Goal: Task Accomplishment & Management: Use online tool/utility

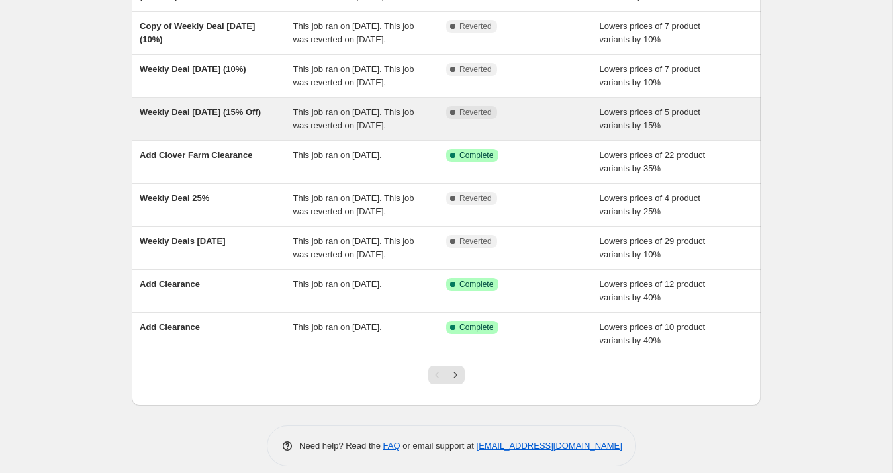
scroll to position [198, 0]
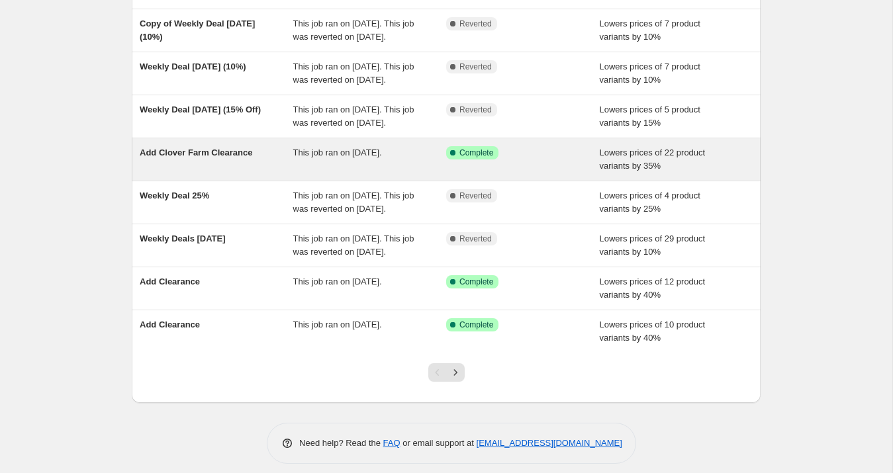
click at [251, 173] on div "Add Clover Farm Clearance" at bounding box center [217, 159] width 154 height 26
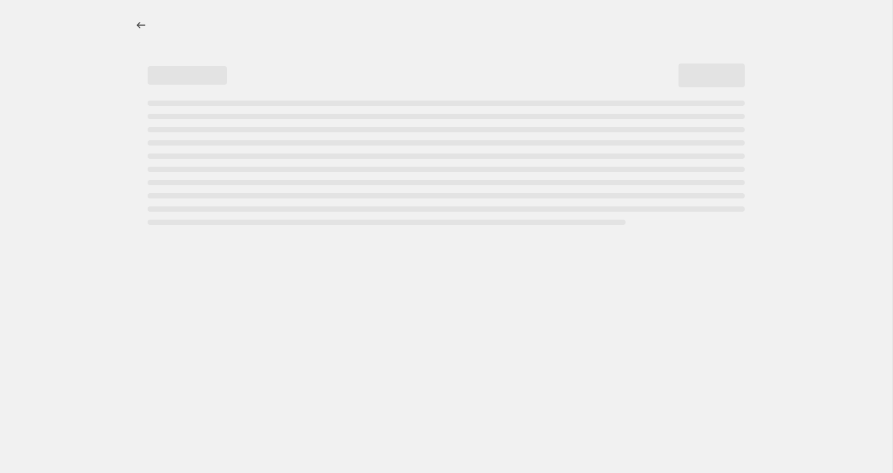
select select "percentage"
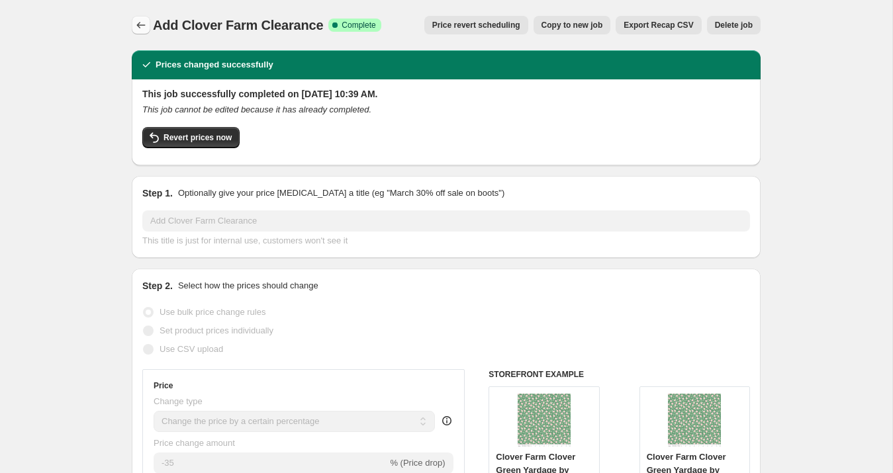
click at [139, 23] on icon "Price change jobs" at bounding box center [141, 25] width 9 height 7
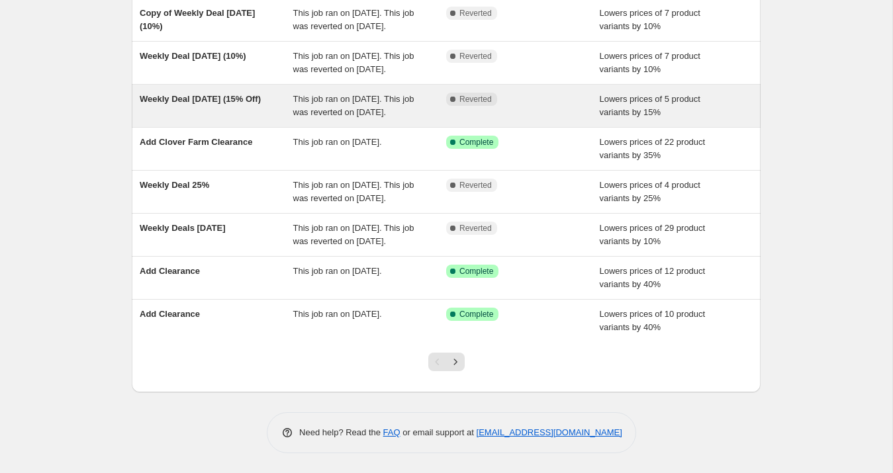
scroll to position [247, 0]
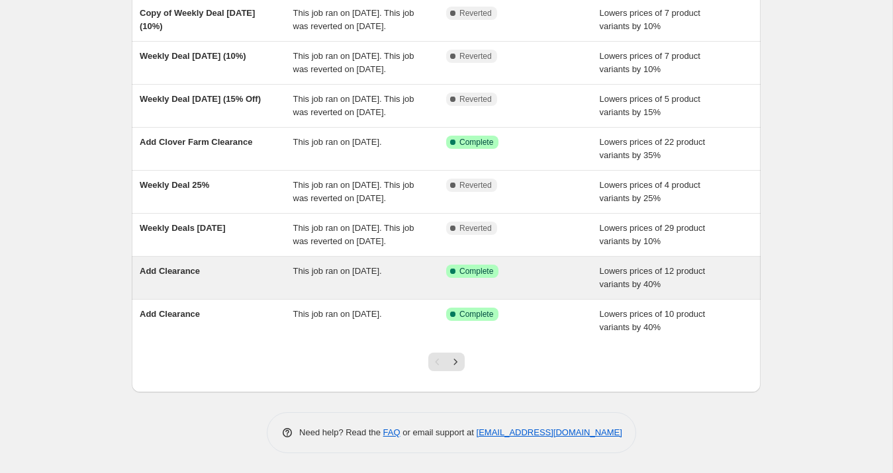
click at [242, 291] on div "Add Clearance" at bounding box center [217, 278] width 154 height 26
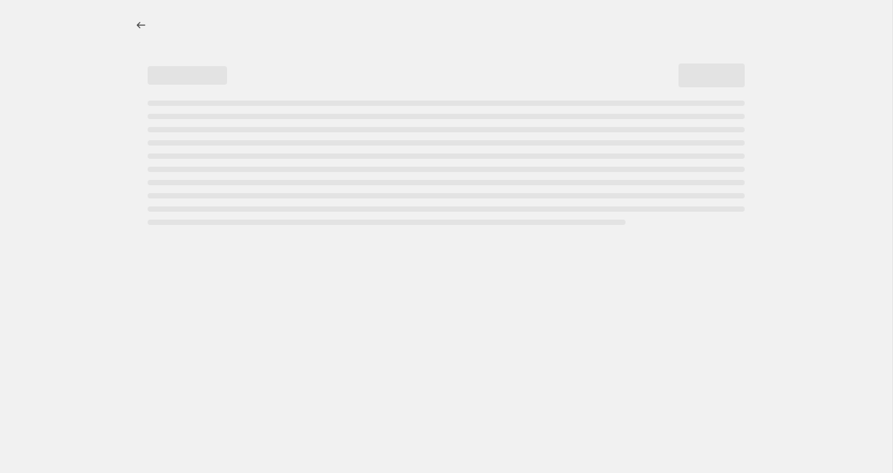
select select "percentage"
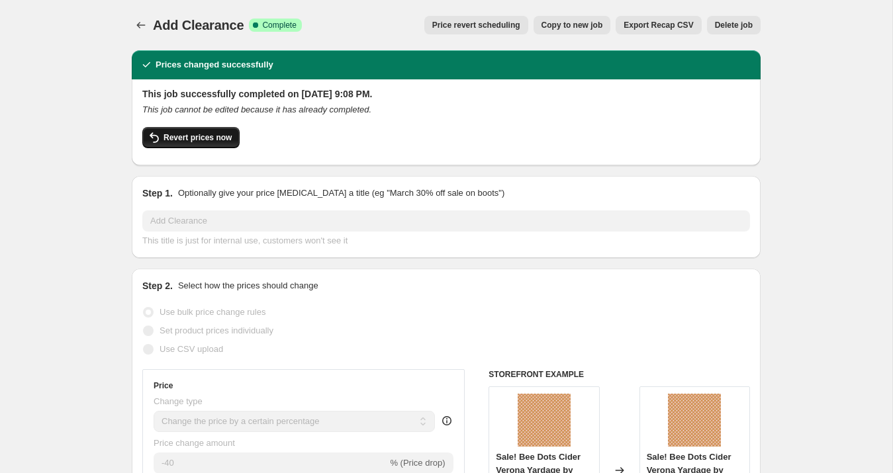
click at [212, 138] on span "Revert prices now" at bounding box center [197, 137] width 68 height 11
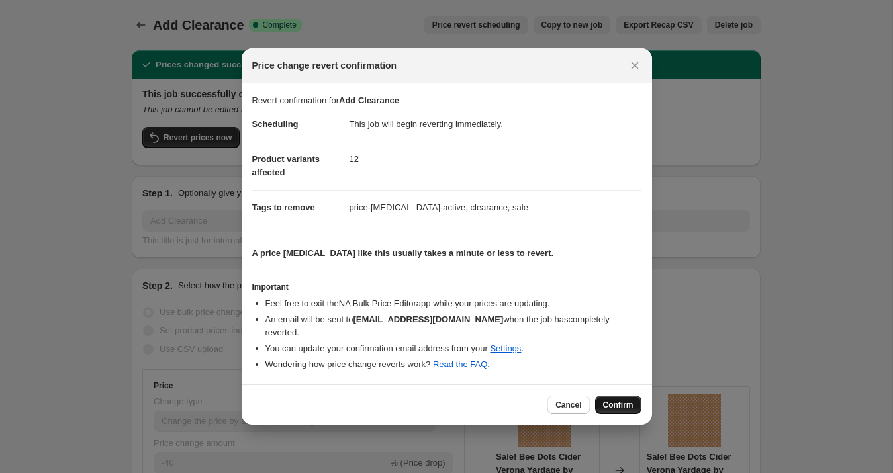
drag, startPoint x: 603, startPoint y: 394, endPoint x: 396, endPoint y: 265, distance: 244.4
click at [603, 400] on span "Confirm" at bounding box center [618, 405] width 30 height 11
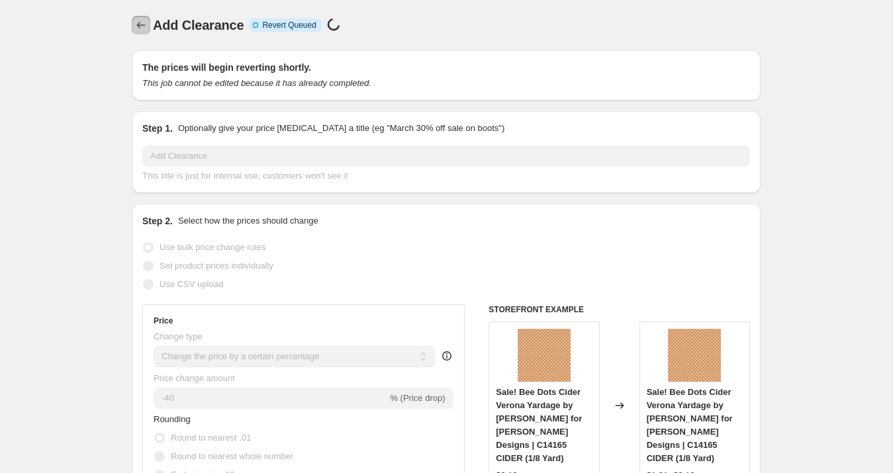
click at [140, 26] on icon "Price change jobs" at bounding box center [140, 25] width 13 height 13
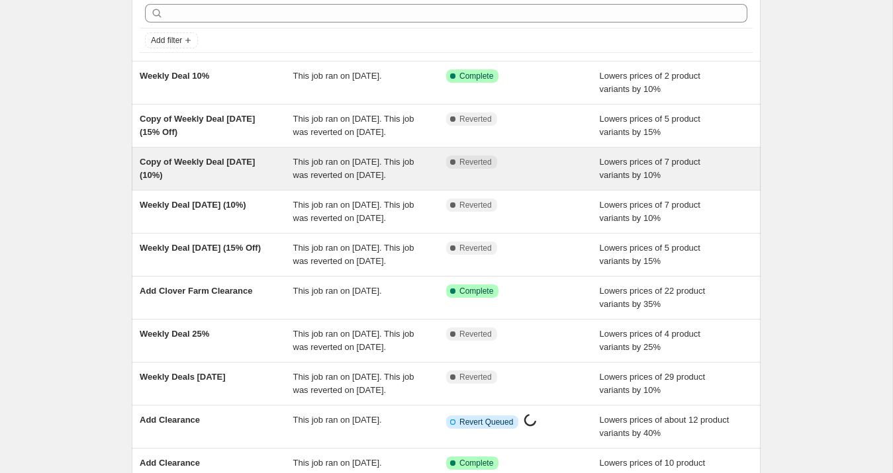
scroll to position [288, 0]
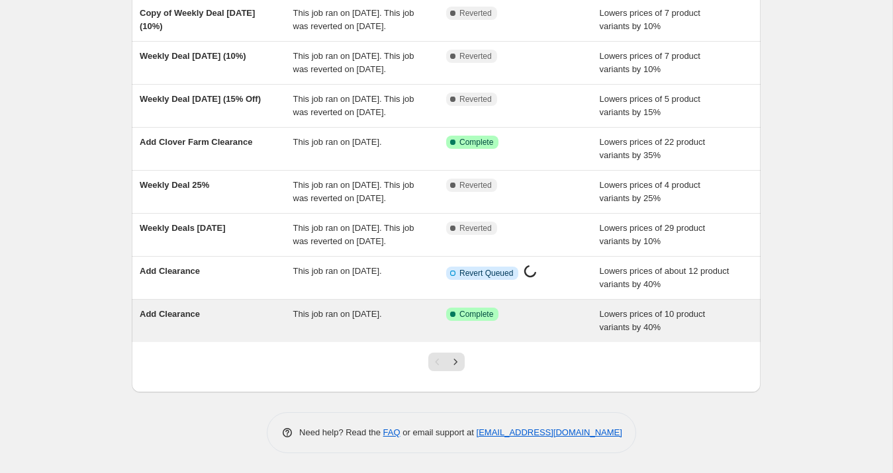
click at [212, 312] on div "Add Clearance" at bounding box center [217, 321] width 154 height 26
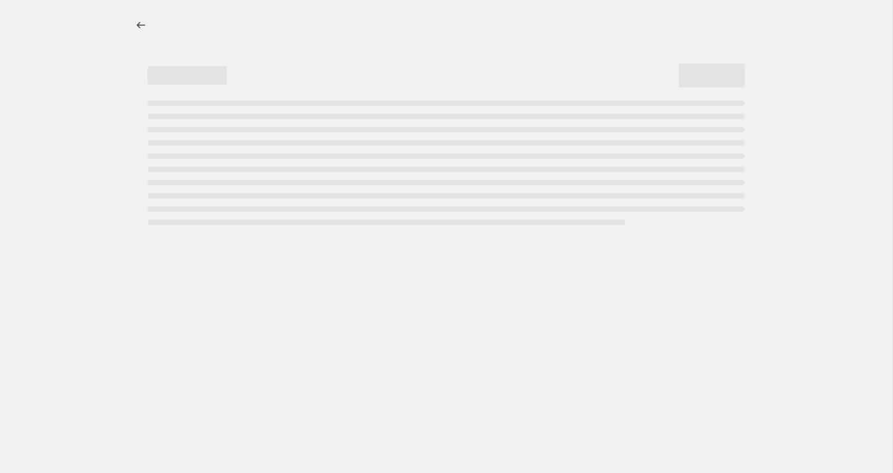
select select "percentage"
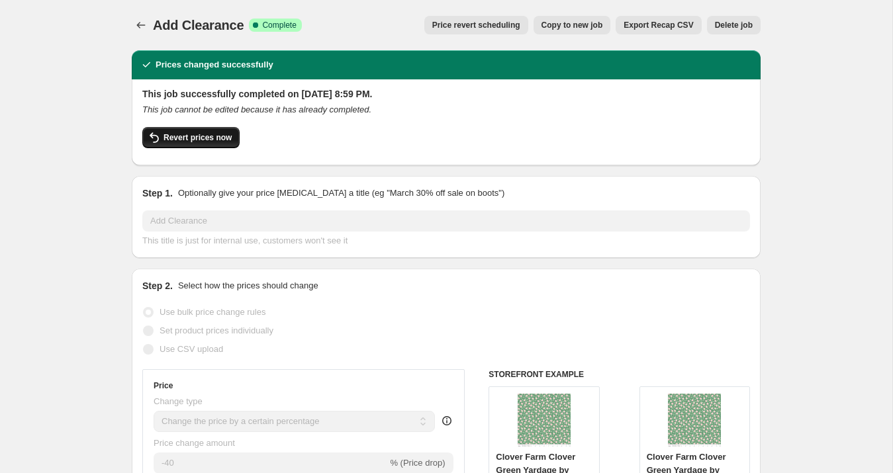
click at [212, 138] on span "Revert prices now" at bounding box center [197, 137] width 68 height 11
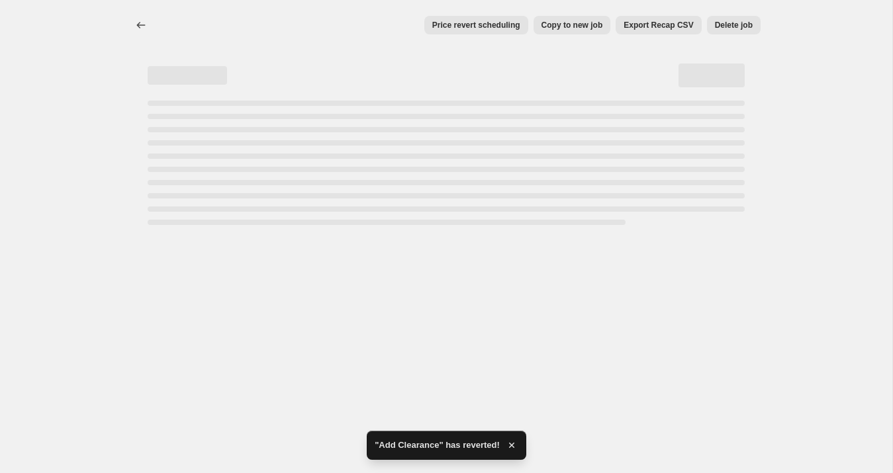
select select "percentage"
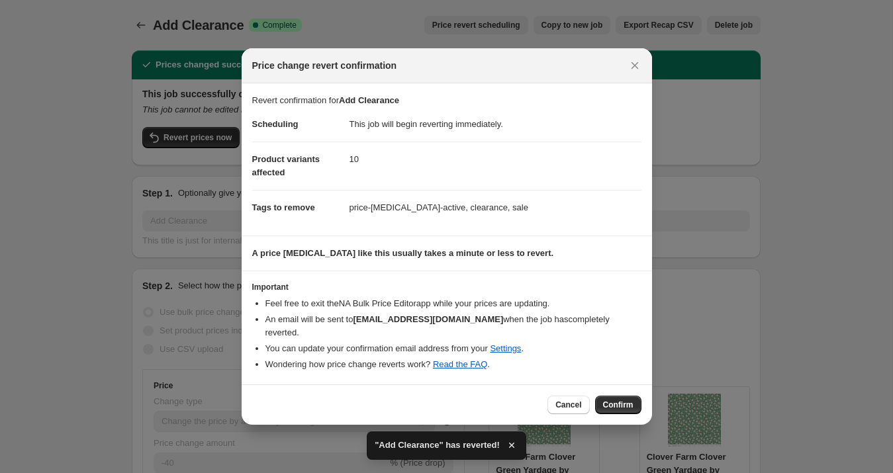
drag, startPoint x: 562, startPoint y: 395, endPoint x: 553, endPoint y: 390, distance: 10.7
click at [561, 400] on span "Cancel" at bounding box center [568, 405] width 26 height 11
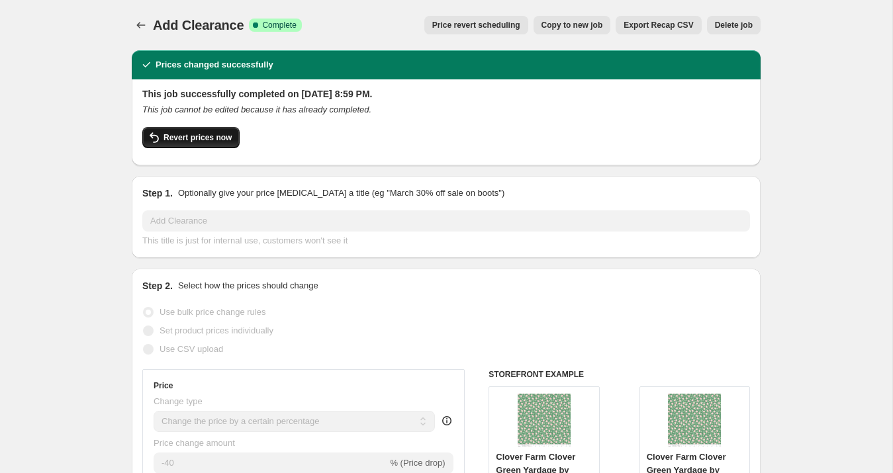
click at [211, 137] on span "Revert prices now" at bounding box center [197, 137] width 68 height 11
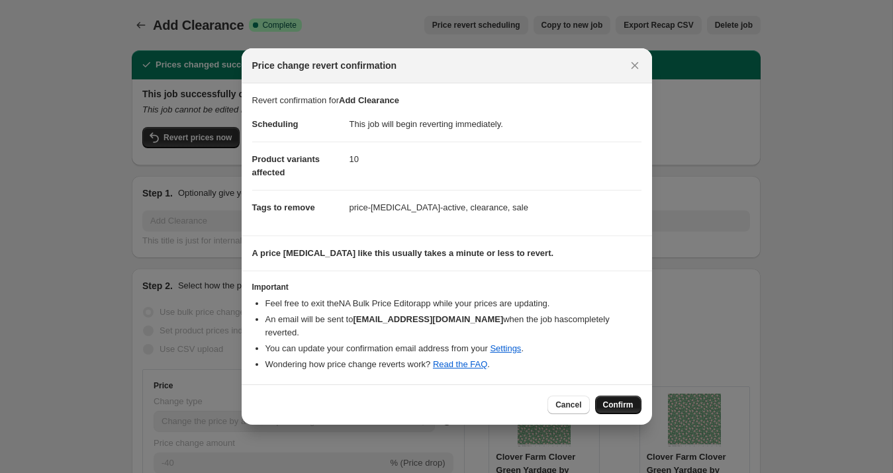
click at [627, 400] on span "Confirm" at bounding box center [618, 405] width 30 height 11
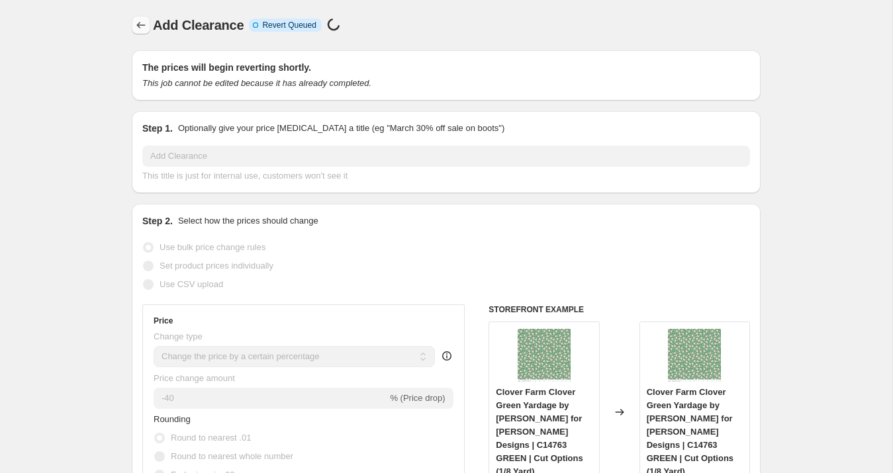
click at [143, 30] on icon "Price change jobs" at bounding box center [140, 25] width 13 height 13
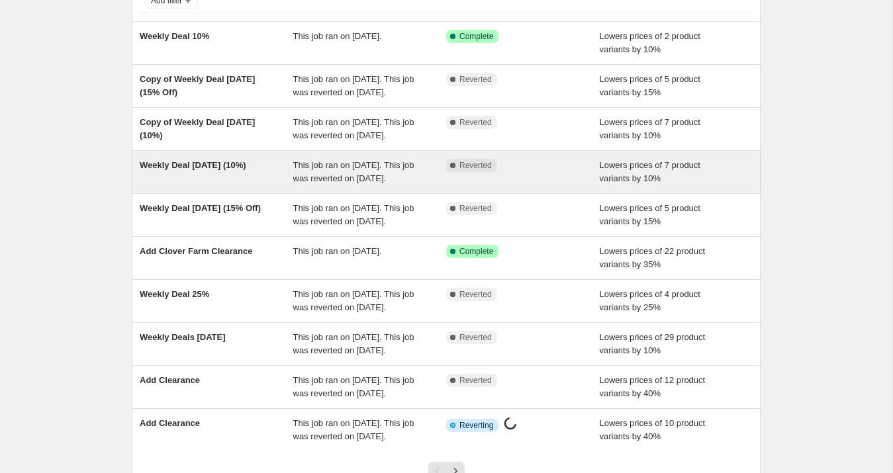
scroll to position [141, 0]
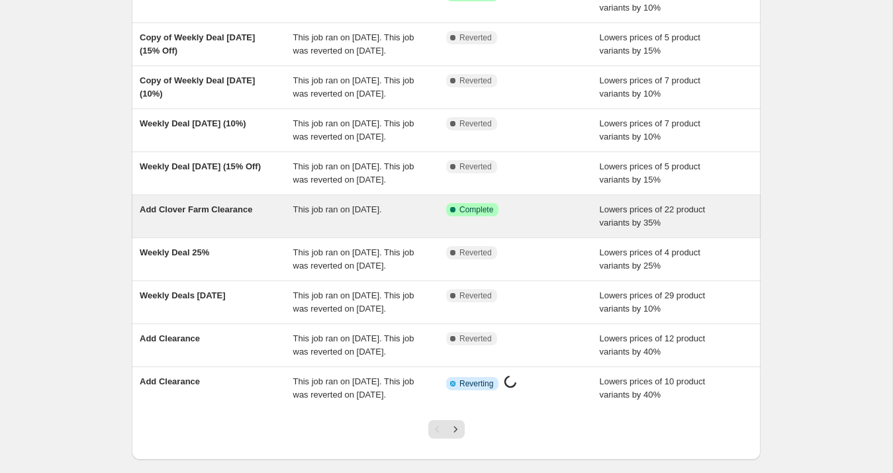
click at [218, 214] on span "Add Clover Farm Clearance" at bounding box center [196, 210] width 113 height 10
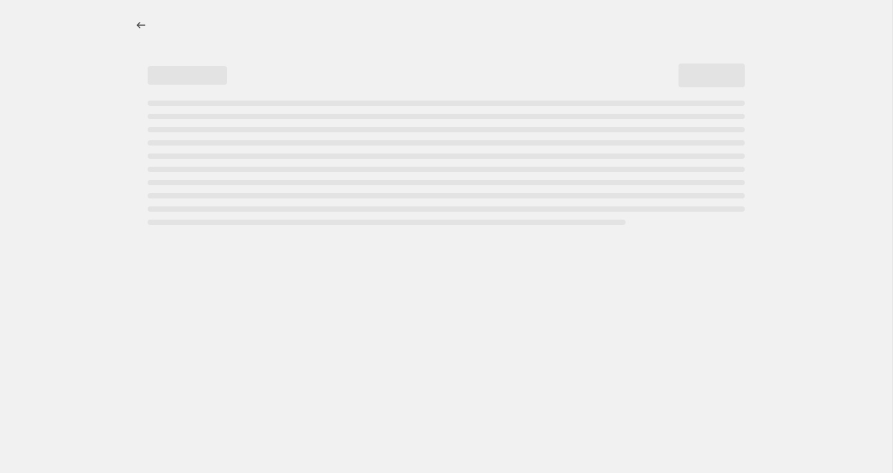
select select "percentage"
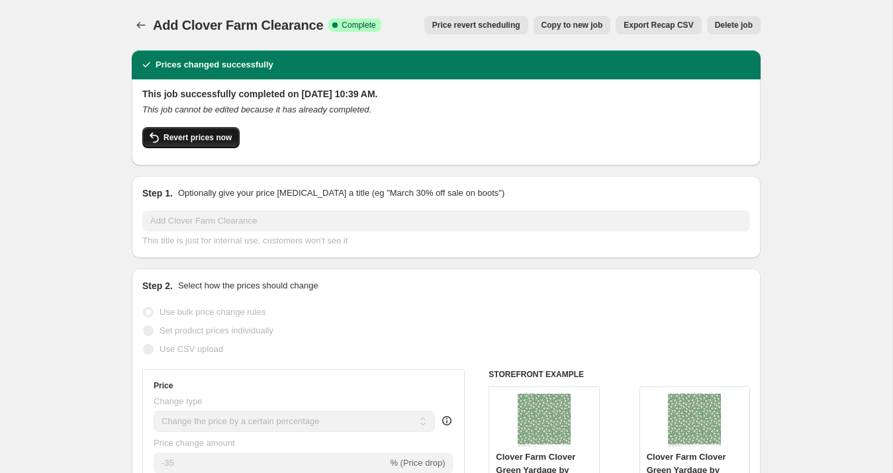
click at [189, 136] on span "Revert prices now" at bounding box center [197, 137] width 68 height 11
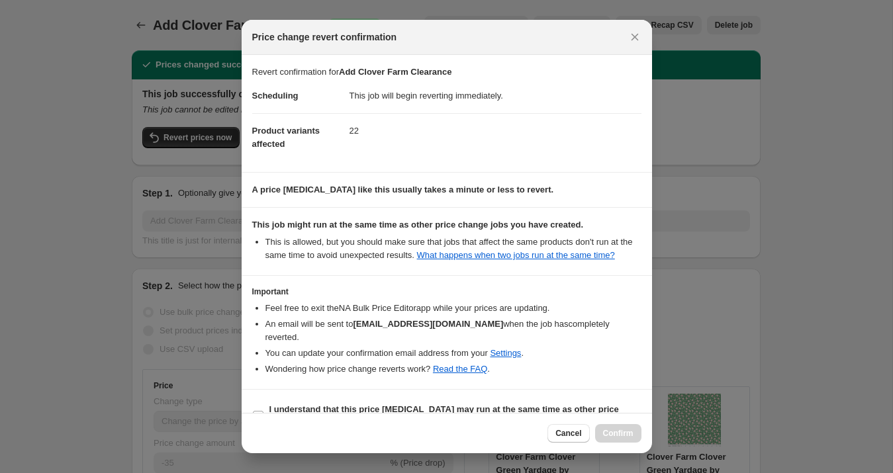
scroll to position [30, 0]
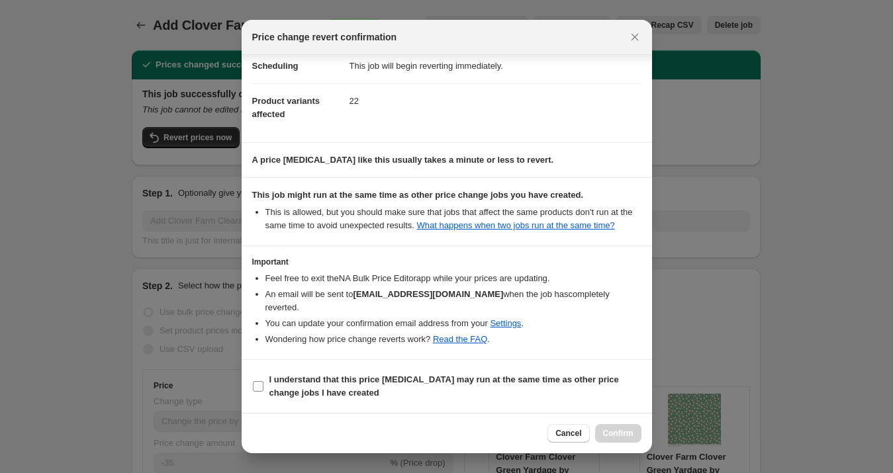
drag, startPoint x: 283, startPoint y: 383, endPoint x: 350, endPoint y: 389, distance: 67.8
click at [285, 383] on b "I understand that this price [MEDICAL_DATA] may run at the same time as other p…" at bounding box center [443, 386] width 349 height 23
click at [263, 383] on input "I understand that this price [MEDICAL_DATA] may run at the same time as other p…" at bounding box center [258, 386] width 11 height 11
checkbox input "true"
click at [605, 431] on span "Confirm" at bounding box center [618, 433] width 30 height 11
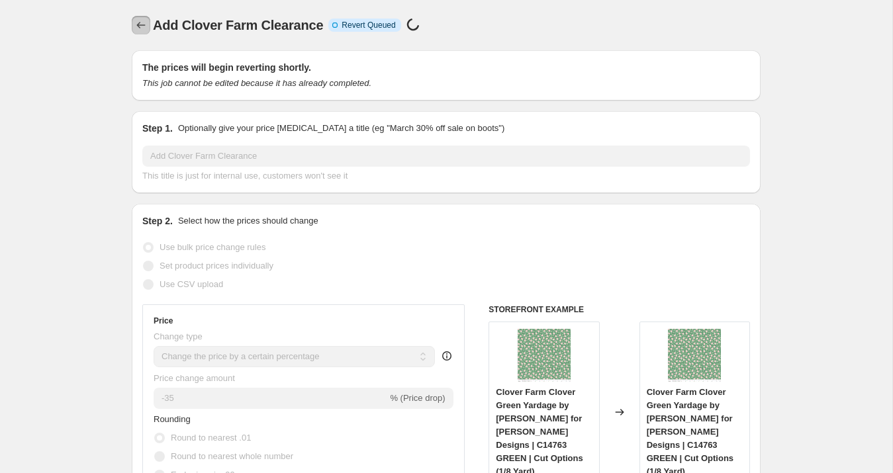
click at [144, 29] on icon "Price change jobs" at bounding box center [140, 25] width 13 height 13
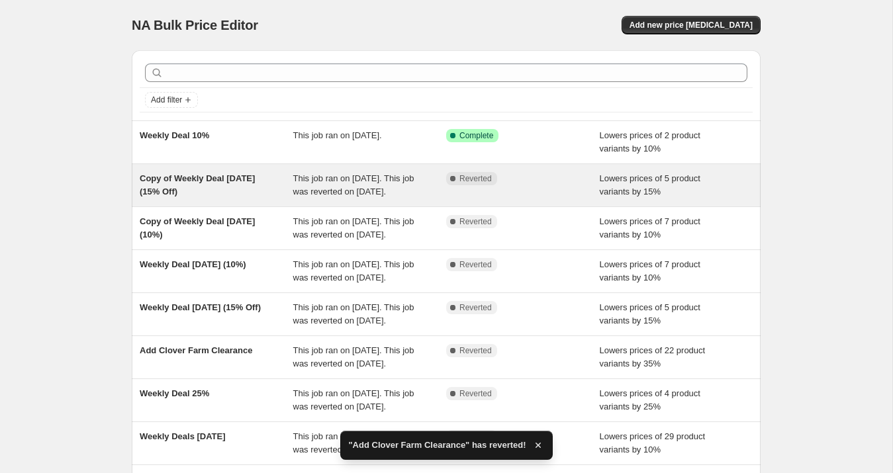
scroll to position [328, 0]
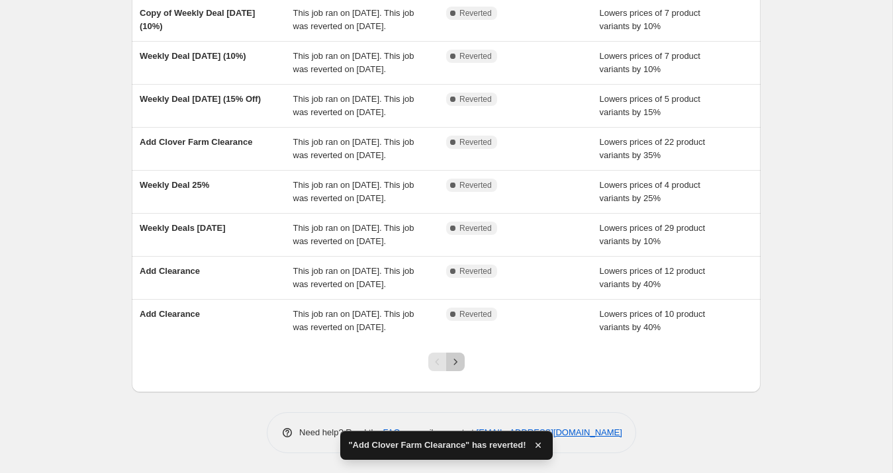
click at [457, 356] on icon "Next" at bounding box center [455, 361] width 13 height 13
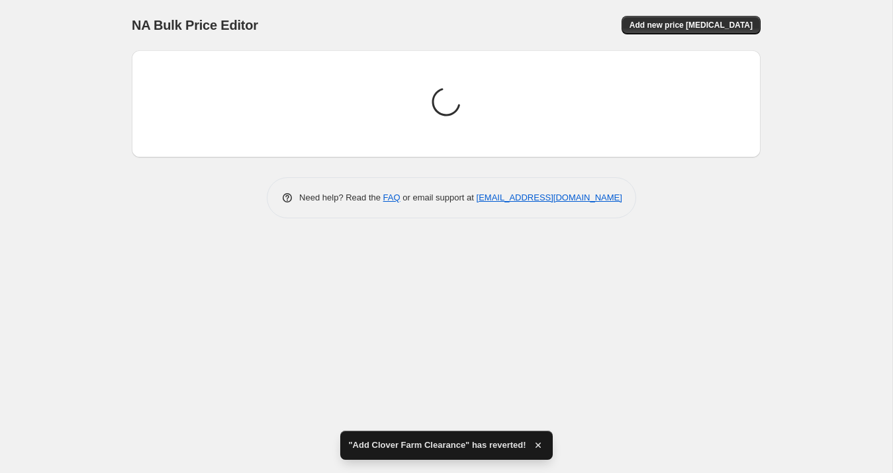
scroll to position [0, 0]
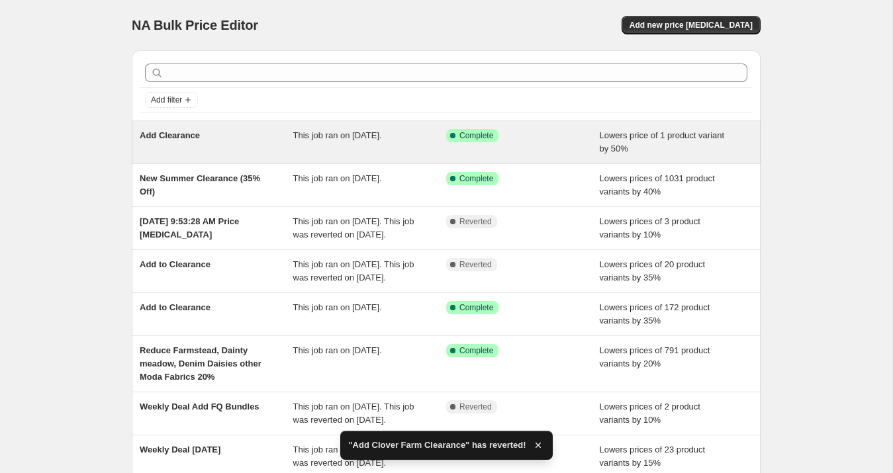
click at [185, 142] on div "Add Clearance" at bounding box center [217, 142] width 154 height 26
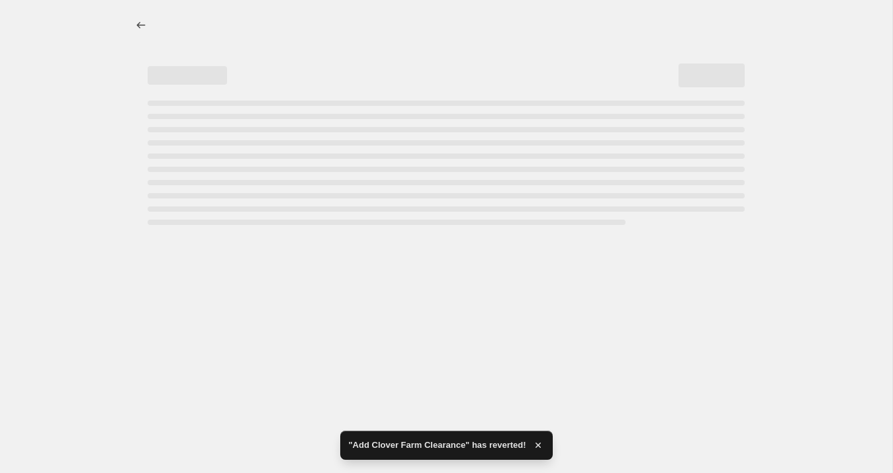
select select "percentage"
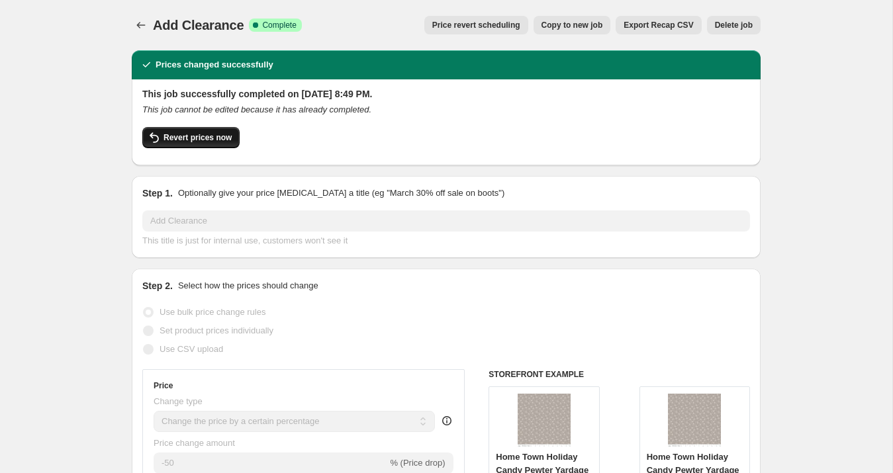
click at [200, 140] on span "Revert prices now" at bounding box center [197, 137] width 68 height 11
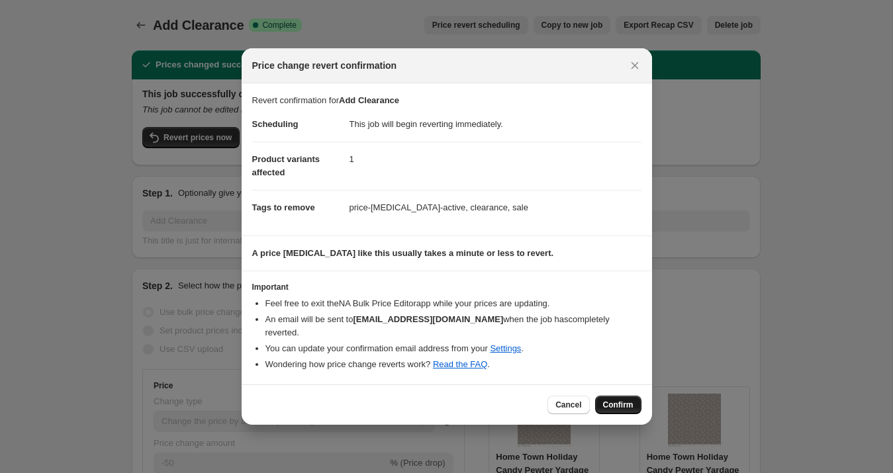
click at [610, 400] on span "Confirm" at bounding box center [618, 405] width 30 height 11
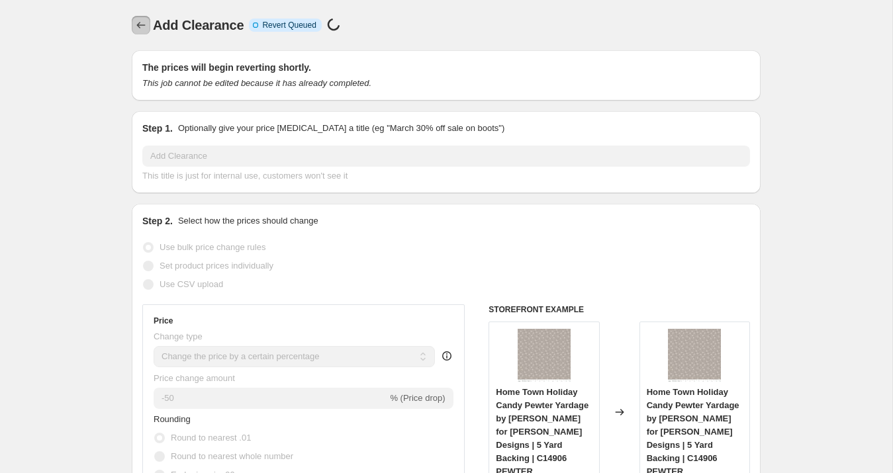
click at [142, 26] on icon "Price change jobs" at bounding box center [140, 25] width 13 height 13
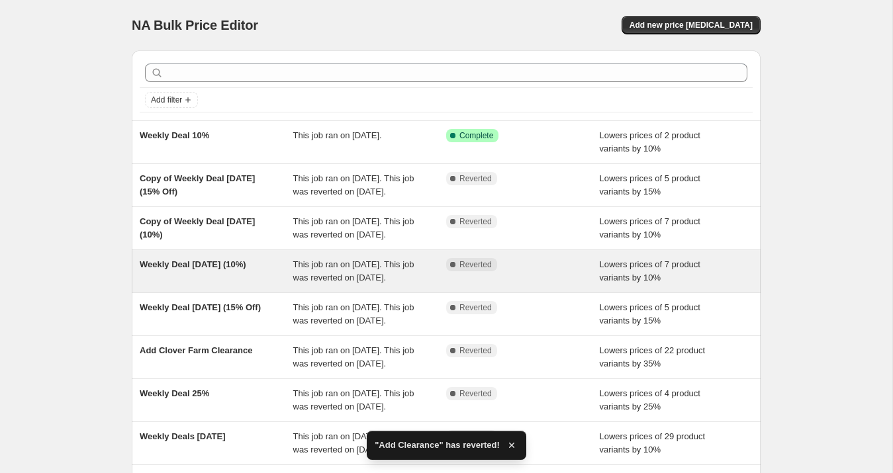
scroll to position [328, 0]
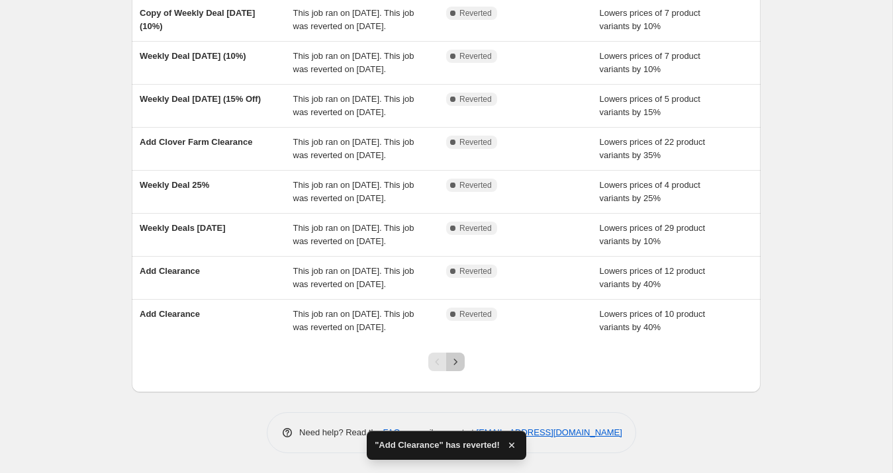
drag, startPoint x: 459, startPoint y: 362, endPoint x: 445, endPoint y: 353, distance: 16.3
click at [459, 362] on icon "Next" at bounding box center [455, 361] width 13 height 13
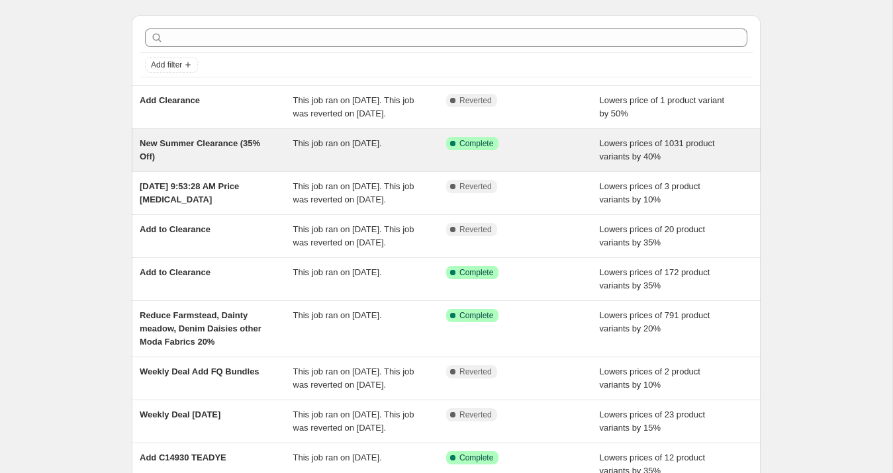
scroll to position [0, 0]
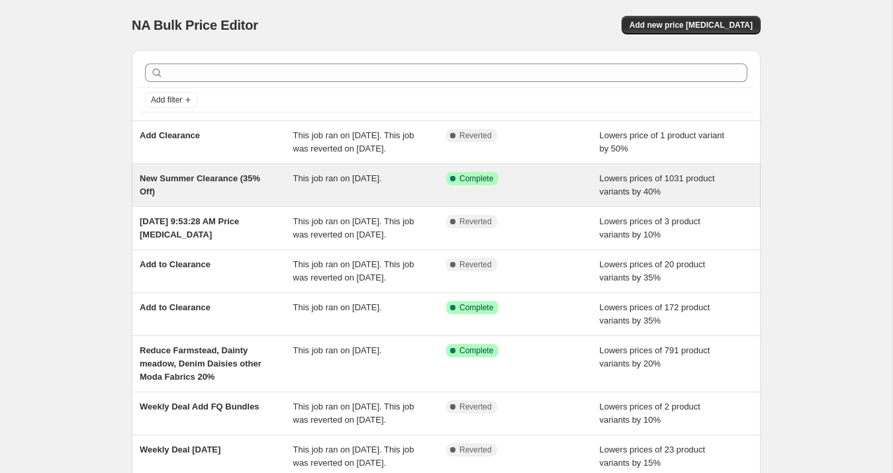
click at [203, 199] on div "New Summer Clearance (35% Off)" at bounding box center [217, 185] width 154 height 26
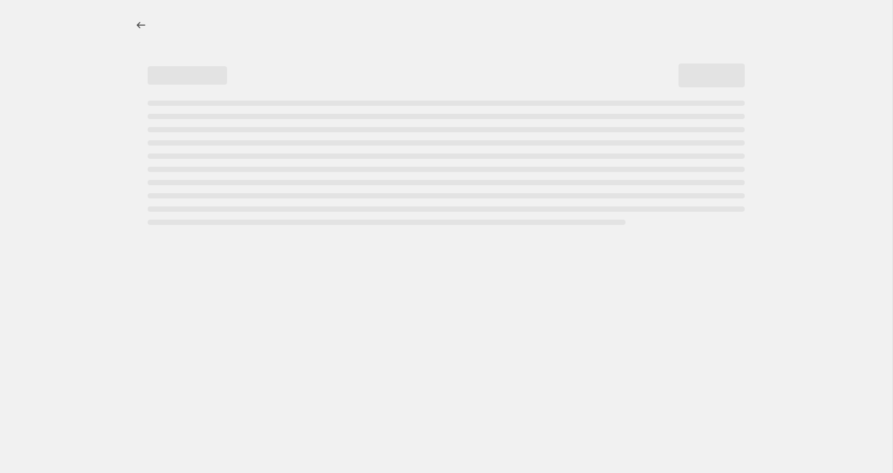
select select "percentage"
select select "collection"
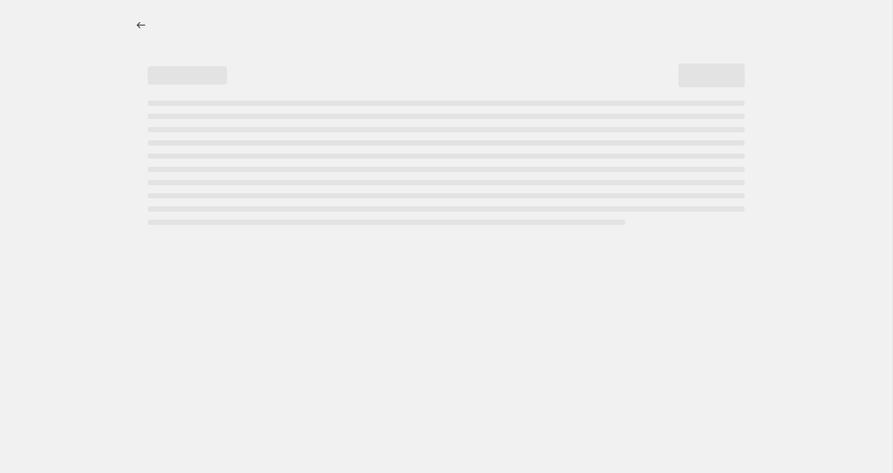
select select "collection"
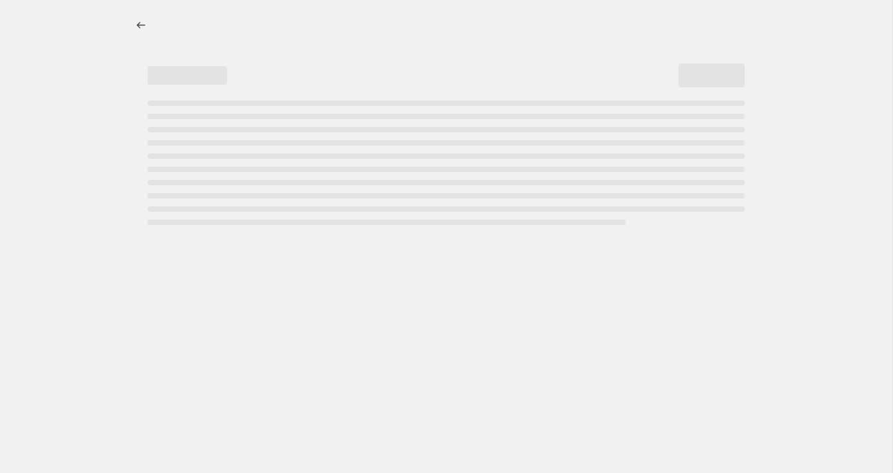
select select "collection"
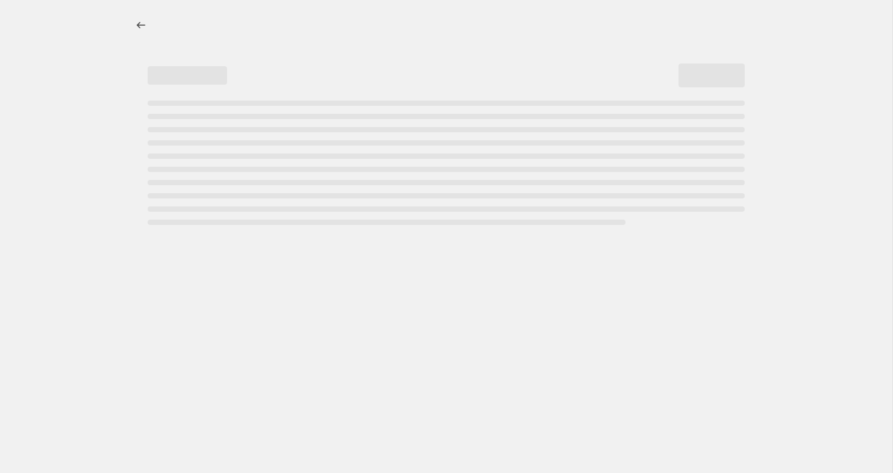
select select "collection"
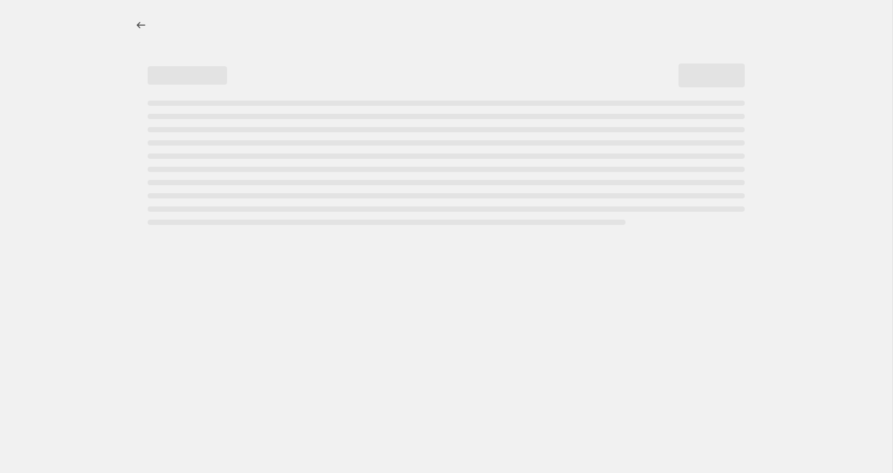
select select "collection"
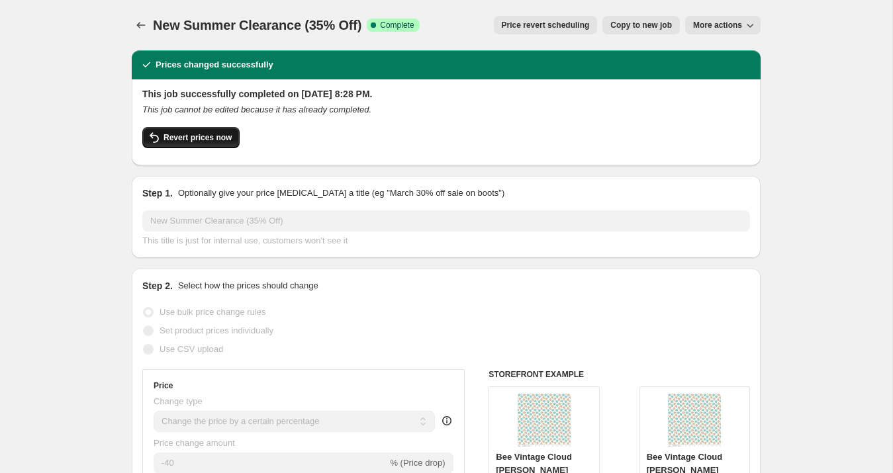
click at [205, 138] on span "Revert prices now" at bounding box center [197, 137] width 68 height 11
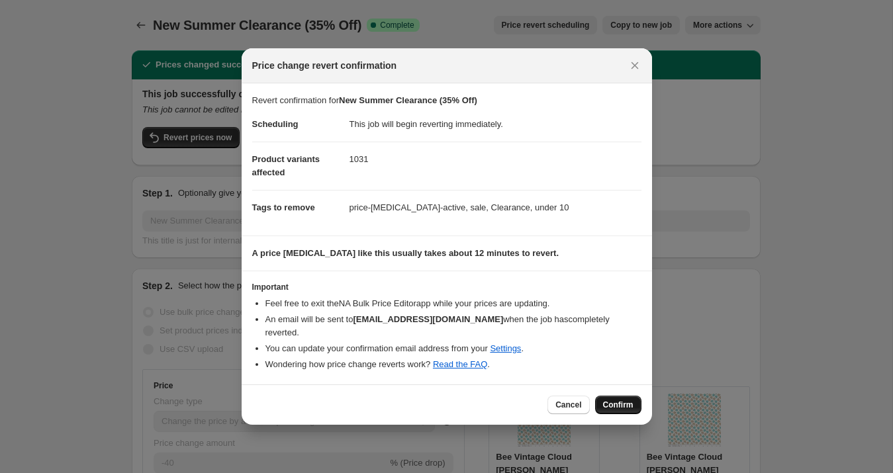
click at [626, 400] on span "Confirm" at bounding box center [618, 405] width 30 height 11
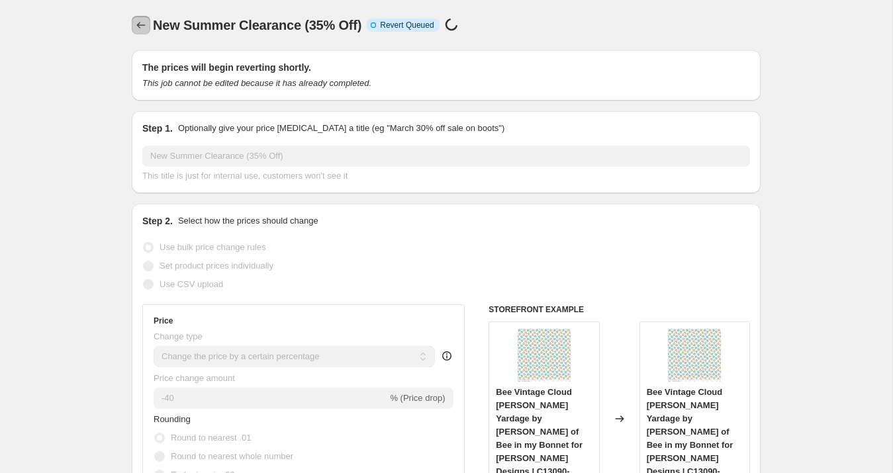
click at [143, 28] on icon "Price change jobs" at bounding box center [140, 25] width 13 height 13
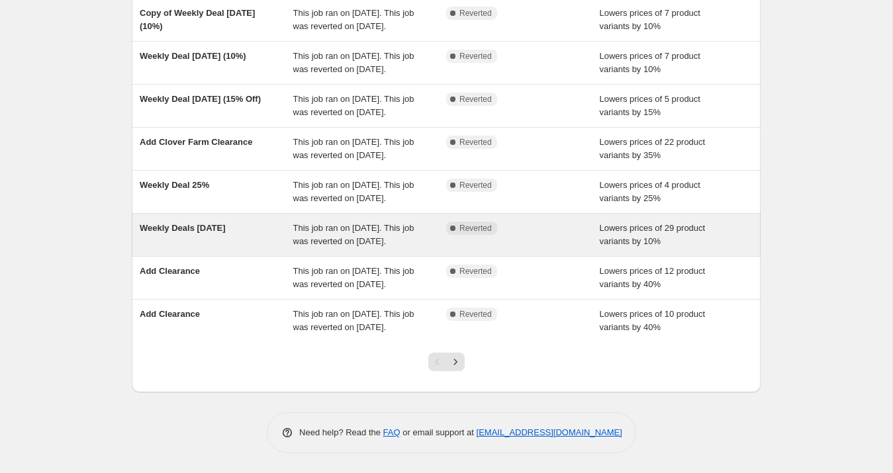
scroll to position [328, 0]
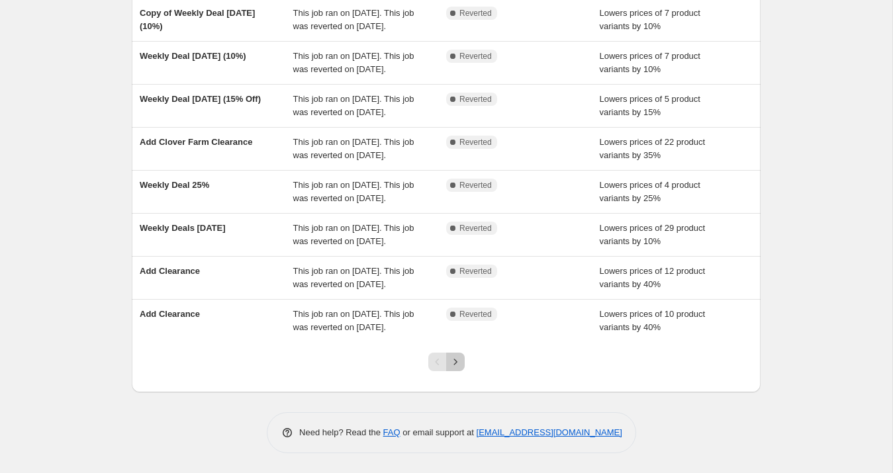
click at [452, 371] on button "Next" at bounding box center [455, 362] width 19 height 19
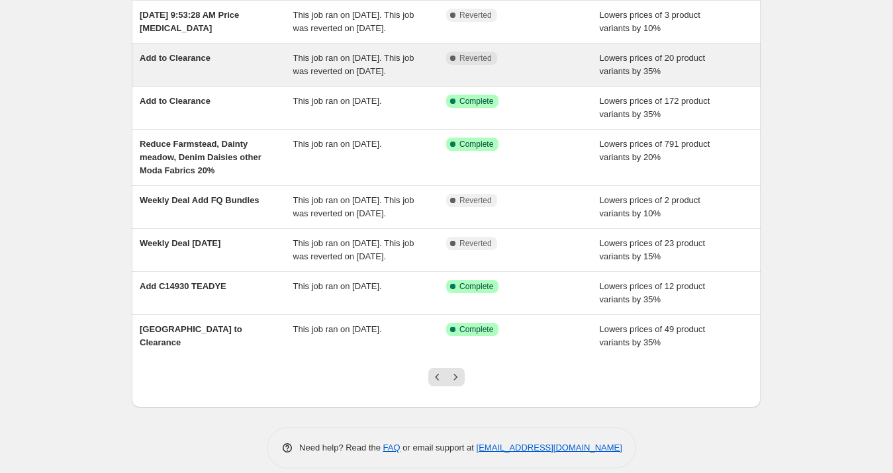
scroll to position [207, 0]
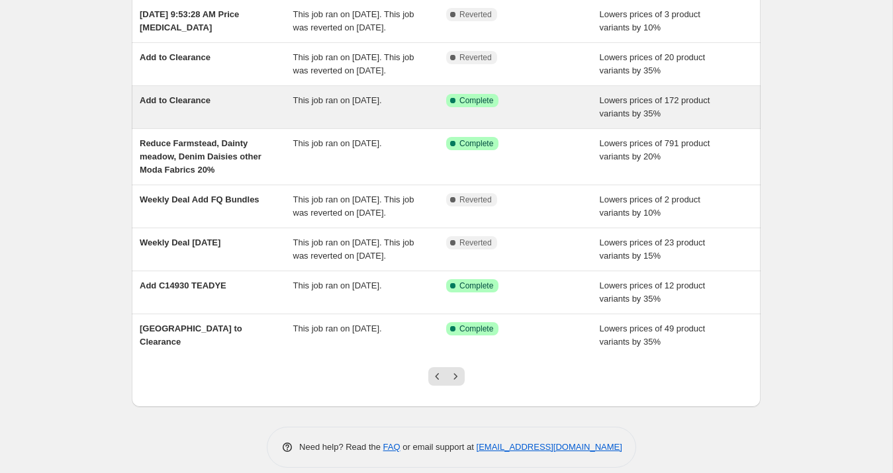
click at [195, 120] on div "Add to Clearance" at bounding box center [217, 107] width 154 height 26
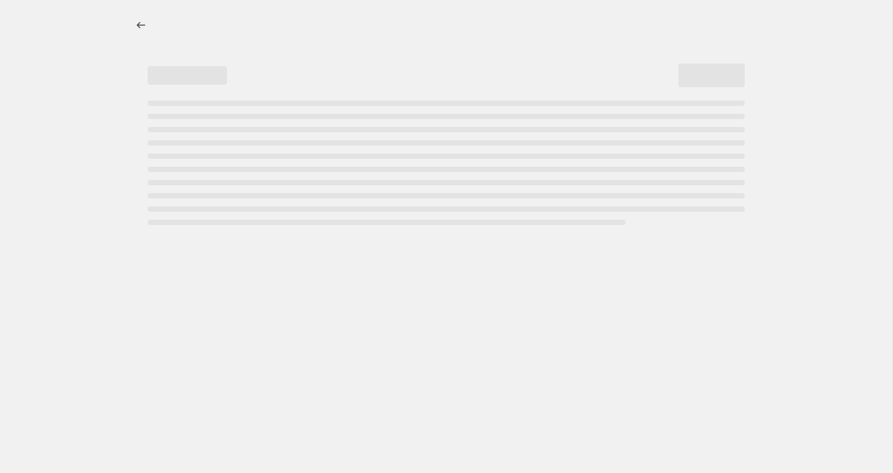
select select "percentage"
select select "collection"
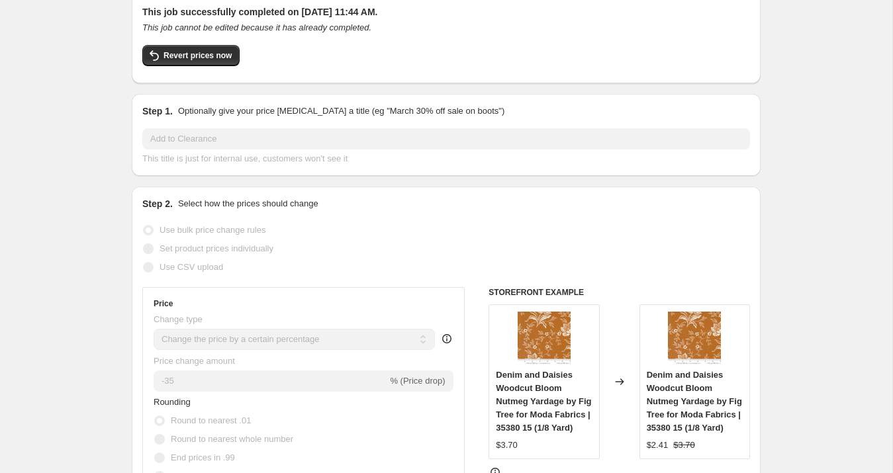
scroll to position [79, 0]
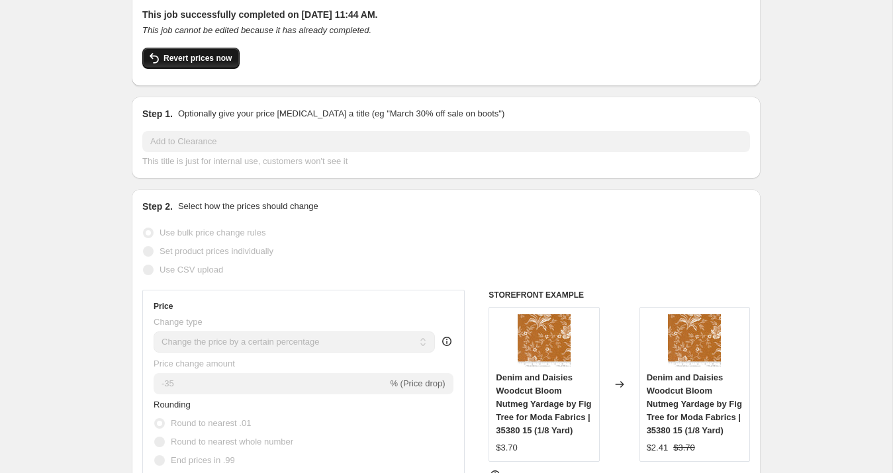
click at [192, 60] on span "Revert prices now" at bounding box center [197, 58] width 68 height 11
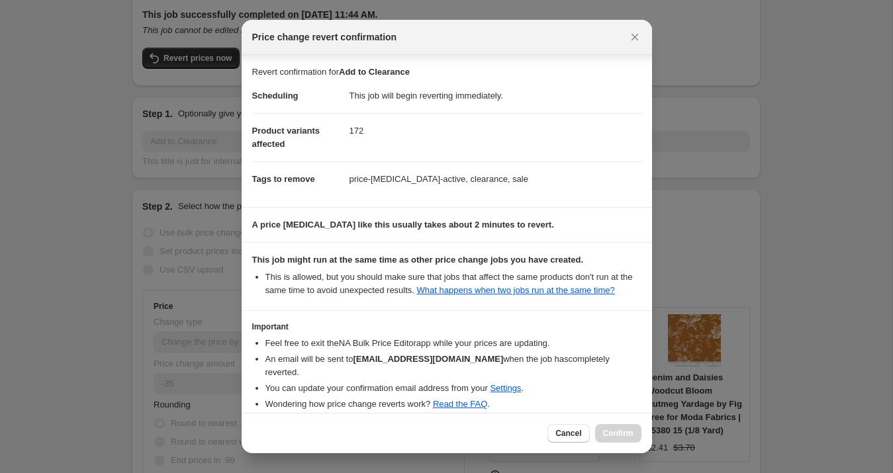
scroll to position [65, 0]
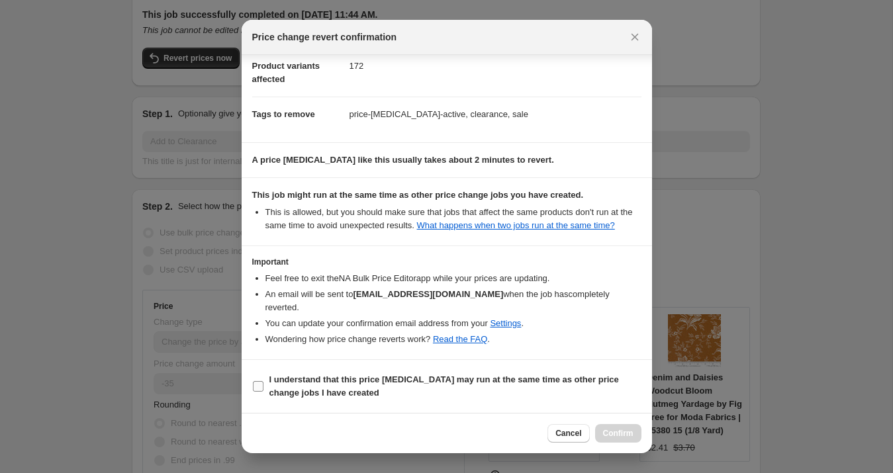
drag, startPoint x: 304, startPoint y: 394, endPoint x: 312, endPoint y: 392, distance: 8.8
click at [304, 394] on b "I understand that this price [MEDICAL_DATA] may run at the same time as other p…" at bounding box center [443, 386] width 349 height 23
click at [263, 392] on input "I understand that this price [MEDICAL_DATA] may run at the same time as other p…" at bounding box center [258, 386] width 11 height 11
checkbox input "true"
click at [602, 428] on button "Confirm" at bounding box center [618, 433] width 46 height 19
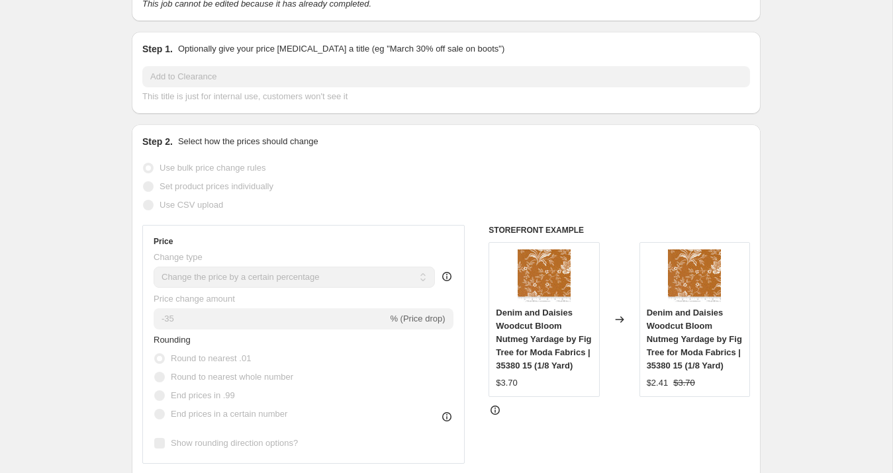
scroll to position [0, 0]
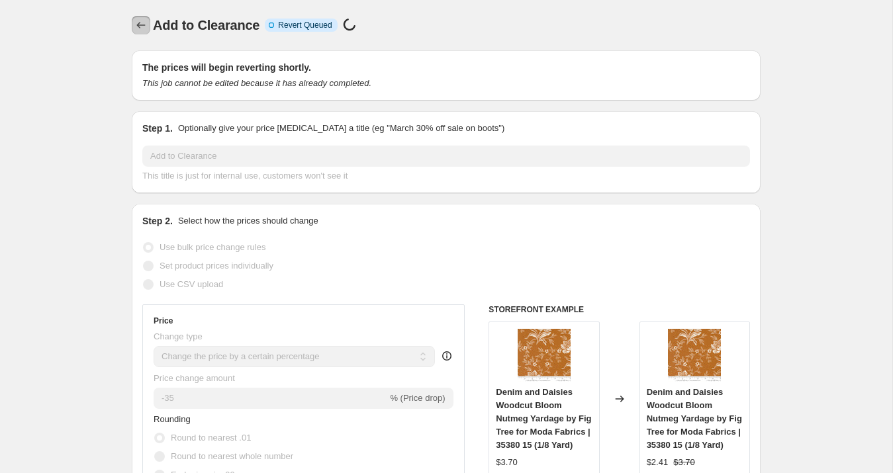
click at [144, 28] on icon "Price change jobs" at bounding box center [140, 25] width 13 height 13
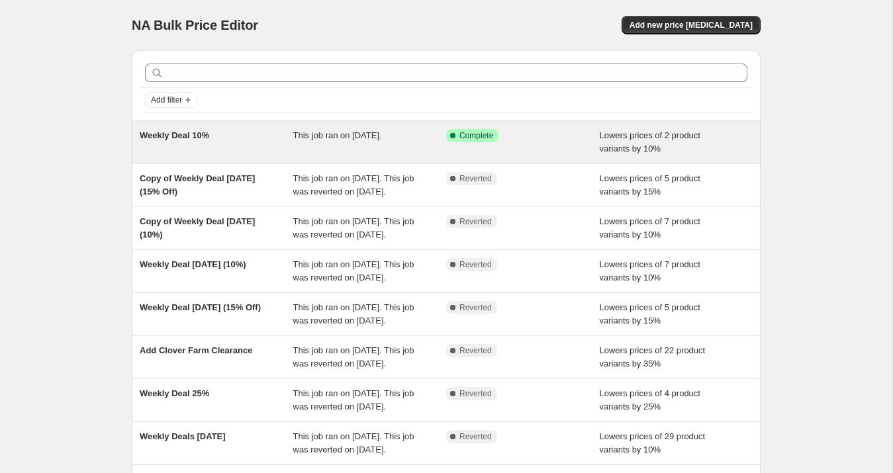
scroll to position [328, 0]
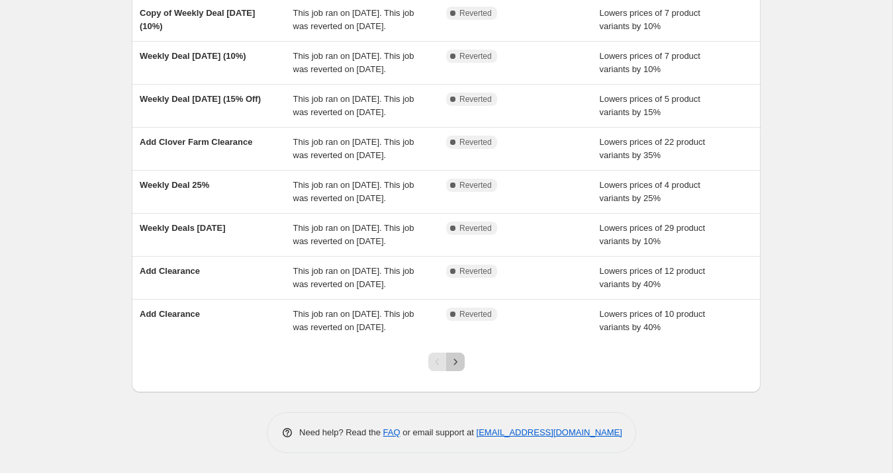
click at [449, 361] on icon "Next" at bounding box center [455, 361] width 13 height 13
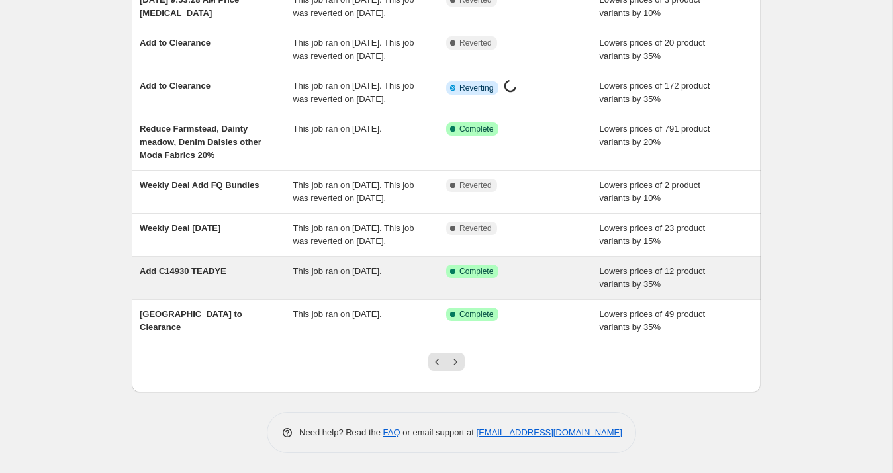
scroll to position [314, 0]
click at [206, 273] on span "Add C14930 TEADYE" at bounding box center [183, 271] width 87 height 10
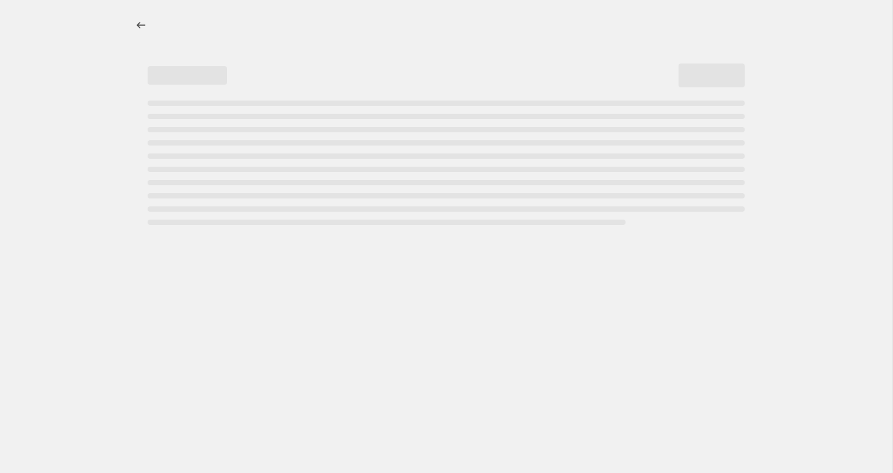
select select "percentage"
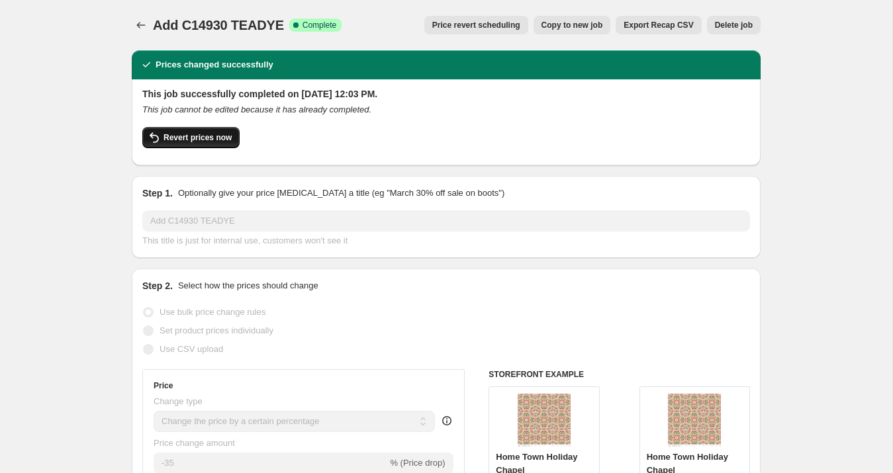
click at [192, 138] on span "Revert prices now" at bounding box center [197, 137] width 68 height 11
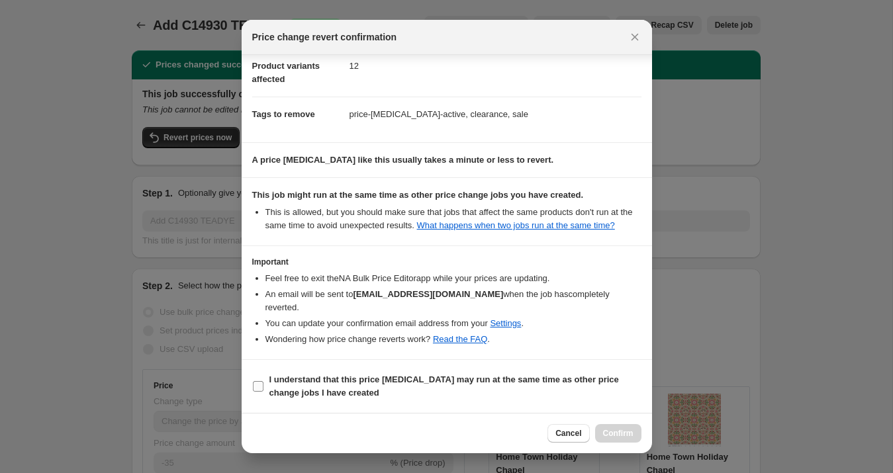
drag, startPoint x: 298, startPoint y: 392, endPoint x: 334, endPoint y: 389, distance: 35.8
click at [298, 392] on b "I understand that this price [MEDICAL_DATA] may run at the same time as other p…" at bounding box center [443, 386] width 349 height 23
click at [263, 392] on input "I understand that this price [MEDICAL_DATA] may run at the same time as other p…" at bounding box center [258, 386] width 11 height 11
checkbox input "true"
click at [606, 430] on span "Confirm" at bounding box center [618, 433] width 30 height 11
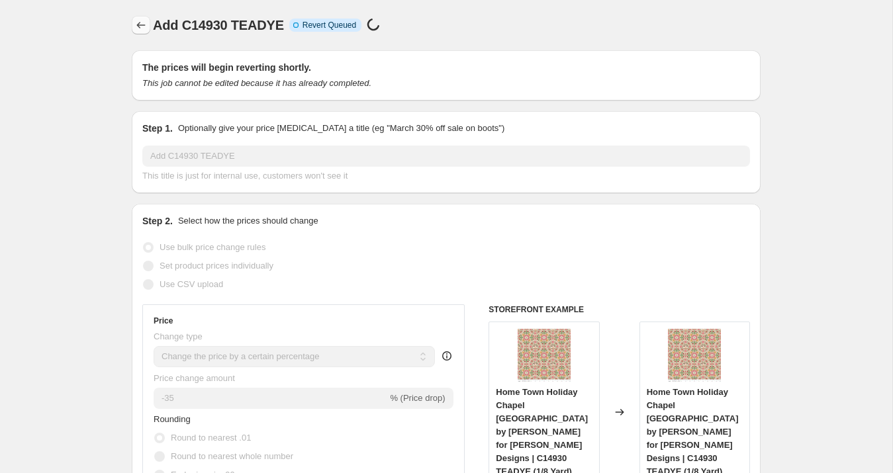
click at [137, 24] on icon "Price change jobs" at bounding box center [140, 25] width 13 height 13
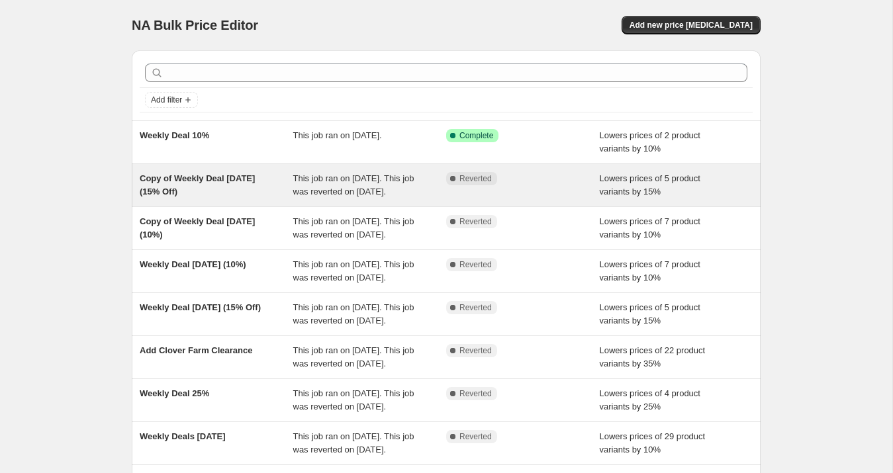
scroll to position [328, 0]
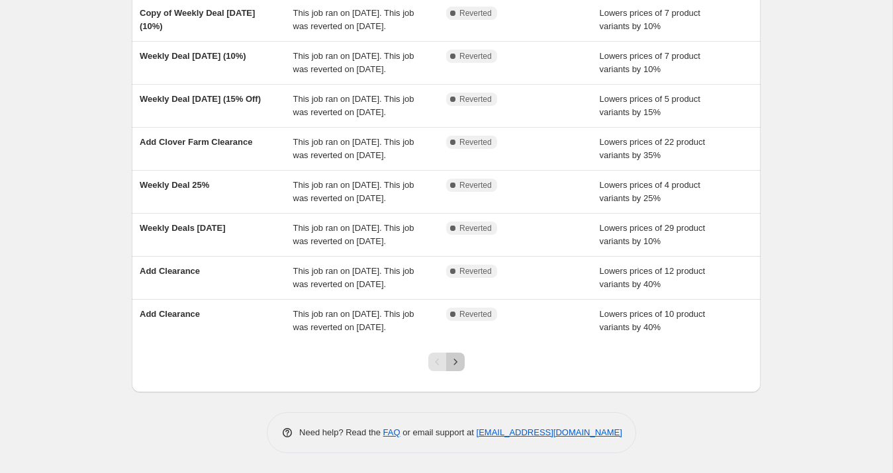
drag, startPoint x: 457, startPoint y: 365, endPoint x: 447, endPoint y: 362, distance: 10.5
click at [458, 365] on icon "Next" at bounding box center [455, 361] width 13 height 13
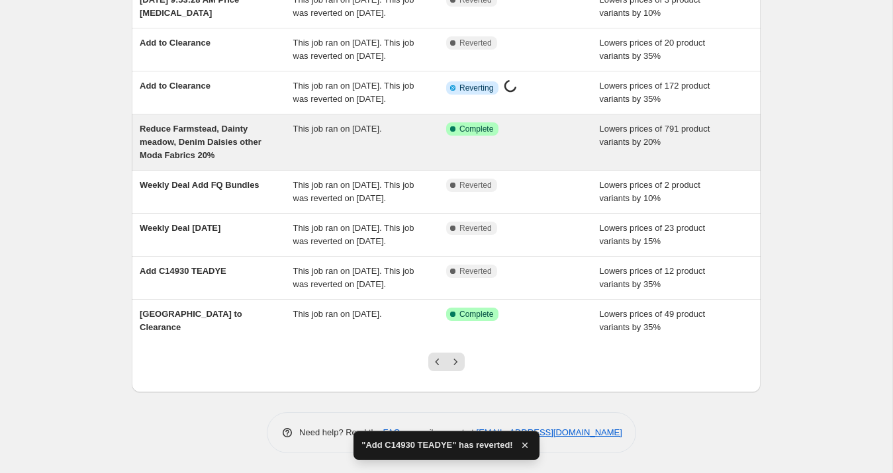
click at [231, 124] on span "Reduce Farmstead, Dainty meadow, Denim Daisies other Moda Fabrics 20%" at bounding box center [201, 142] width 122 height 36
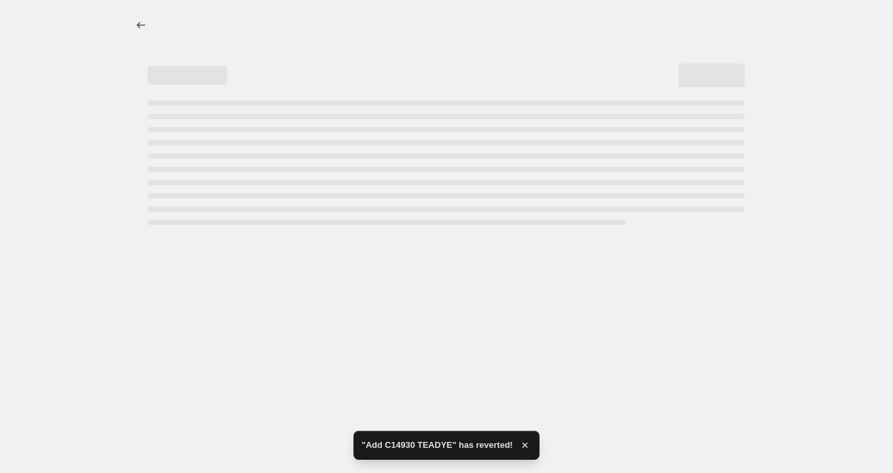
select select "percentage"
select select "collection"
select select "tag"
select select "collection"
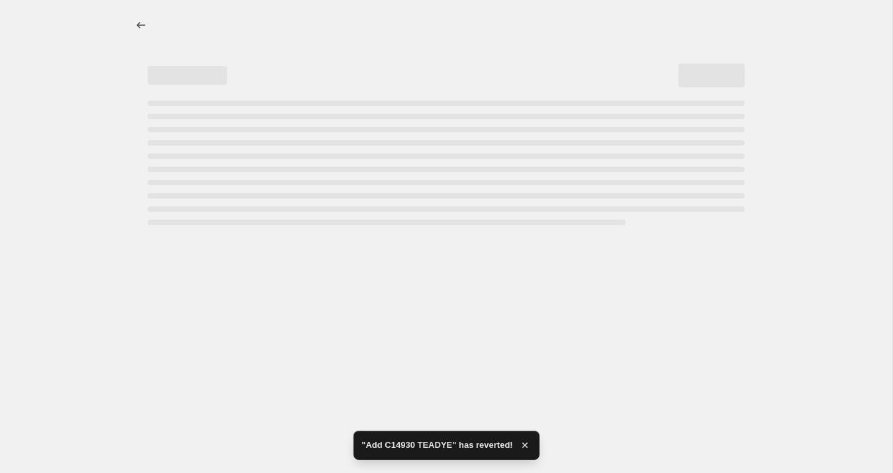
select select "collection"
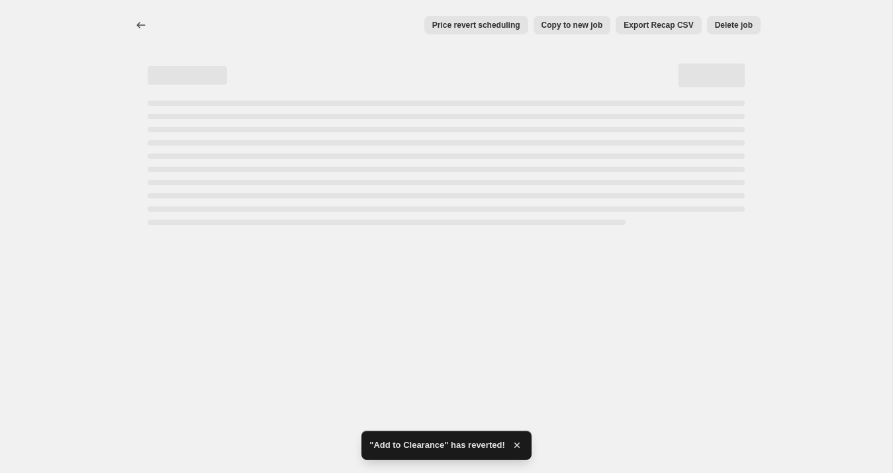
select select "percentage"
select select "collection"
select select "tag"
select select "collection"
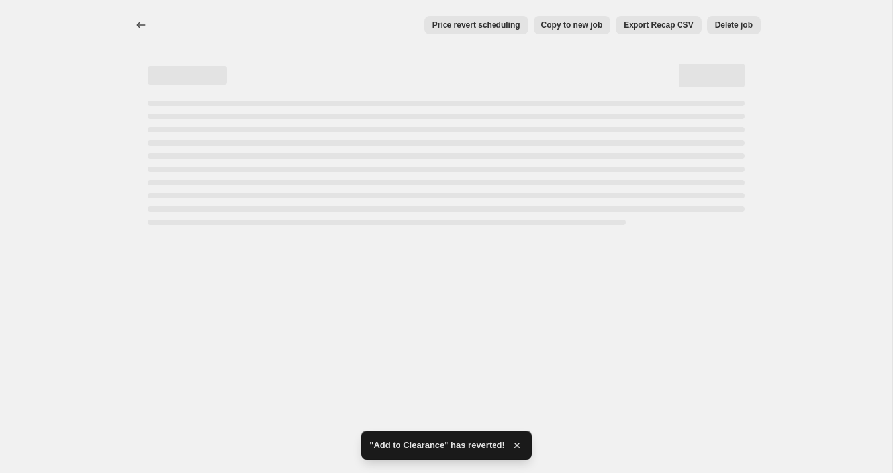
select select "collection"
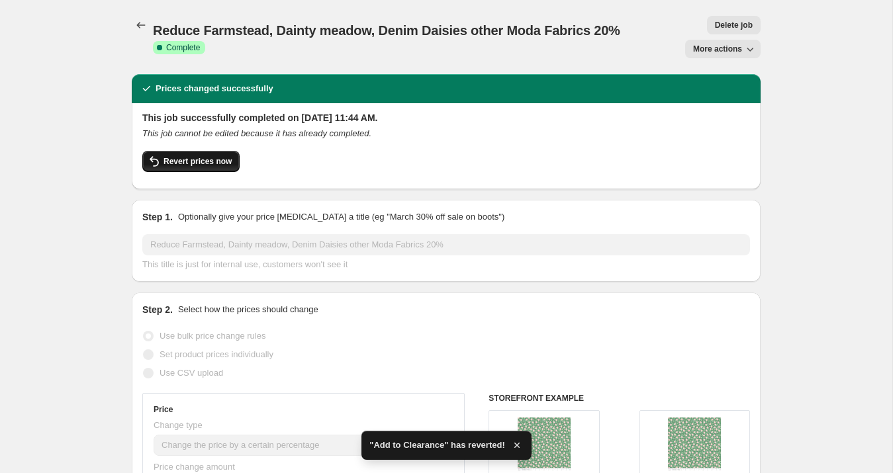
click at [203, 162] on span "Revert prices now" at bounding box center [197, 161] width 68 height 11
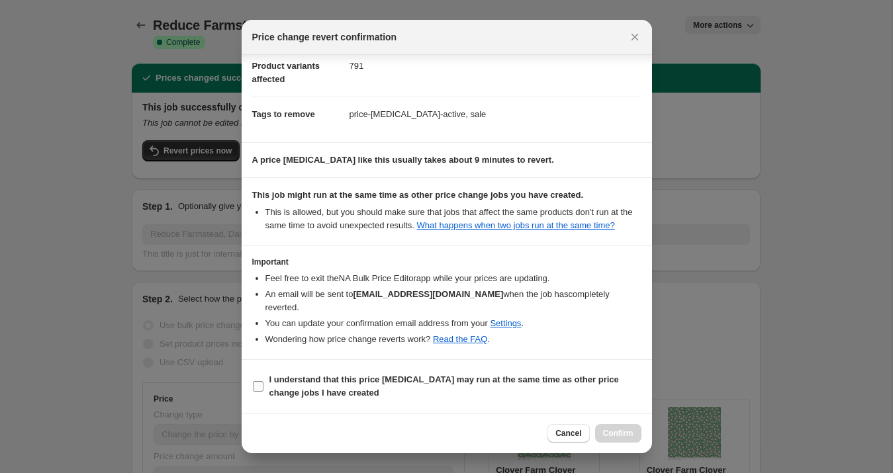
click at [288, 384] on b "I understand that this price [MEDICAL_DATA] may run at the same time as other p…" at bounding box center [443, 386] width 349 height 23
click at [263, 384] on input "I understand that this price [MEDICAL_DATA] may run at the same time as other p…" at bounding box center [258, 386] width 11 height 11
checkbox input "true"
click at [606, 434] on span "Confirm" at bounding box center [618, 433] width 30 height 11
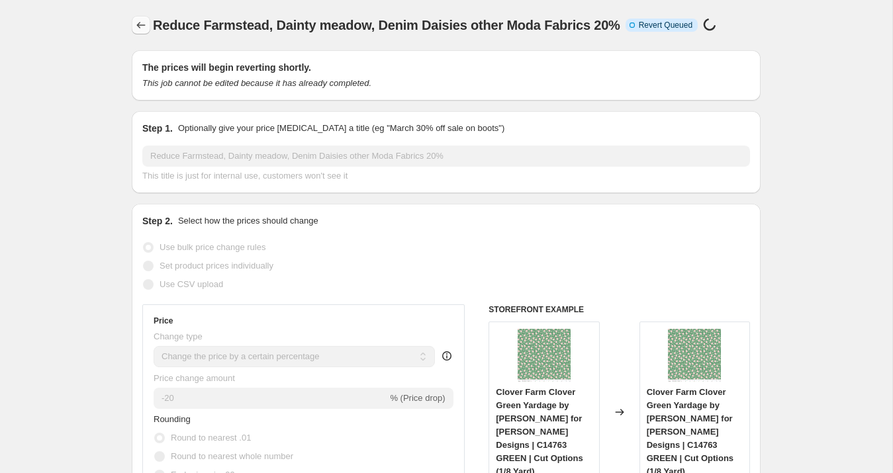
click at [142, 23] on icon "Price change jobs" at bounding box center [140, 25] width 13 height 13
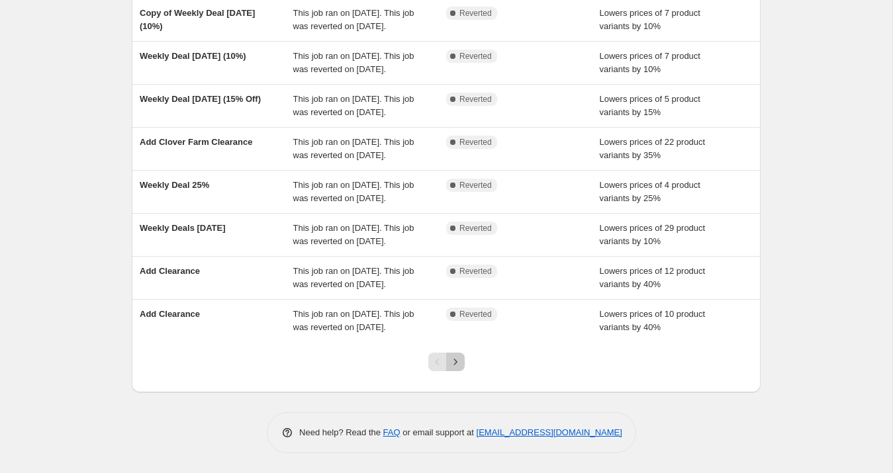
click at [456, 364] on icon "Next" at bounding box center [455, 361] width 13 height 13
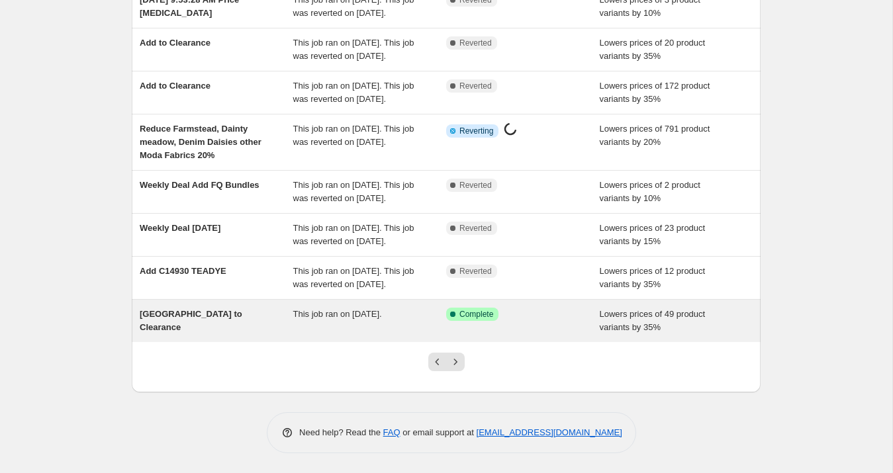
click at [236, 318] on span "[GEOGRAPHIC_DATA] to Clearance" at bounding box center [191, 320] width 103 height 23
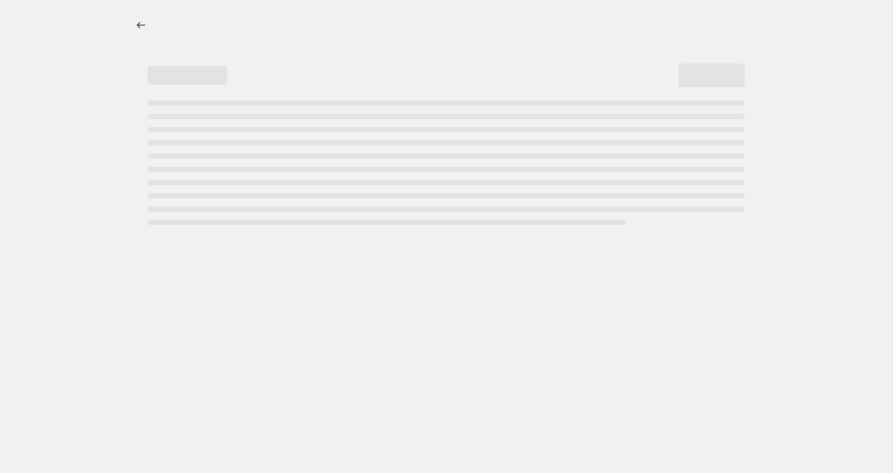
select select "percentage"
select select "collection"
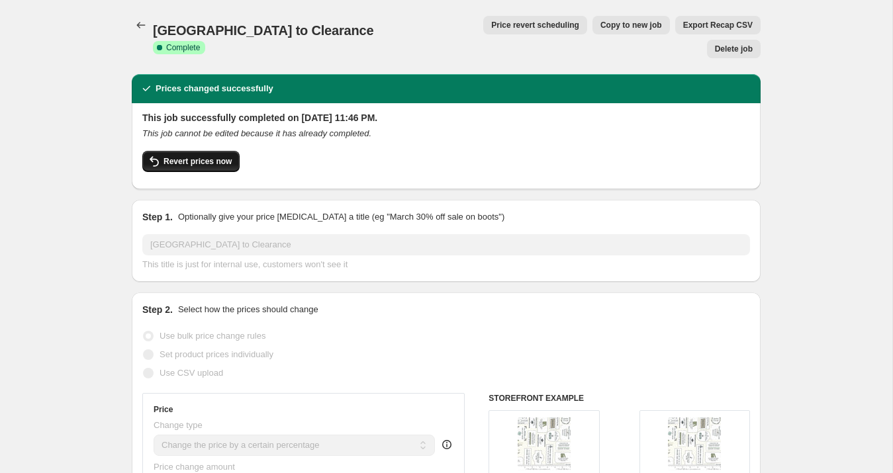
click at [206, 156] on span "Revert prices now" at bounding box center [197, 161] width 68 height 11
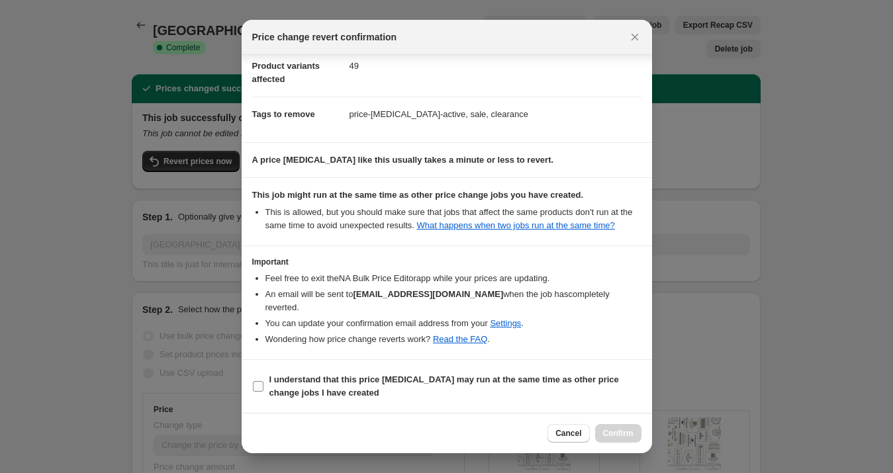
click at [287, 385] on span "I understand that this price [MEDICAL_DATA] may run at the same time as other p…" at bounding box center [455, 386] width 372 height 26
click at [263, 385] on input "I understand that this price [MEDICAL_DATA] may run at the same time as other p…" at bounding box center [258, 386] width 11 height 11
checkbox input "true"
click at [610, 431] on span "Confirm" at bounding box center [618, 433] width 30 height 11
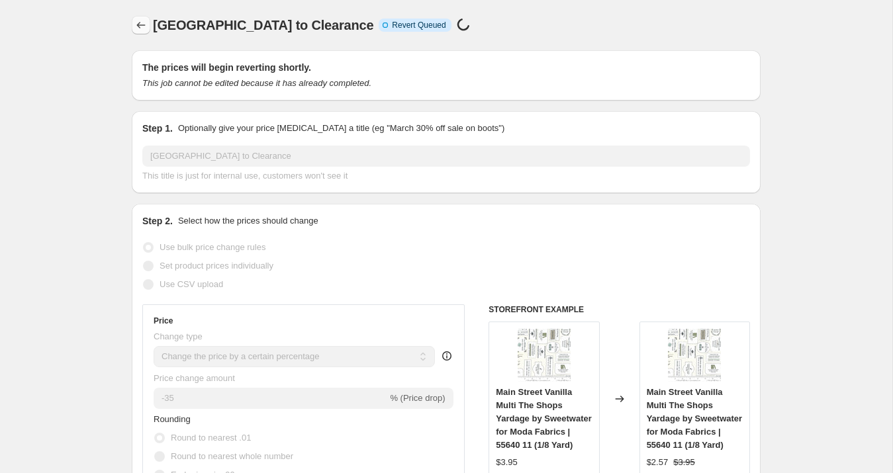
click at [142, 30] on icon "Price change jobs" at bounding box center [140, 25] width 13 height 13
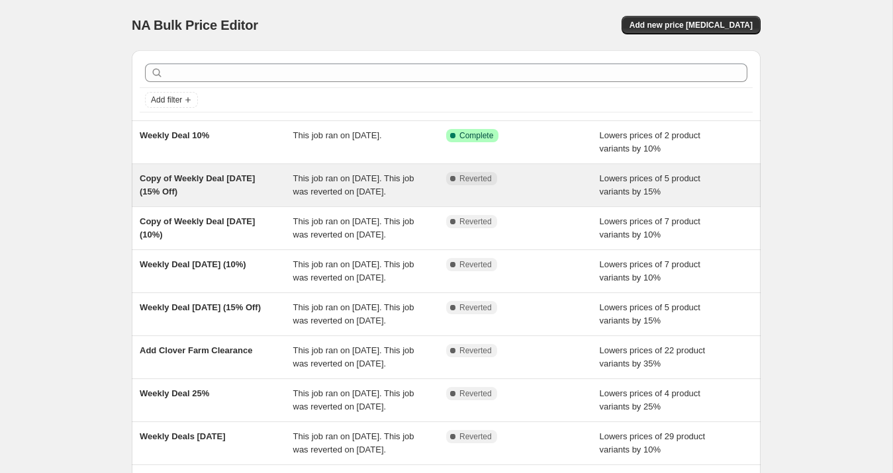
scroll to position [328, 0]
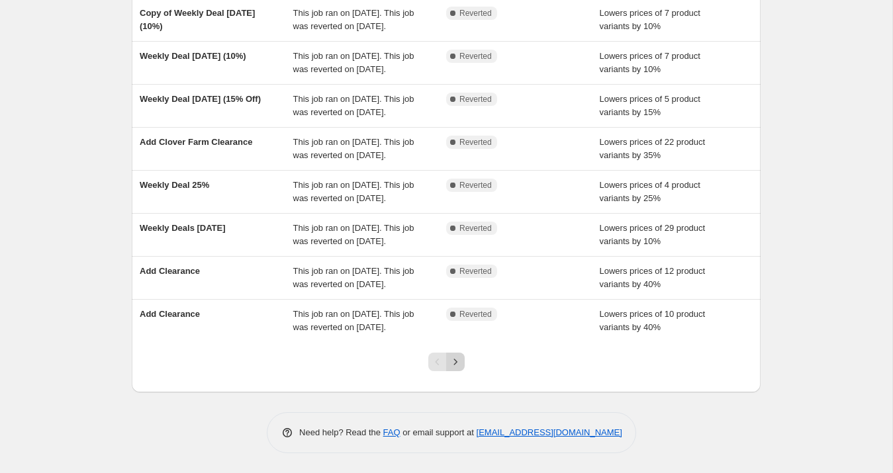
click at [459, 351] on div at bounding box center [447, 367] width 54 height 50
click at [460, 361] on icon "Next" at bounding box center [455, 361] width 13 height 13
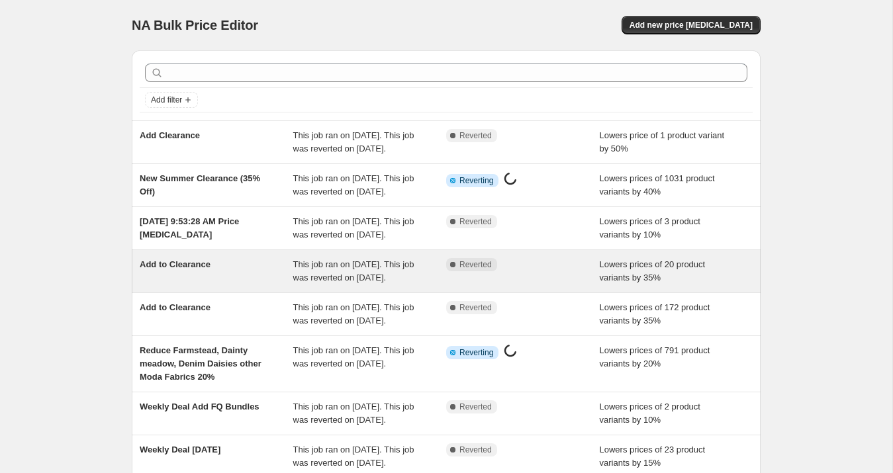
scroll to position [341, 0]
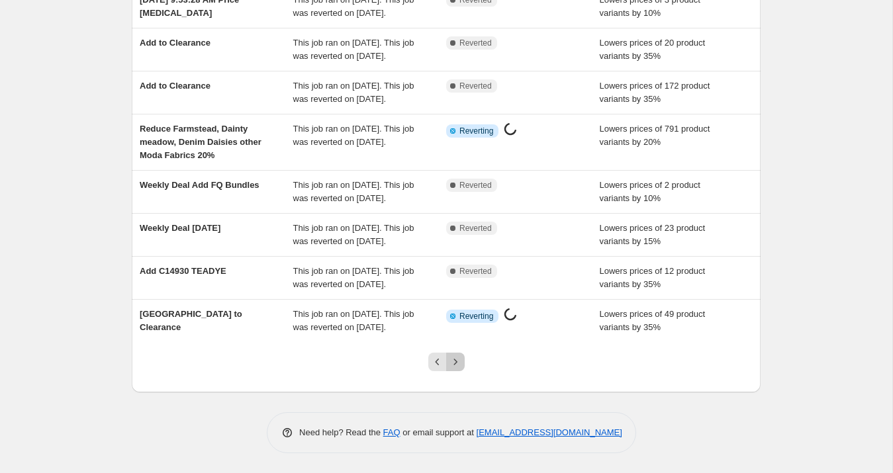
click at [455, 364] on icon "Next" at bounding box center [455, 361] width 13 height 13
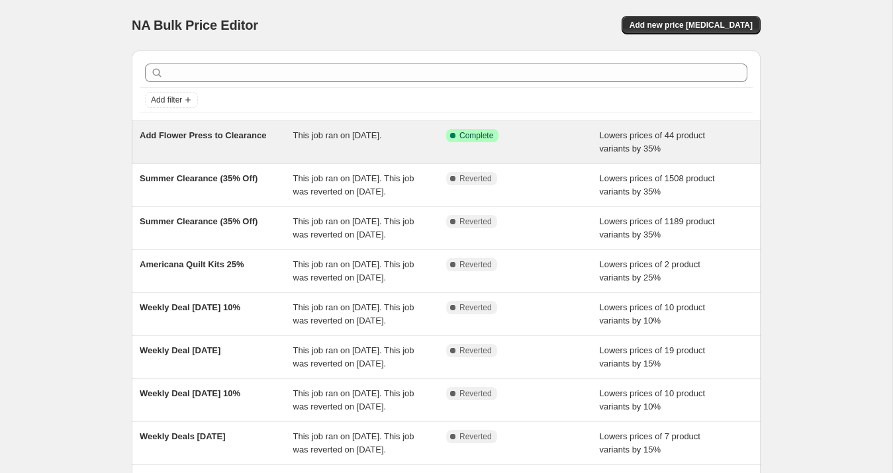
click at [216, 139] on span "Add Flower Press to Clearance" at bounding box center [203, 135] width 126 height 10
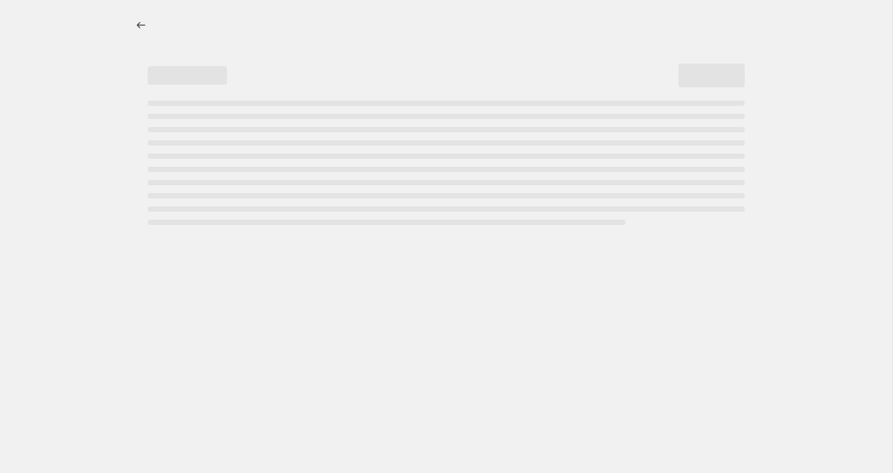
select select "percentage"
select select "collection"
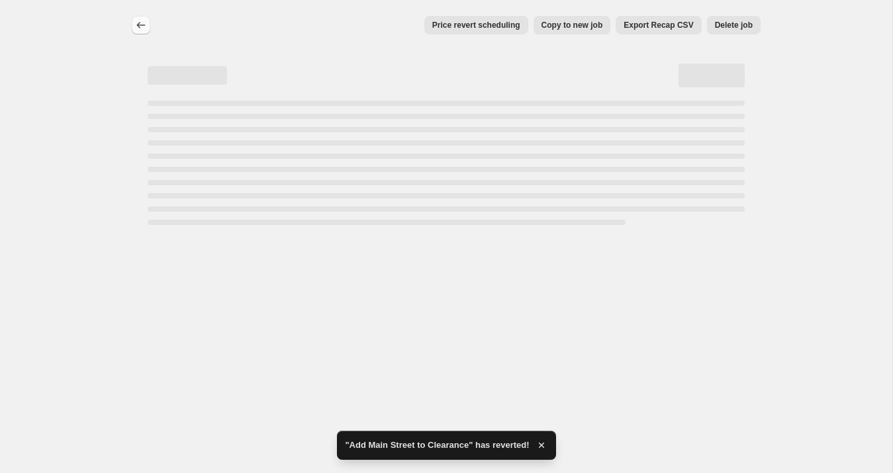
select select "percentage"
select select "collection"
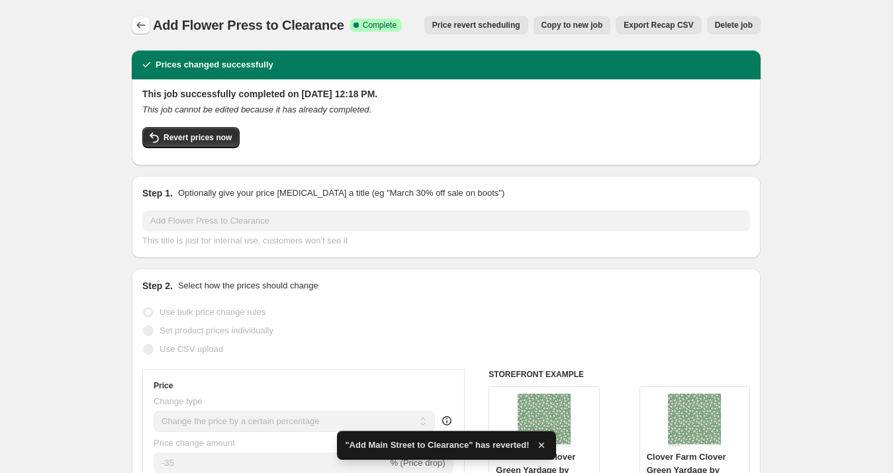
click at [137, 23] on icon "Price change jobs" at bounding box center [140, 25] width 13 height 13
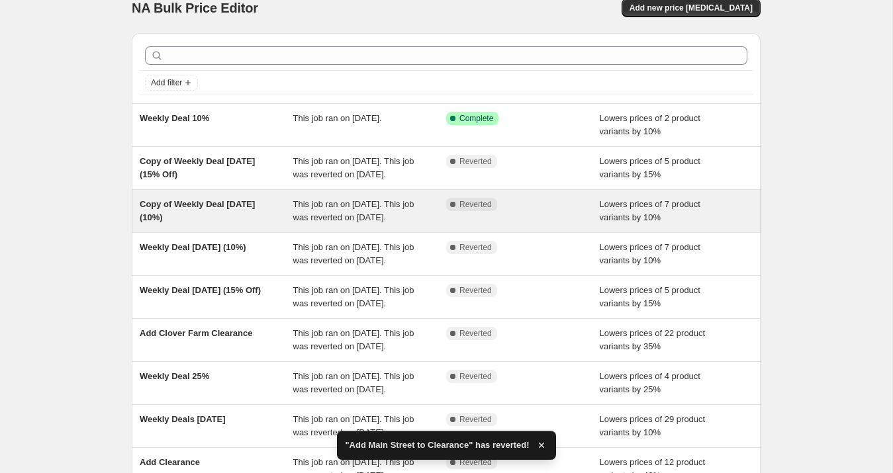
scroll to position [328, 0]
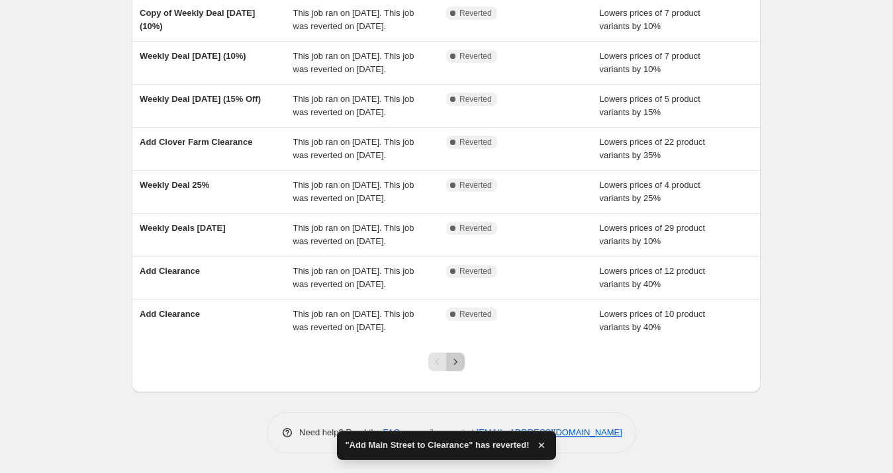
click at [459, 371] on button "Next" at bounding box center [455, 362] width 19 height 19
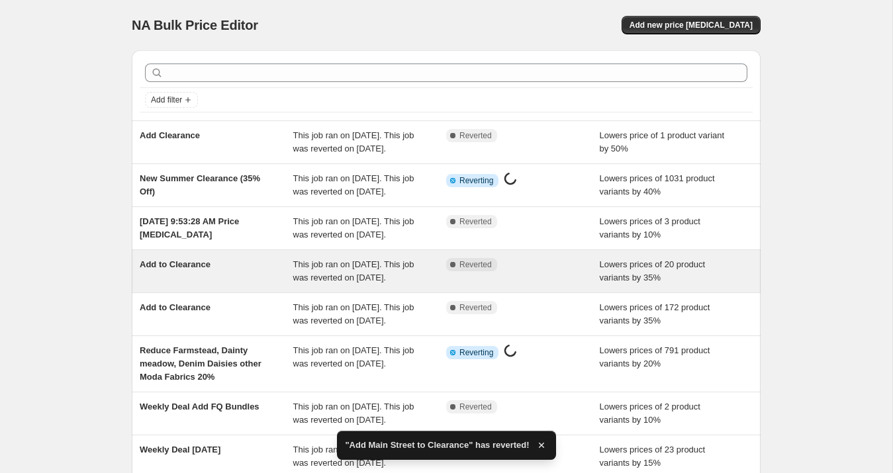
scroll to position [341, 0]
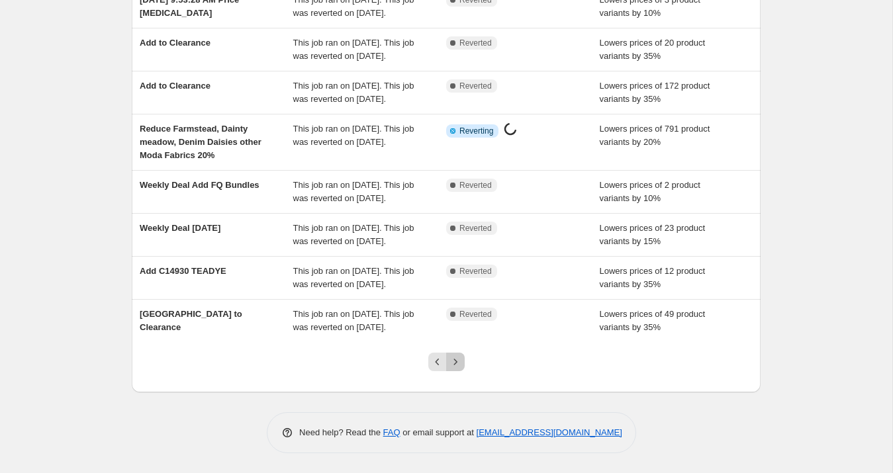
click at [457, 362] on icon "Next" at bounding box center [455, 361] width 13 height 13
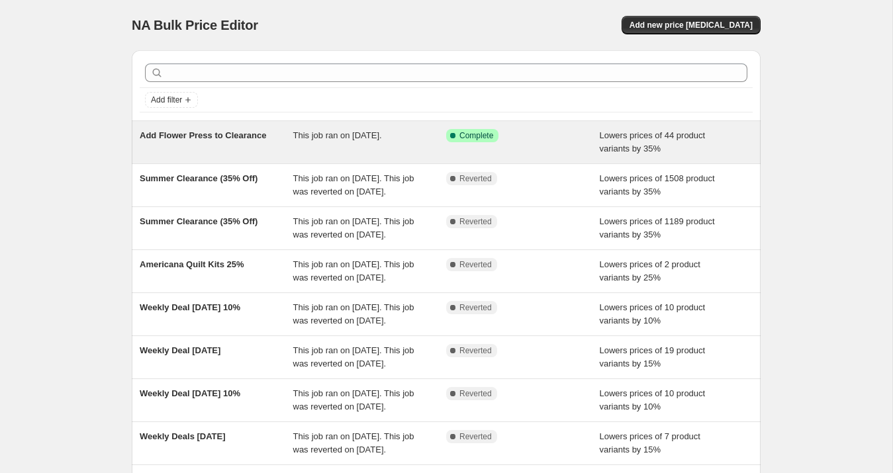
click at [242, 144] on div "Add Flower Press to Clearance" at bounding box center [217, 142] width 154 height 26
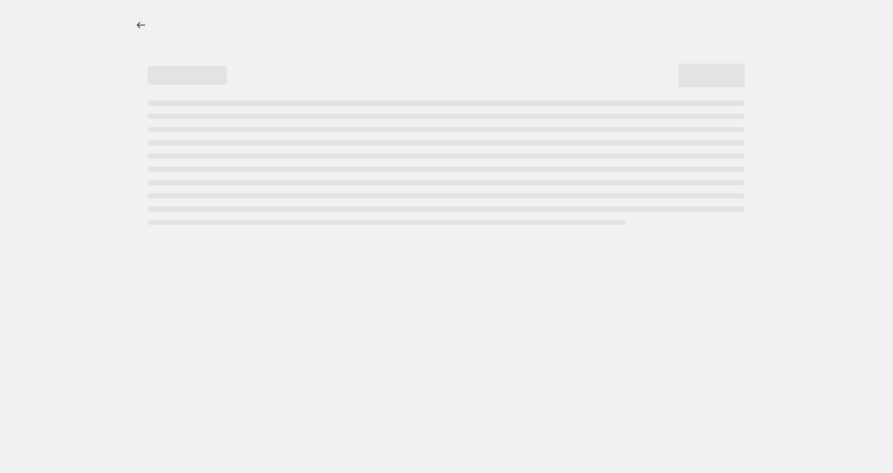
select select "percentage"
select select "collection"
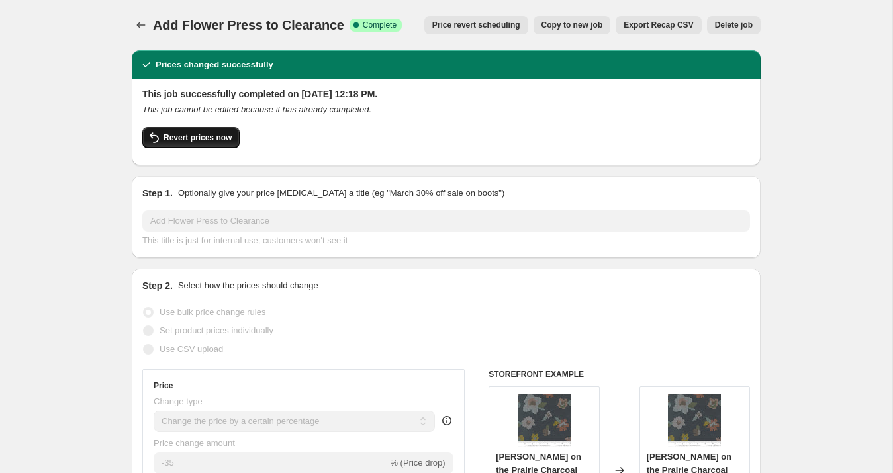
click at [214, 138] on span "Revert prices now" at bounding box center [197, 137] width 68 height 11
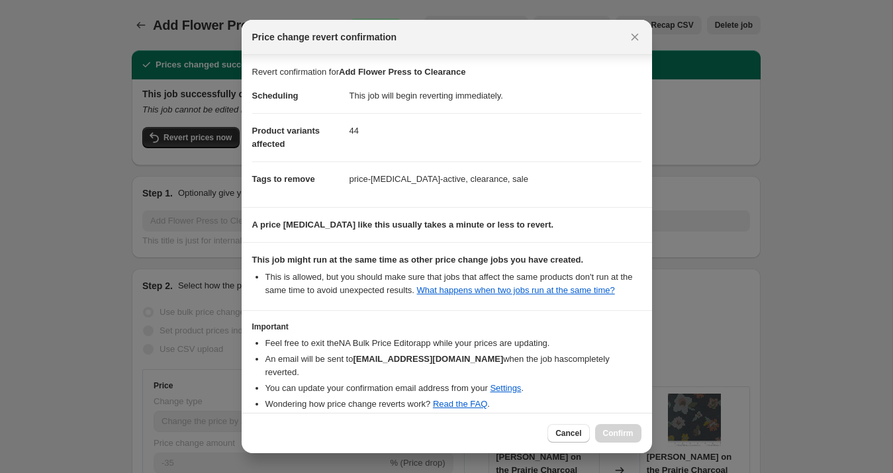
scroll to position [65, 0]
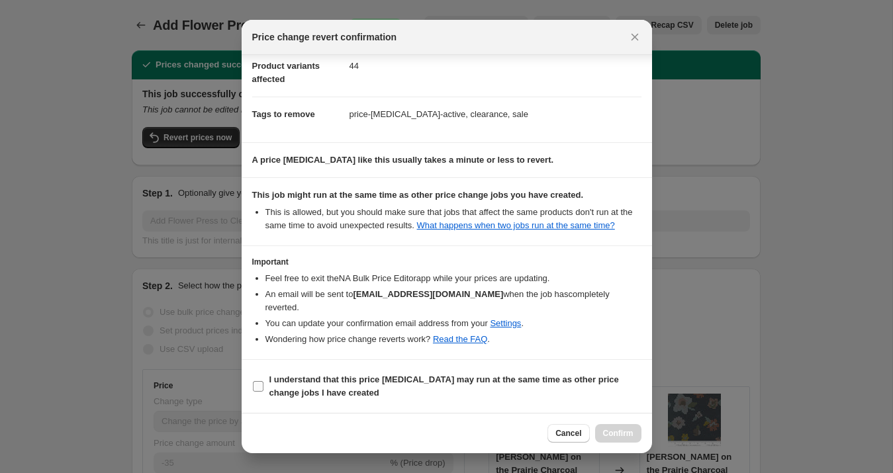
drag, startPoint x: 264, startPoint y: 383, endPoint x: 314, endPoint y: 394, distance: 51.7
click at [264, 383] on label "I understand that this price [MEDICAL_DATA] may run at the same time as other p…" at bounding box center [446, 387] width 389 height 32
click at [263, 383] on input "I understand that this price [MEDICAL_DATA] may run at the same time as other p…" at bounding box center [258, 386] width 11 height 11
checkbox input "true"
click at [596, 431] on button "Confirm" at bounding box center [618, 433] width 46 height 19
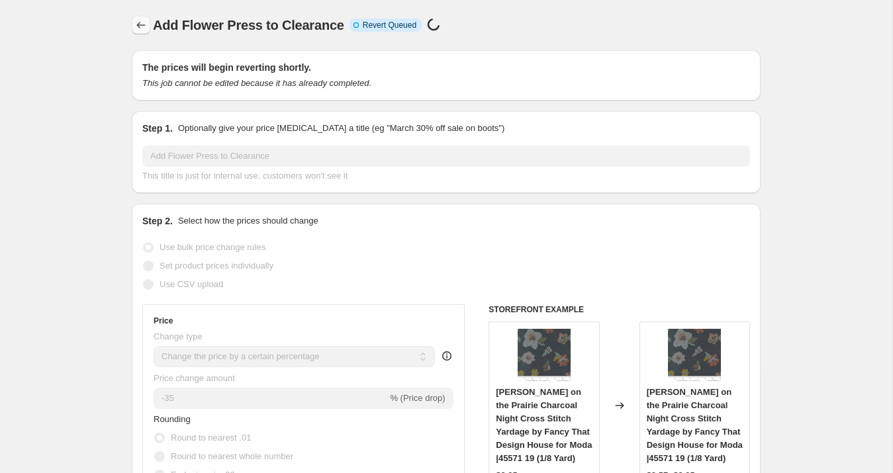
click at [133, 22] on button "Price change jobs" at bounding box center [141, 25] width 19 height 19
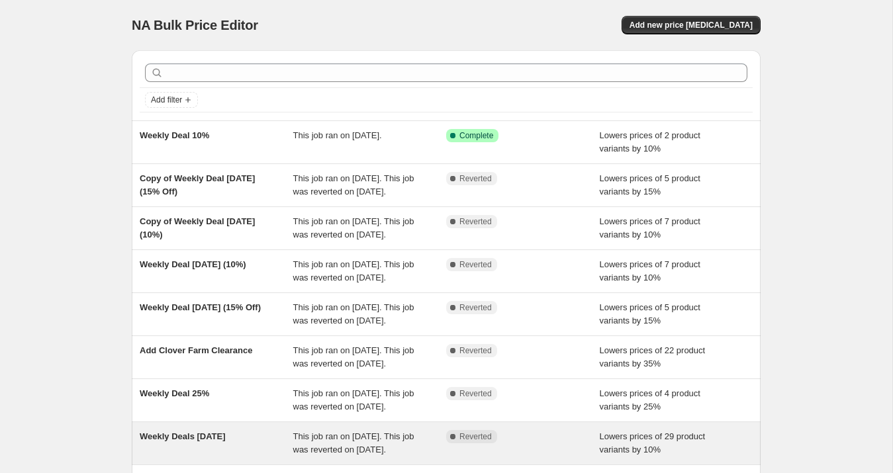
scroll to position [328, 0]
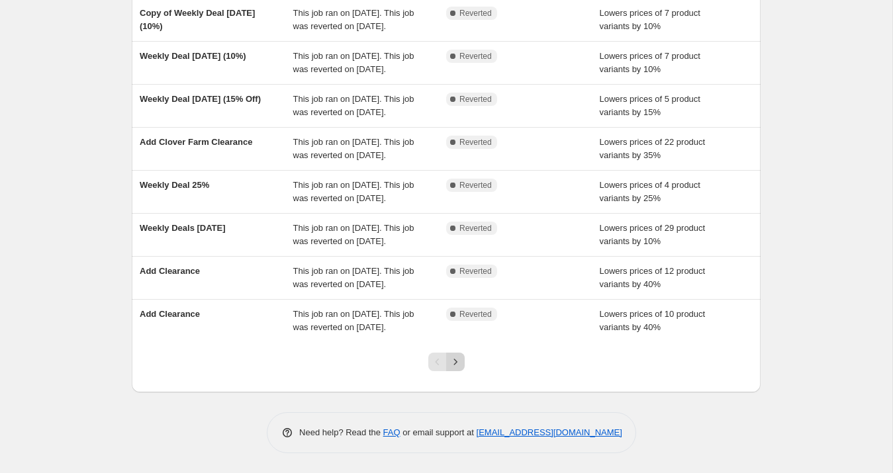
click at [465, 359] on div at bounding box center [447, 367] width 54 height 50
click at [461, 361] on icon "Next" at bounding box center [455, 361] width 13 height 13
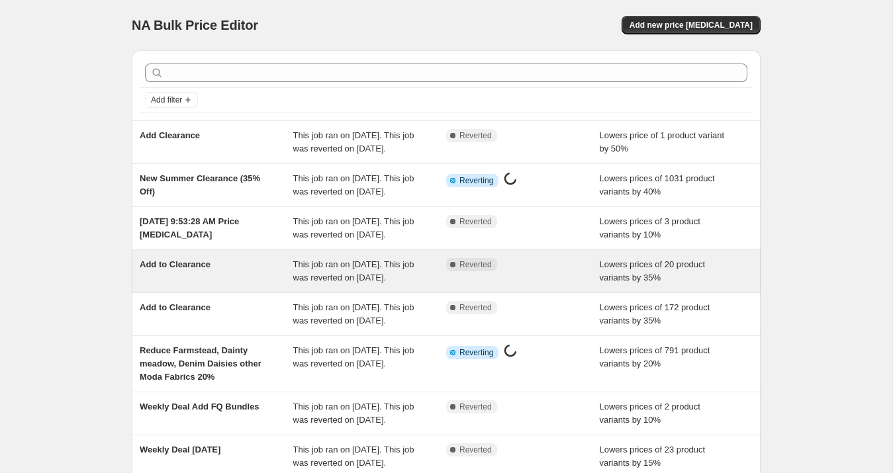
scroll to position [341, 0]
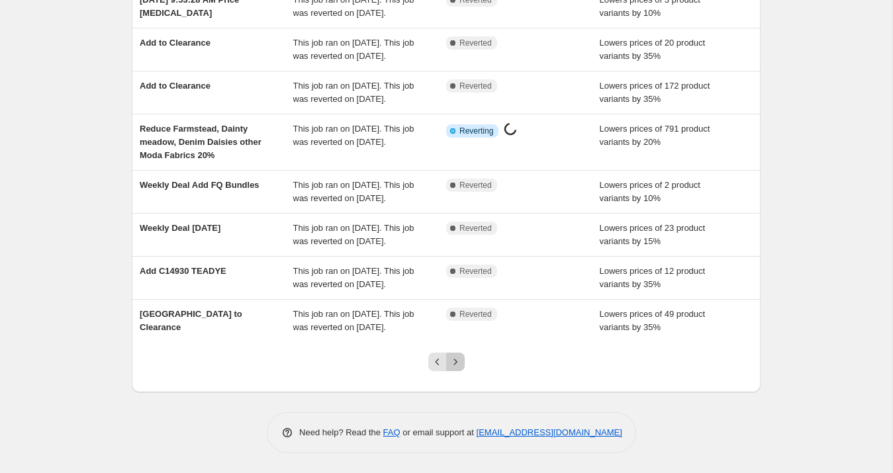
drag, startPoint x: 457, startPoint y: 369, endPoint x: 451, endPoint y: 361, distance: 9.4
click at [457, 369] on button "Next" at bounding box center [455, 362] width 19 height 19
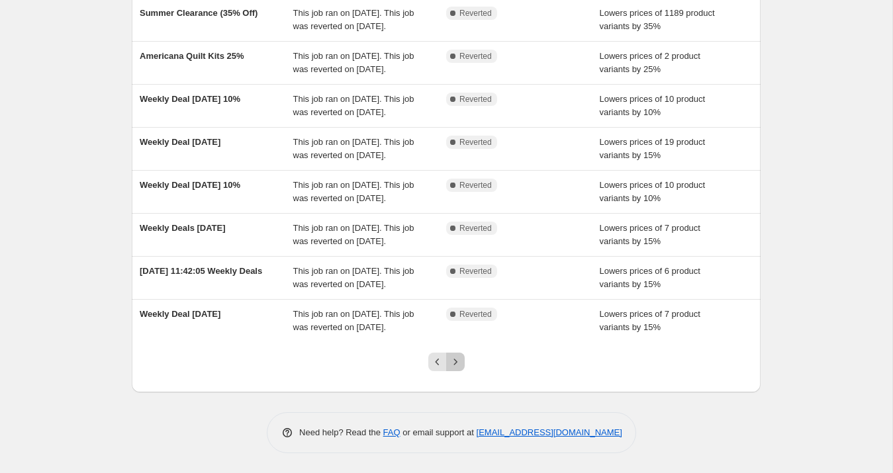
click at [459, 367] on icon "Next" at bounding box center [455, 361] width 13 height 13
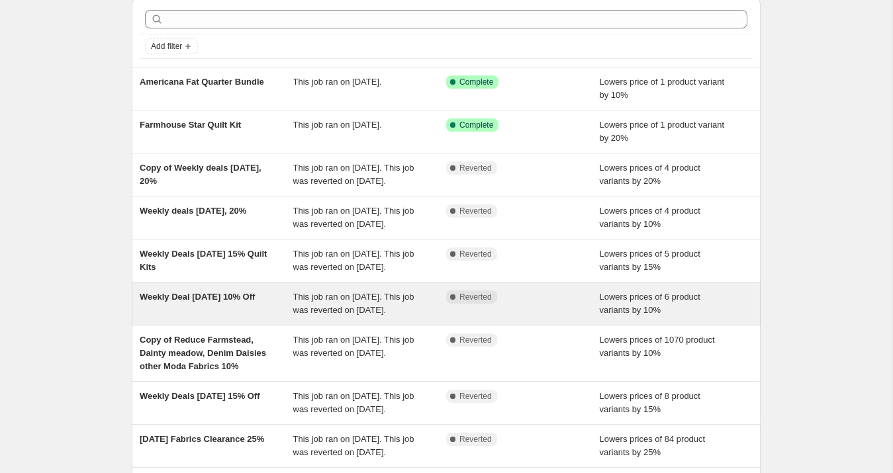
scroll to position [0, 0]
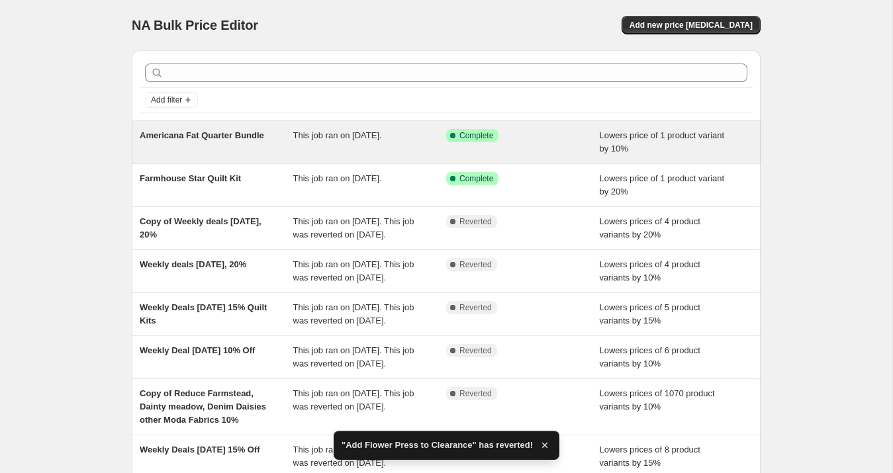
click at [216, 142] on div "Americana Fat Quarter Bundle" at bounding box center [217, 142] width 154 height 26
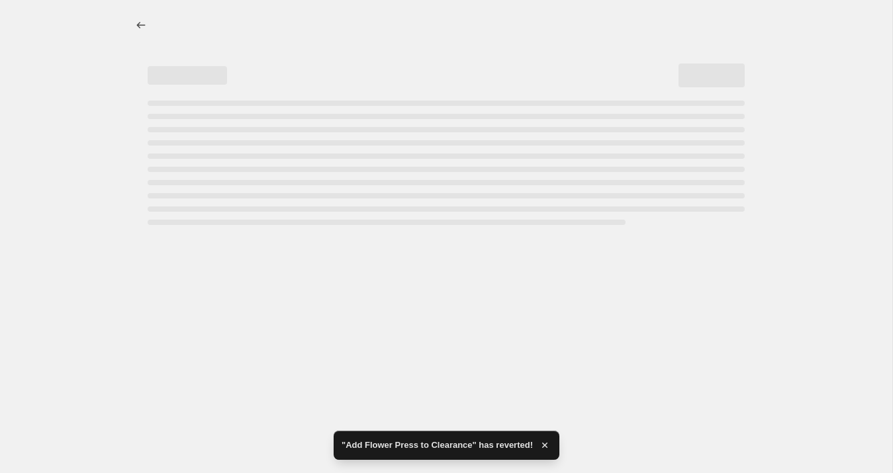
select select "percentage"
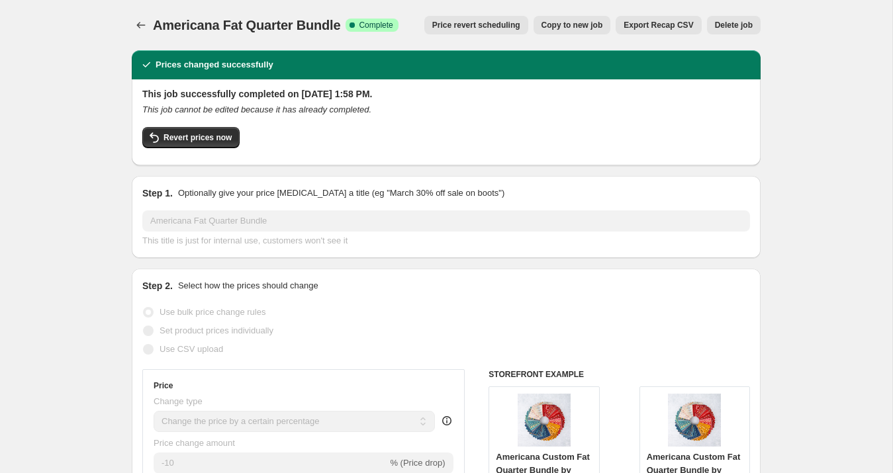
click at [723, 28] on span "Delete job" at bounding box center [734, 25] width 38 height 11
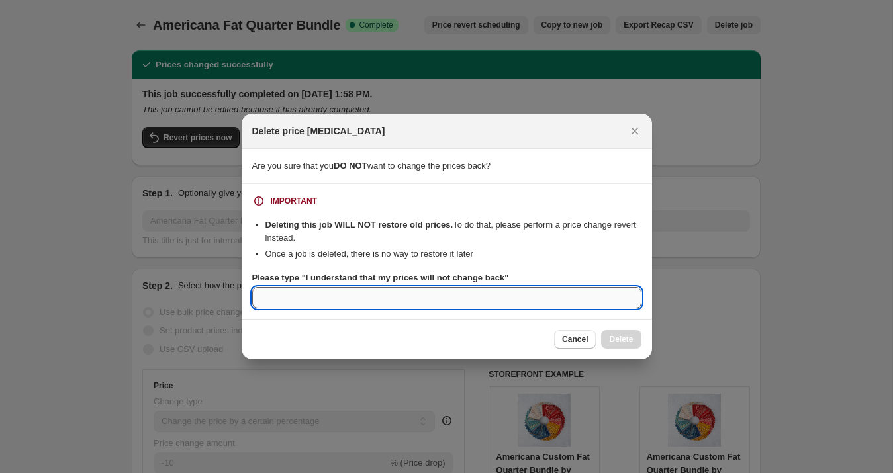
click at [442, 290] on input "Please type "I understand that my prices will not change back"" at bounding box center [446, 297] width 389 height 21
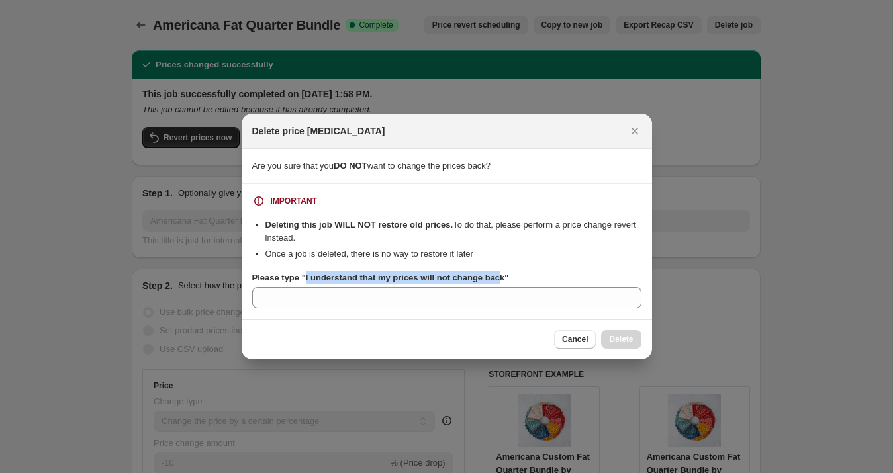
drag, startPoint x: 306, startPoint y: 278, endPoint x: 540, endPoint y: 320, distance: 237.3
click at [509, 277] on b "Please type "I understand that my prices will not change back"" at bounding box center [380, 278] width 257 height 10
click at [562, 335] on span "Cancel" at bounding box center [575, 339] width 26 height 11
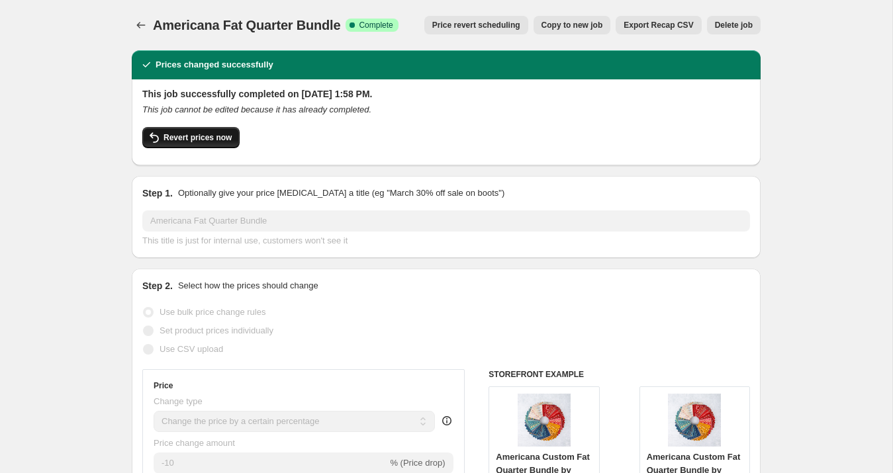
click at [210, 140] on span "Revert prices now" at bounding box center [197, 137] width 68 height 11
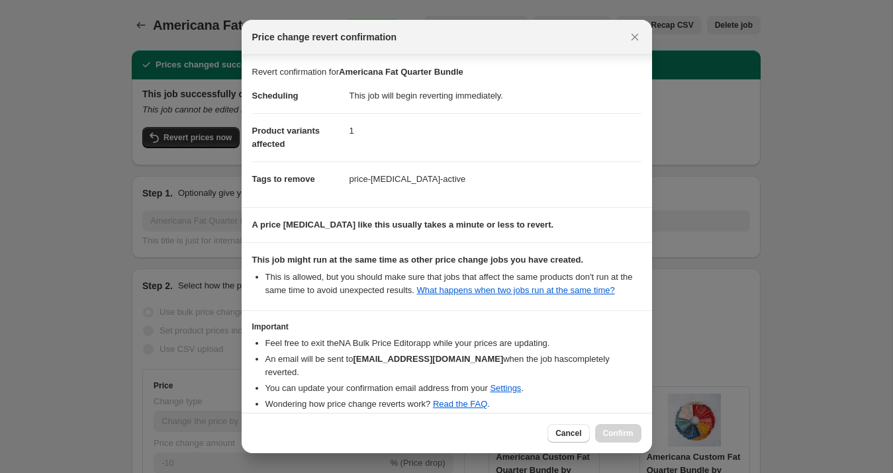
scroll to position [65, 0]
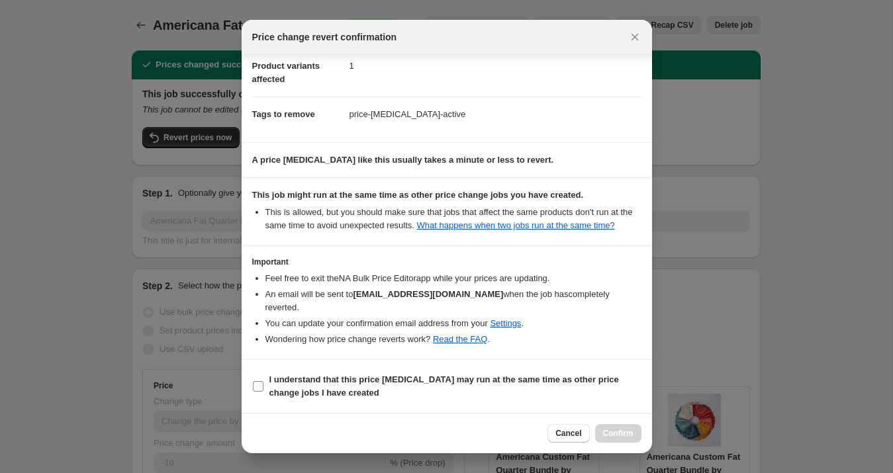
click at [303, 390] on b "I understand that this price [MEDICAL_DATA] may run at the same time as other p…" at bounding box center [443, 386] width 349 height 23
click at [263, 390] on input "I understand that this price [MEDICAL_DATA] may run at the same time as other p…" at bounding box center [258, 386] width 11 height 11
checkbox input "true"
click at [613, 432] on span "Confirm" at bounding box center [618, 433] width 30 height 11
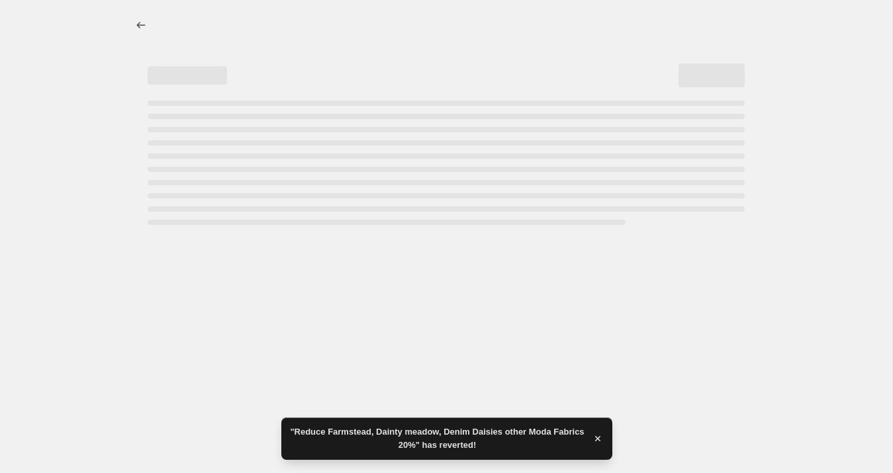
select select "percentage"
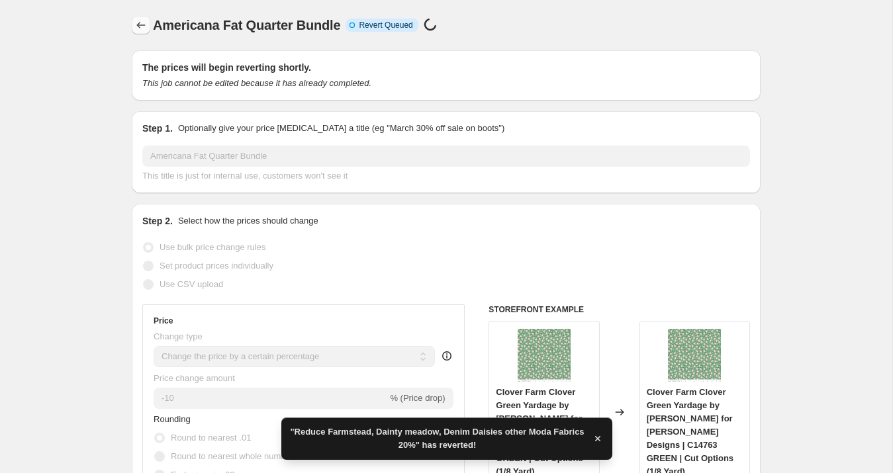
click at [144, 24] on icon "Price change jobs" at bounding box center [140, 25] width 13 height 13
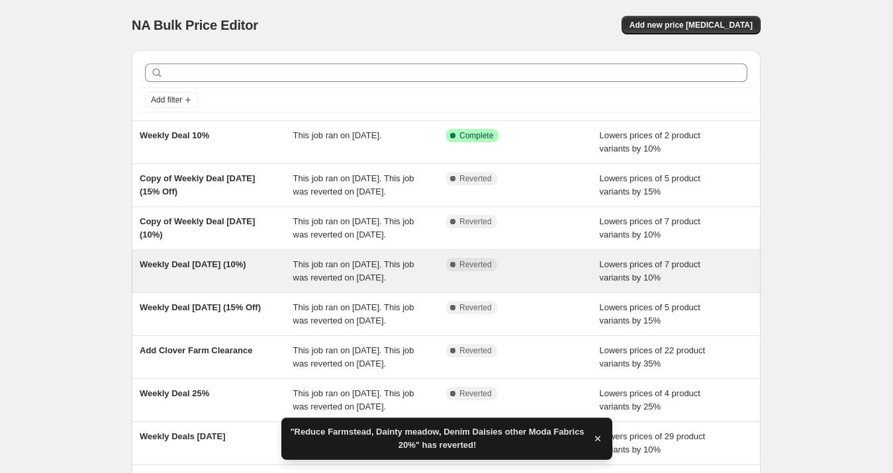
scroll to position [328, 0]
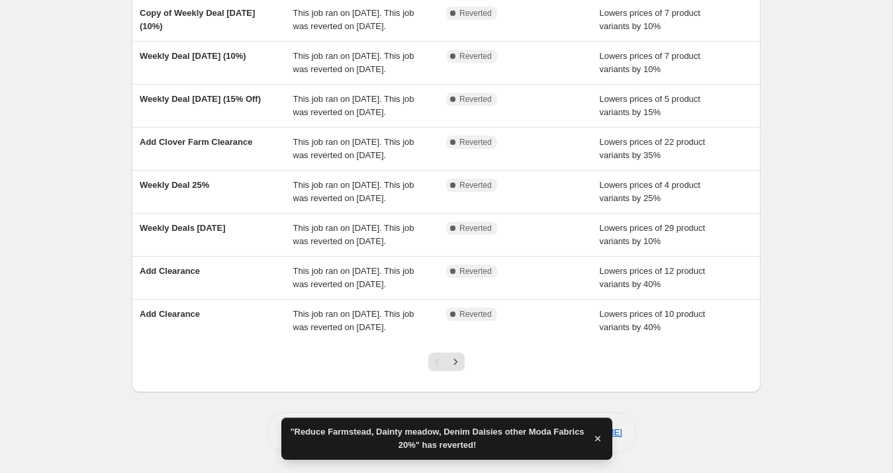
click at [455, 355] on icon "Next" at bounding box center [455, 361] width 13 height 13
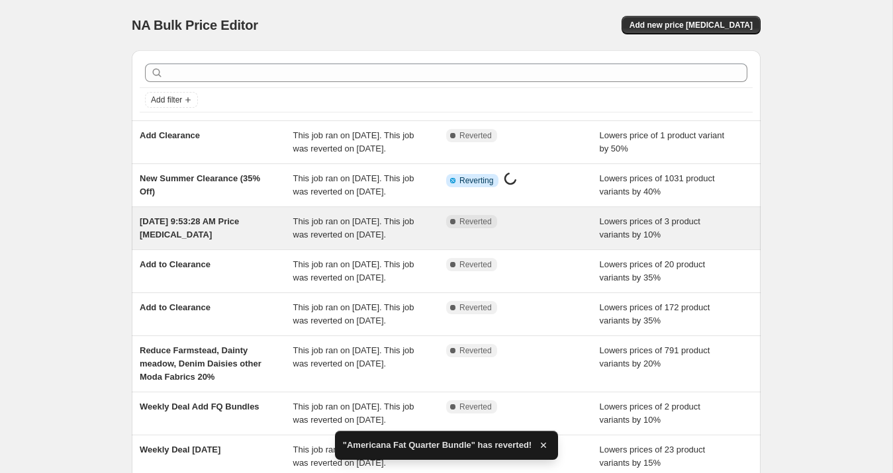
scroll to position [341, 0]
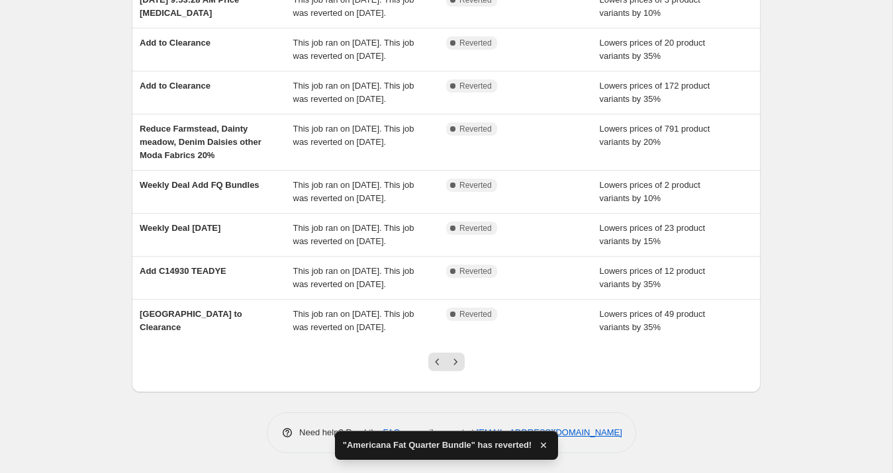
click at [461, 365] on button "Next" at bounding box center [455, 362] width 19 height 19
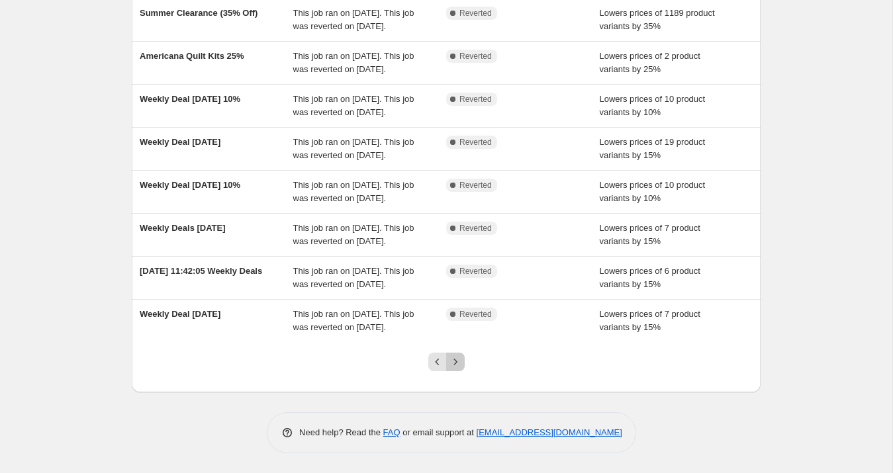
click at [453, 358] on icon "Next" at bounding box center [455, 361] width 13 height 13
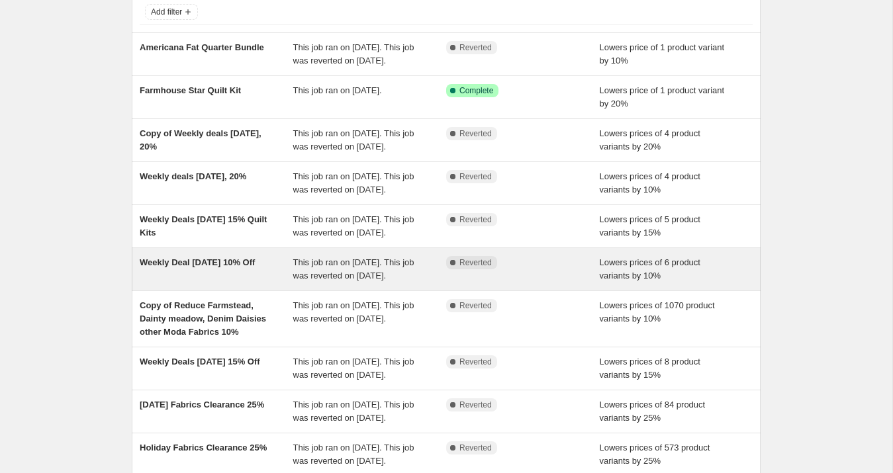
scroll to position [0, 0]
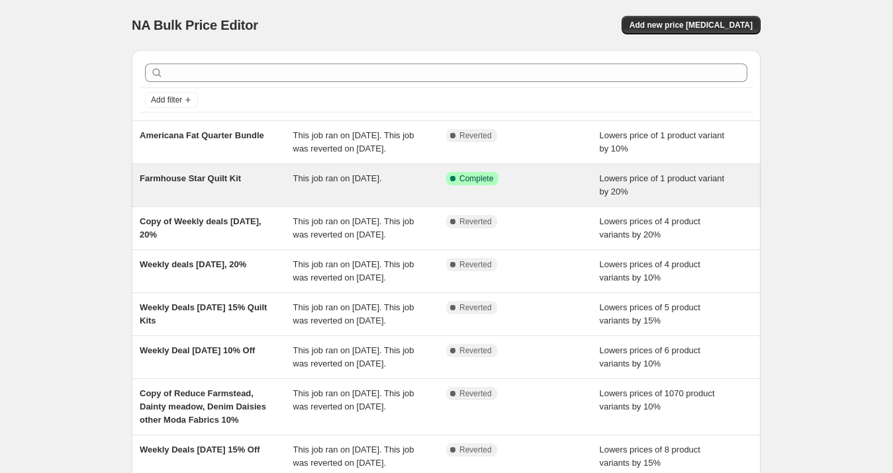
click at [240, 183] on span "Farmhouse Star Quilt Kit" at bounding box center [190, 178] width 101 height 10
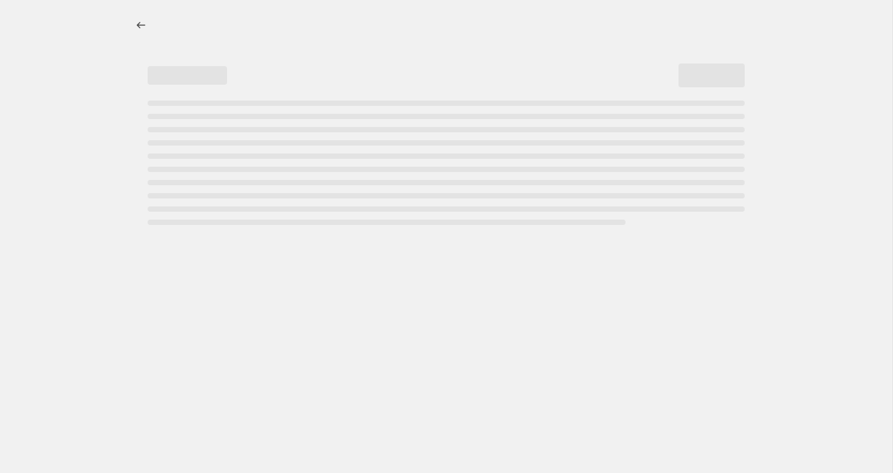
select select "percentage"
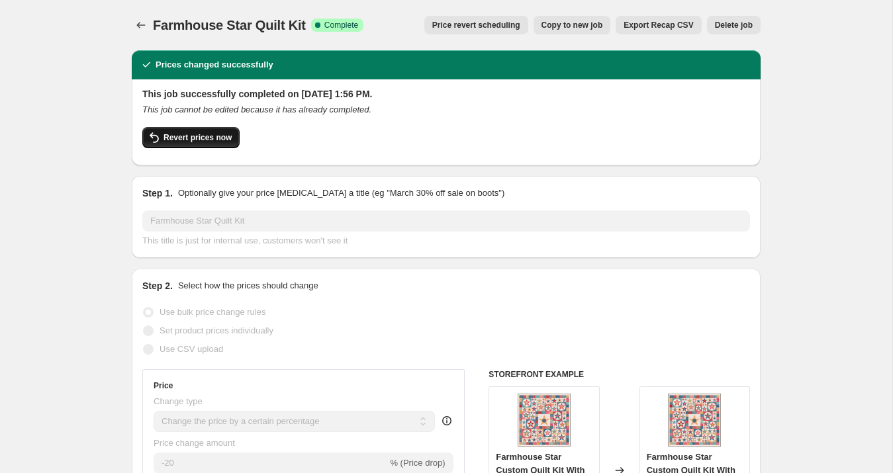
click at [194, 142] on span "Revert prices now" at bounding box center [197, 137] width 68 height 11
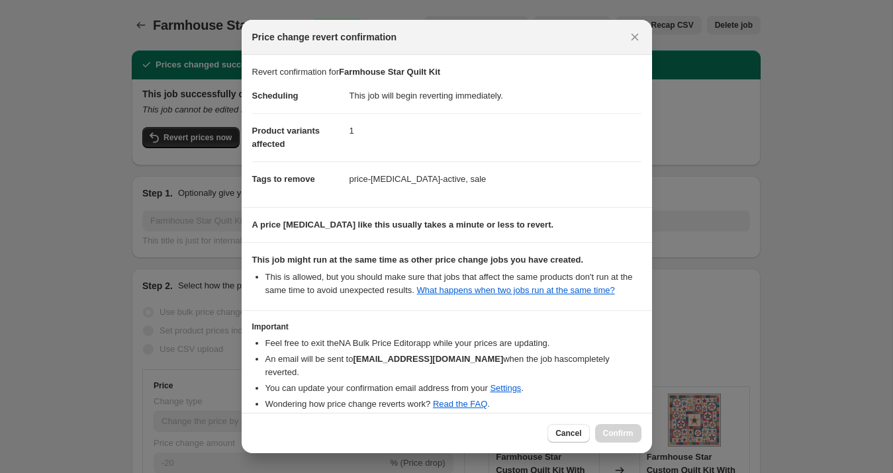
scroll to position [65, 0]
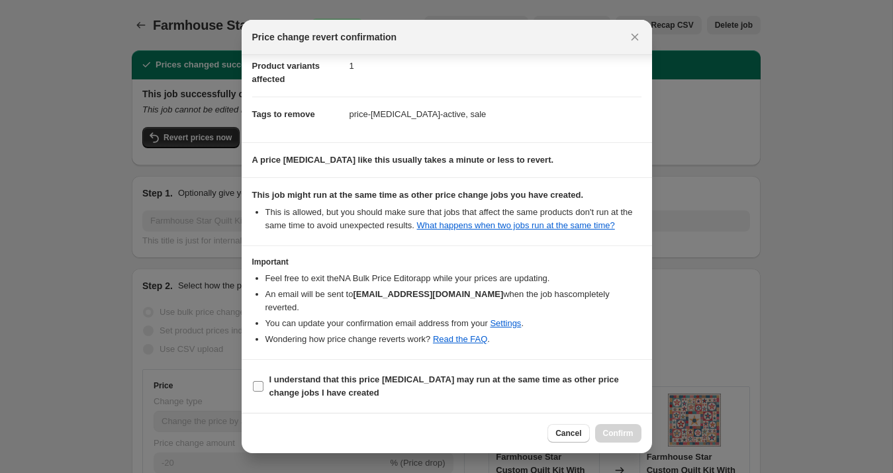
drag, startPoint x: 289, startPoint y: 386, endPoint x: 376, endPoint y: 401, distance: 88.7
click at [289, 386] on span "I understand that this price [MEDICAL_DATA] may run at the same time as other p…" at bounding box center [455, 386] width 372 height 26
click at [263, 386] on input "I understand that this price [MEDICAL_DATA] may run at the same time as other p…" at bounding box center [258, 386] width 11 height 11
checkbox input "true"
click at [630, 435] on span "Confirm" at bounding box center [618, 433] width 30 height 11
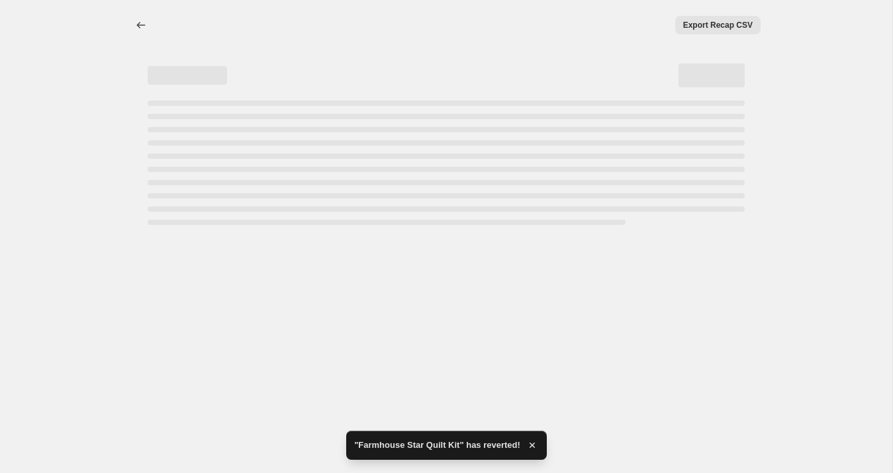
select select "percentage"
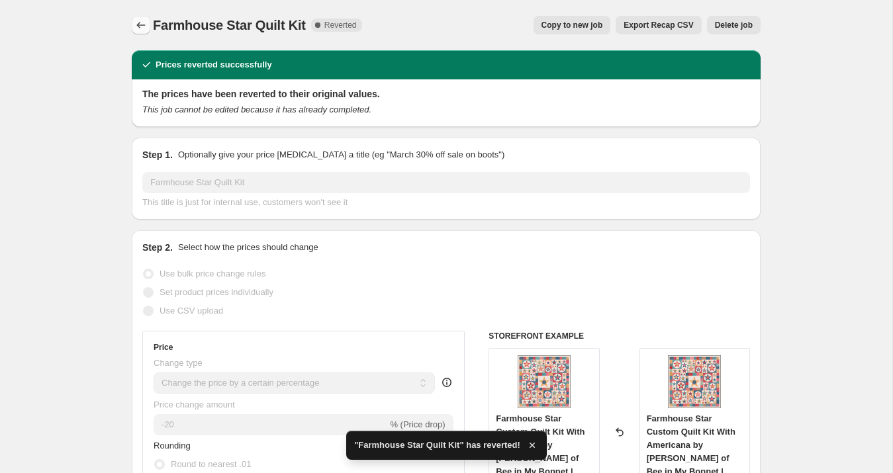
click at [144, 31] on icon "Price change jobs" at bounding box center [140, 25] width 13 height 13
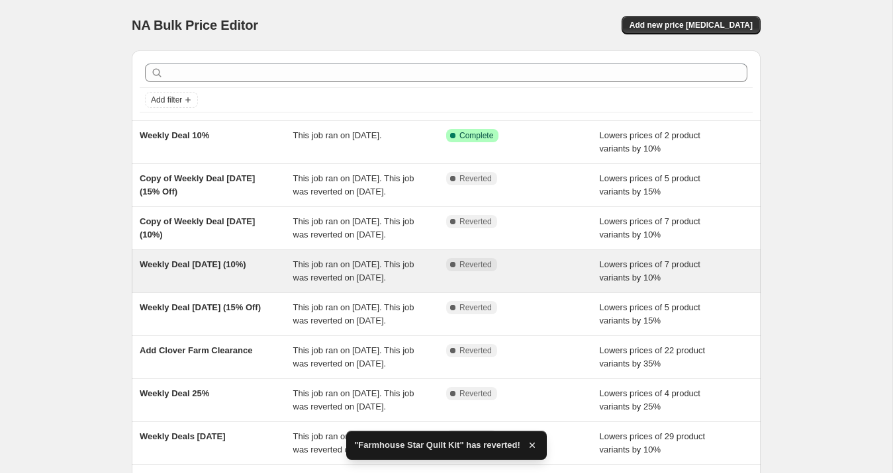
scroll to position [328, 0]
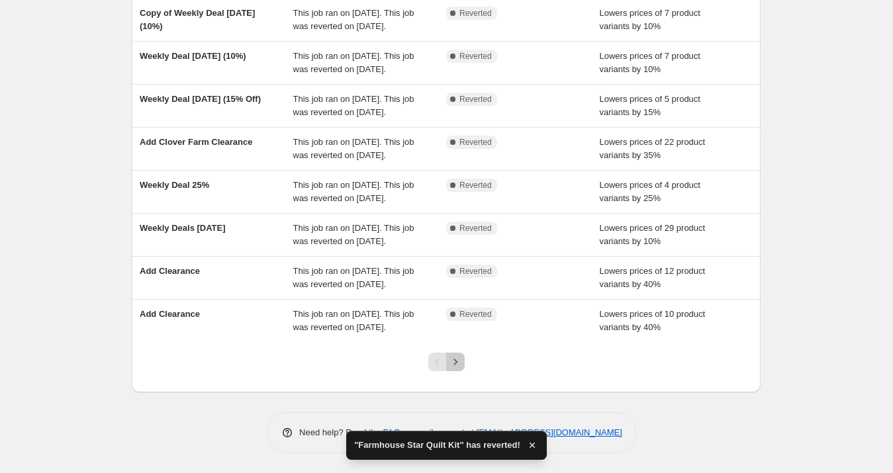
click at [453, 369] on button "Next" at bounding box center [455, 362] width 19 height 19
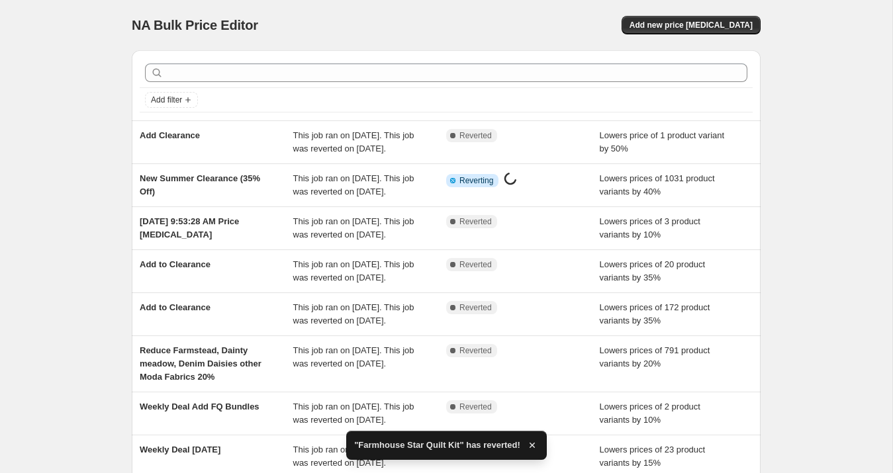
scroll to position [341, 0]
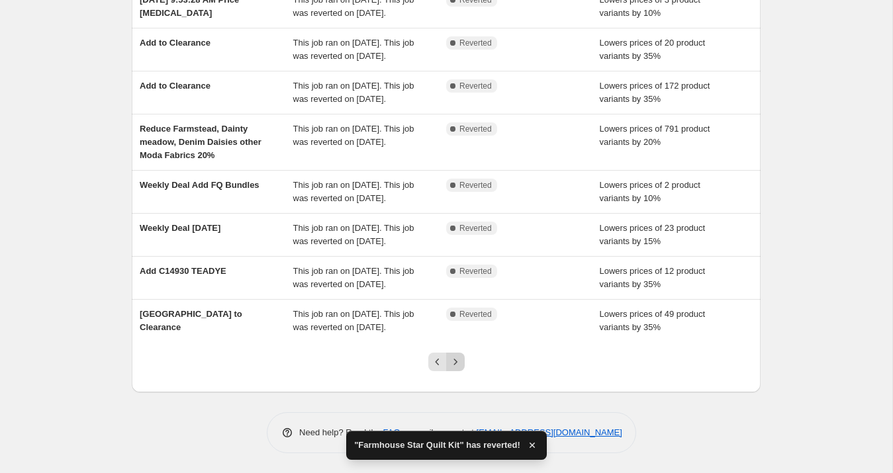
click at [457, 367] on icon "Next" at bounding box center [455, 361] width 13 height 13
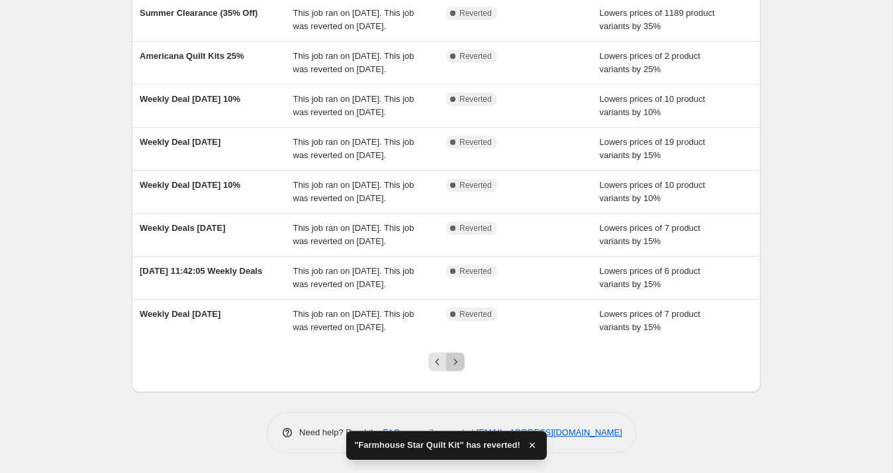
click at [454, 362] on icon "Next" at bounding box center [455, 361] width 13 height 13
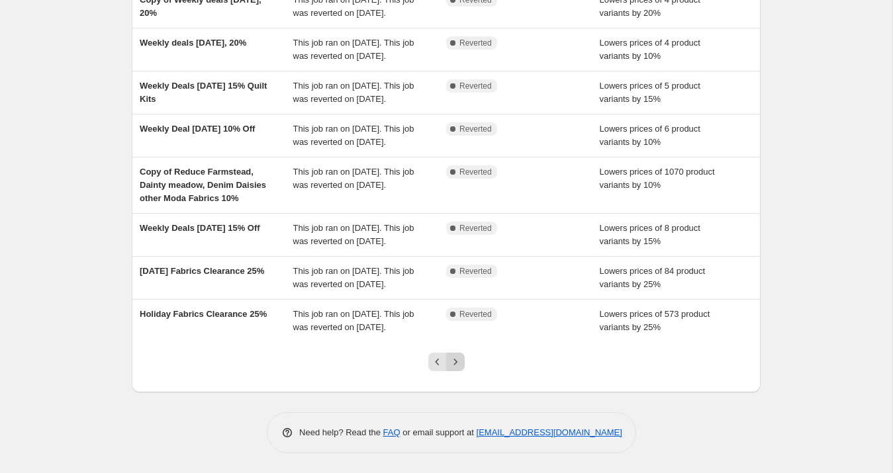
click at [459, 368] on icon "Next" at bounding box center [455, 361] width 13 height 13
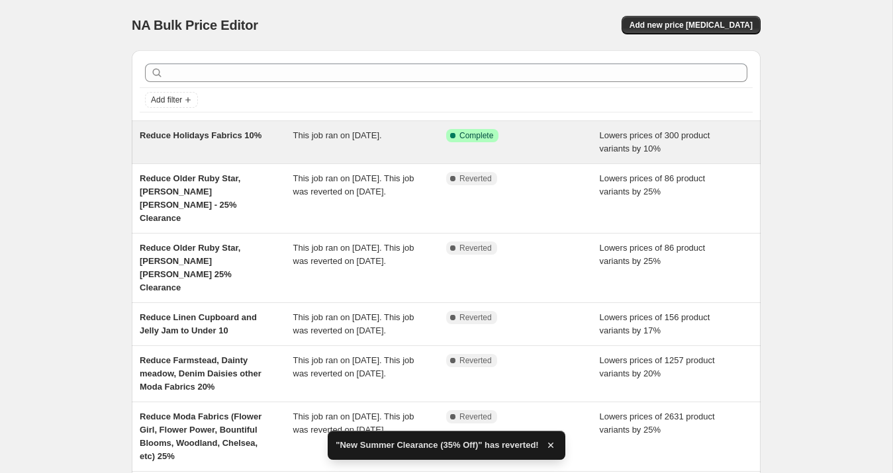
click at [250, 147] on div "Reduce Holidays Fabrics 10%" at bounding box center [217, 142] width 154 height 26
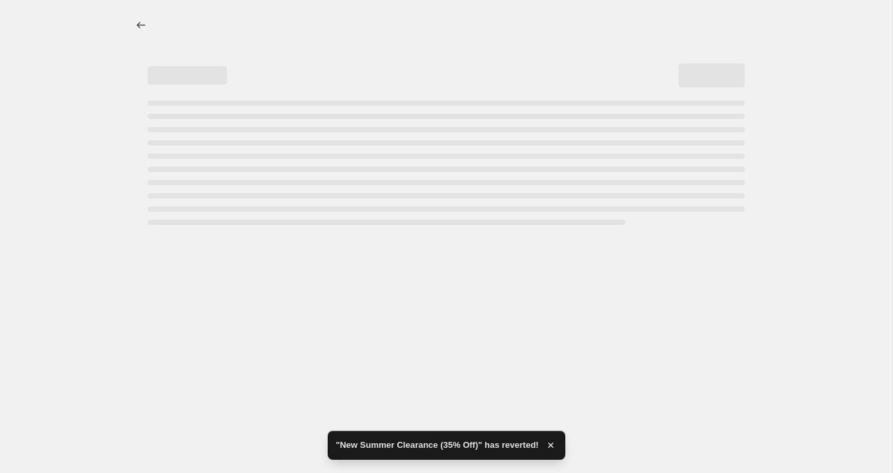
select select "percentage"
select select "collection"
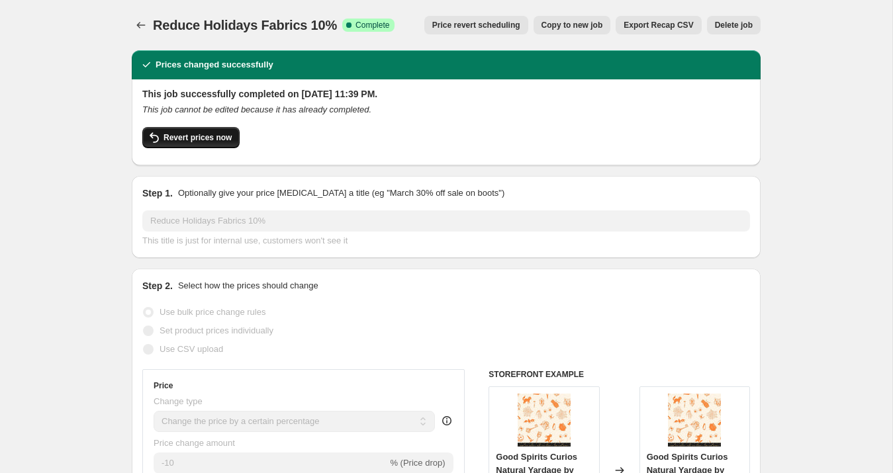
click at [205, 143] on button "Revert prices now" at bounding box center [190, 137] width 97 height 21
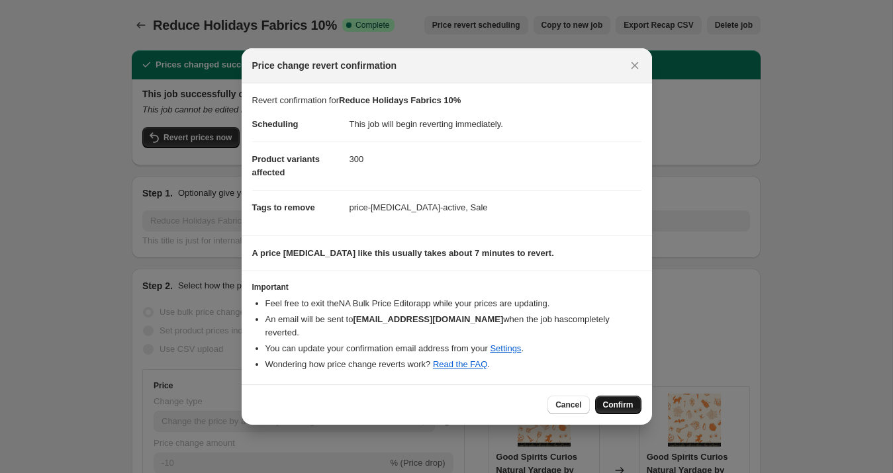
click at [631, 400] on span "Confirm" at bounding box center [618, 405] width 30 height 11
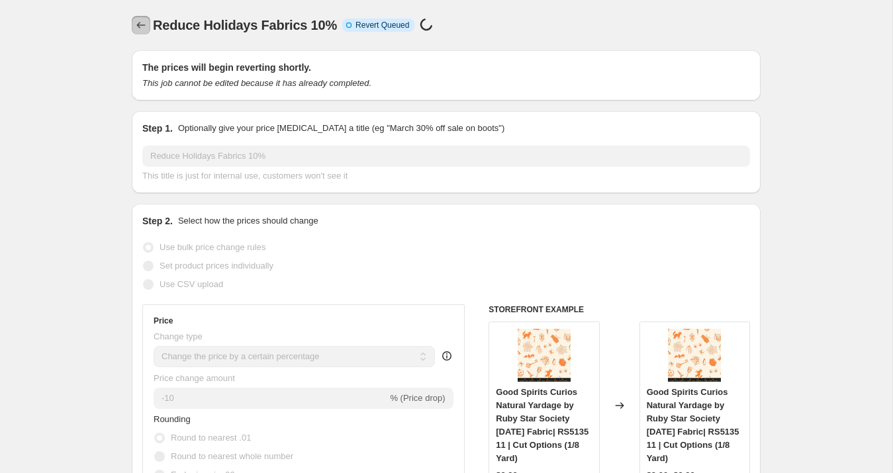
click at [142, 29] on icon "Price change jobs" at bounding box center [140, 25] width 13 height 13
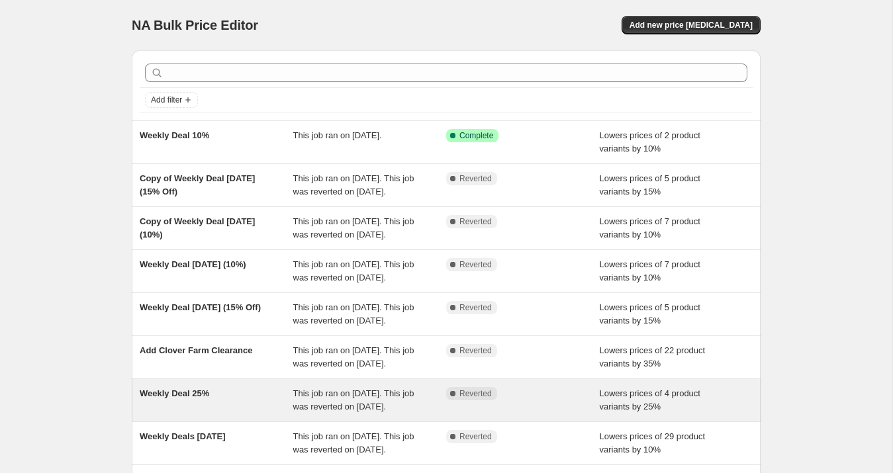
scroll to position [328, 0]
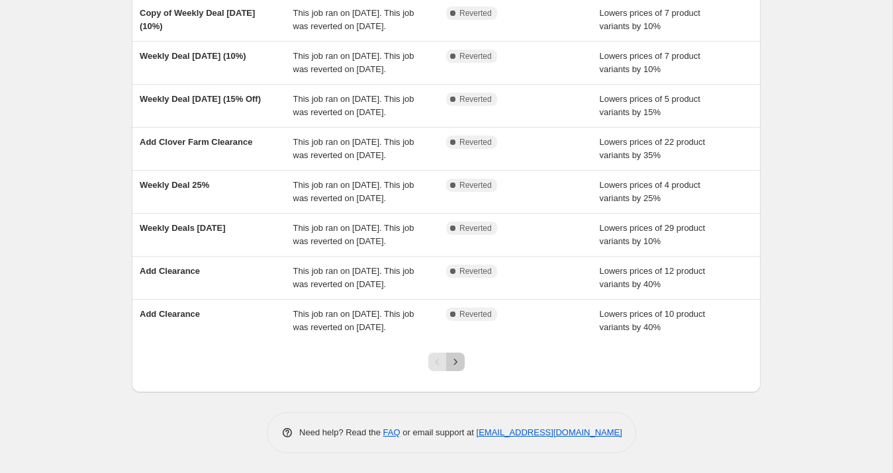
click at [452, 361] on icon "Next" at bounding box center [455, 361] width 13 height 13
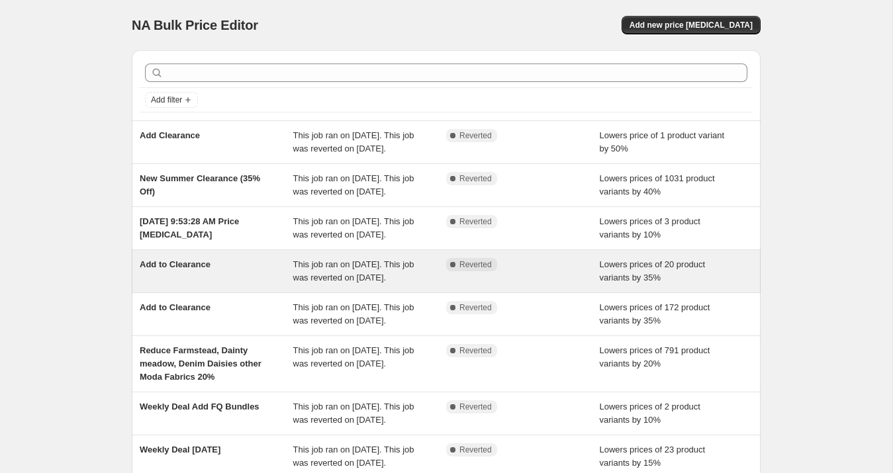
scroll to position [341, 0]
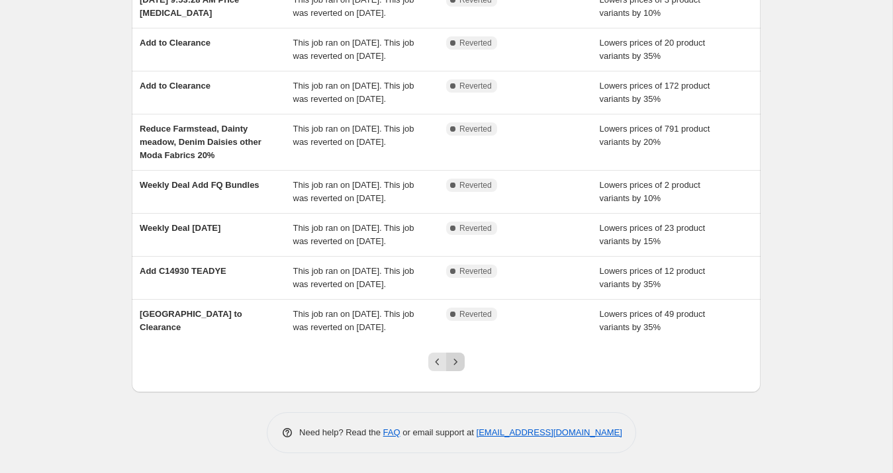
click at [453, 367] on icon "Next" at bounding box center [455, 361] width 13 height 13
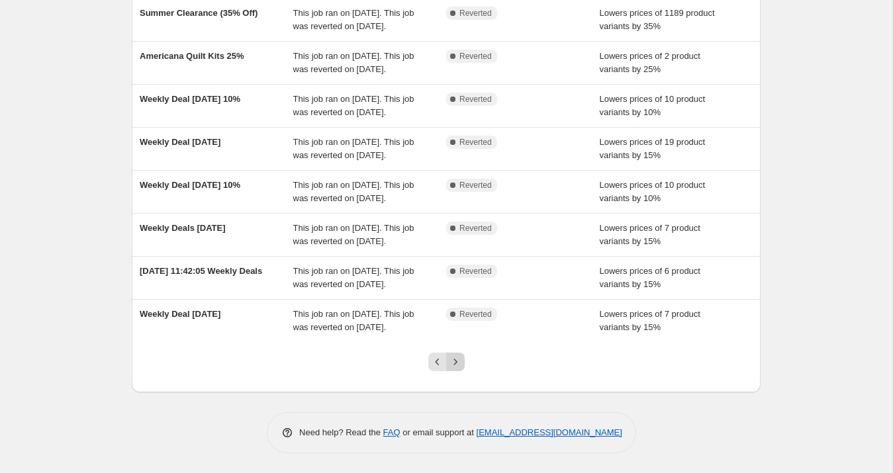
click at [456, 359] on icon "Next" at bounding box center [455, 361] width 13 height 13
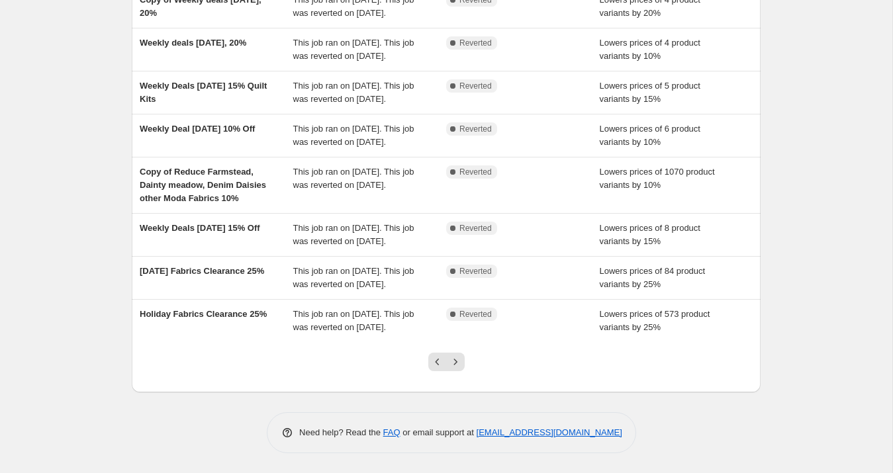
click at [450, 364] on icon "Next" at bounding box center [455, 361] width 13 height 13
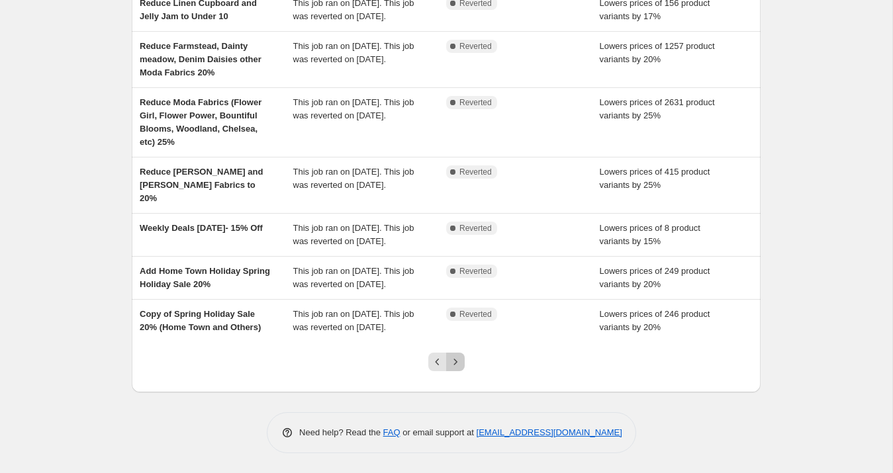
click at [453, 361] on icon "Next" at bounding box center [455, 361] width 13 height 13
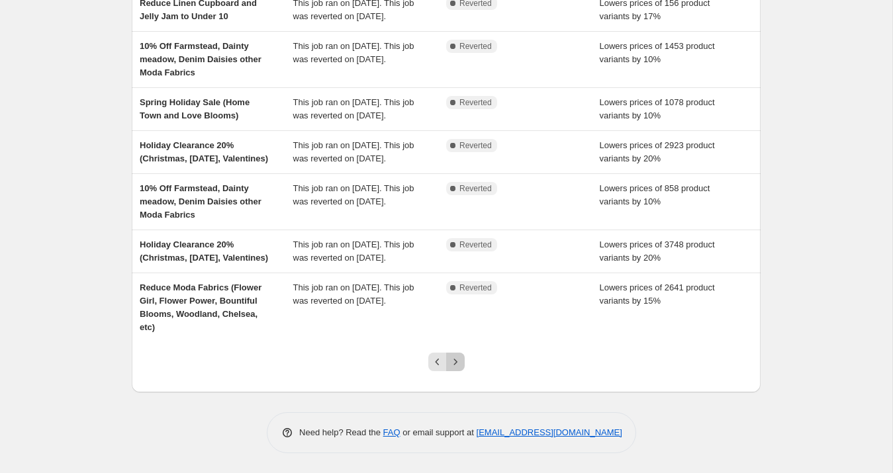
click at [455, 363] on icon "Next" at bounding box center [455, 361] width 13 height 13
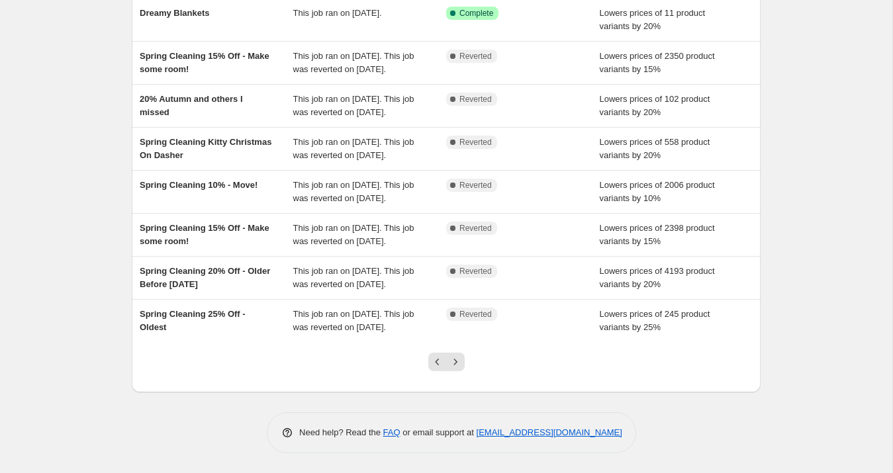
click at [453, 361] on icon "Next" at bounding box center [455, 361] width 13 height 13
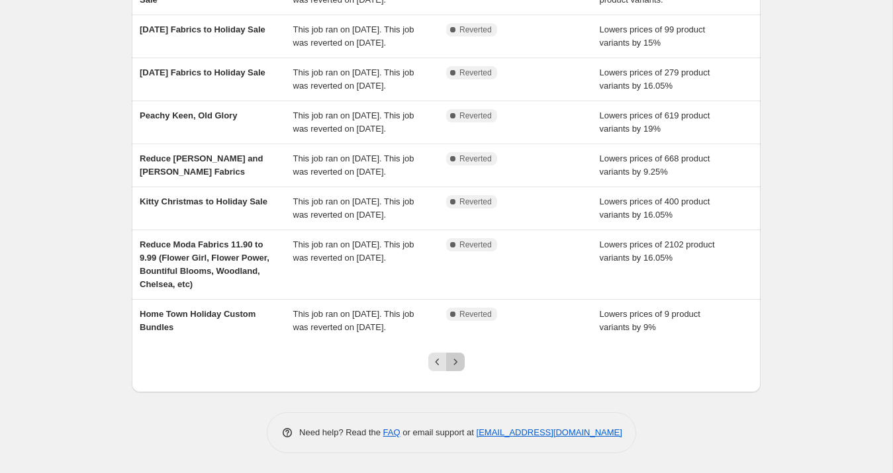
click at [459, 359] on icon "Next" at bounding box center [455, 361] width 13 height 13
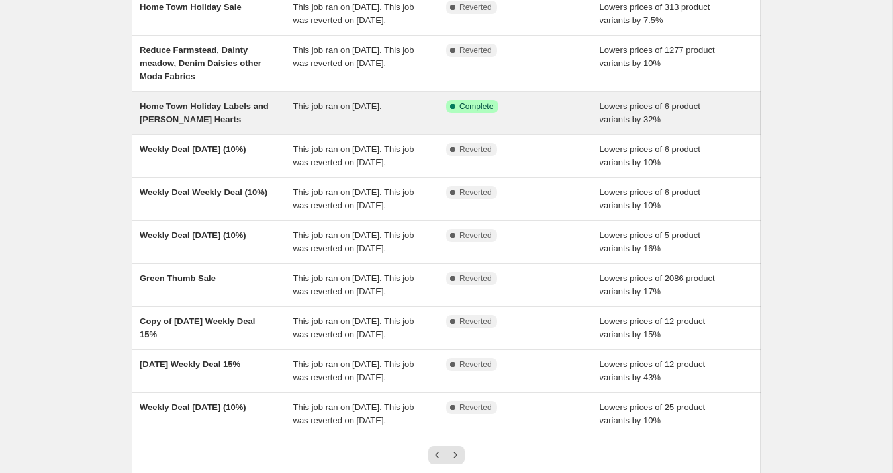
click at [234, 126] on div "Home Town Holiday Labels and [PERSON_NAME] Hearts" at bounding box center [217, 113] width 154 height 26
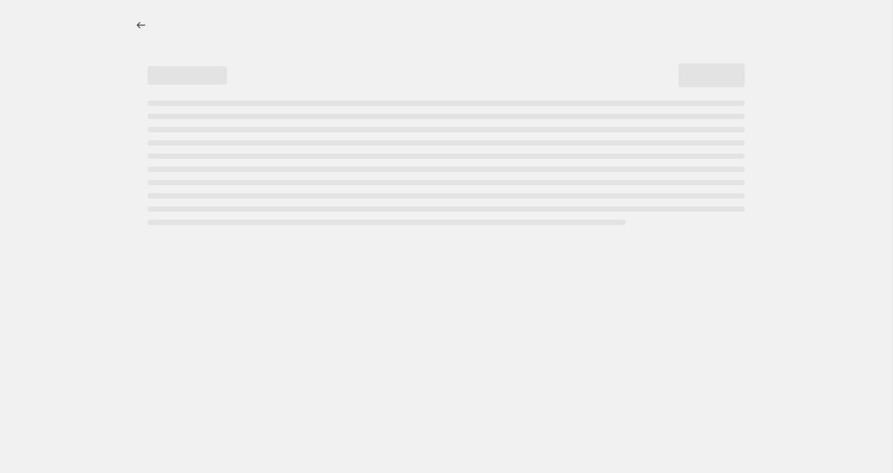
select select "percentage"
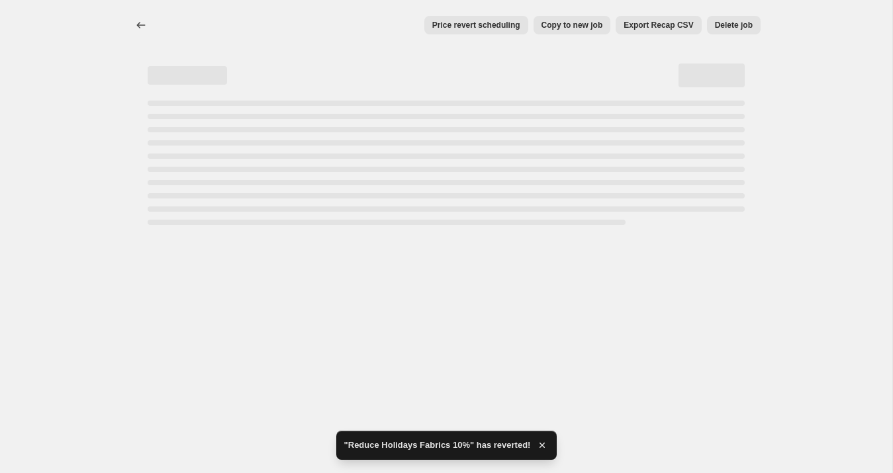
select select "percentage"
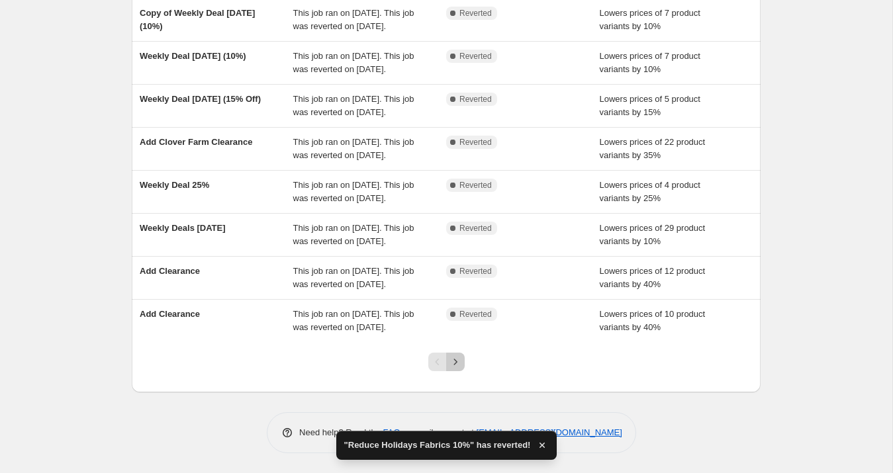
click at [461, 361] on icon "Next" at bounding box center [455, 361] width 13 height 13
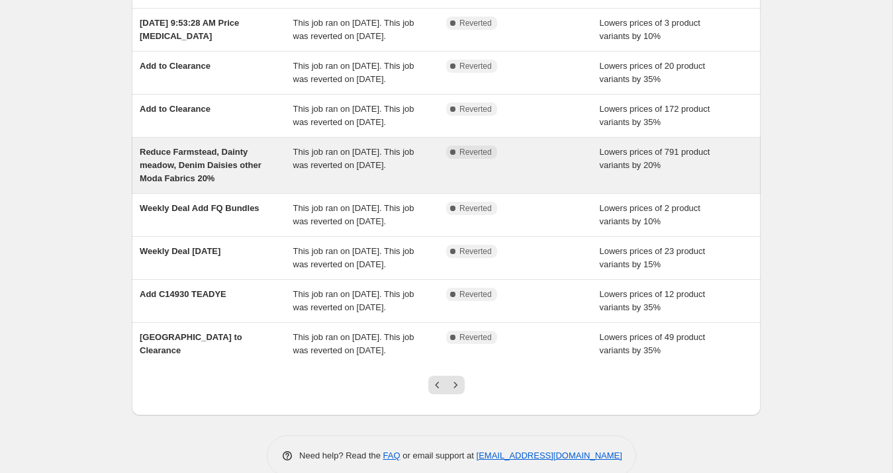
click at [231, 183] on span "Reduce Farmstead, Dainty meadow, Denim Daisies other Moda Fabrics 20%" at bounding box center [201, 165] width 122 height 36
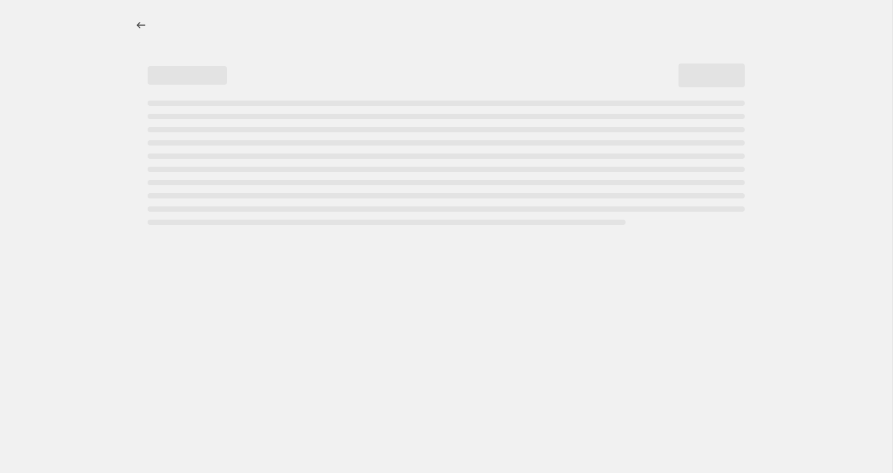
select select "percentage"
select select "collection"
select select "tag"
select select "collection"
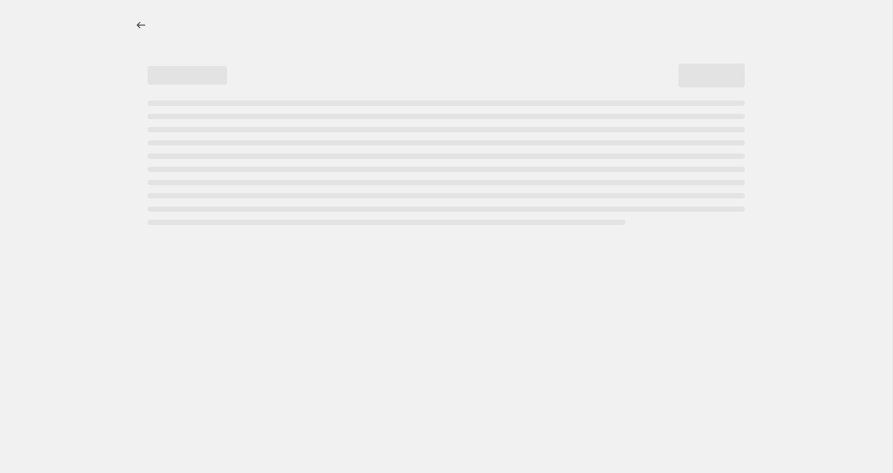
select select "collection"
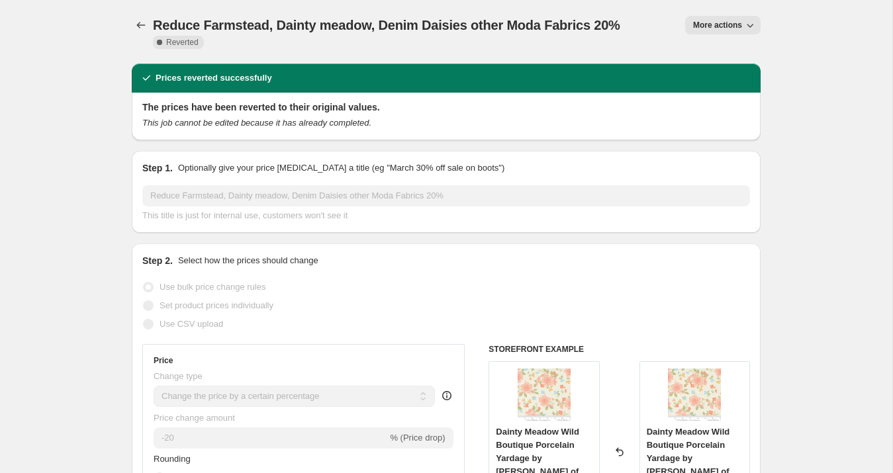
click at [735, 19] on button "More actions" at bounding box center [722, 25] width 75 height 19
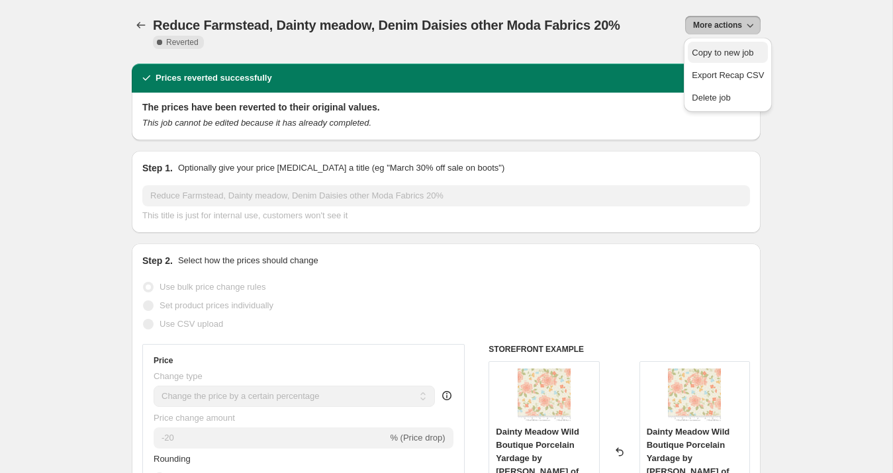
click at [719, 53] on span "Copy to new job" at bounding box center [723, 53] width 62 height 10
select select "percentage"
select select "collection"
select select "tag"
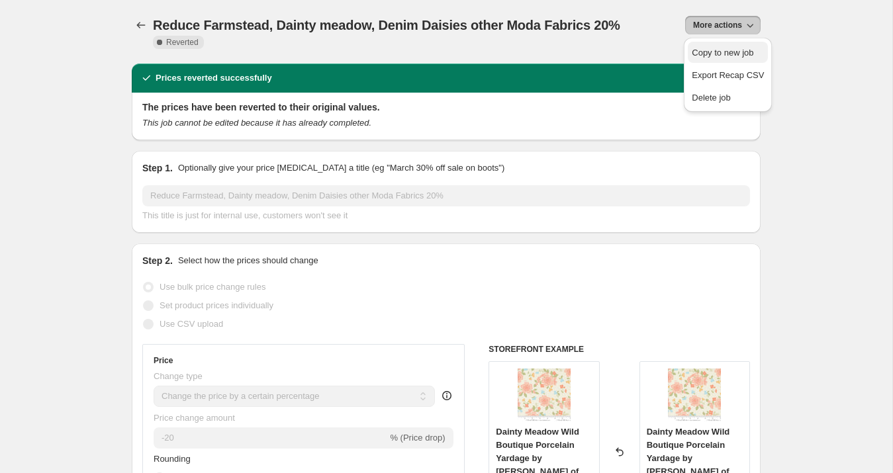
select select "collection"
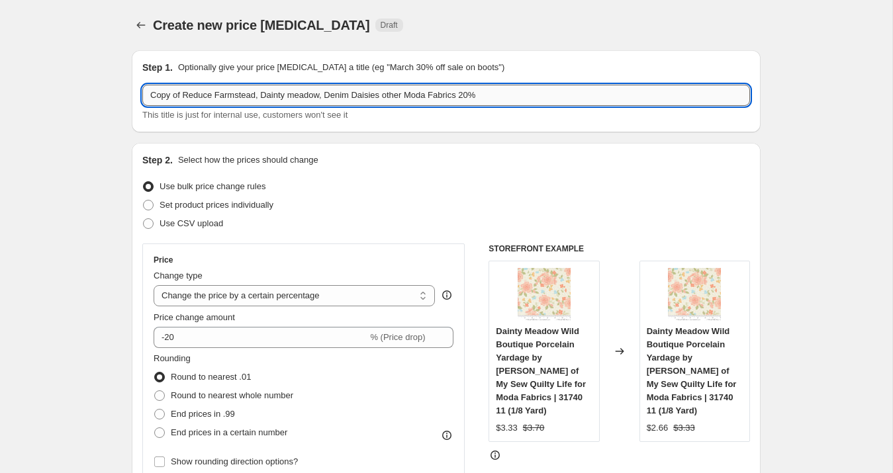
drag, startPoint x: 185, startPoint y: 96, endPoint x: 148, endPoint y: 95, distance: 37.1
click at [148, 95] on input "Copy of Reduce Farmstead, Dainty meadow, Denim Daisies other Moda Fabrics 20%" at bounding box center [446, 95] width 608 height 21
click at [218, 95] on input "Summer Sale [GEOGRAPHIC_DATA], Dainty meadow, Denim Daisies other Moda Fabrics …" at bounding box center [446, 95] width 608 height 21
click at [151, 95] on input "Summer Sale: Farmstead, [GEOGRAPHIC_DATA], Denim Daisies other Moda Fabrics 20%" at bounding box center [446, 95] width 608 height 21
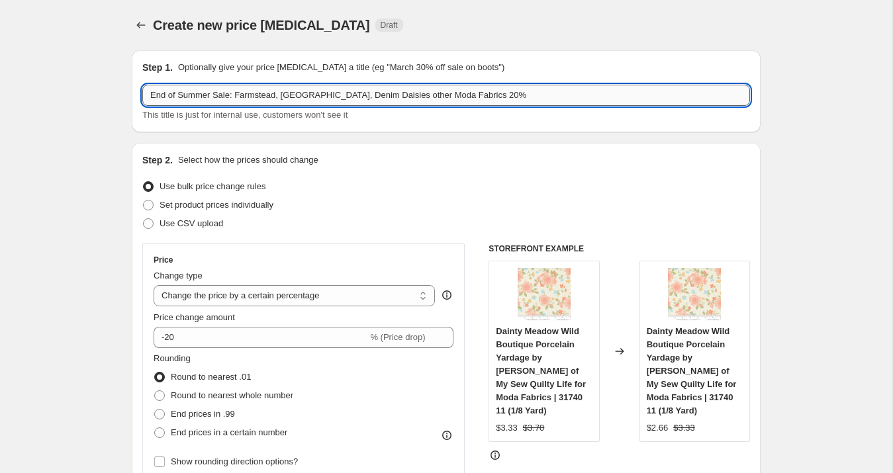
drag, startPoint x: 238, startPoint y: 97, endPoint x: 493, endPoint y: 97, distance: 255.5
click at [493, 97] on input "End of Summer Sale: Farmstead, [GEOGRAPHIC_DATA], Denim Daisies other Moda Fabr…" at bounding box center [446, 95] width 608 height 21
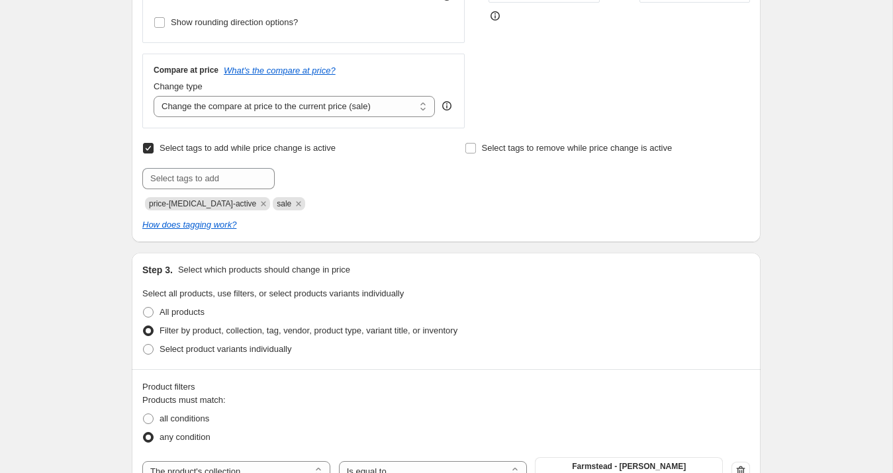
scroll to position [442, 0]
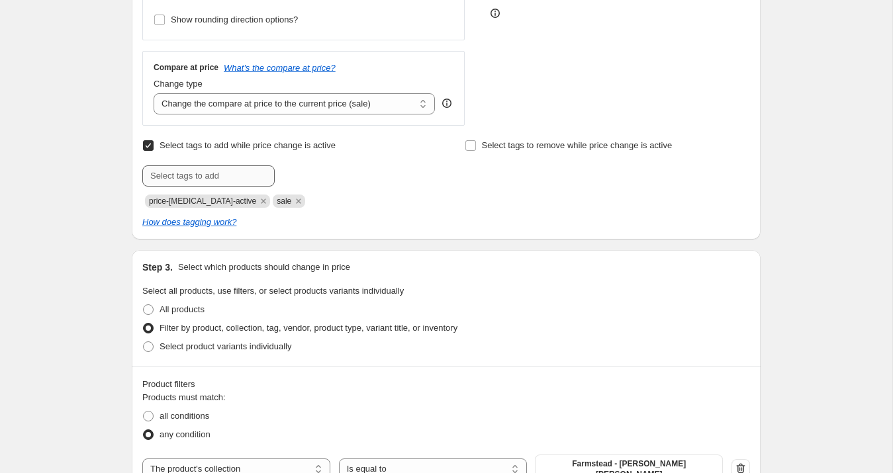
type input "End of Summer Sale: 20%"
click at [163, 179] on input "text" at bounding box center [208, 175] width 132 height 21
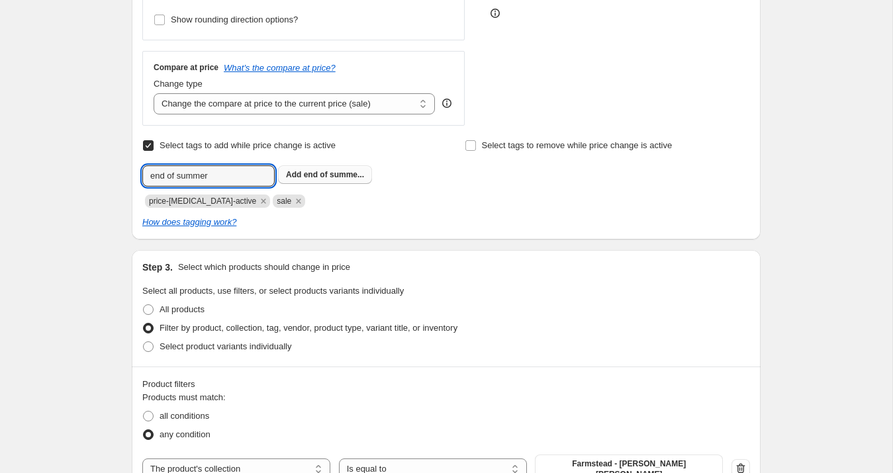
type input "end of summer"
click at [334, 178] on span "end of summe..." at bounding box center [334, 174] width 60 height 9
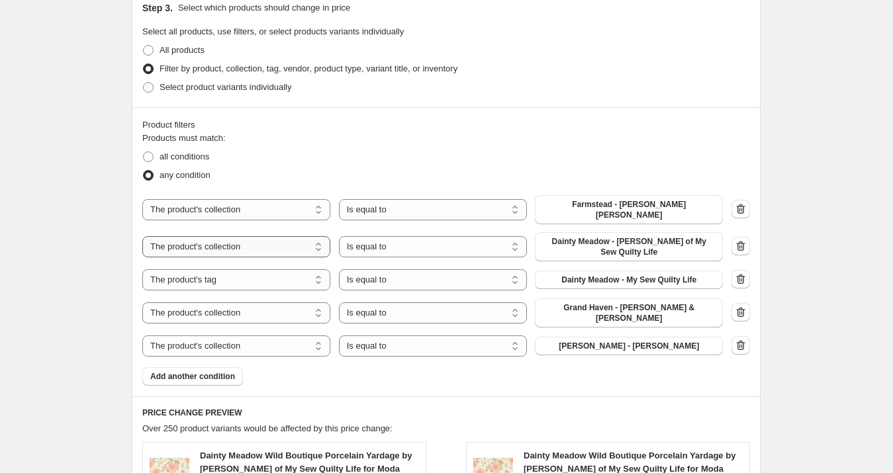
scroll to position [702, 0]
click at [740, 305] on icon "button" at bounding box center [740, 311] width 13 height 13
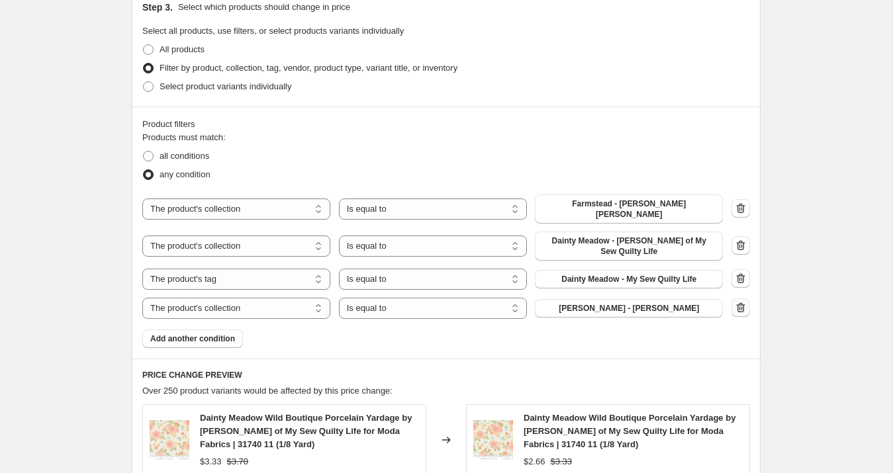
click at [741, 302] on icon "button" at bounding box center [740, 307] width 13 height 13
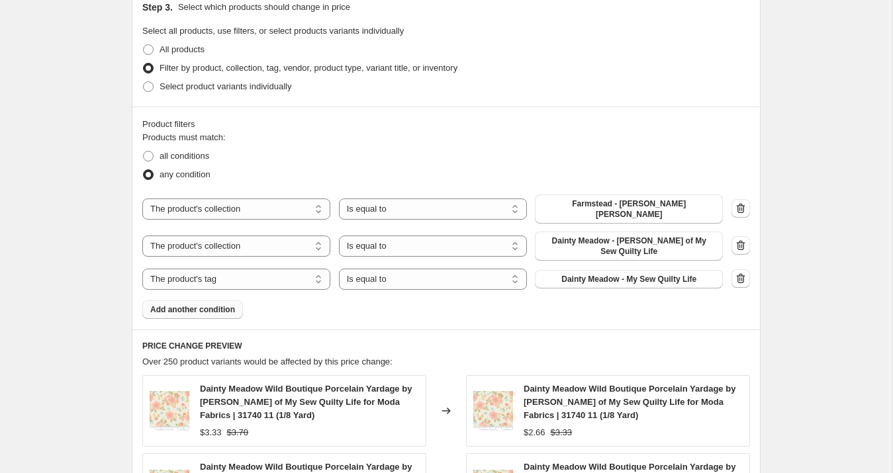
click at [231, 304] on span "Add another condition" at bounding box center [192, 309] width 85 height 11
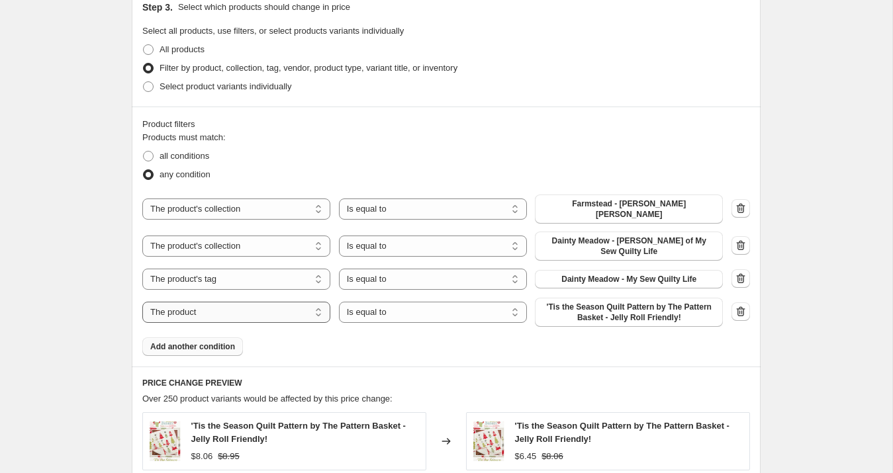
click at [231, 302] on select "The product The product's collection The product's tag The product's vendor The…" at bounding box center [236, 312] width 188 height 21
select select "collection"
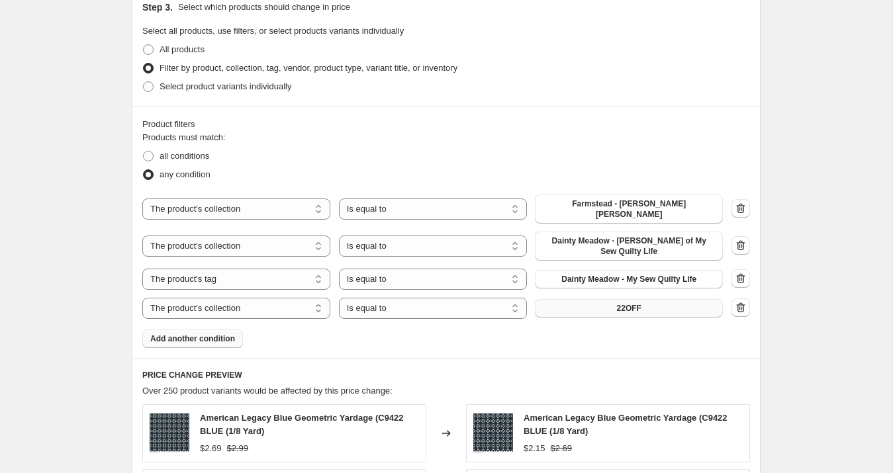
click at [618, 303] on span "22OFF" at bounding box center [629, 308] width 24 height 11
click at [571, 299] on button "22OFF" at bounding box center [629, 308] width 188 height 19
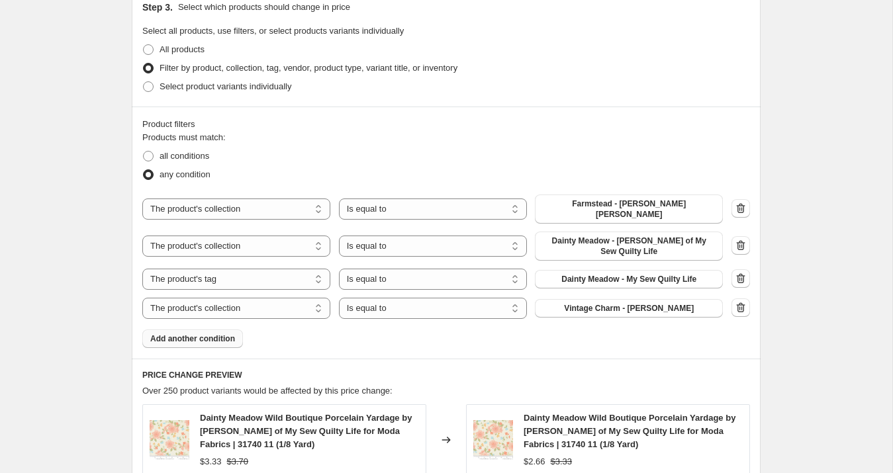
click at [218, 334] on span "Add another condition" at bounding box center [192, 339] width 85 height 11
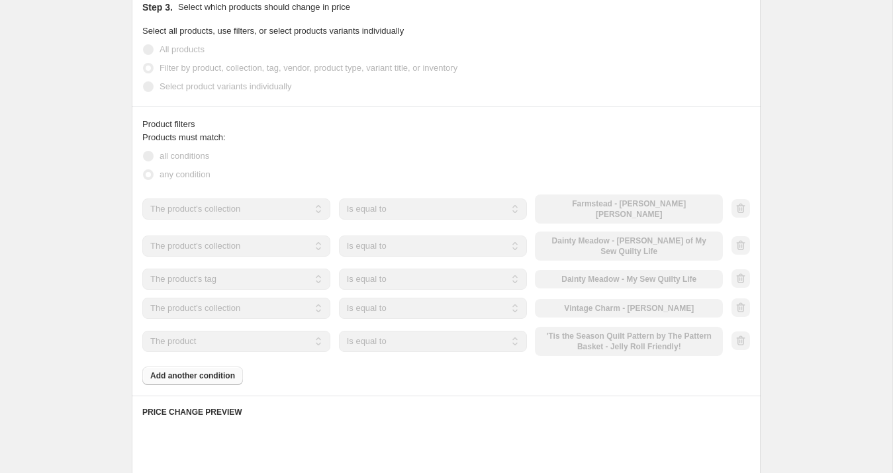
click at [223, 333] on select "The product The product's collection The product's tag The product's vendor The…" at bounding box center [236, 341] width 188 height 21
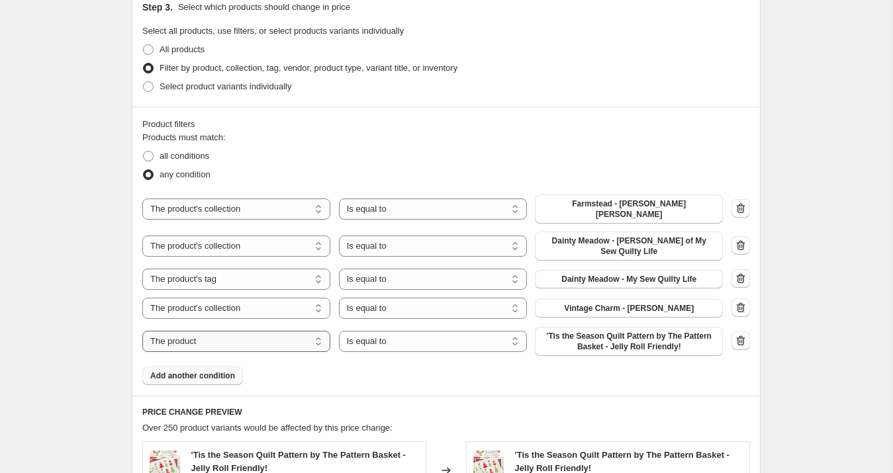
select select "collection"
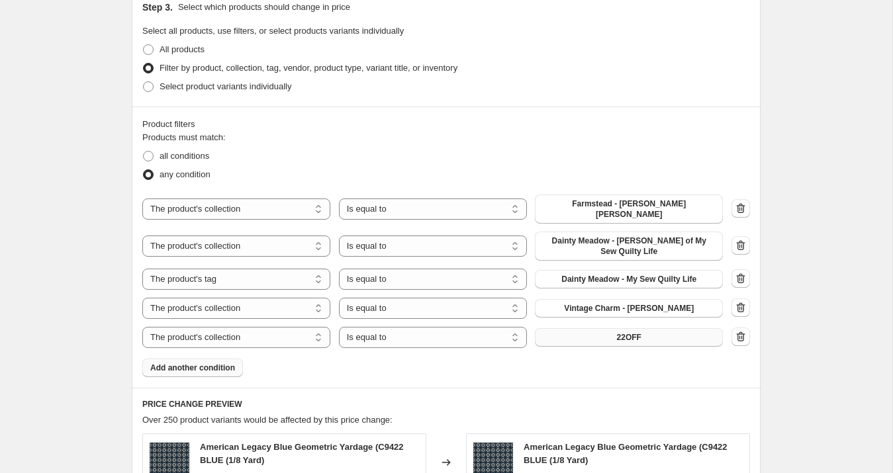
click at [592, 334] on button "22OFF" at bounding box center [629, 337] width 188 height 19
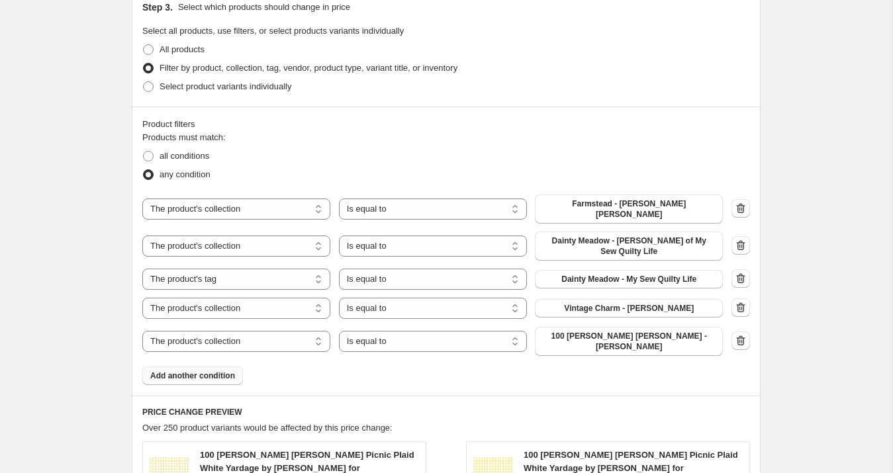
click at [220, 371] on span "Add another condition" at bounding box center [192, 376] width 85 height 11
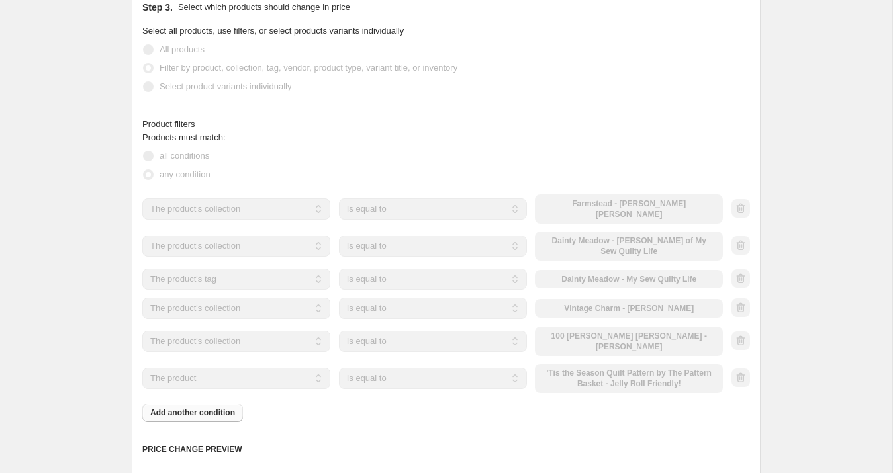
click at [224, 368] on select "The product The product's collection The product's tag The product's vendor The…" at bounding box center [236, 378] width 188 height 21
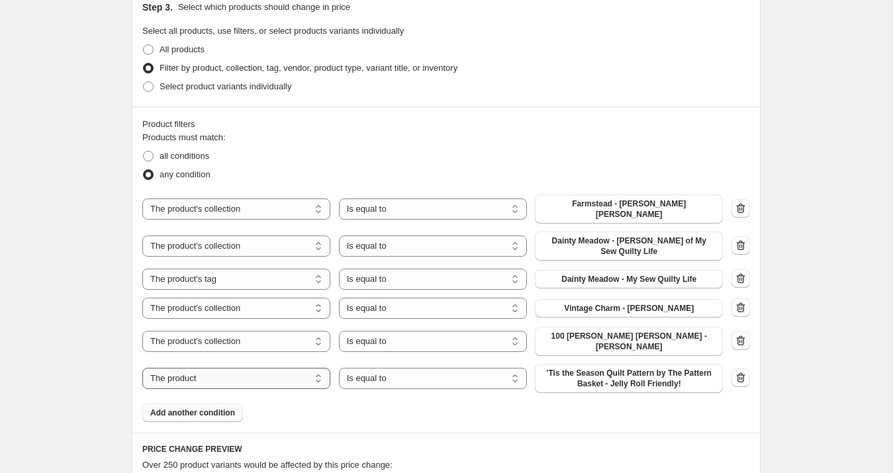
click at [224, 368] on select "The product The product's collection The product's tag The product's vendor The…" at bounding box center [236, 378] width 188 height 21
select select "collection"
click at [582, 365] on button "100 [PERSON_NAME] [PERSON_NAME] - [PERSON_NAME]" at bounding box center [629, 378] width 188 height 29
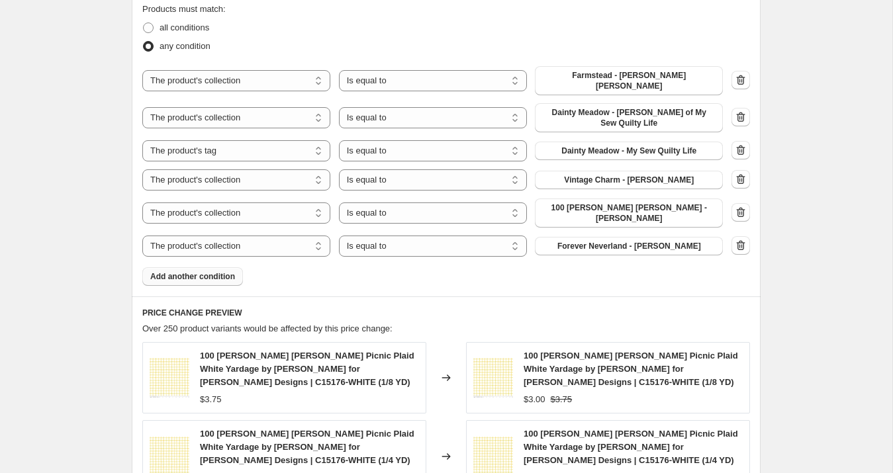
scroll to position [827, 0]
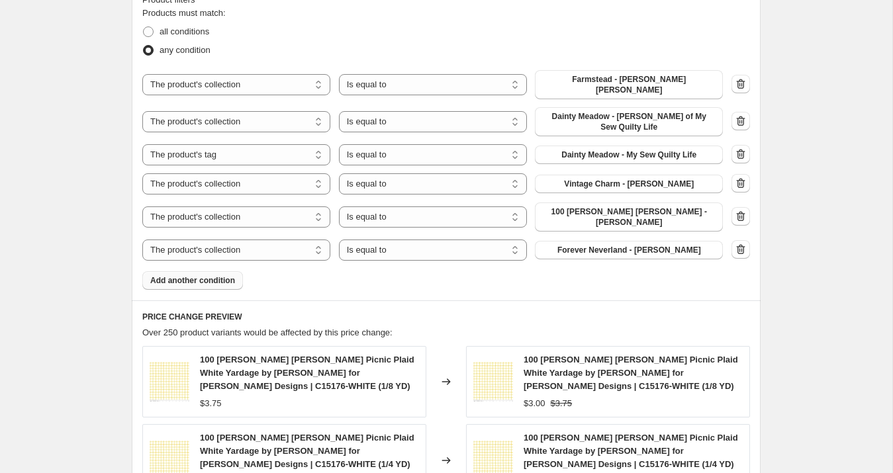
click at [231, 275] on span "Add another condition" at bounding box center [192, 280] width 85 height 11
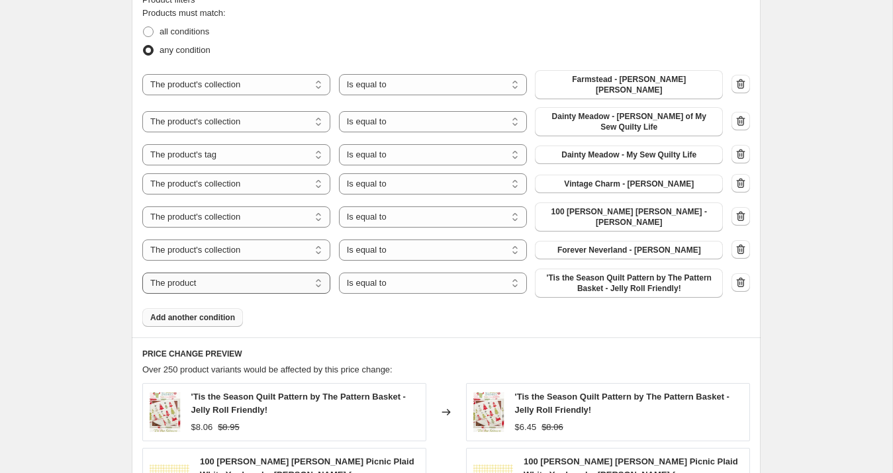
click at [226, 273] on select "The product The product's collection The product's tag The product's vendor The…" at bounding box center [236, 283] width 188 height 21
select select "collection"
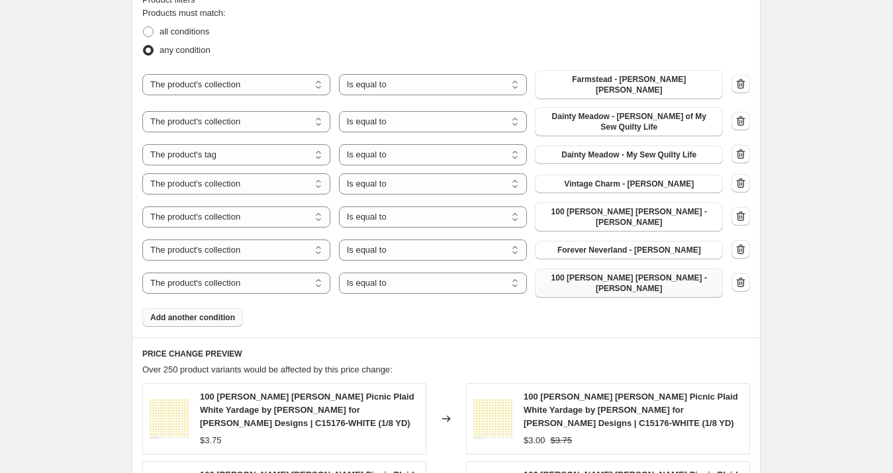
click at [583, 270] on button "100 [PERSON_NAME] [PERSON_NAME] - [PERSON_NAME]" at bounding box center [629, 283] width 188 height 29
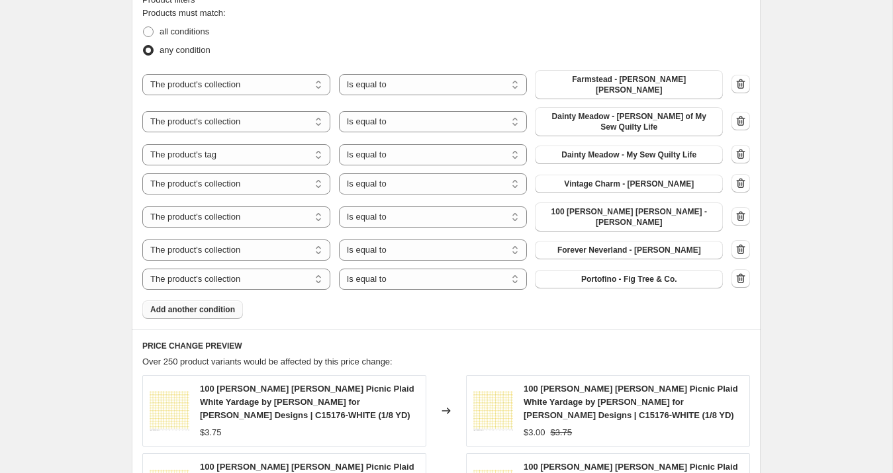
click at [187, 304] on span "Add another condition" at bounding box center [192, 309] width 85 height 11
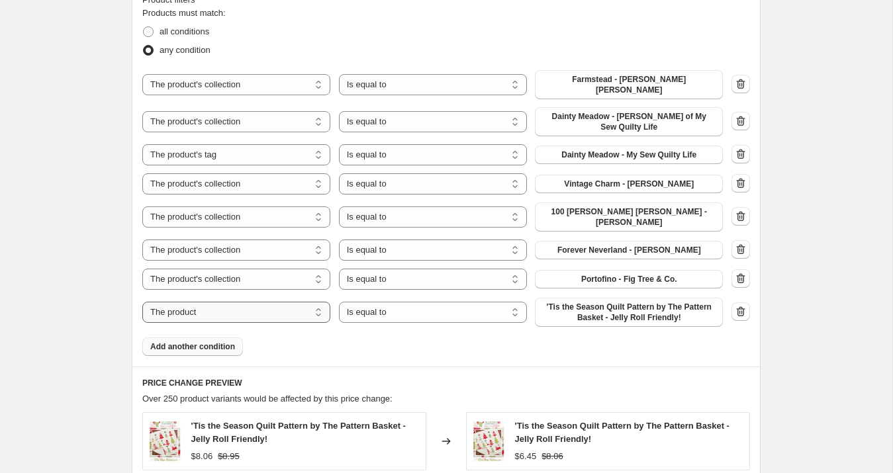
click at [193, 302] on select "The product The product's collection The product's tag The product's vendor The…" at bounding box center [236, 312] width 188 height 21
select select "collection"
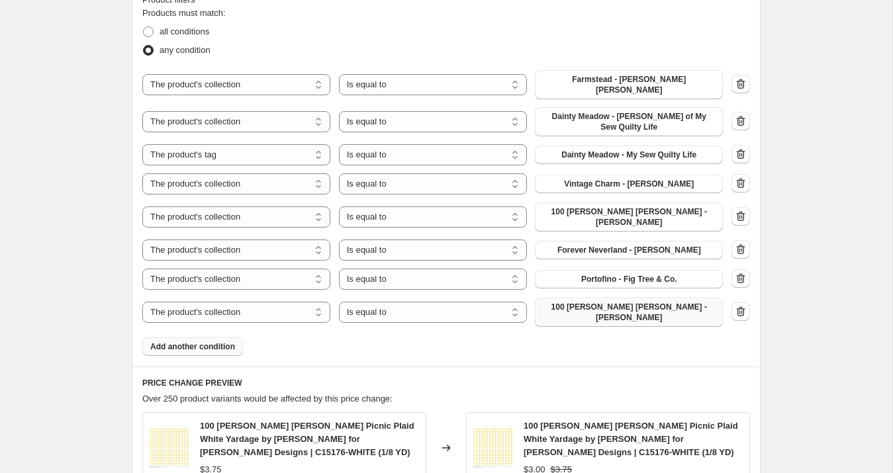
click at [610, 298] on button "100 [PERSON_NAME] [PERSON_NAME] - [PERSON_NAME]" at bounding box center [629, 312] width 188 height 29
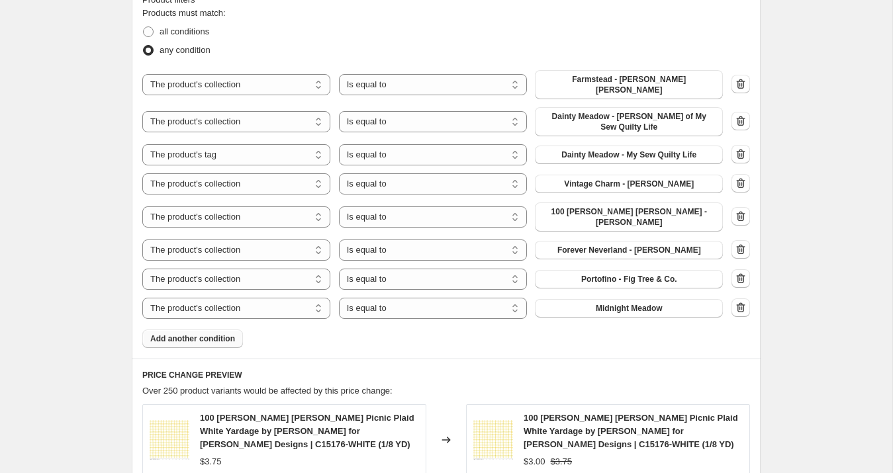
click at [214, 334] on span "Add another condition" at bounding box center [192, 339] width 85 height 11
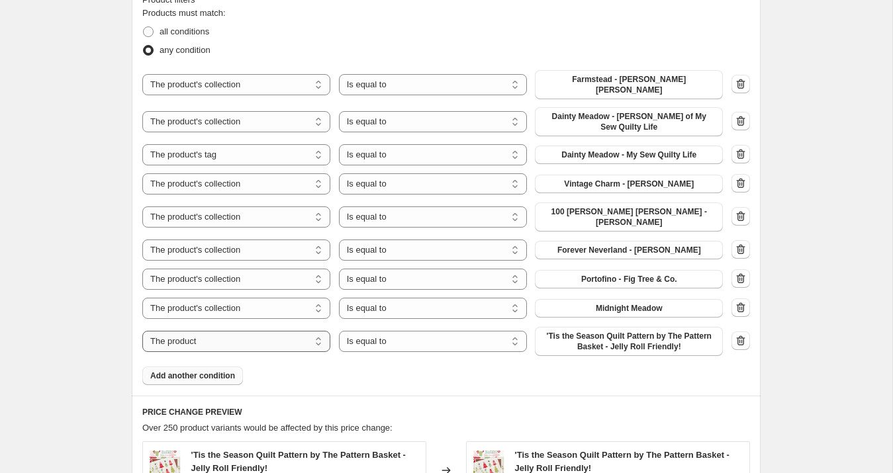
click at [220, 331] on select "The product The product's collection The product's tag The product's vendor The…" at bounding box center [236, 341] width 188 height 21
select select "collection"
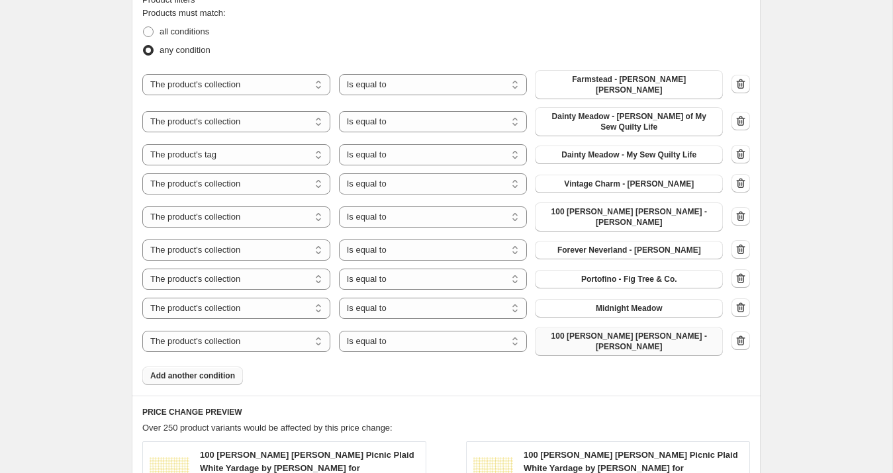
click at [587, 331] on span "100 [PERSON_NAME] [PERSON_NAME] - [PERSON_NAME]" at bounding box center [629, 341] width 172 height 21
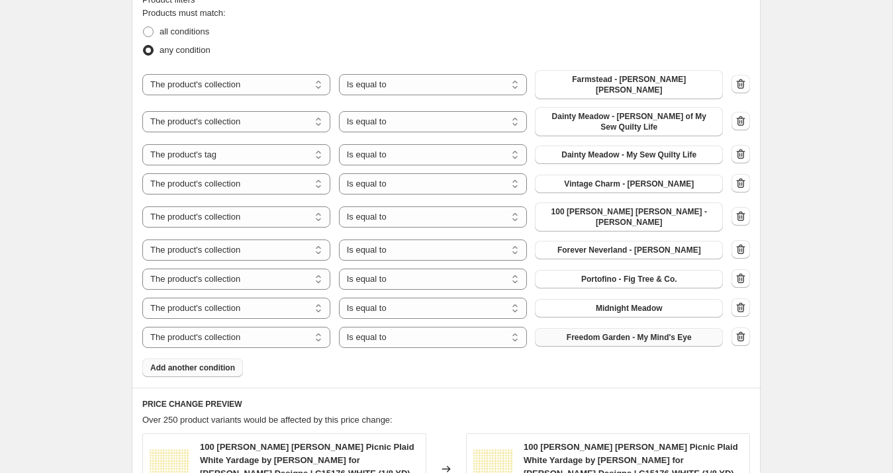
click at [219, 363] on span "Add another condition" at bounding box center [192, 368] width 85 height 11
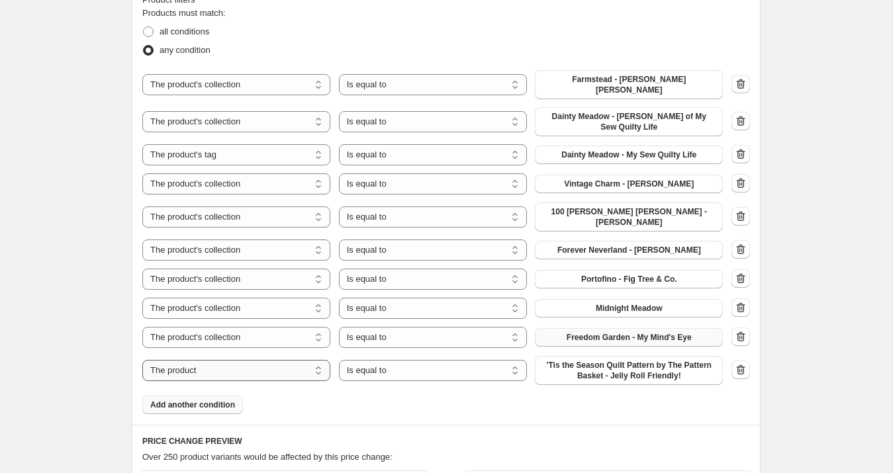
click at [216, 360] on select "The product The product's collection The product's tag The product's vendor The…" at bounding box center [236, 370] width 188 height 21
select select "collection"
click at [565, 356] on button "100 [PERSON_NAME] [PERSON_NAME] - [PERSON_NAME]" at bounding box center [629, 370] width 188 height 29
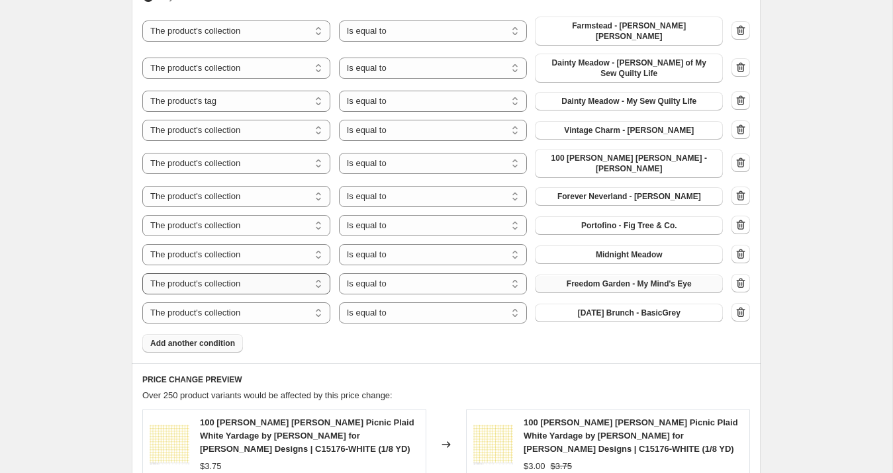
scroll to position [889, 0]
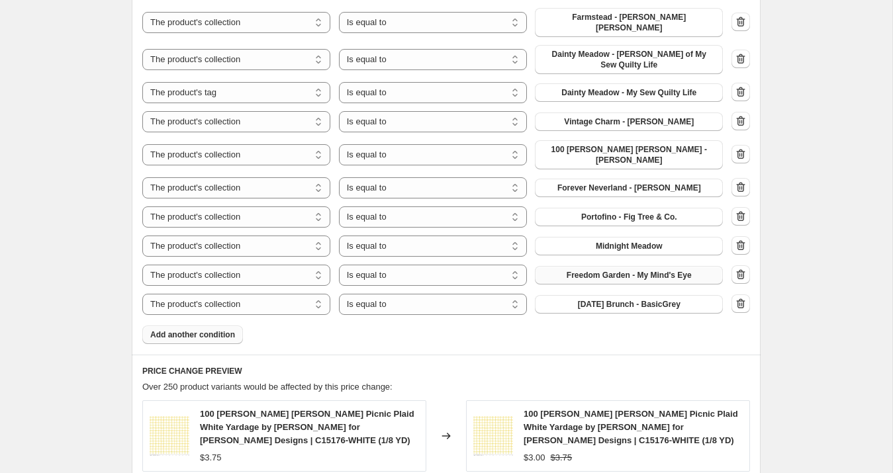
click at [183, 326] on button "Add another condition" at bounding box center [192, 335] width 101 height 19
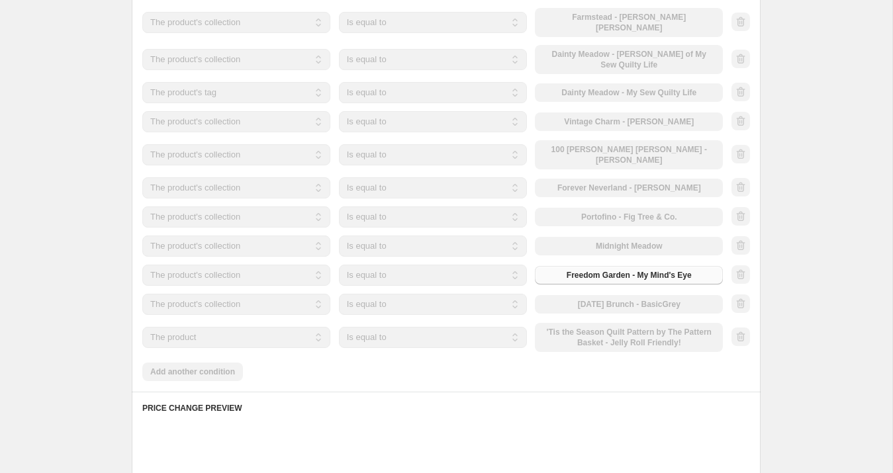
click at [188, 327] on select "The product The product's collection The product's tag The product's vendor The…" at bounding box center [236, 337] width 188 height 21
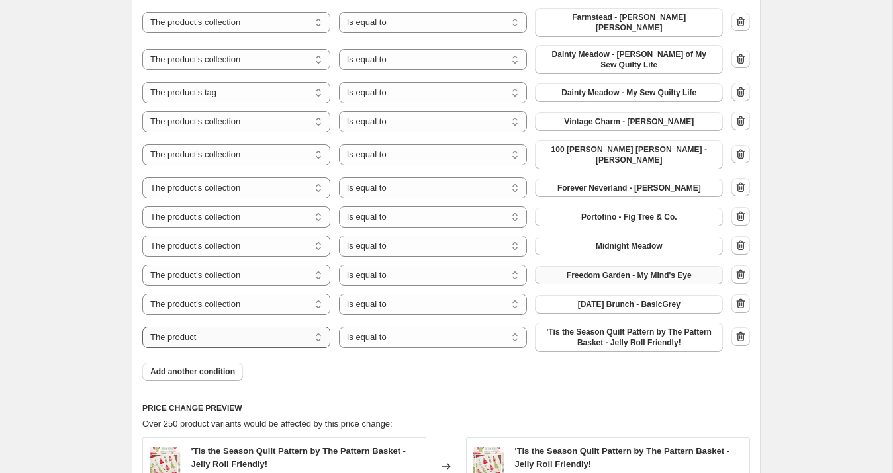
select select "collection"
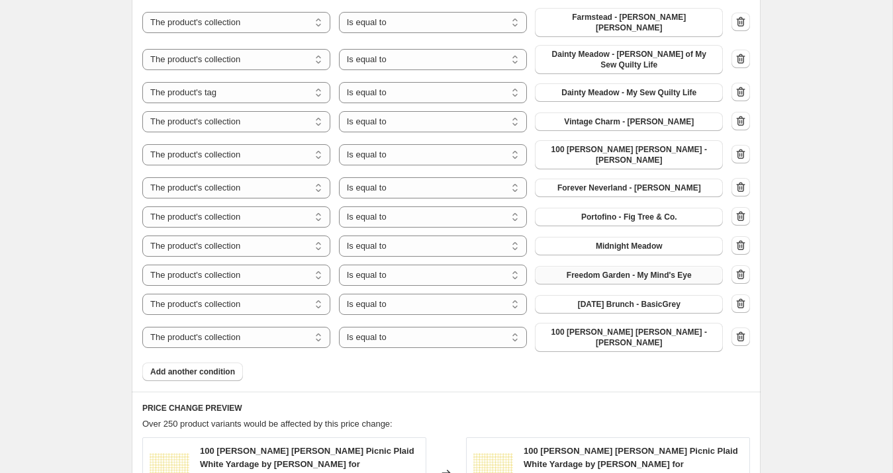
click at [587, 327] on span "100 [PERSON_NAME] [PERSON_NAME] - [PERSON_NAME]" at bounding box center [629, 337] width 172 height 21
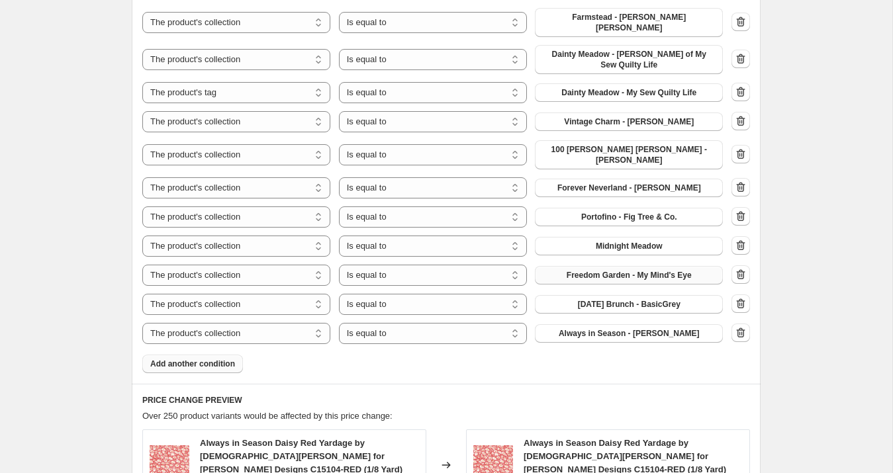
click at [222, 359] on span "Add another condition" at bounding box center [192, 364] width 85 height 11
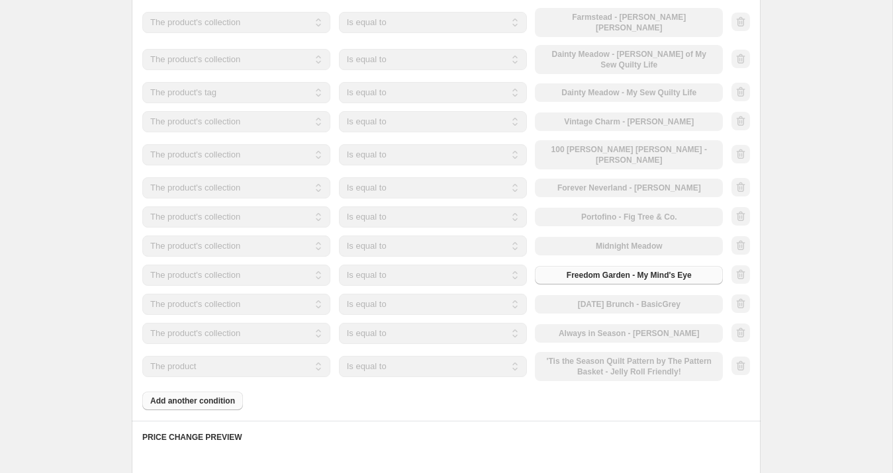
click at [221, 356] on select "The product The product's collection The product's tag The product's vendor The…" at bounding box center [236, 366] width 188 height 21
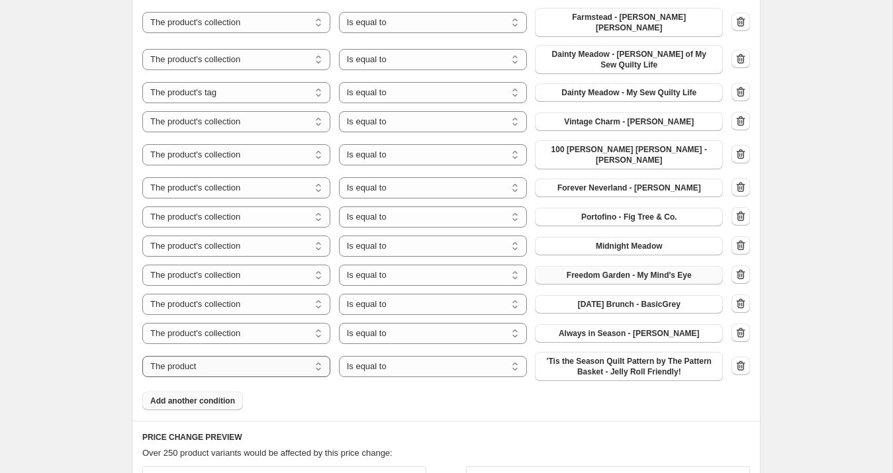
select select "collection"
click at [602, 356] on span "100 [PERSON_NAME] [PERSON_NAME] - [PERSON_NAME]" at bounding box center [629, 366] width 172 height 21
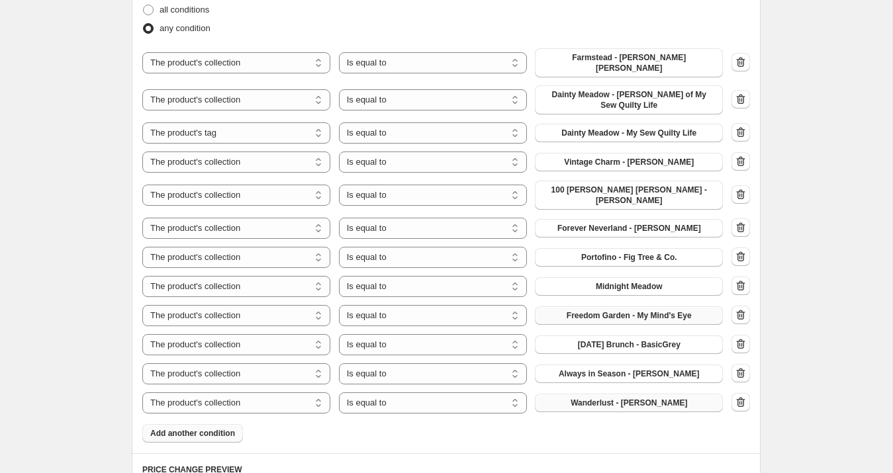
scroll to position [847, 0]
click at [228, 426] on button "Add another condition" at bounding box center [192, 435] width 101 height 19
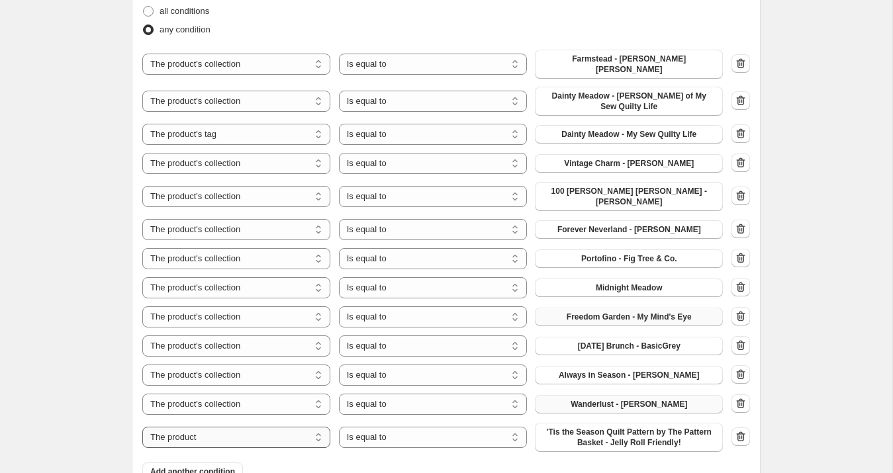
click at [216, 427] on select "The product The product's collection The product's tag The product's vendor The…" at bounding box center [236, 437] width 188 height 21
select select "collection"
click at [599, 427] on span "100 [PERSON_NAME] [PERSON_NAME] - [PERSON_NAME]" at bounding box center [629, 437] width 172 height 21
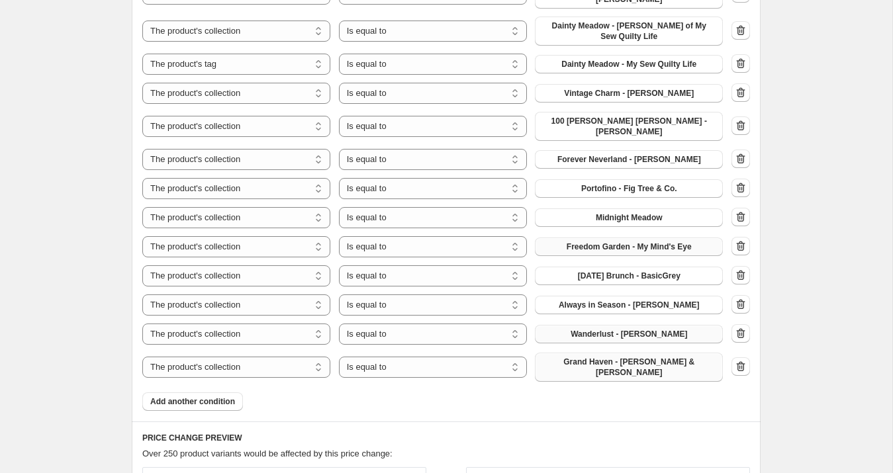
scroll to position [922, 0]
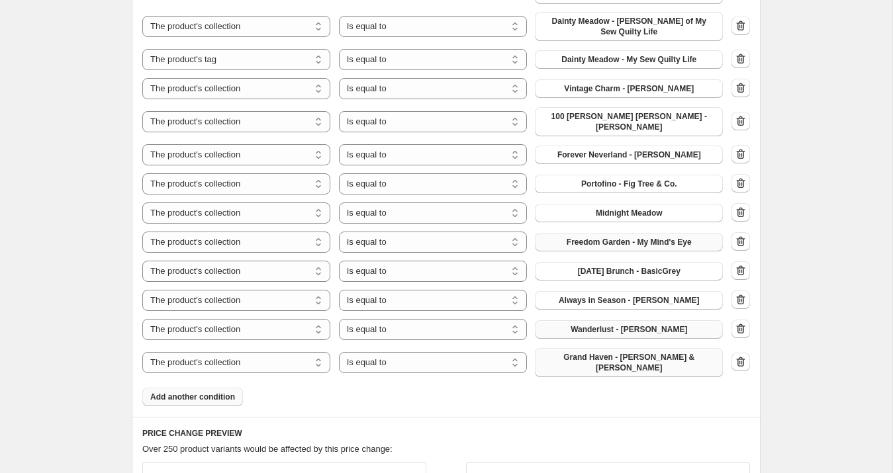
click at [214, 392] on span "Add another condition" at bounding box center [192, 397] width 85 height 11
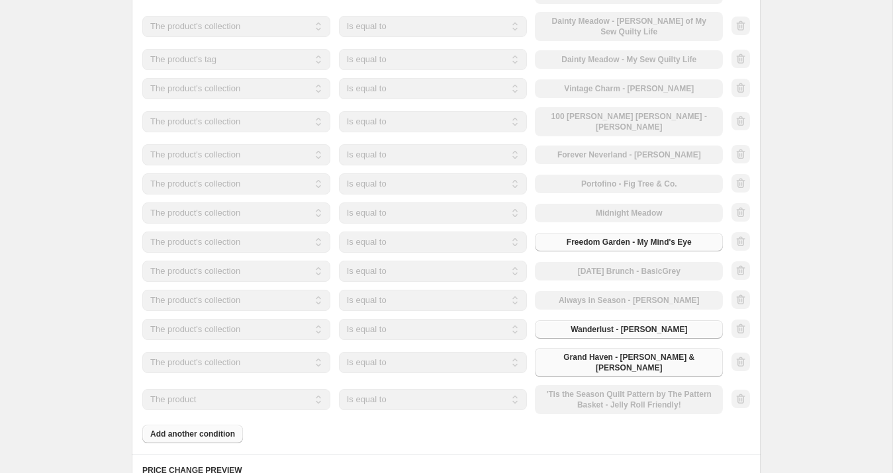
click at [218, 389] on select "The product The product's collection The product's tag The product's vendor The…" at bounding box center [236, 399] width 188 height 21
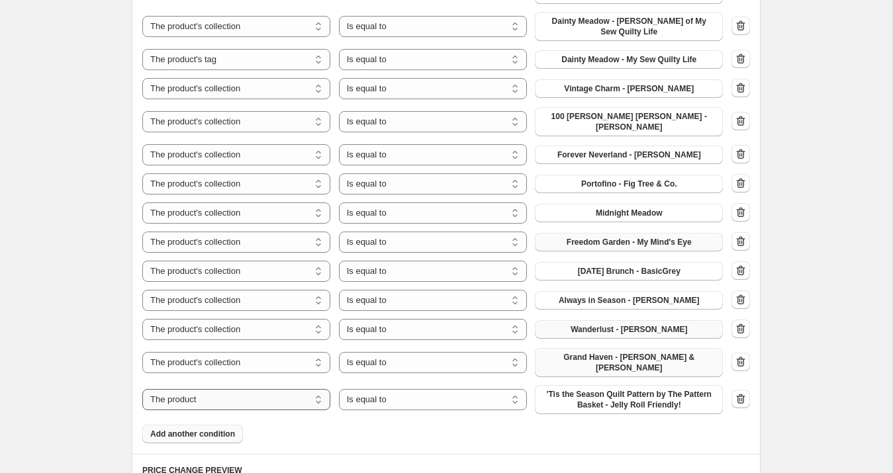
select select "collection"
click at [616, 389] on span "100 [PERSON_NAME] [PERSON_NAME] - [PERSON_NAME]" at bounding box center [629, 399] width 172 height 21
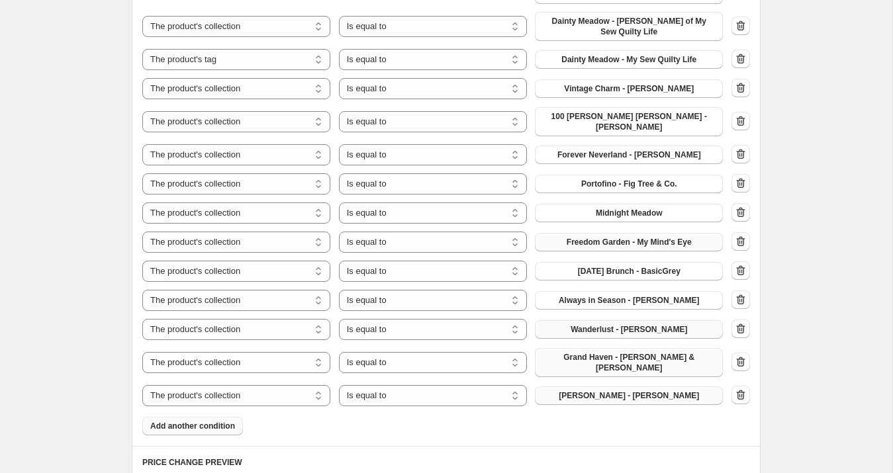
click at [193, 421] on span "Add another condition" at bounding box center [192, 426] width 85 height 11
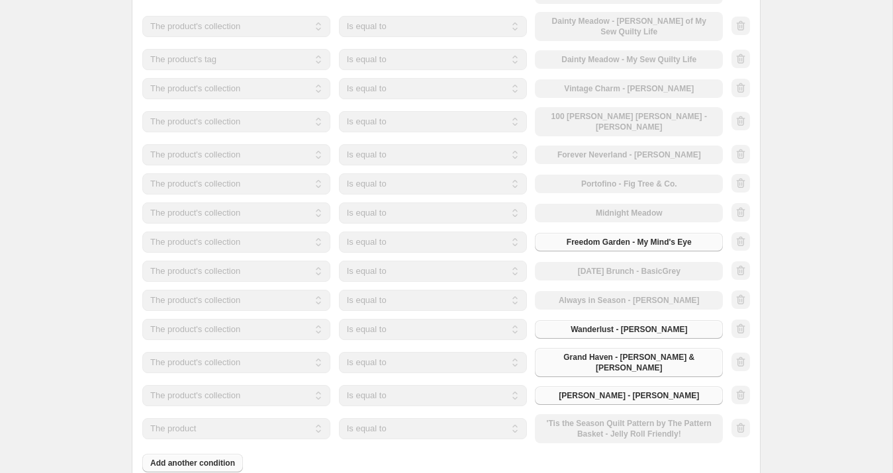
click at [203, 418] on select "The product The product's collection The product's tag The product's vendor The…" at bounding box center [236, 428] width 188 height 21
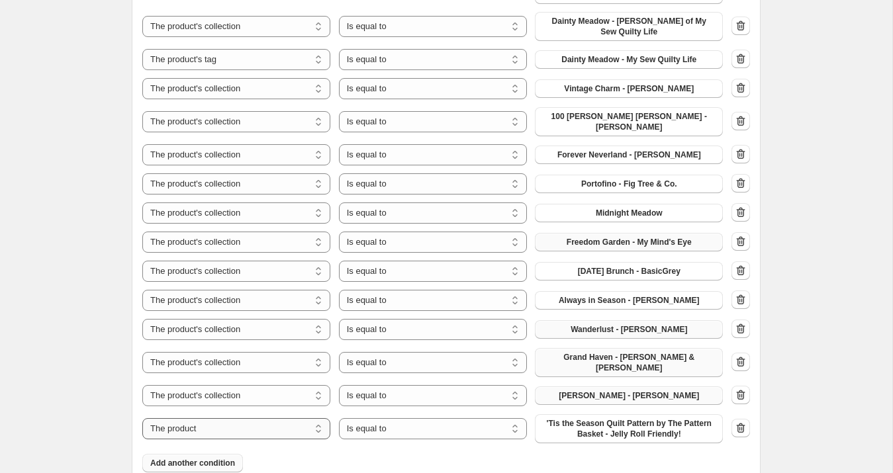
click at [204, 418] on select "The product The product's collection The product's tag The product's vendor The…" at bounding box center [236, 428] width 188 height 21
select select "collection"
click at [586, 418] on span "100 [PERSON_NAME] [PERSON_NAME] - [PERSON_NAME]" at bounding box center [629, 428] width 172 height 21
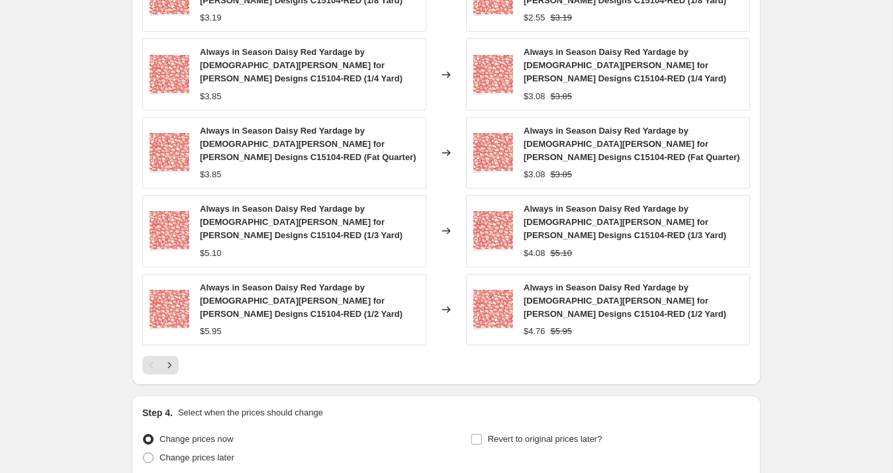
scroll to position [1523, 0]
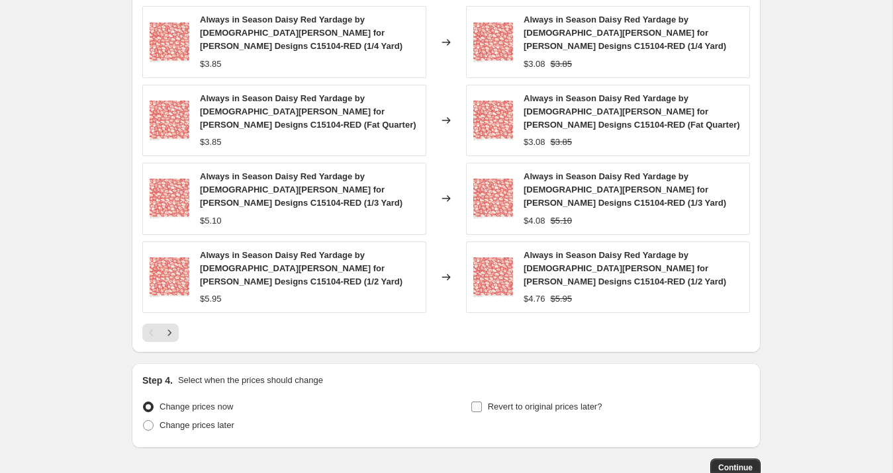
click at [515, 402] on span "Revert to original prices later?" at bounding box center [545, 407] width 114 height 10
click at [482, 402] on input "Revert to original prices later?" at bounding box center [476, 407] width 11 height 11
checkbox input "true"
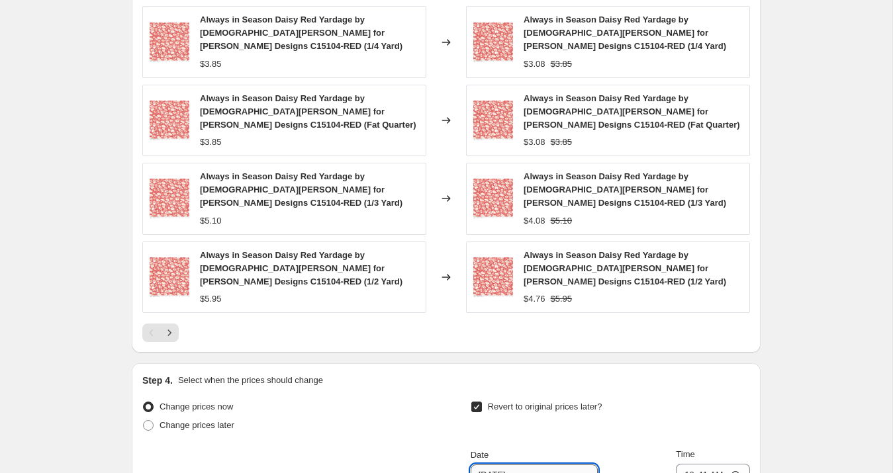
click at [513, 465] on input "[DATE]" at bounding box center [534, 475] width 127 height 21
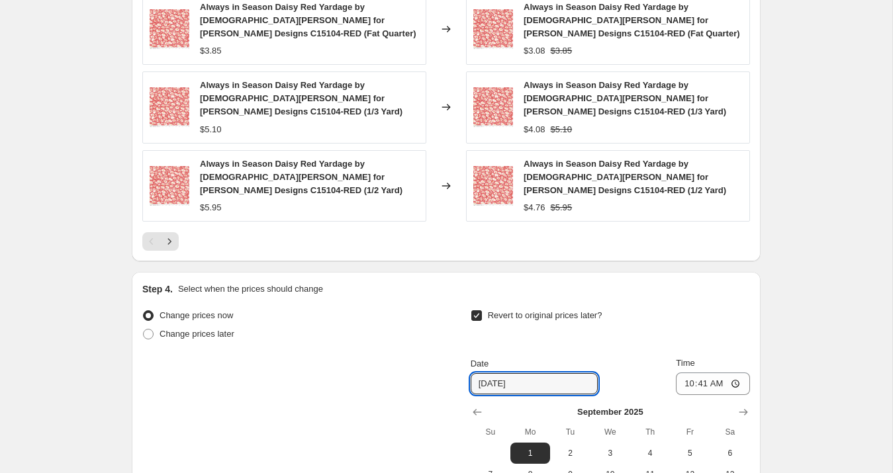
scroll to position [1627, 0]
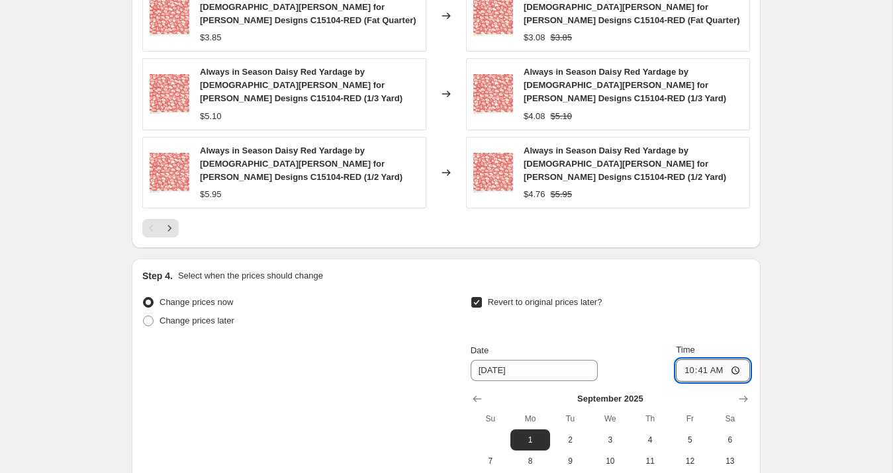
click at [686, 359] on input "10:41" at bounding box center [713, 370] width 74 height 23
drag, startPoint x: 579, startPoint y: 356, endPoint x: 599, endPoint y: 349, distance: 20.9
click at [579, 435] on span "2" at bounding box center [569, 440] width 29 height 11
type input "[DATE]"
click at [686, 359] on input "10:41" at bounding box center [713, 370] width 74 height 23
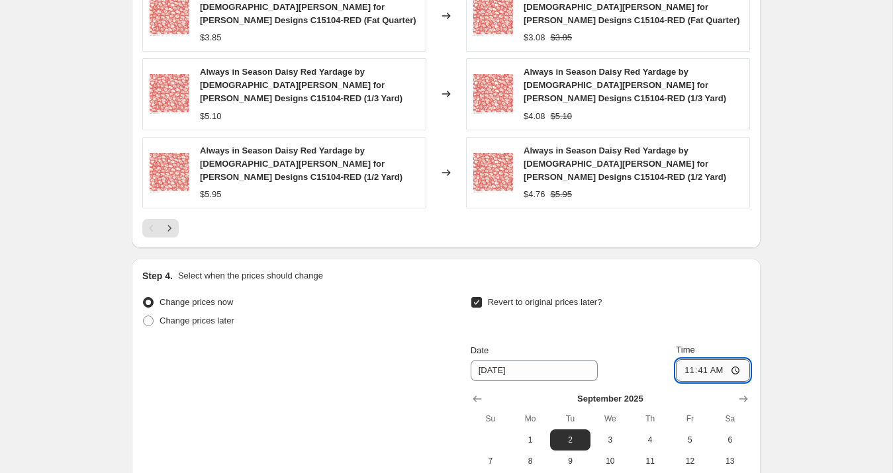
click at [699, 359] on input "11:41" at bounding box center [713, 370] width 74 height 23
type input "23:59"
click at [714, 293] on div "Revert to original prices later?" at bounding box center [610, 313] width 279 height 40
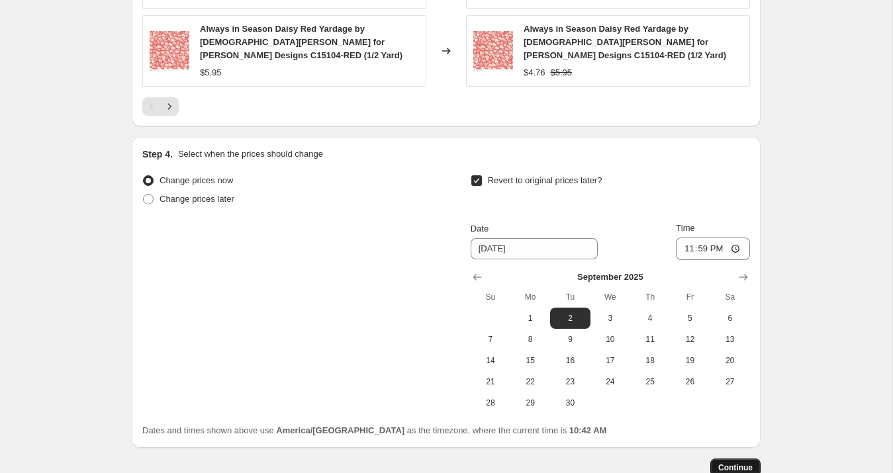
click at [742, 463] on span "Continue" at bounding box center [735, 468] width 34 height 11
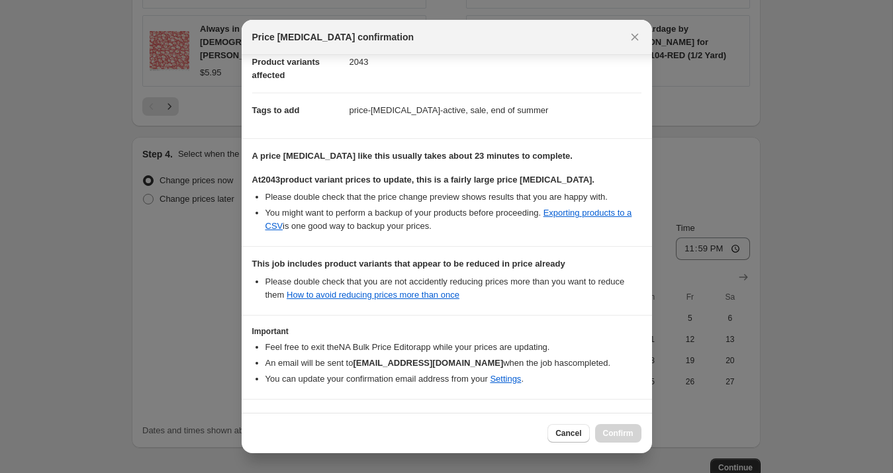
scroll to position [205, 0]
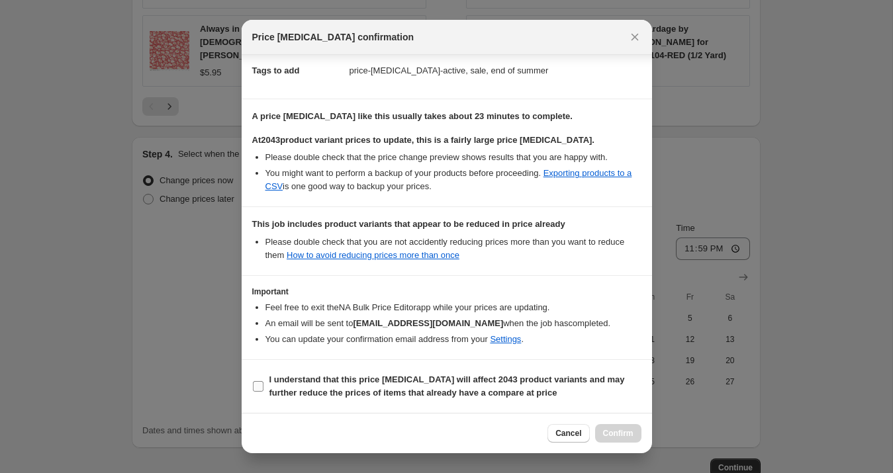
click at [305, 389] on b "I understand that this price [MEDICAL_DATA] will affect 2043 product variants a…" at bounding box center [446, 386] width 355 height 23
click at [263, 389] on input "I understand that this price [MEDICAL_DATA] will affect 2043 product variants a…" at bounding box center [258, 386] width 11 height 11
checkbox input "true"
click at [559, 432] on span "Cancel" at bounding box center [568, 433] width 26 height 11
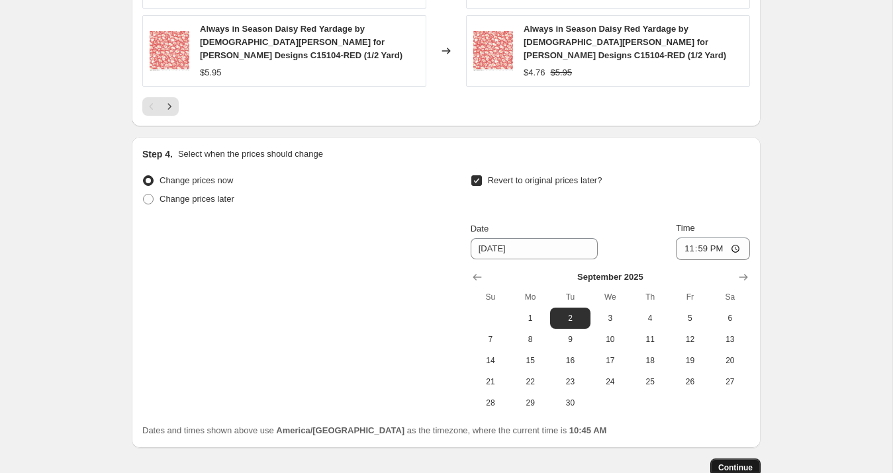
click at [734, 463] on span "Continue" at bounding box center [735, 468] width 34 height 11
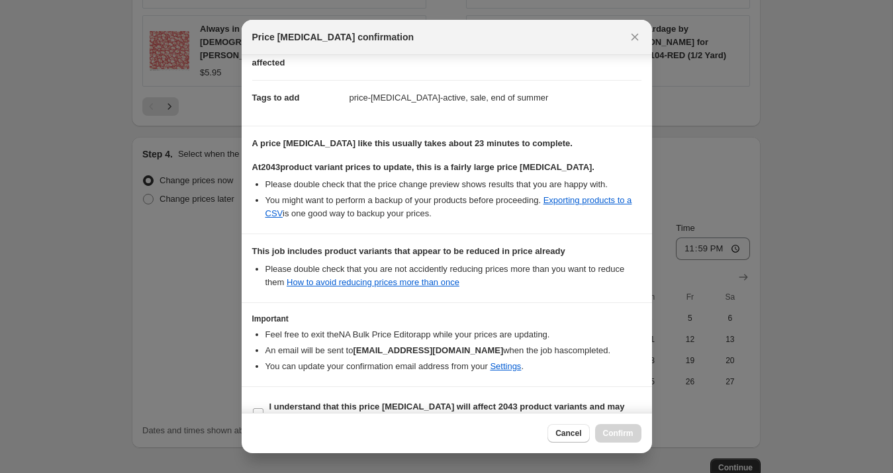
scroll to position [205, 0]
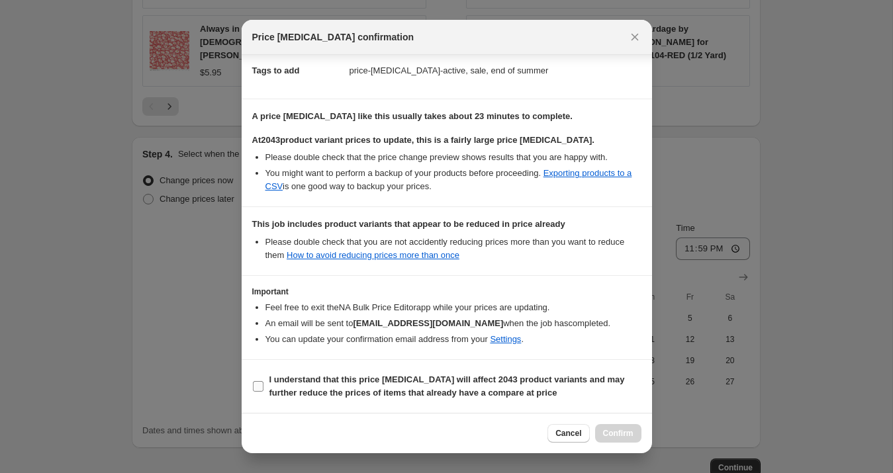
click at [279, 390] on b "I understand that this price [MEDICAL_DATA] will affect 2043 product variants a…" at bounding box center [446, 386] width 355 height 23
click at [263, 390] on input "I understand that this price [MEDICAL_DATA] will affect 2043 product variants a…" at bounding box center [258, 386] width 11 height 11
checkbox input "true"
drag, startPoint x: 572, startPoint y: 434, endPoint x: 565, endPoint y: 432, distance: 6.9
click at [572, 434] on span "Cancel" at bounding box center [568, 433] width 26 height 11
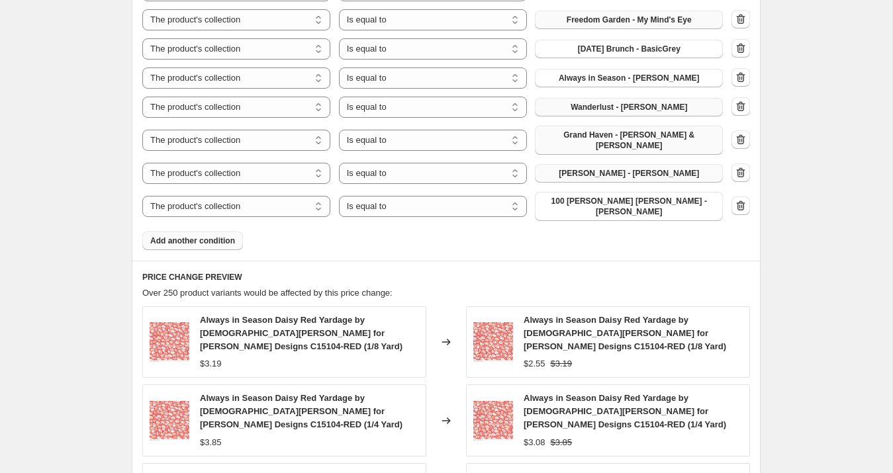
scroll to position [1145, 0]
click at [222, 231] on button "Add another condition" at bounding box center [192, 240] width 101 height 19
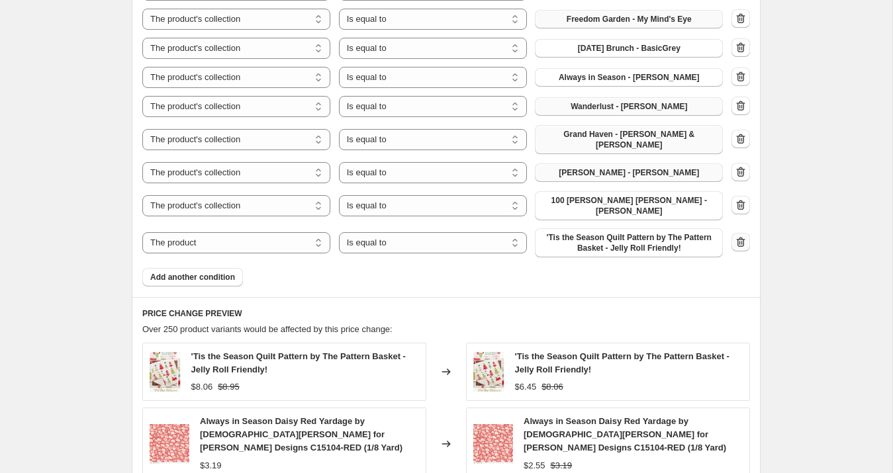
click at [739, 236] on icon "button" at bounding box center [740, 242] width 13 height 13
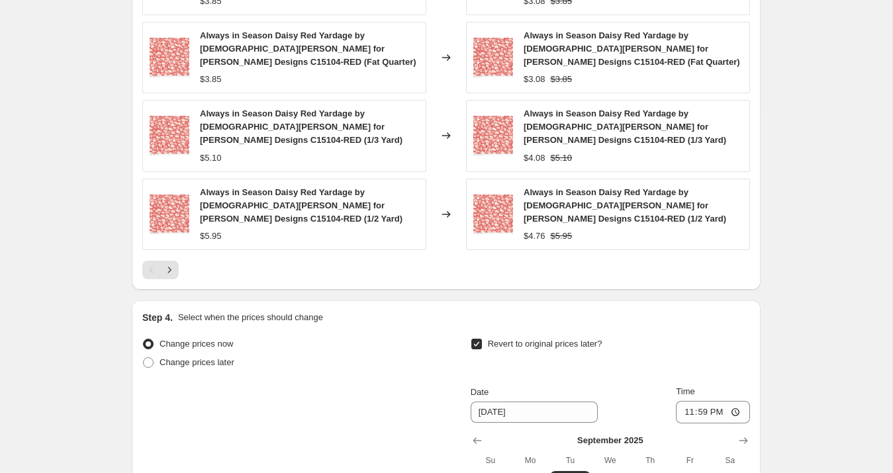
scroll to position [1749, 0]
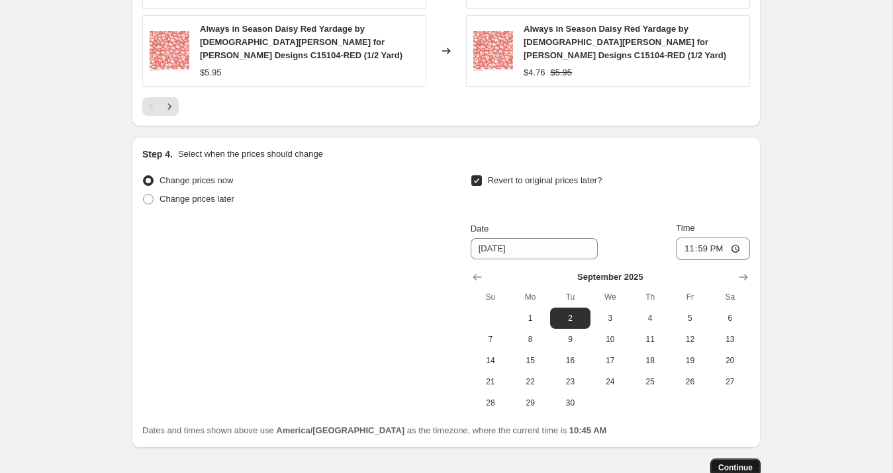
click at [741, 463] on span "Continue" at bounding box center [735, 468] width 34 height 11
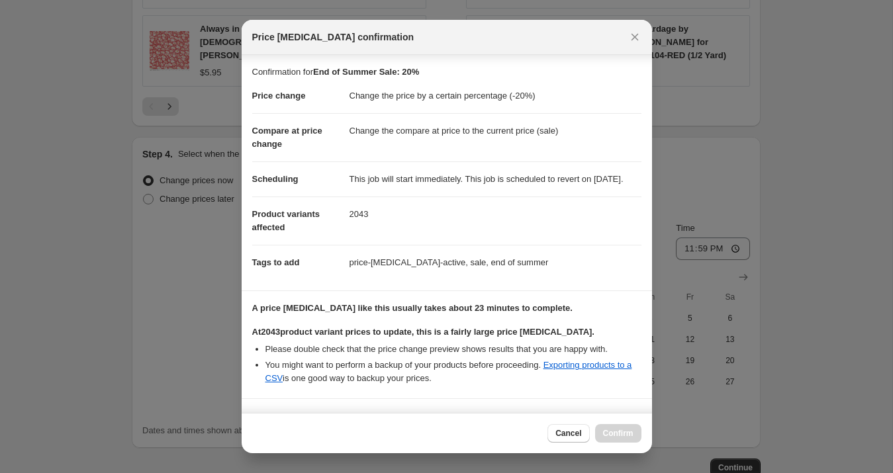
scroll to position [205, 0]
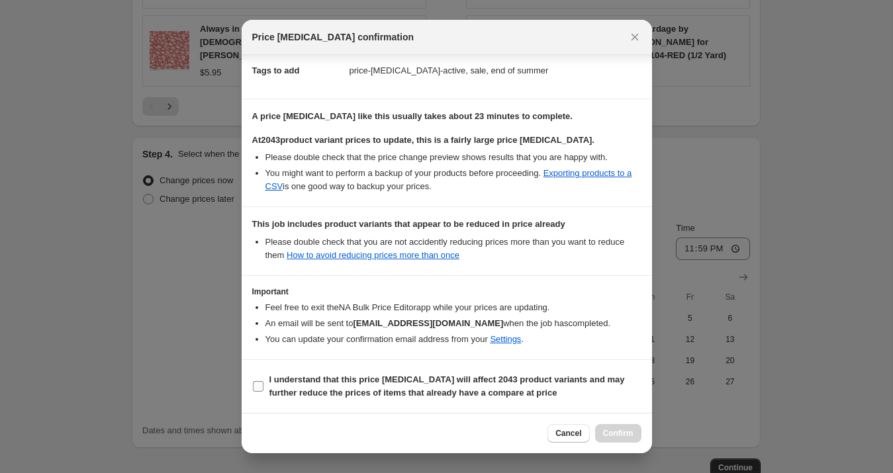
click at [279, 385] on b "I understand that this price [MEDICAL_DATA] will affect 2043 product variants a…" at bounding box center [446, 386] width 355 height 23
click at [263, 385] on input "I understand that this price [MEDICAL_DATA] will affect 2043 product variants a…" at bounding box center [258, 386] width 11 height 11
checkbox input "true"
click at [623, 433] on span "Confirm" at bounding box center [618, 433] width 30 height 11
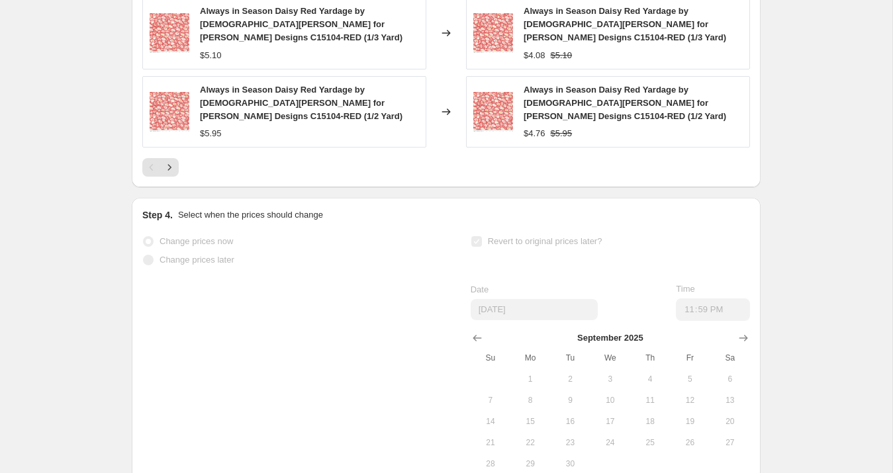
scroll to position [1750, 0]
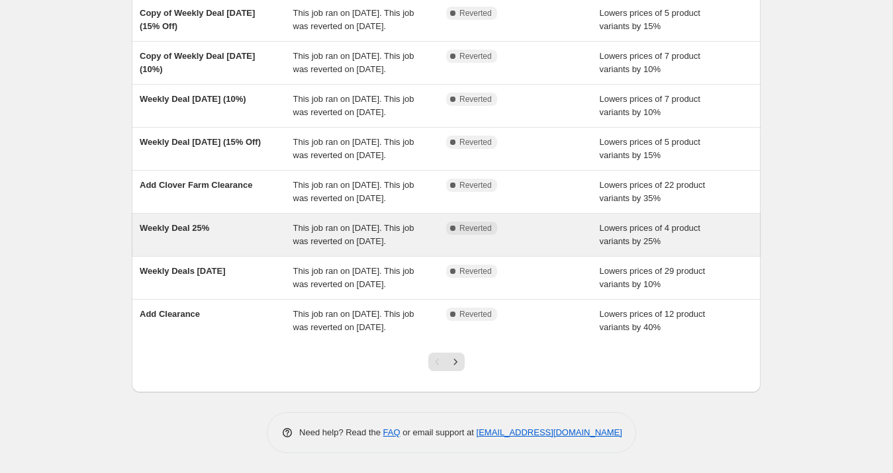
scroll to position [328, 0]
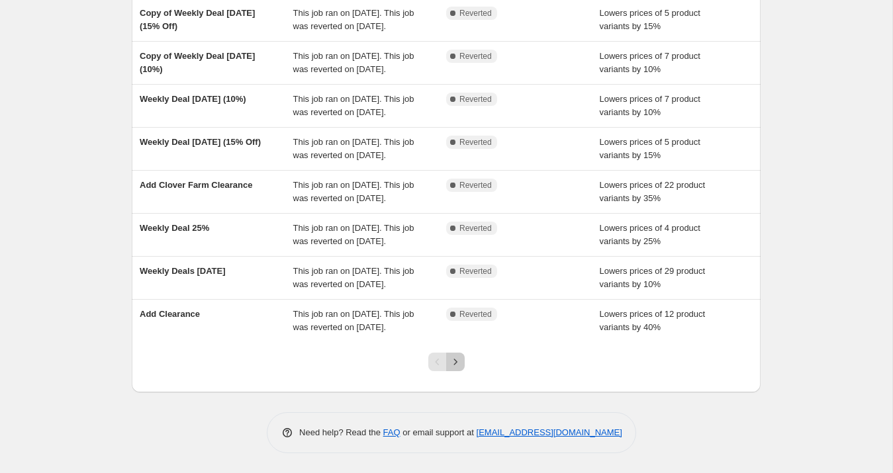
click at [452, 369] on button "Next" at bounding box center [455, 362] width 19 height 19
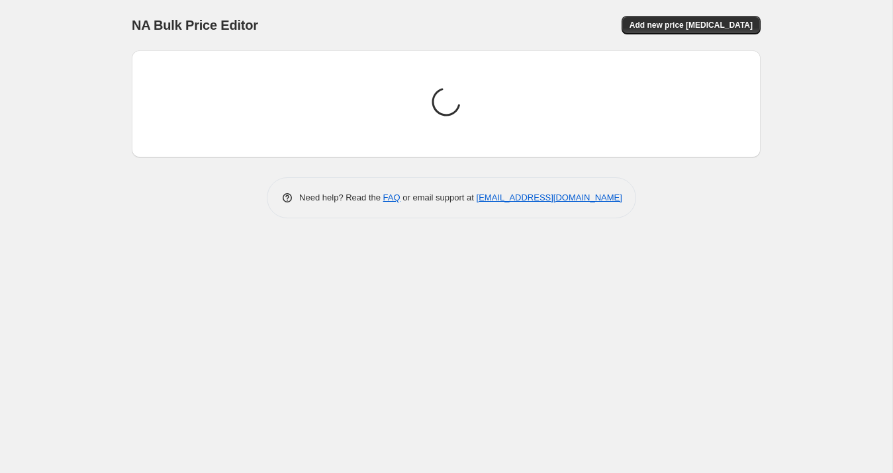
scroll to position [0, 0]
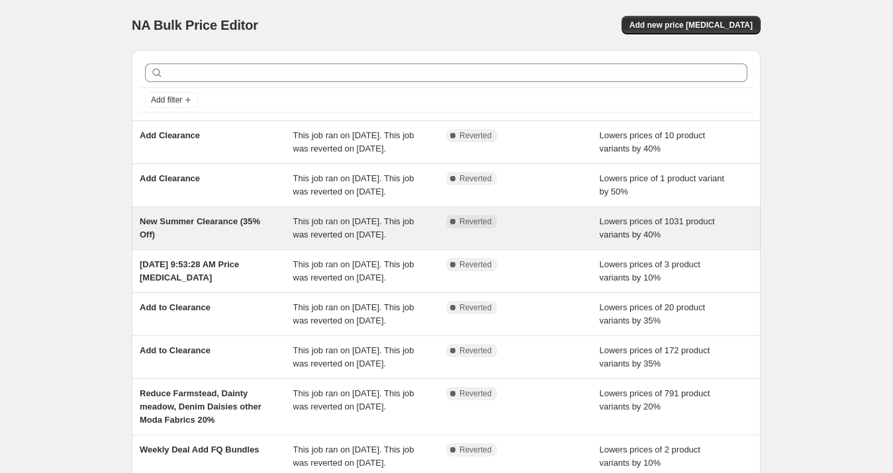
click at [214, 242] on div "New Summer Clearance (35% Off)" at bounding box center [217, 228] width 154 height 26
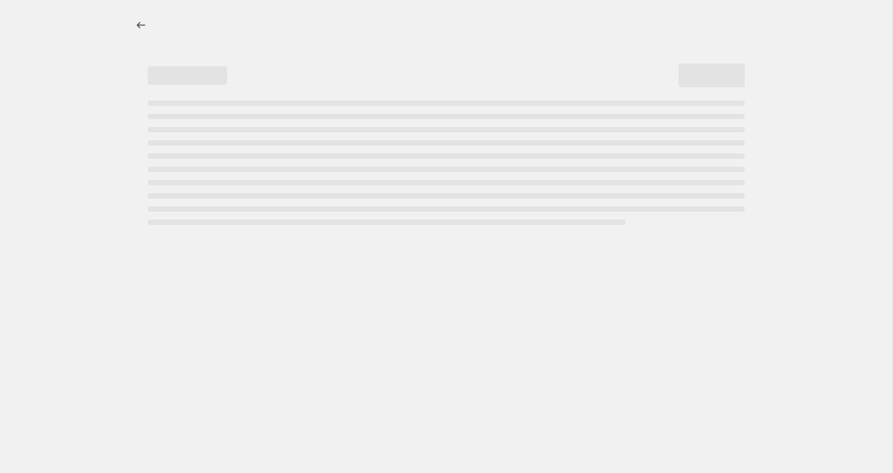
select select "percentage"
select select "collection"
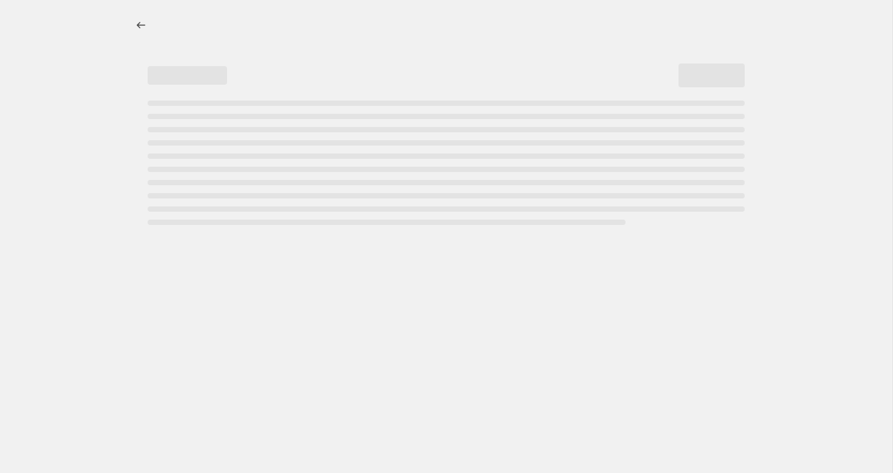
select select "collection"
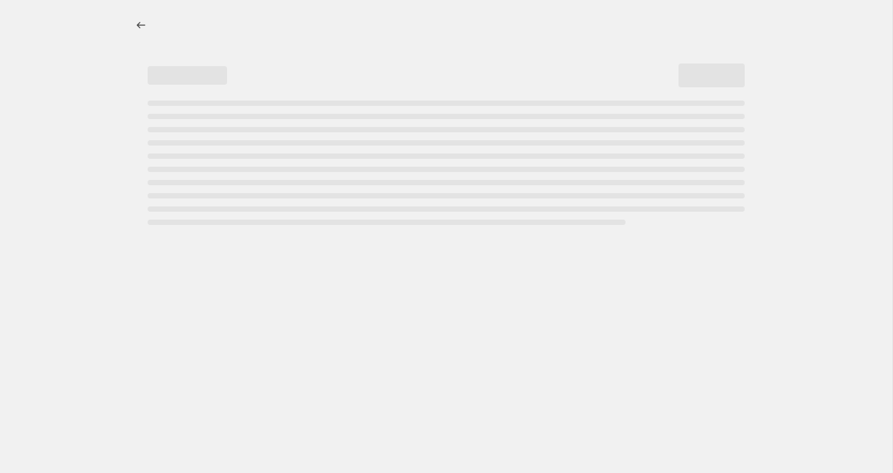
select select "collection"
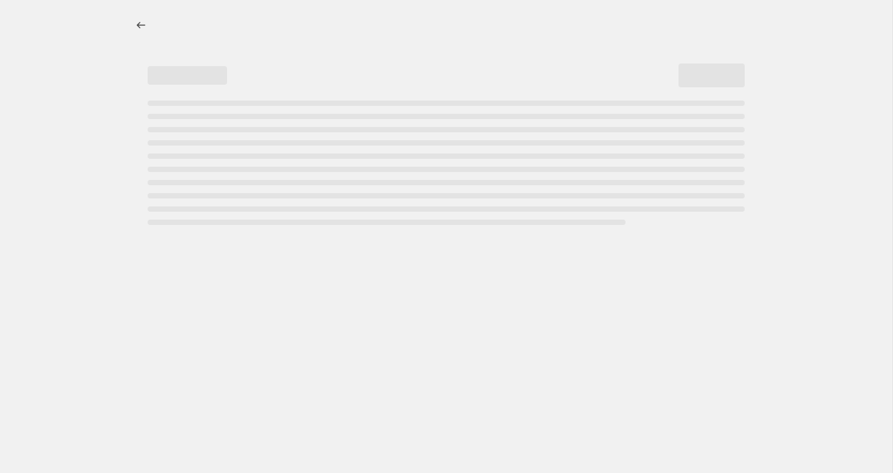
select select "collection"
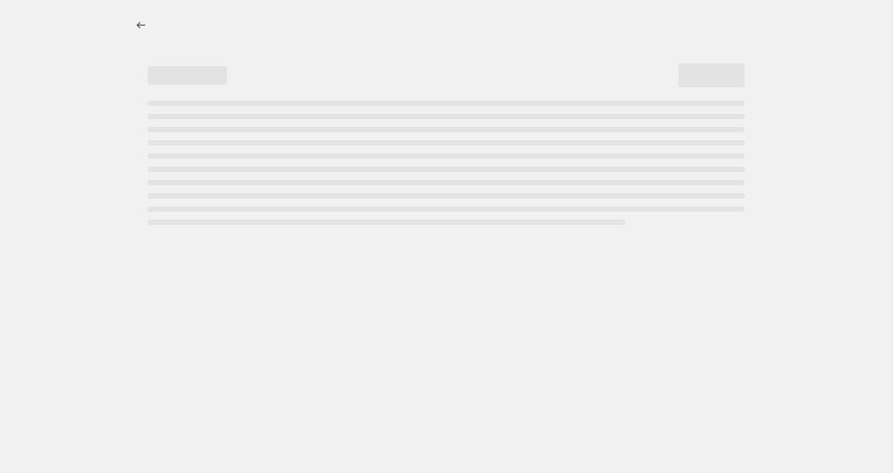
select select "collection"
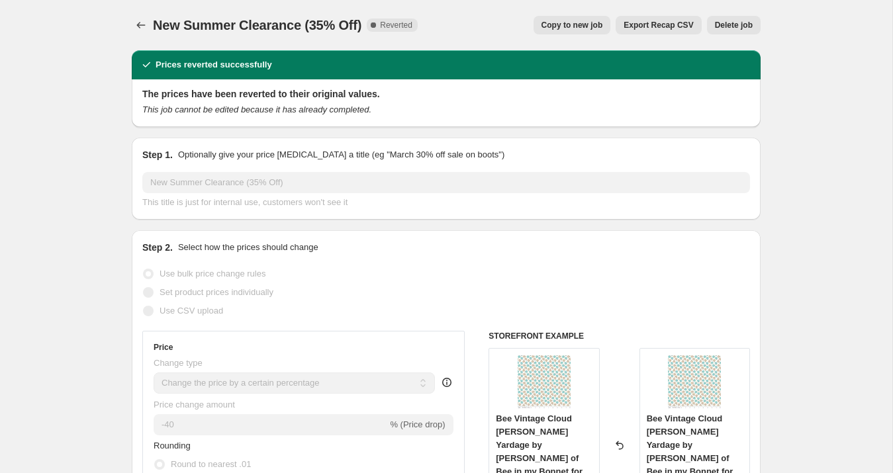
click at [571, 28] on span "Copy to new job" at bounding box center [572, 25] width 62 height 11
select select "percentage"
select select "collection"
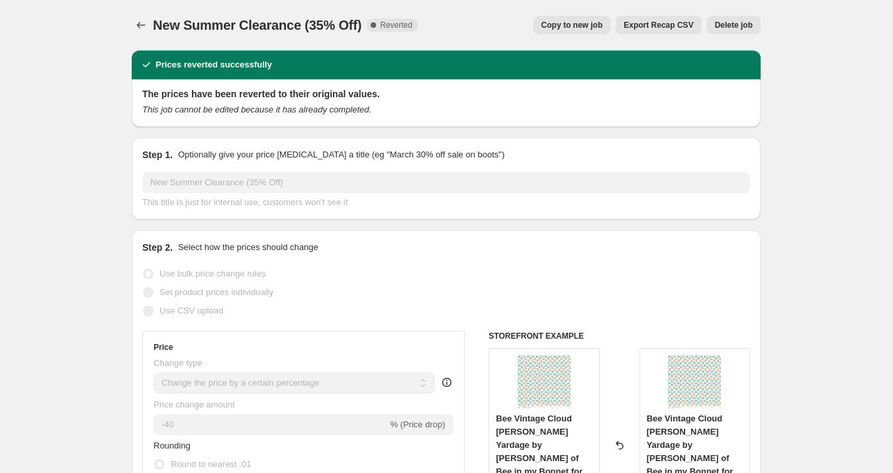
select select "collection"
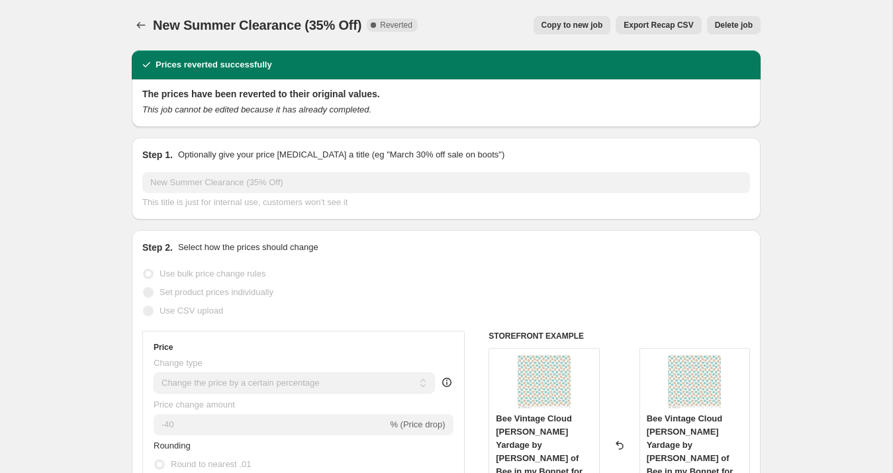
select select "collection"
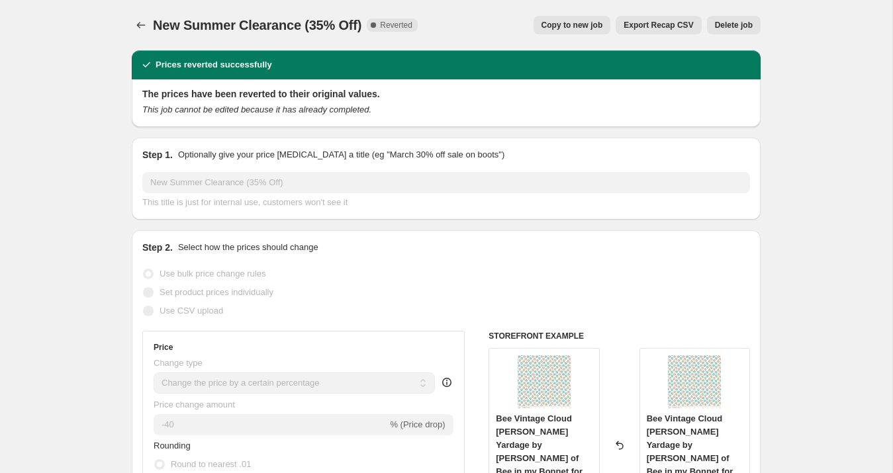
select select "collection"
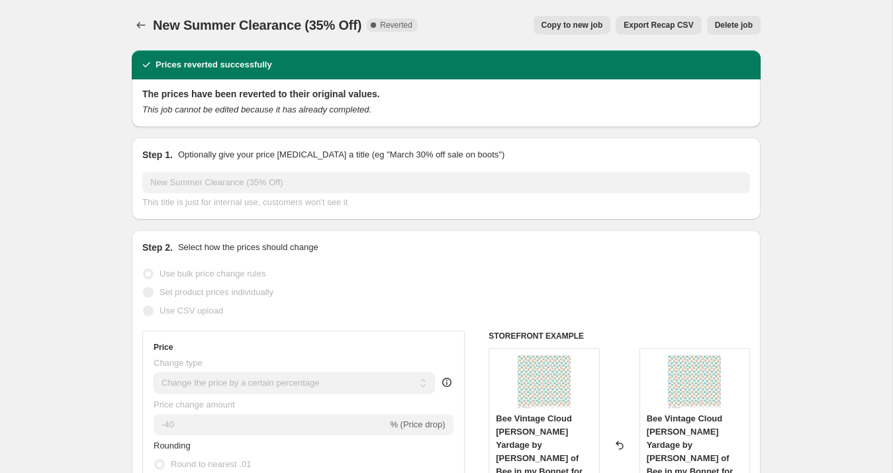
select select "collection"
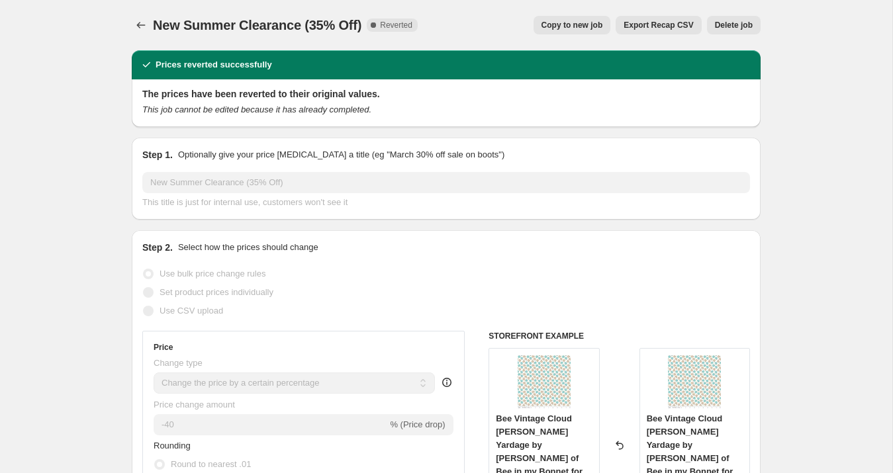
select select "collection"
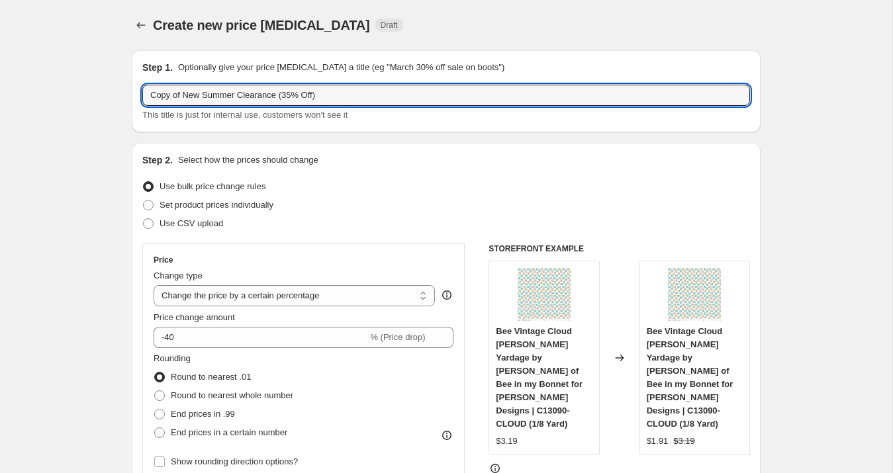
drag, startPoint x: 185, startPoint y: 94, endPoint x: 136, endPoint y: 94, distance: 49.0
click at [136, 94] on div "Step 1. Optionally give your price [MEDICAL_DATA] a title (eg "March 30% off sa…" at bounding box center [446, 91] width 629 height 82
drag, startPoint x: 293, startPoint y: 97, endPoint x: 283, endPoint y: 99, distance: 9.4
click at [284, 99] on input "End of New Summer Clearance (35% Off)" at bounding box center [446, 95] width 608 height 21
type input "End of New Summer Clearance (40% Off)"
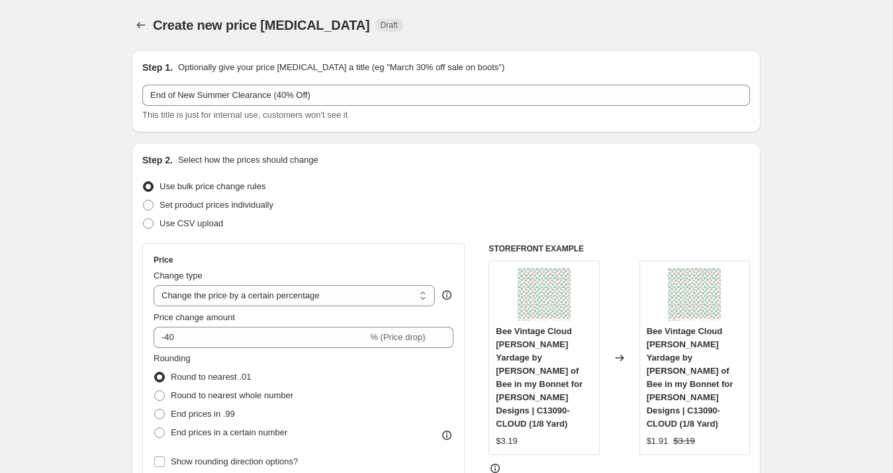
click at [428, 130] on div "Step 1. Optionally give your price [MEDICAL_DATA] a title (eg "March 30% off sa…" at bounding box center [446, 91] width 629 height 82
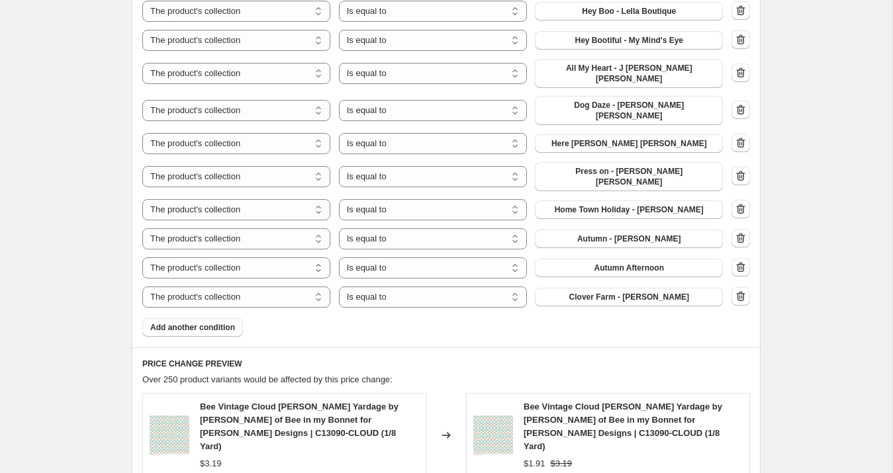
scroll to position [1313, 0]
click at [204, 321] on span "Add another condition" at bounding box center [192, 326] width 85 height 11
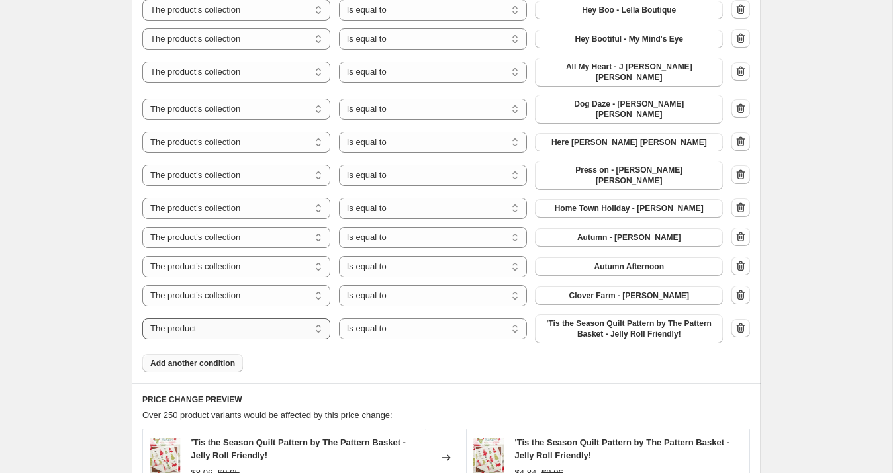
click at [208, 318] on select "The product The product's collection The product's tag The product's vendor The…" at bounding box center [236, 328] width 188 height 21
select select "collection"
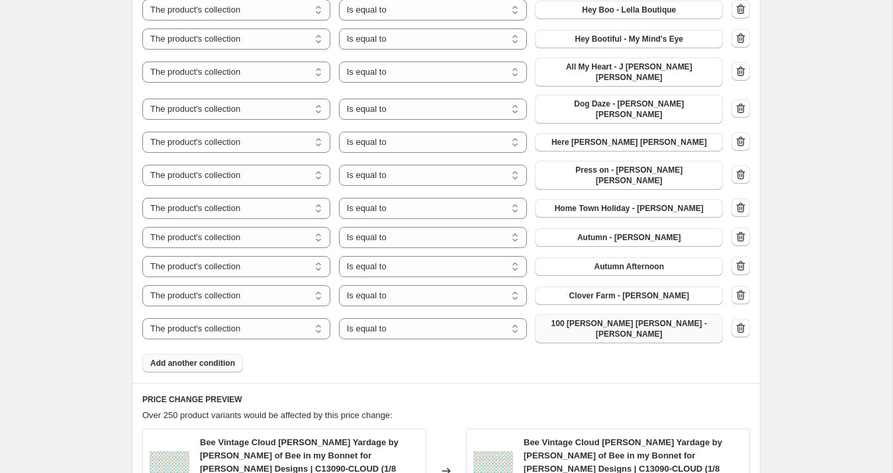
click at [599, 314] on button "100 [PERSON_NAME] [PERSON_NAME] - [PERSON_NAME]" at bounding box center [629, 328] width 188 height 29
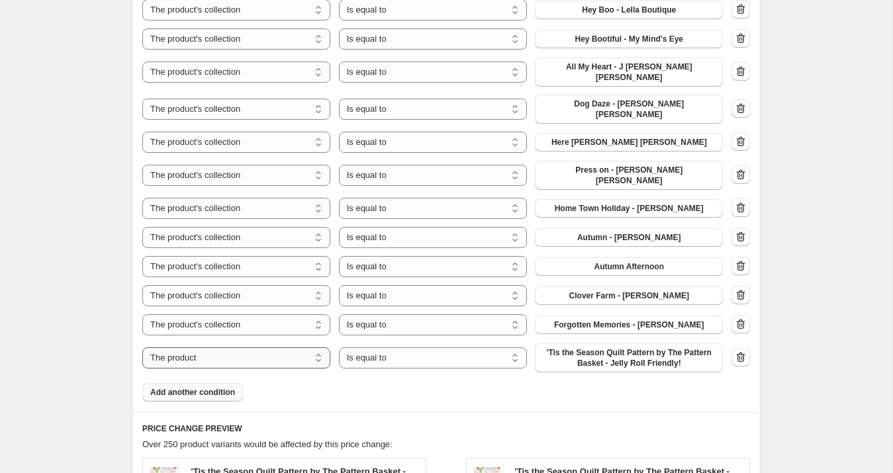
click at [208, 347] on select "The product The product's collection The product's tag The product's vendor The…" at bounding box center [236, 357] width 188 height 21
select select "collection"
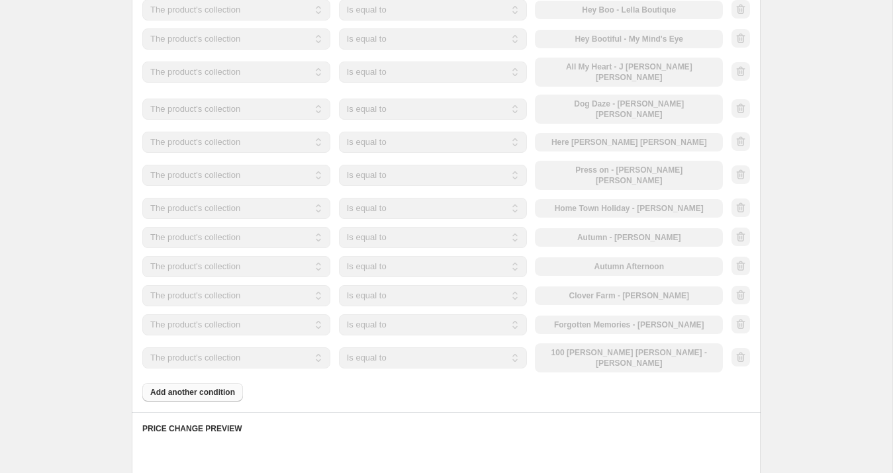
click at [637, 343] on div "The product The product's collection The product's tag The product's vendor The…" at bounding box center [432, 357] width 580 height 29
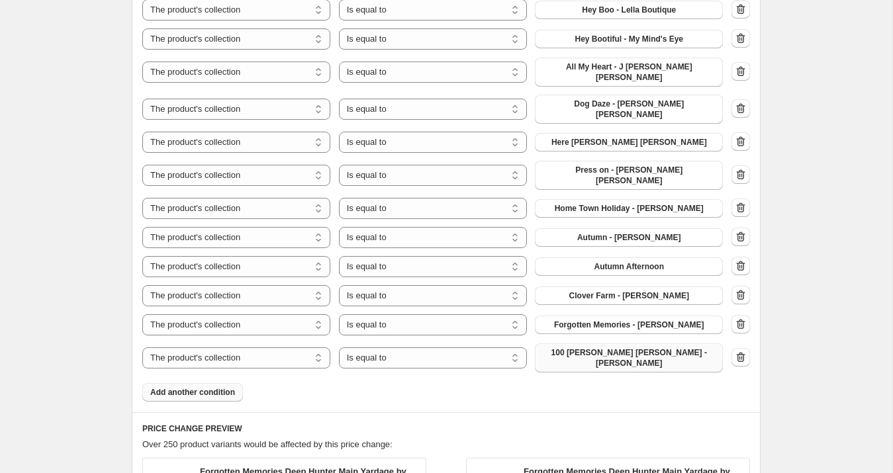
click at [629, 347] on span "100 [PERSON_NAME] [PERSON_NAME] - [PERSON_NAME]" at bounding box center [629, 357] width 172 height 21
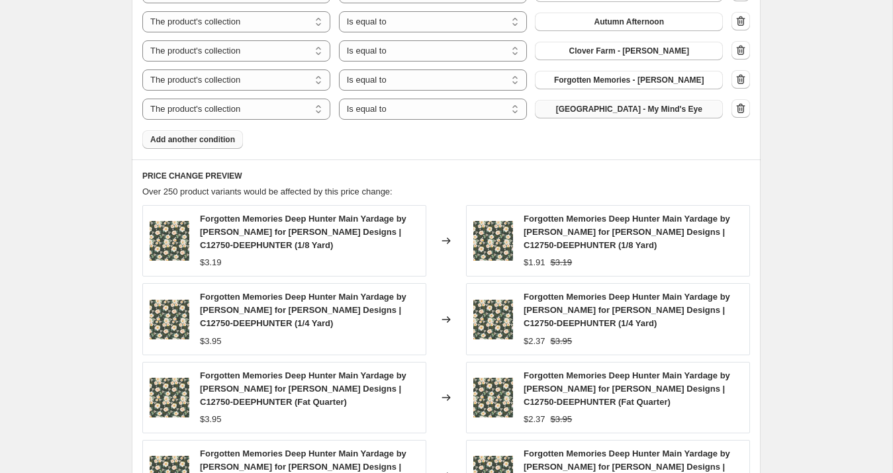
scroll to position [1557, 0]
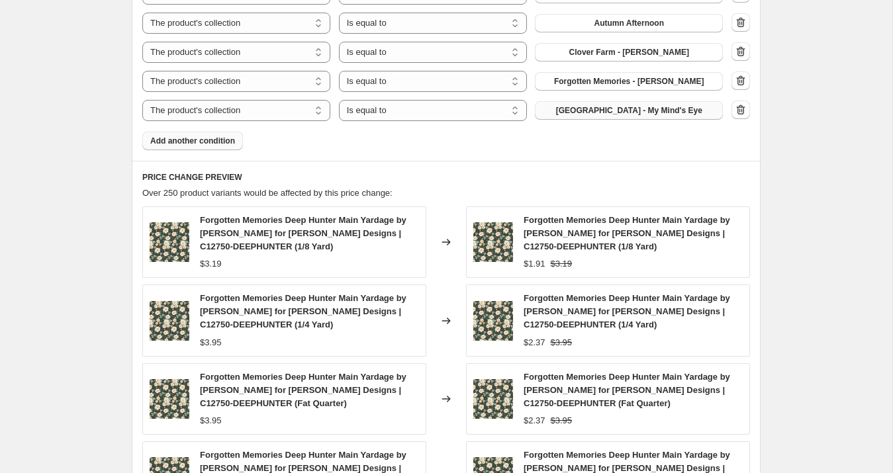
click at [227, 136] on span "Add another condition" at bounding box center [192, 141] width 85 height 11
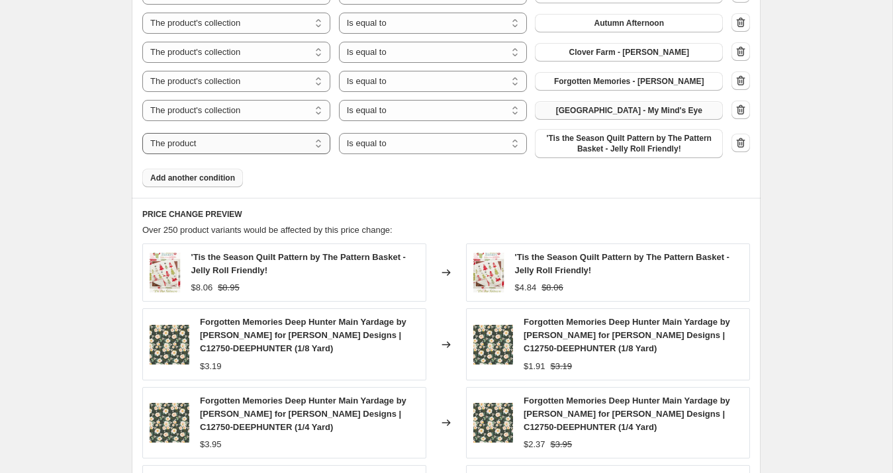
click at [219, 133] on select "The product The product's collection The product's tag The product's vendor The…" at bounding box center [236, 143] width 188 height 21
select select "tag"
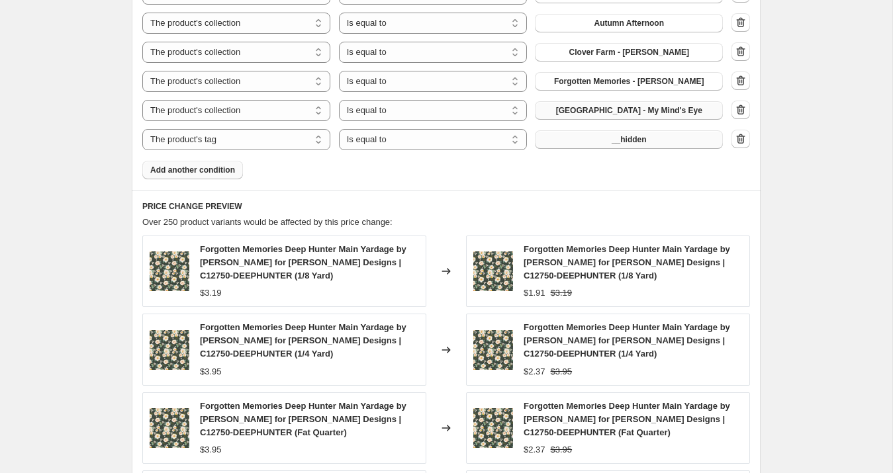
click at [624, 134] on span "__hidden" at bounding box center [629, 139] width 35 height 11
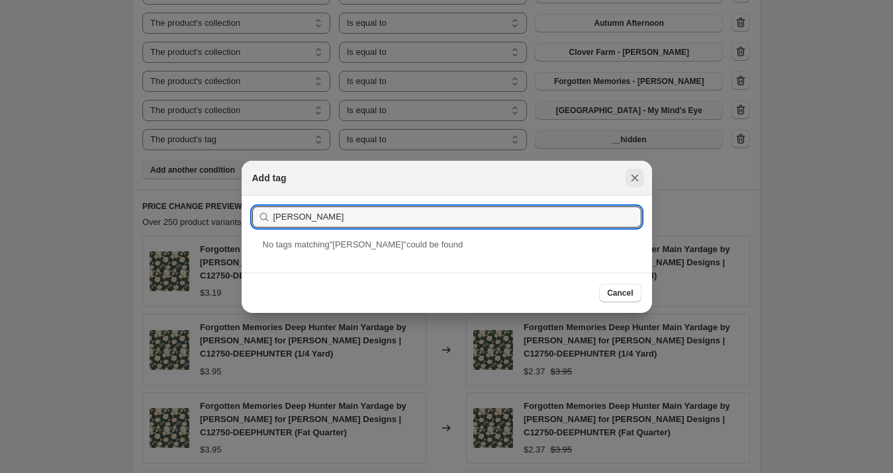
type input "[PERSON_NAME]"
drag, startPoint x: 637, startPoint y: 181, endPoint x: 629, endPoint y: 179, distance: 7.5
click at [637, 181] on icon "Close" at bounding box center [634, 177] width 7 height 7
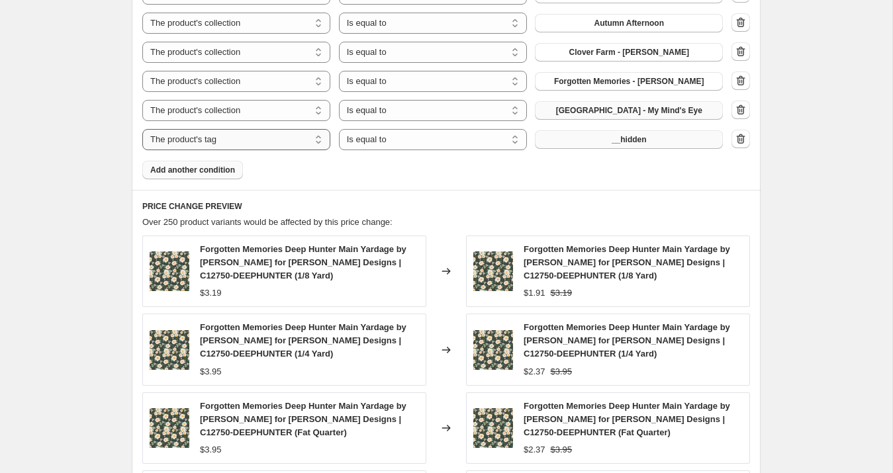
click at [293, 129] on select "The product The product's collection The product's tag The product's vendor The…" at bounding box center [236, 139] width 188 height 21
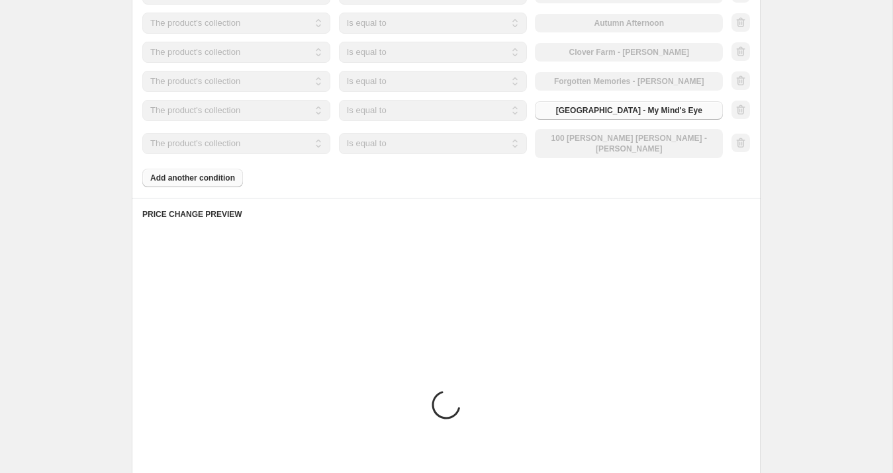
click at [639, 129] on div "The product The product's collection The product's tag The product's vendor The…" at bounding box center [432, 143] width 580 height 29
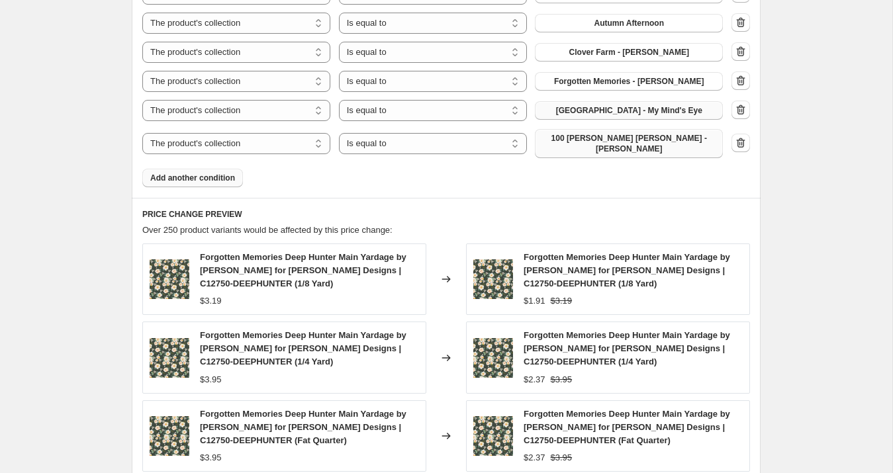
click at [639, 133] on span "100 [PERSON_NAME] [PERSON_NAME] - [PERSON_NAME]" at bounding box center [629, 143] width 172 height 21
click at [234, 133] on select "The product The product's collection The product's tag The product's vendor The…" at bounding box center [236, 143] width 188 height 21
select select "tag"
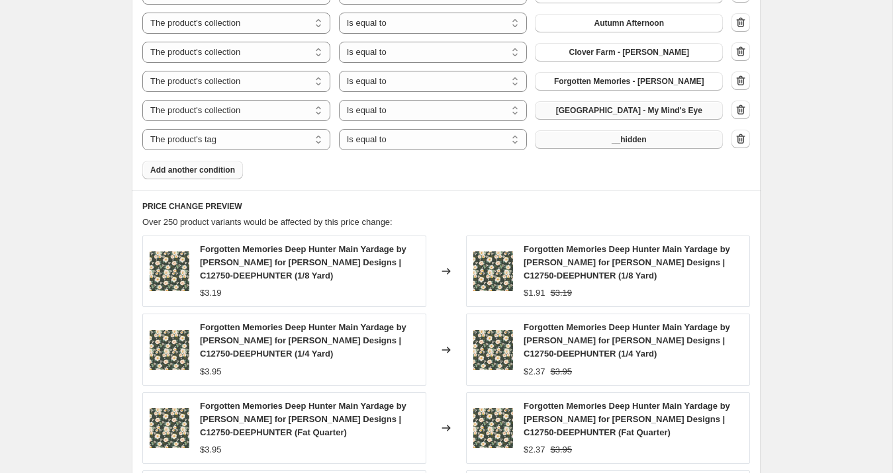
click at [593, 130] on button "__hidden" at bounding box center [629, 139] width 188 height 19
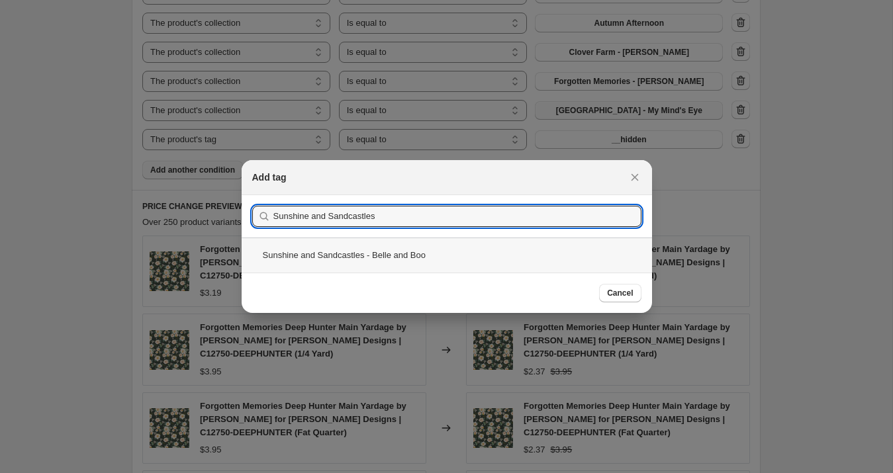
type input "Sunshine and Sandcastles"
click at [390, 257] on div "Sunshine and Sandcastles - Belle and Boo" at bounding box center [447, 255] width 410 height 35
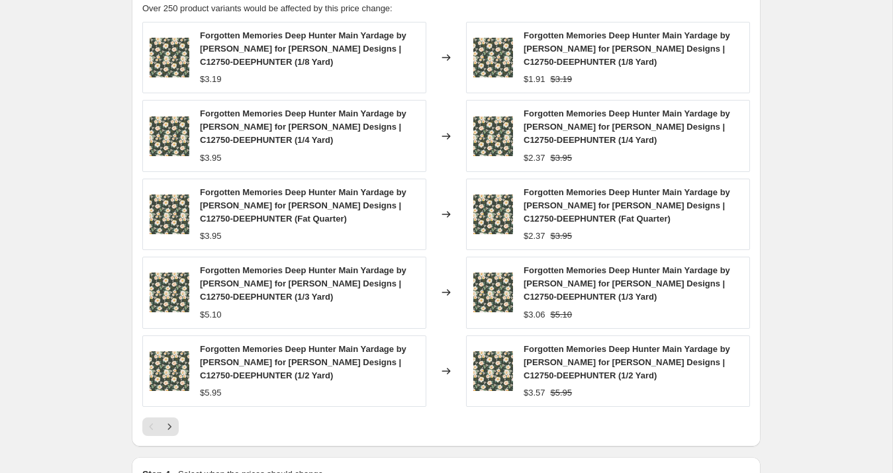
scroll to position [1917, 0]
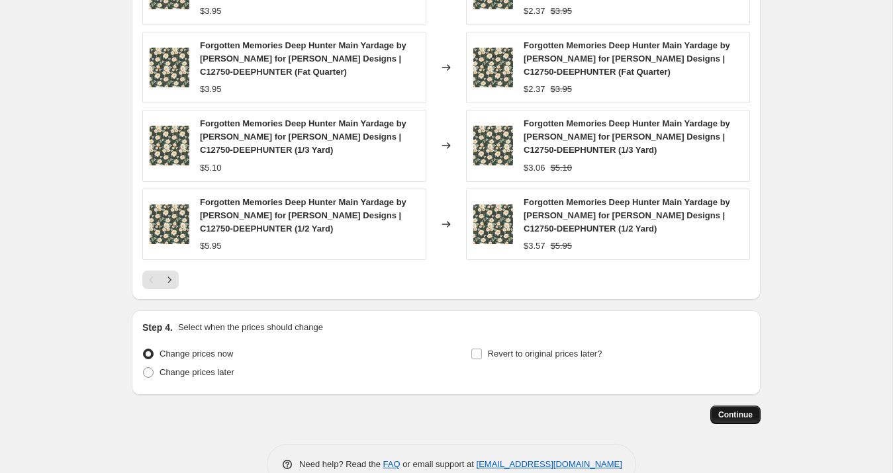
click at [731, 410] on span "Continue" at bounding box center [735, 415] width 34 height 11
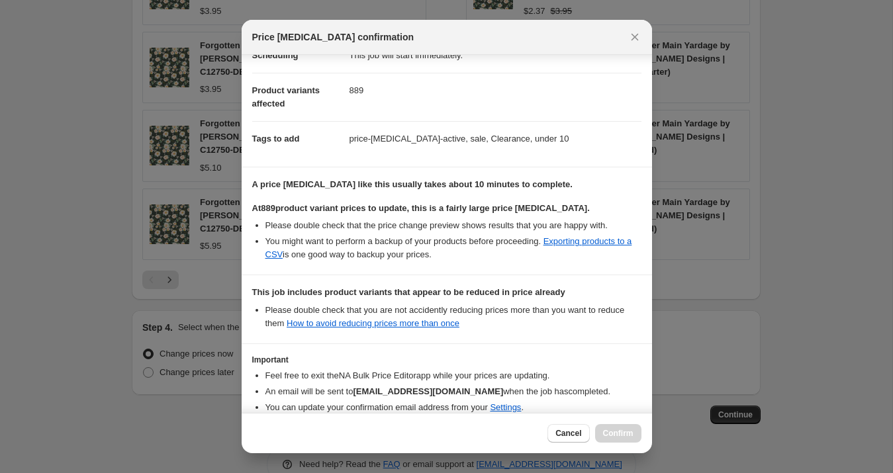
scroll to position [192, 0]
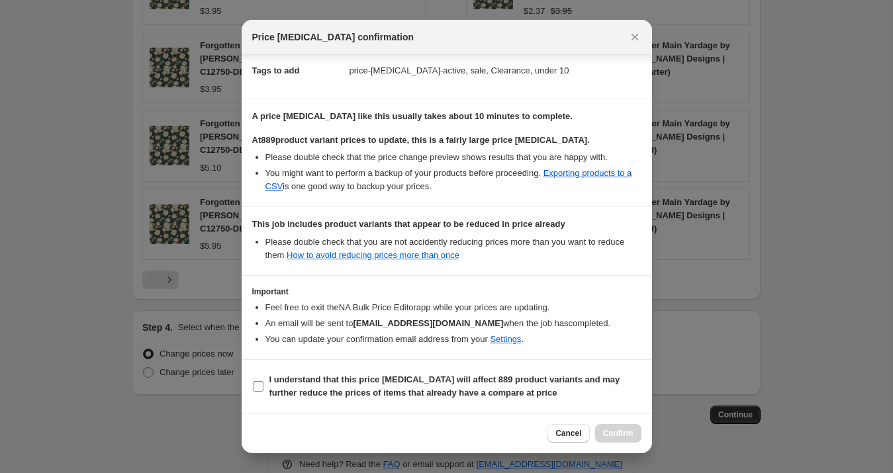
click at [328, 381] on b "I understand that this price [MEDICAL_DATA] will affect 889 product variants an…" at bounding box center [444, 386] width 351 height 23
click at [263, 381] on input "I understand that this price [MEDICAL_DATA] will affect 889 product variants an…" at bounding box center [258, 386] width 11 height 11
checkbox input "true"
click at [614, 432] on span "Confirm" at bounding box center [618, 433] width 30 height 11
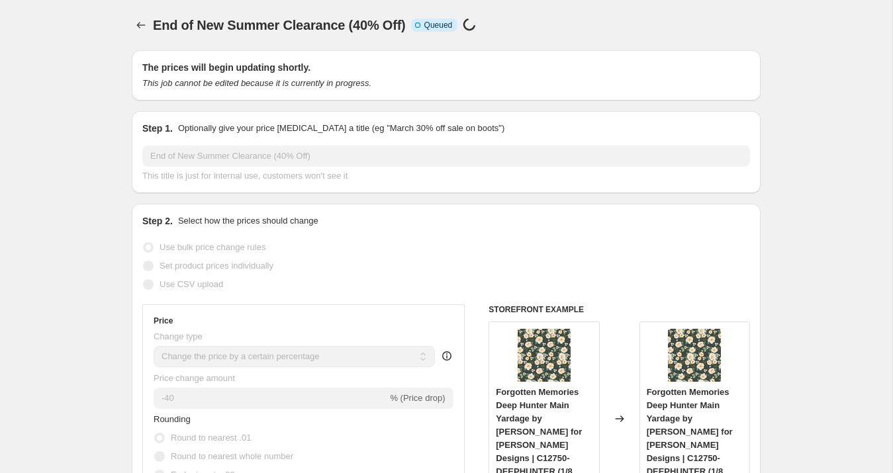
scroll to position [1917, 0]
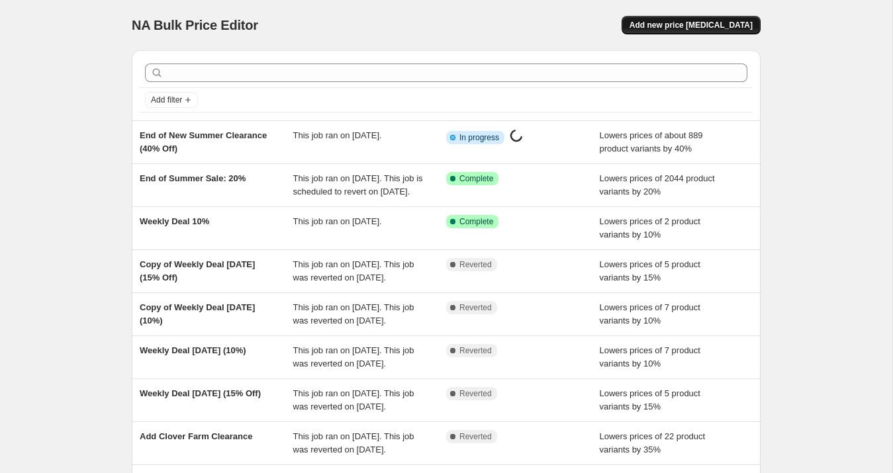
click at [665, 36] on div "NA Bulk Price Editor. This page is ready NA Bulk Price Editor Add new price [ME…" at bounding box center [446, 25] width 629 height 50
click at [666, 26] on span "Add new price [MEDICAL_DATA]" at bounding box center [690, 25] width 123 height 11
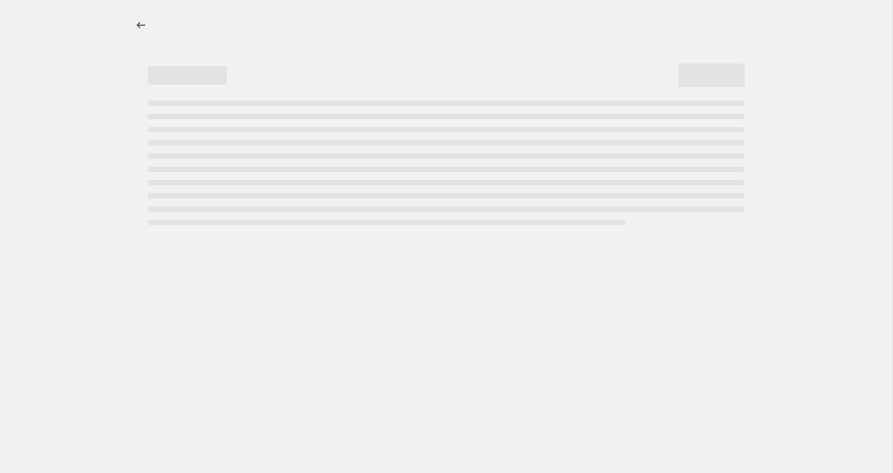
select select "percentage"
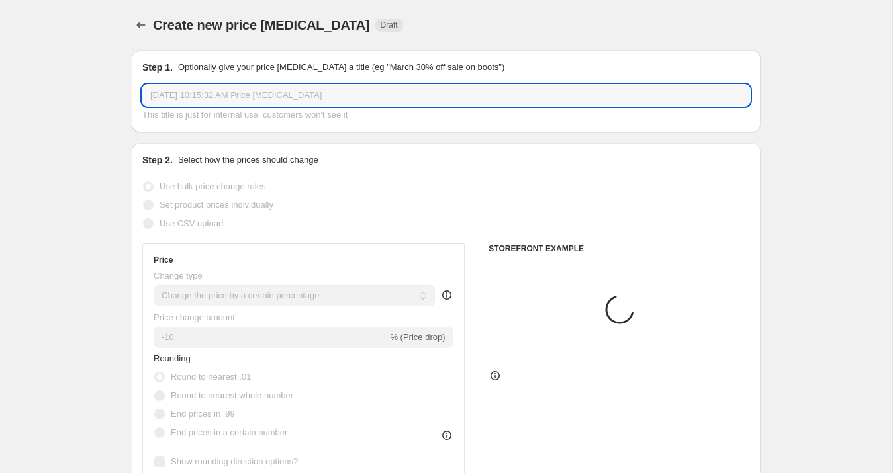
click at [242, 96] on input "[DATE] 10:15:32 AM Price [MEDICAL_DATA]" at bounding box center [446, 95] width 608 height 21
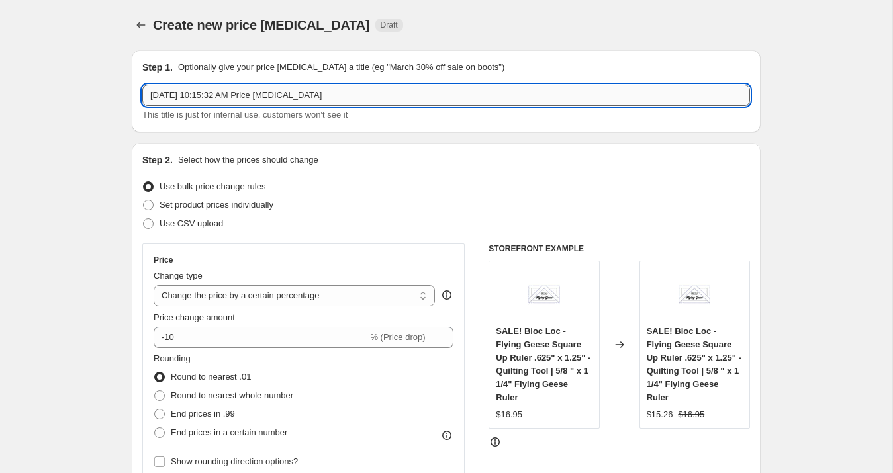
click at [224, 96] on input "[DATE] 10:15:32 AM Price [MEDICAL_DATA]" at bounding box center [446, 95] width 608 height 21
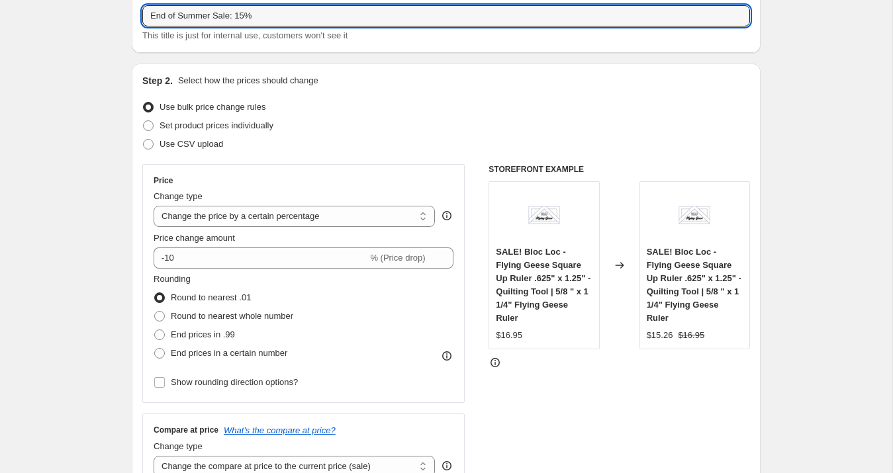
scroll to position [81, 0]
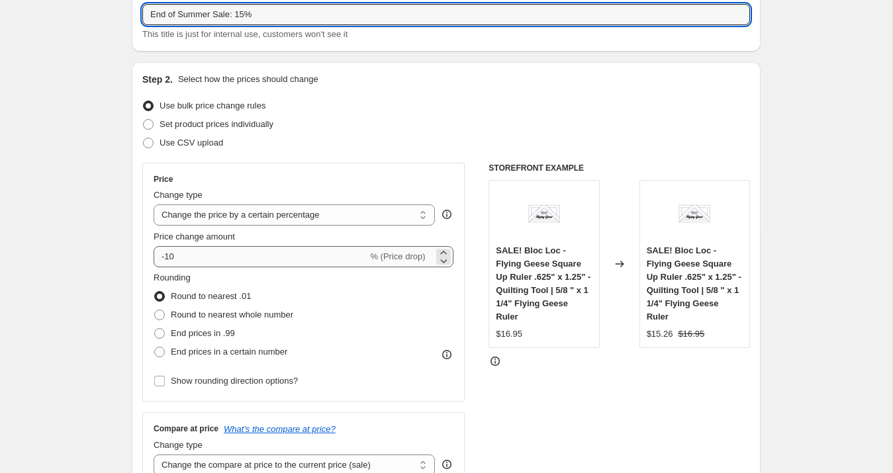
type input "End of Summer Sale: 15%"
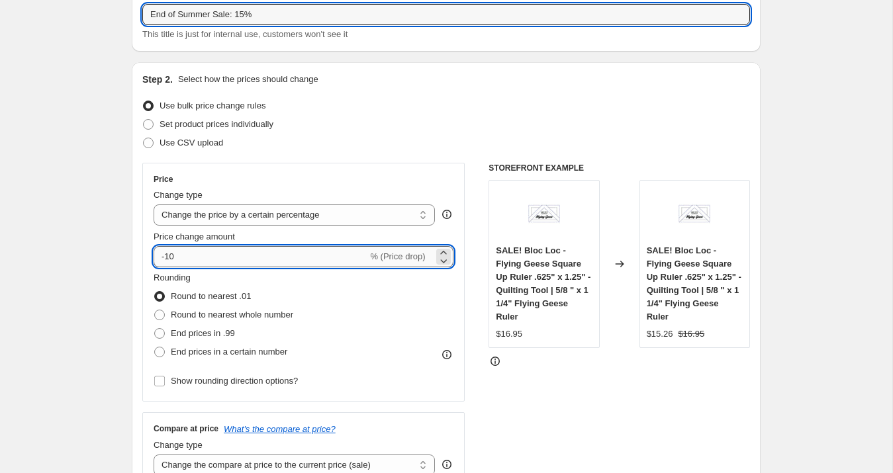
drag, startPoint x: 202, startPoint y: 248, endPoint x: 203, endPoint y: 255, distance: 7.3
click at [202, 248] on input "-10" at bounding box center [261, 256] width 214 height 21
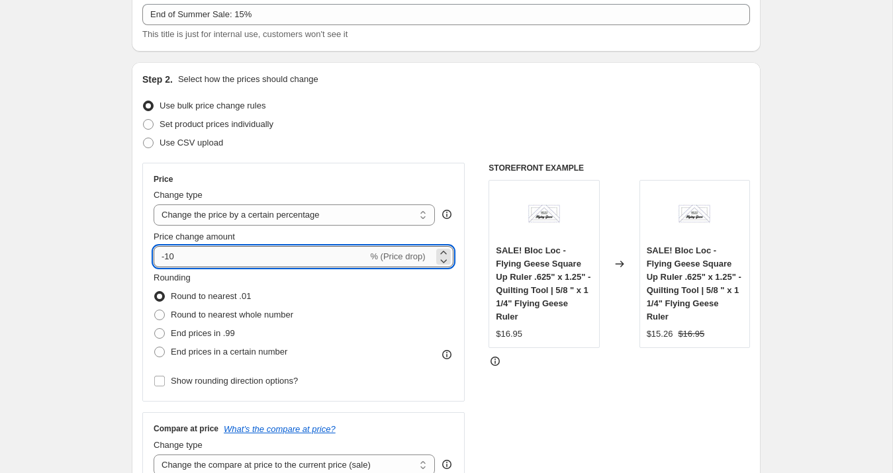
click at [203, 255] on input "-10" at bounding box center [261, 256] width 214 height 21
type input "-15"
click at [526, 414] on div "STOREFRONT EXAMPLE SALE! Bloc Loc - Flying Geese Square Up Ruler .625" x 1.25" …" at bounding box center [618, 325] width 261 height 324
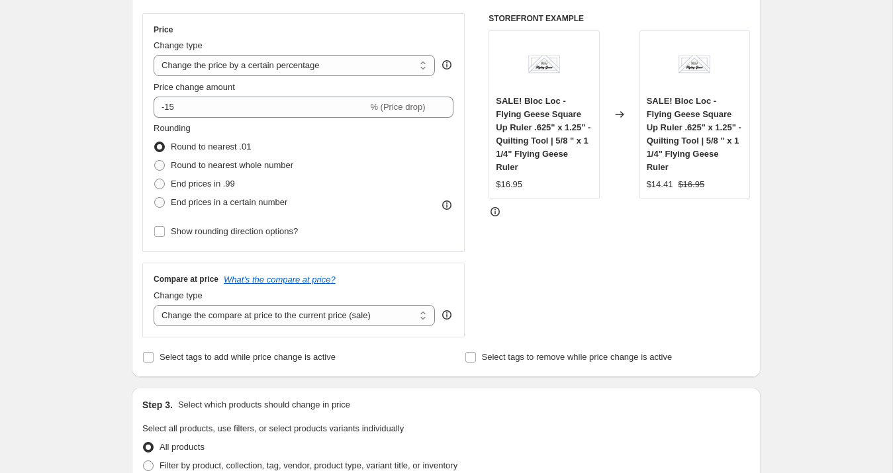
scroll to position [244, 0]
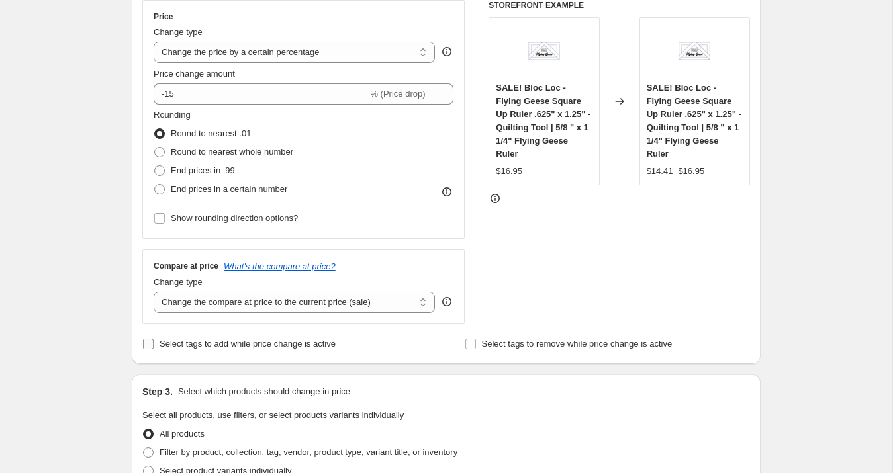
click at [179, 348] on span "Select tags to add while price change is active" at bounding box center [248, 344] width 176 height 10
click at [154, 348] on input "Select tags to add while price change is active" at bounding box center [148, 344] width 11 height 11
checkbox input "true"
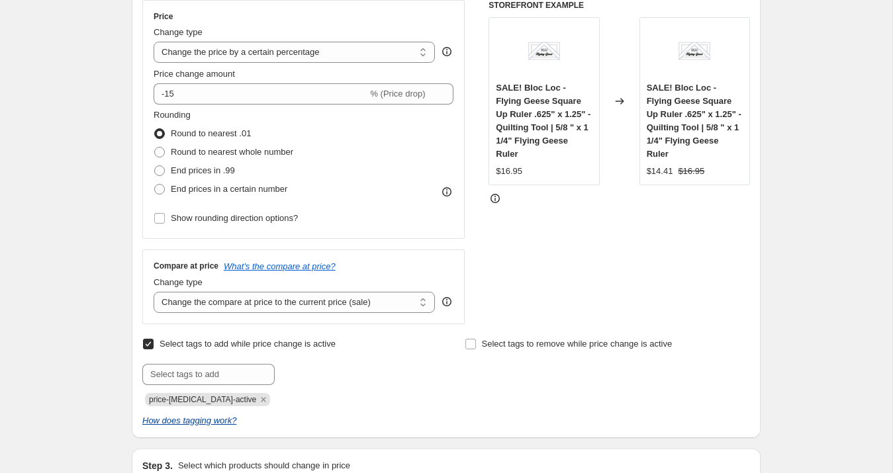
scroll to position [360, 0]
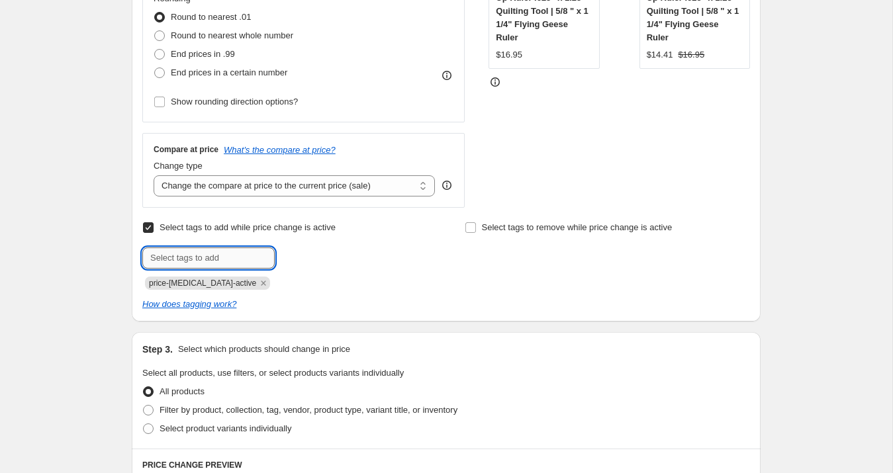
click at [192, 263] on input "text" at bounding box center [208, 258] width 132 height 21
type input "sale"
click at [309, 261] on span "sale" at bounding box center [311, 256] width 15 height 9
click at [241, 257] on input "text" at bounding box center [208, 258] width 132 height 21
click at [453, 281] on div "Select tags to add while price change is active Submit price-[MEDICAL_DATA]-act…" at bounding box center [446, 253] width 608 height 71
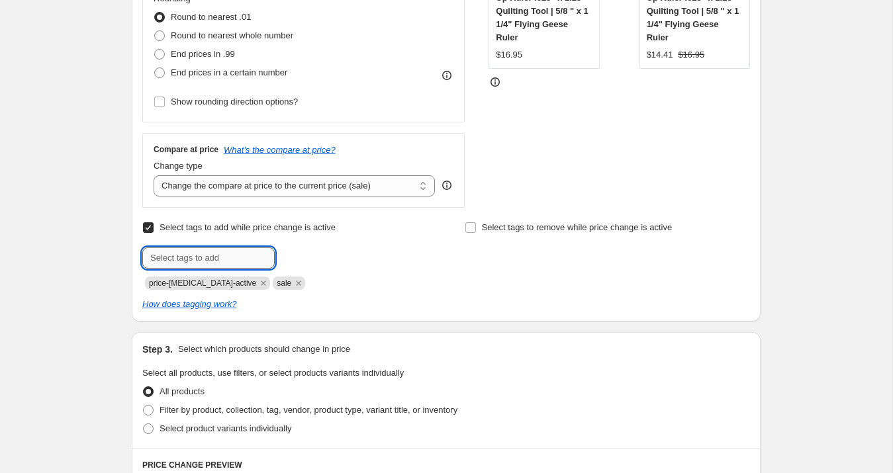
click at [238, 261] on input "text" at bounding box center [208, 258] width 132 height 21
type input "end of summer"
click at [320, 261] on button "Add end of summe..." at bounding box center [325, 257] width 94 height 19
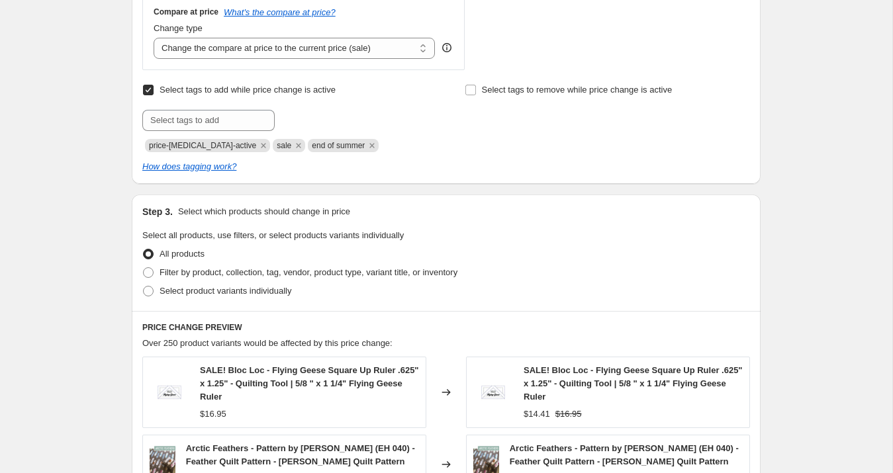
scroll to position [522, 0]
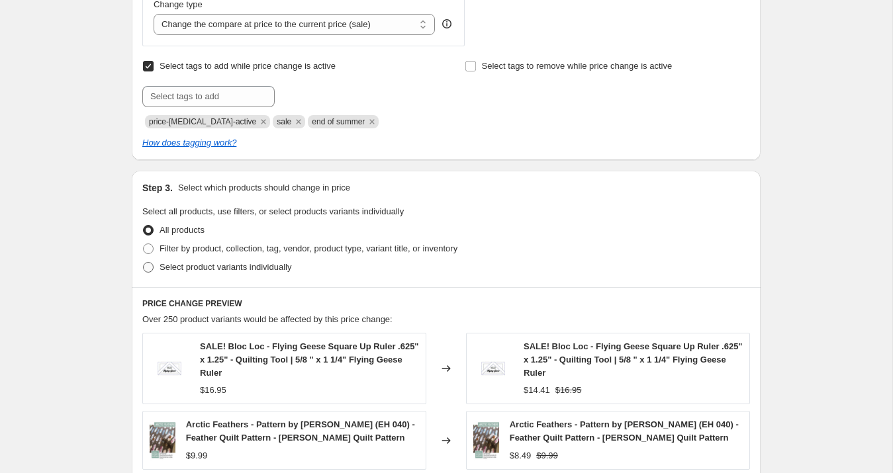
click at [201, 271] on span "Select product variants individually" at bounding box center [226, 267] width 132 height 10
click at [144, 263] on input "Select product variants individually" at bounding box center [143, 262] width 1 height 1
radio input "true"
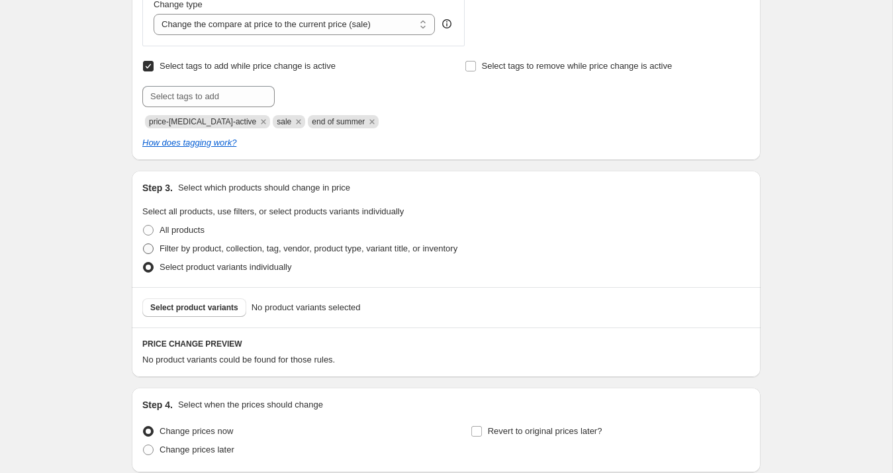
click at [185, 249] on span "Filter by product, collection, tag, vendor, product type, variant title, or inv…" at bounding box center [309, 249] width 298 height 10
click at [144, 244] on input "Filter by product, collection, tag, vendor, product type, variant title, or inv…" at bounding box center [143, 244] width 1 height 1
radio input "true"
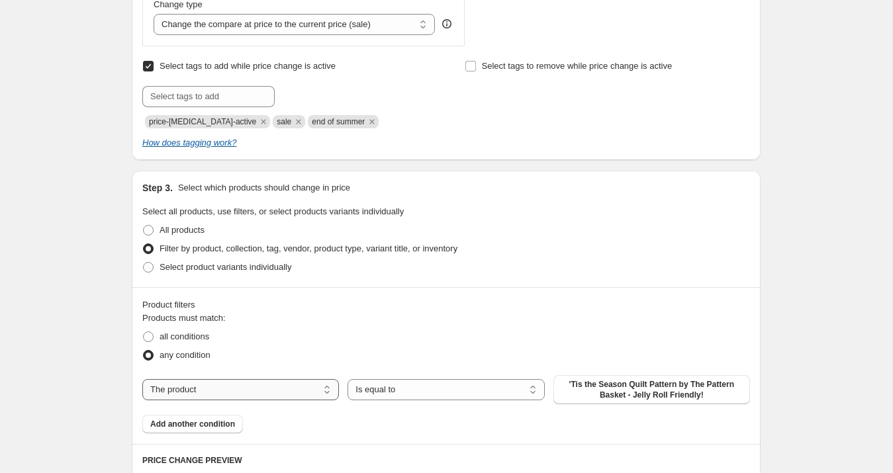
click at [215, 387] on select "The product The product's collection The product's tag The product's vendor The…" at bounding box center [240, 389] width 197 height 21
select select "collection"
click at [589, 390] on button "100 [PERSON_NAME] [PERSON_NAME] - [PERSON_NAME]" at bounding box center [651, 389] width 197 height 29
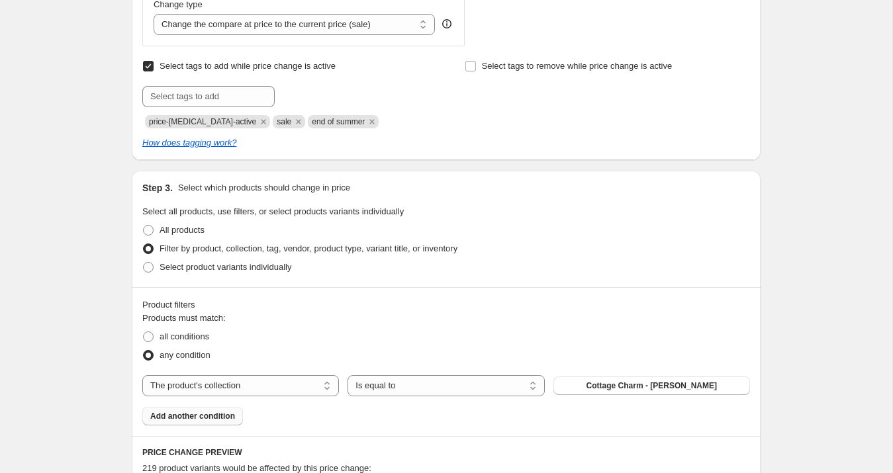
click at [240, 414] on button "Add another condition" at bounding box center [192, 416] width 101 height 19
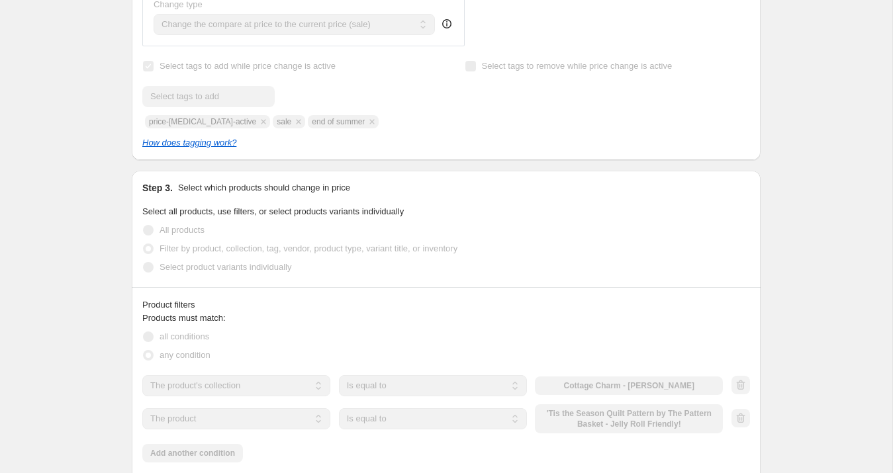
click at [241, 416] on select "The product The product's collection The product's tag The product's vendor The…" at bounding box center [236, 418] width 188 height 21
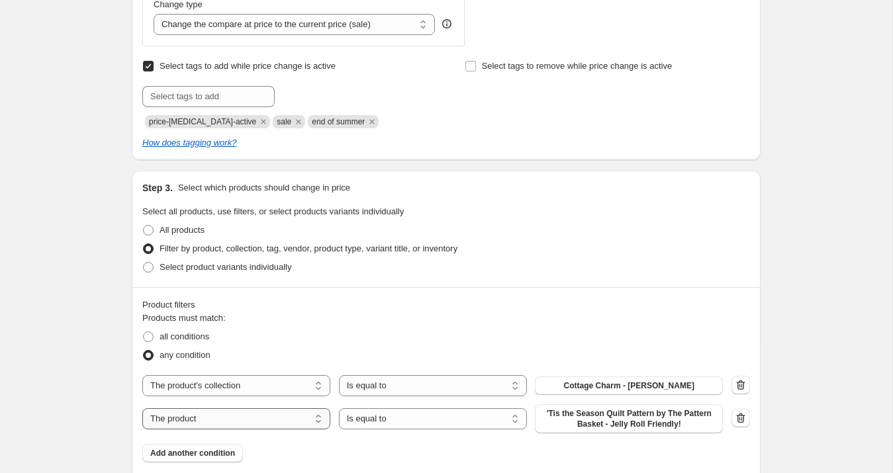
select select "collection"
click at [571, 414] on span "100 [PERSON_NAME] [PERSON_NAME] - [PERSON_NAME]" at bounding box center [629, 418] width 172 height 21
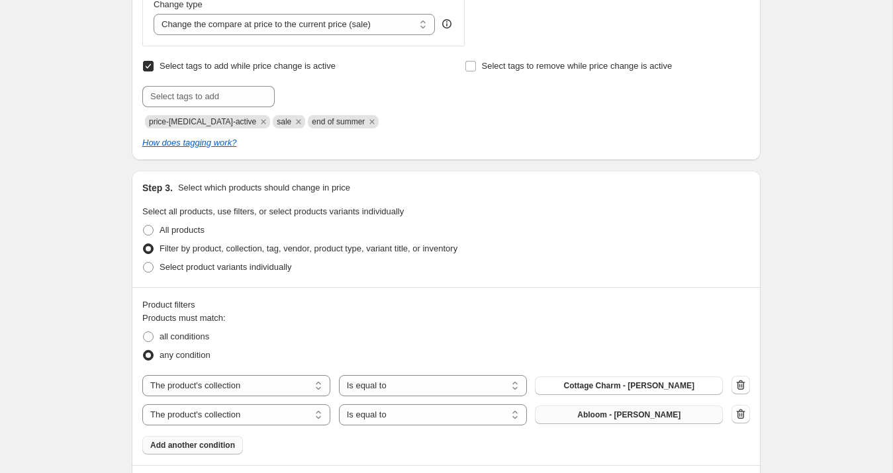
click at [226, 444] on span "Add another condition" at bounding box center [192, 445] width 85 height 11
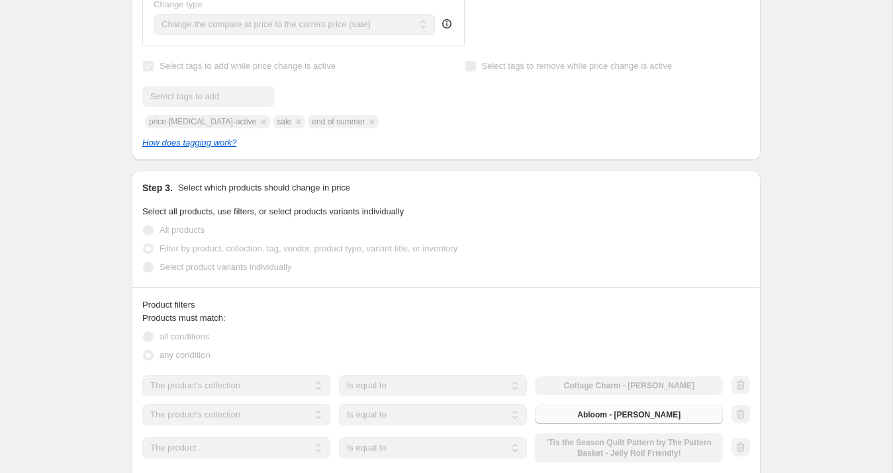
click at [229, 443] on select "The product The product's collection The product's tag The product's vendor The…" at bounding box center [236, 447] width 188 height 21
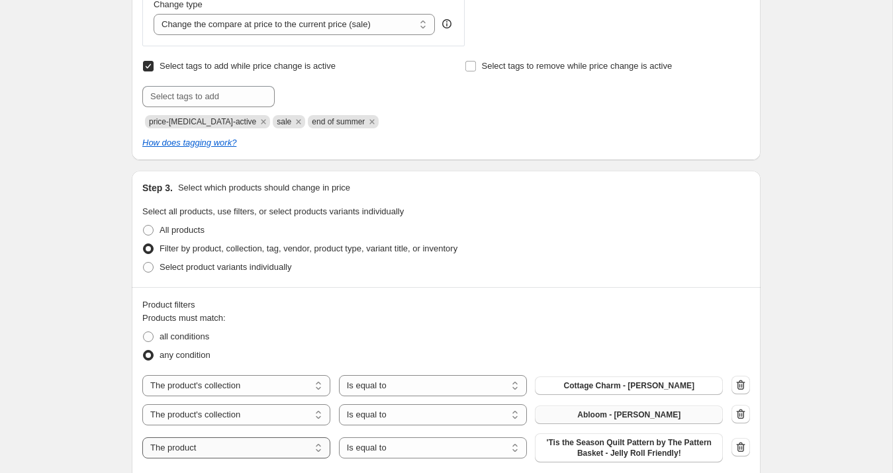
select select "collection"
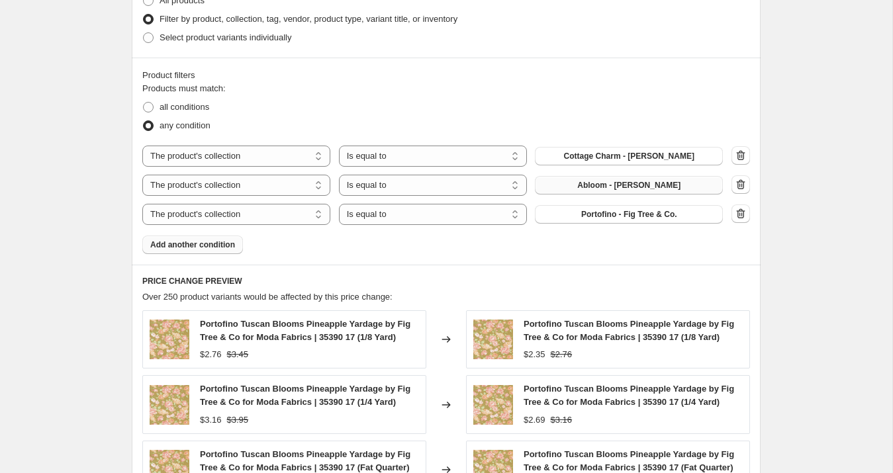
scroll to position [752, 0]
click at [213, 246] on span "Add another condition" at bounding box center [192, 244] width 85 height 11
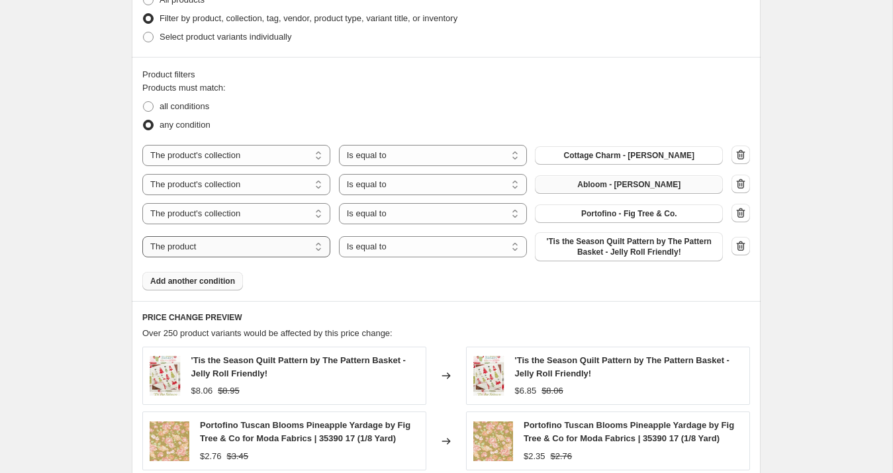
click at [215, 250] on select "The product The product's collection The product's tag The product's vendor The…" at bounding box center [236, 246] width 188 height 21
select select "collection"
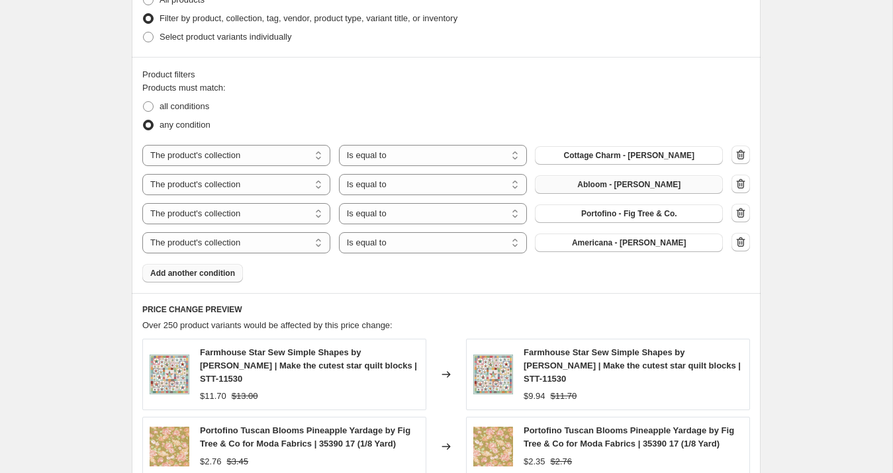
click at [218, 274] on span "Add another condition" at bounding box center [192, 273] width 85 height 11
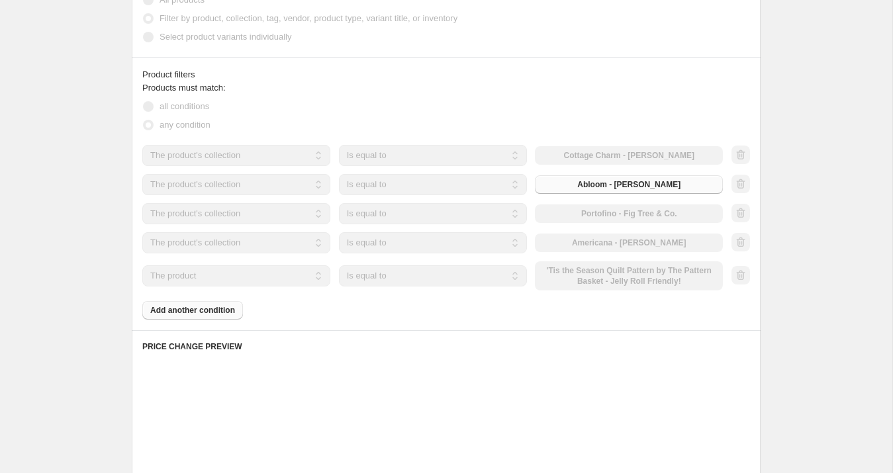
click at [218, 273] on select "The product The product's collection The product's tag The product's vendor The…" at bounding box center [236, 275] width 188 height 21
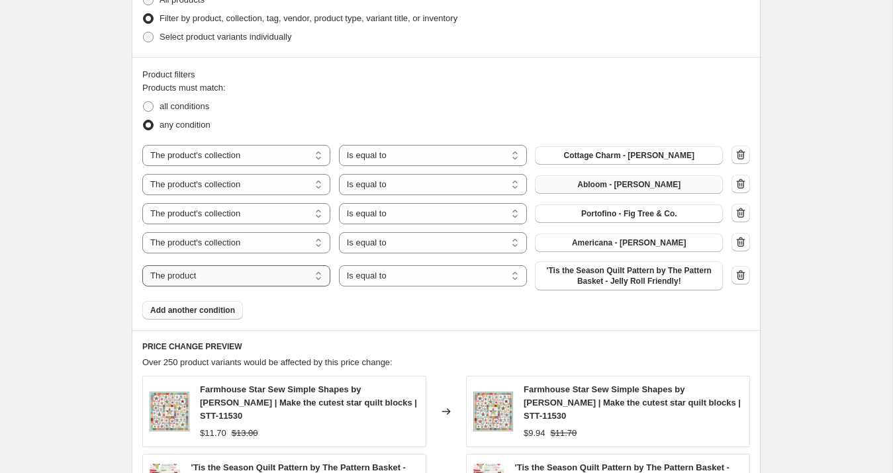
select select "collection"
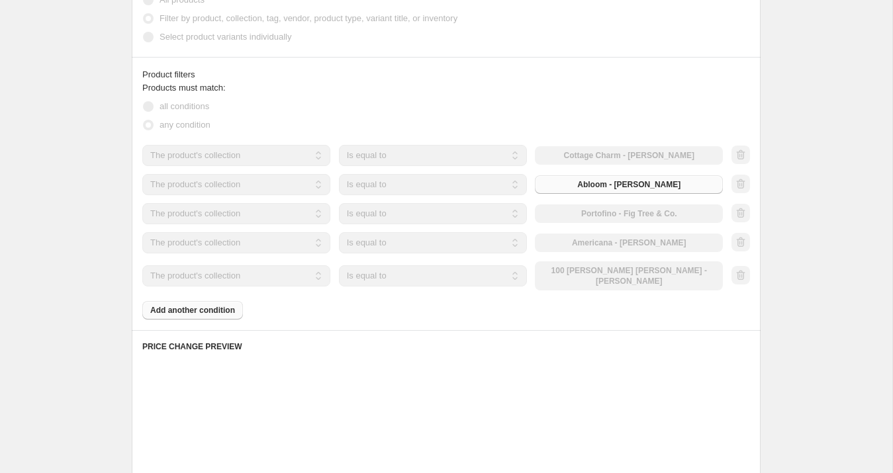
click at [578, 269] on div "The product The product's collection The product's tag The product's vendor The…" at bounding box center [432, 275] width 580 height 29
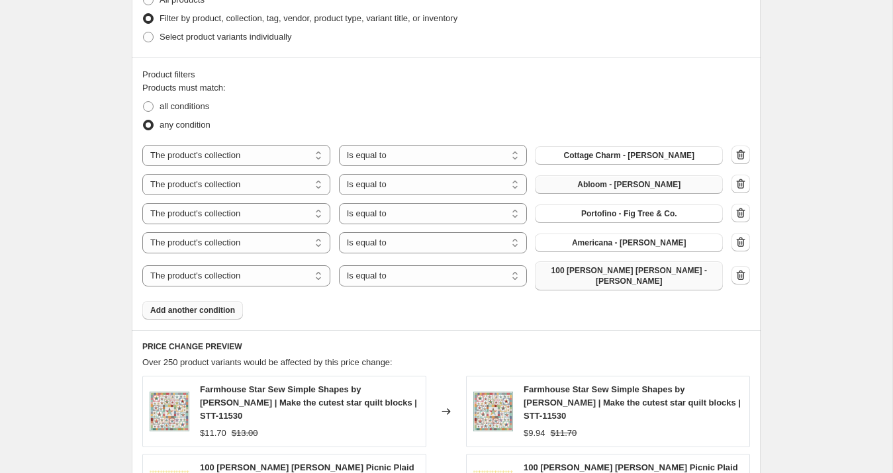
click at [578, 273] on span "100 [PERSON_NAME] [PERSON_NAME] - [PERSON_NAME]" at bounding box center [629, 275] width 172 height 21
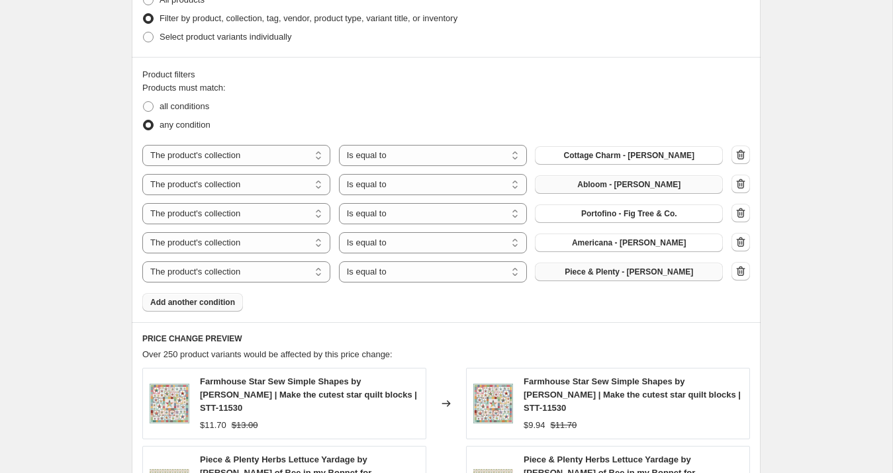
click at [208, 303] on span "Add another condition" at bounding box center [192, 302] width 85 height 11
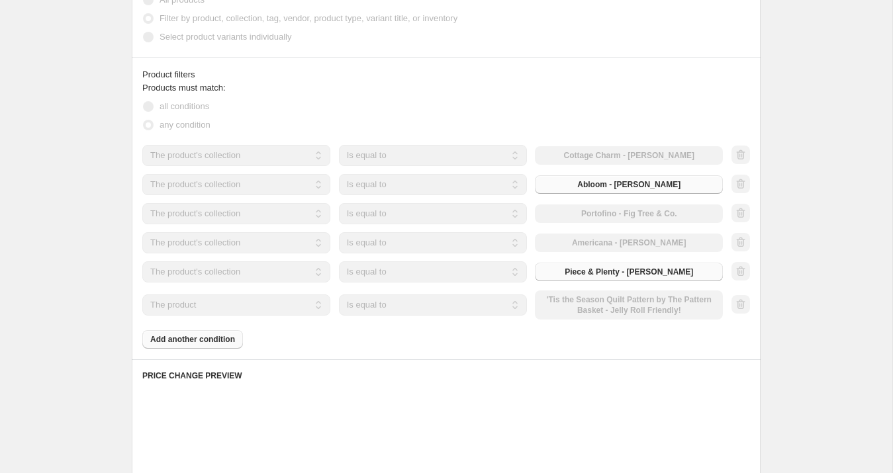
click at [214, 306] on select "The product The product's collection The product's tag The product's vendor The…" at bounding box center [236, 305] width 188 height 21
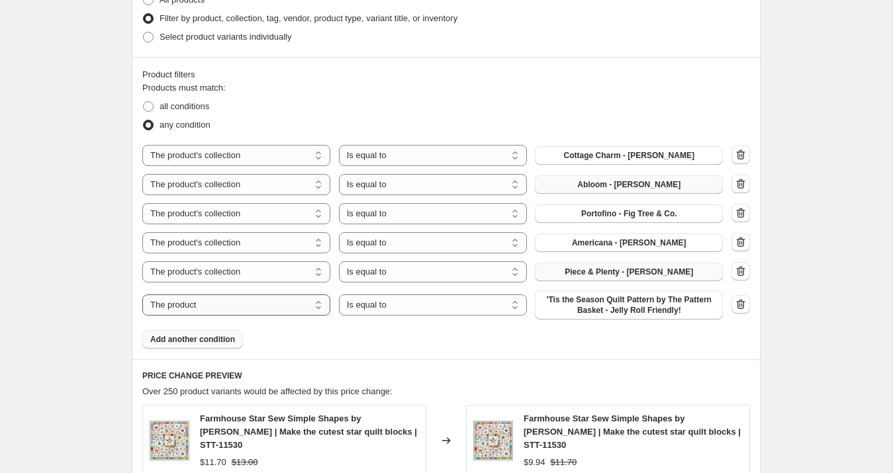
select select "collection"
click at [588, 303] on span "100 [PERSON_NAME] [PERSON_NAME] - [PERSON_NAME]" at bounding box center [629, 305] width 172 height 21
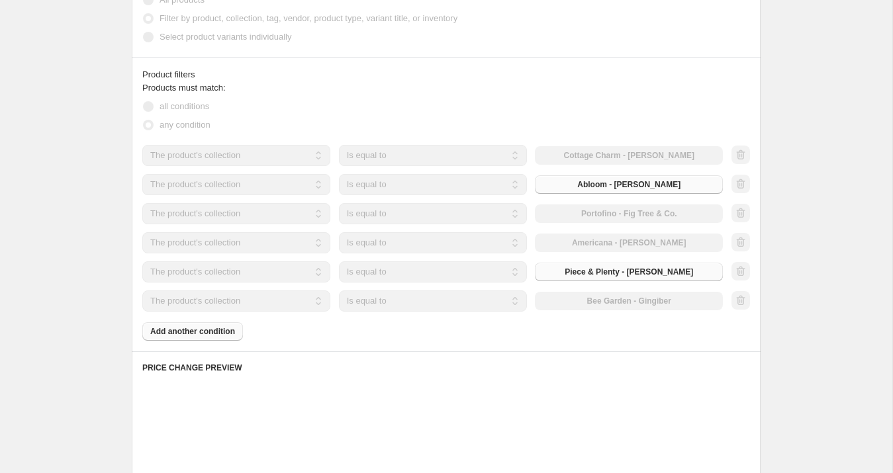
click at [238, 334] on div "Products must match: all conditions any condition The product The product's col…" at bounding box center [446, 210] width 608 height 259
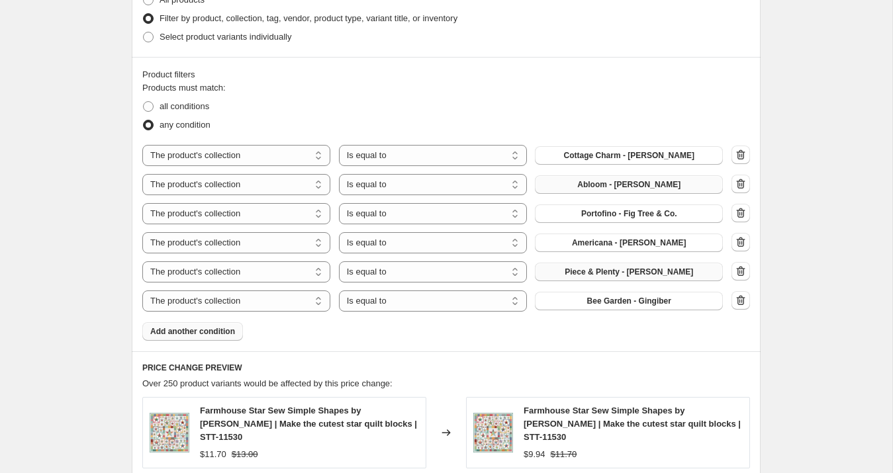
click at [230, 334] on span "Add another condition" at bounding box center [192, 331] width 85 height 11
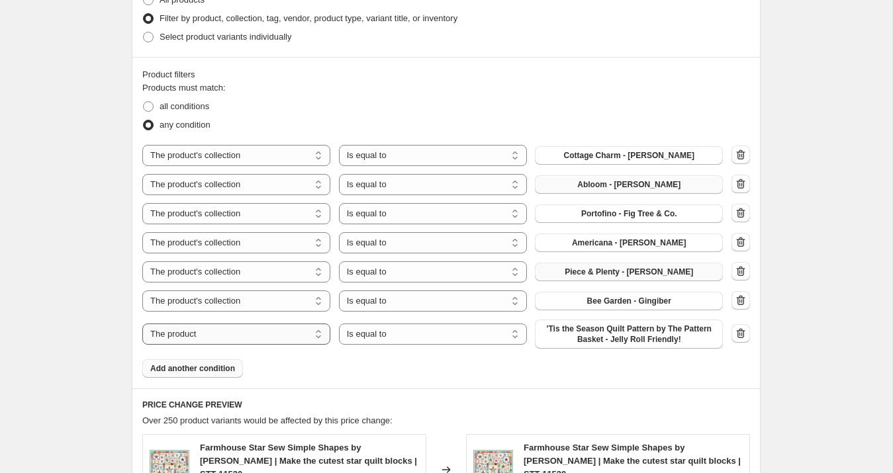
click at [232, 338] on select "The product The product's collection The product's tag The product's vendor The…" at bounding box center [236, 334] width 188 height 21
select select "collection"
click at [606, 332] on span "100 [PERSON_NAME] [PERSON_NAME] - [PERSON_NAME]" at bounding box center [629, 334] width 172 height 21
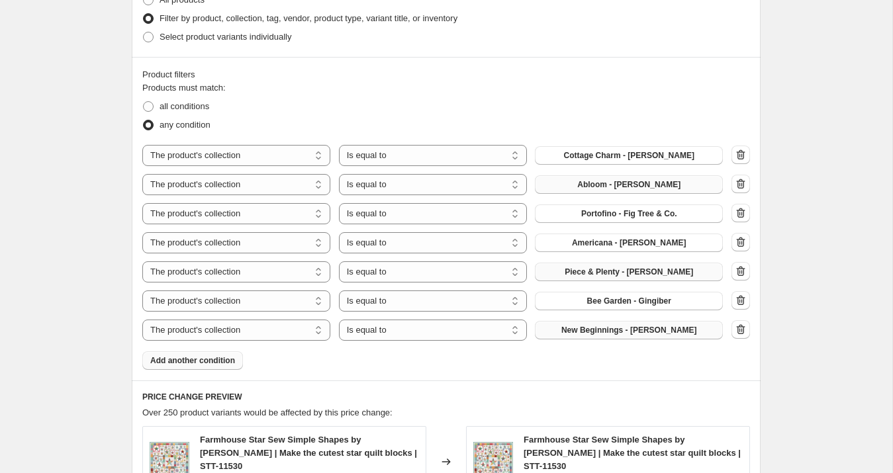
click at [224, 364] on span "Add another condition" at bounding box center [192, 360] width 85 height 11
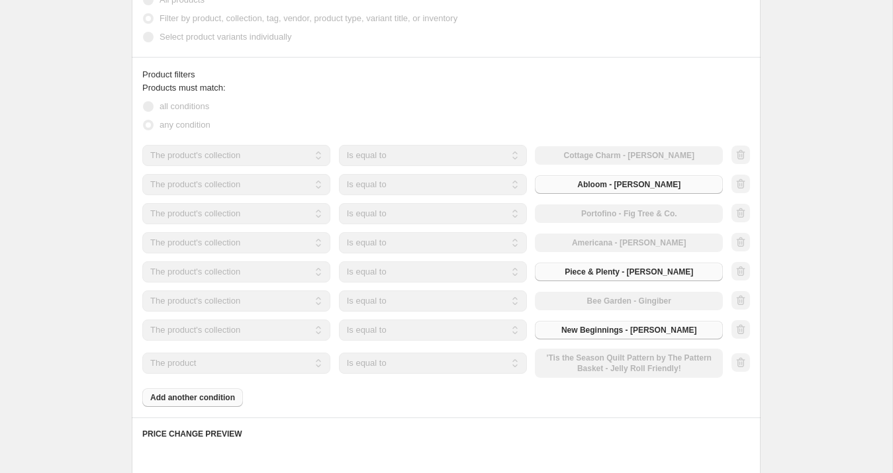
click at [223, 365] on select "The product The product's collection The product's tag The product's vendor The…" at bounding box center [236, 363] width 188 height 21
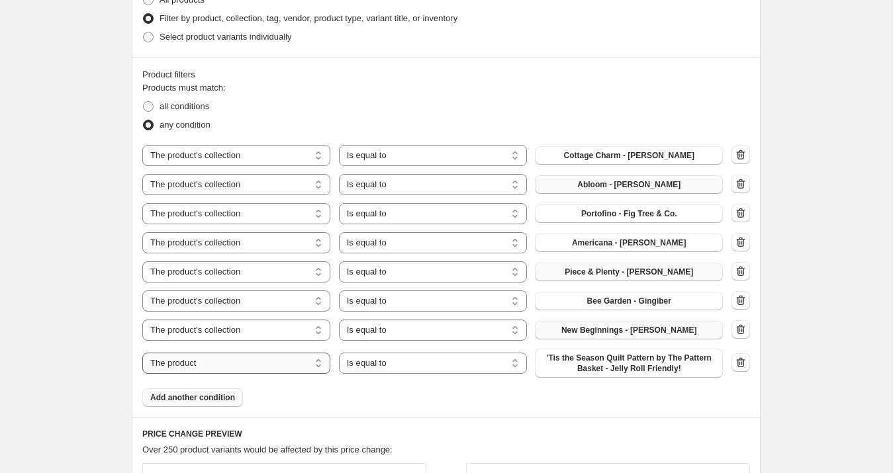
select select "collection"
click at [600, 362] on span "100 [PERSON_NAME] [PERSON_NAME] - [PERSON_NAME]" at bounding box center [629, 363] width 172 height 21
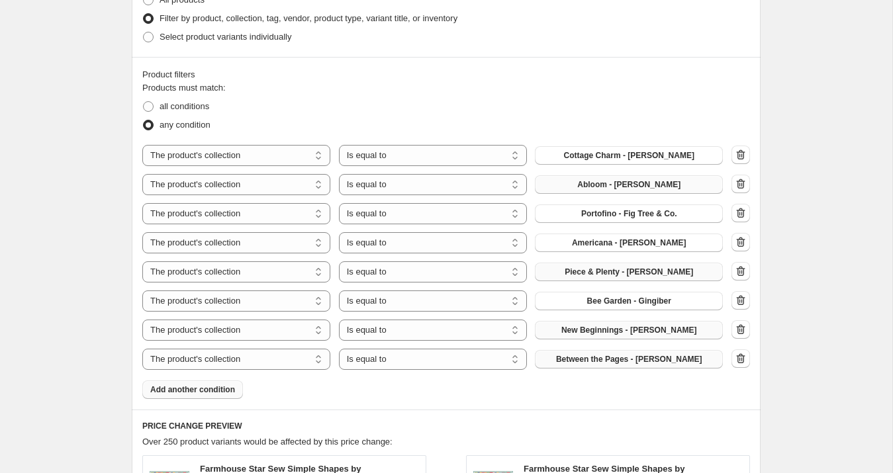
click at [216, 390] on span "Add another condition" at bounding box center [192, 390] width 85 height 11
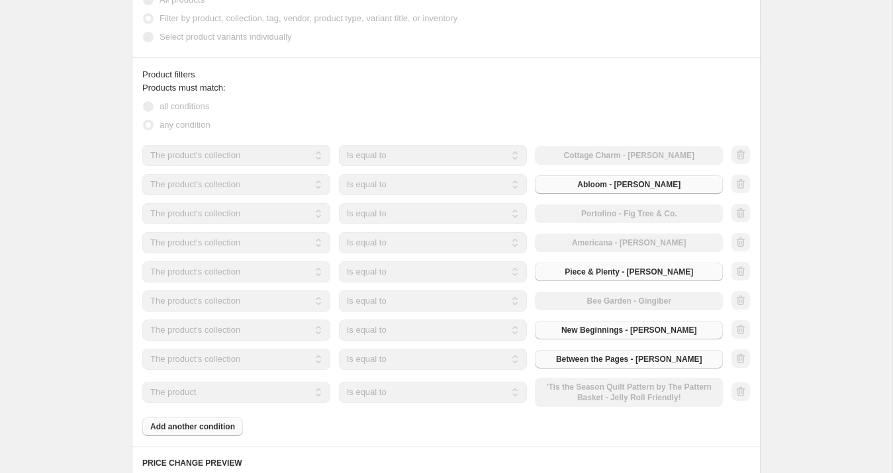
click at [220, 391] on select "The product The product's collection The product's tag The product's vendor The…" at bounding box center [236, 392] width 188 height 21
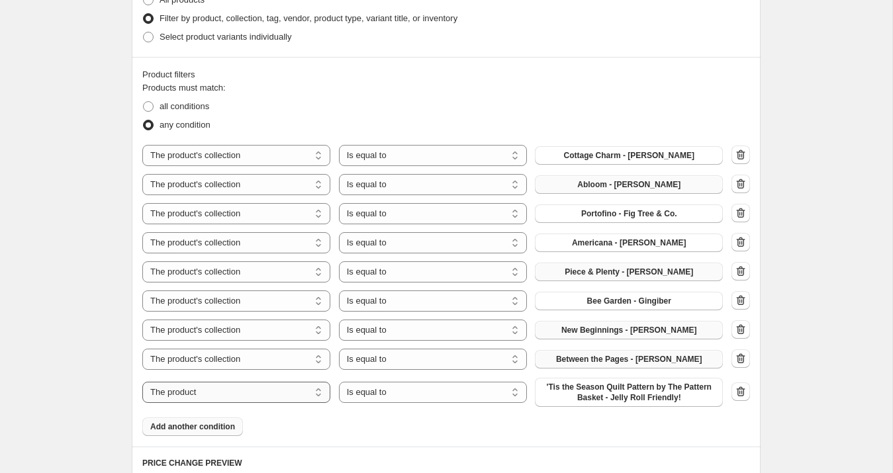
select select "collection"
click at [604, 390] on span "100 [PERSON_NAME] [PERSON_NAME] - [PERSON_NAME]" at bounding box center [629, 392] width 172 height 21
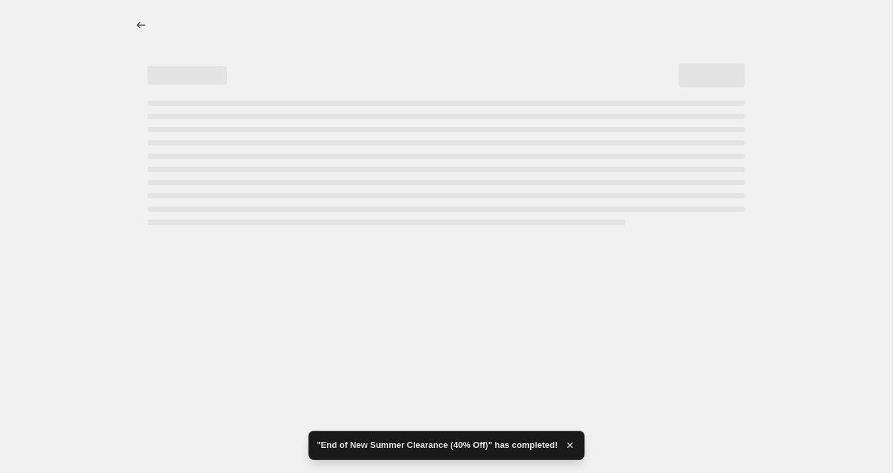
scroll to position [0, 0]
select select "percentage"
select select "collection"
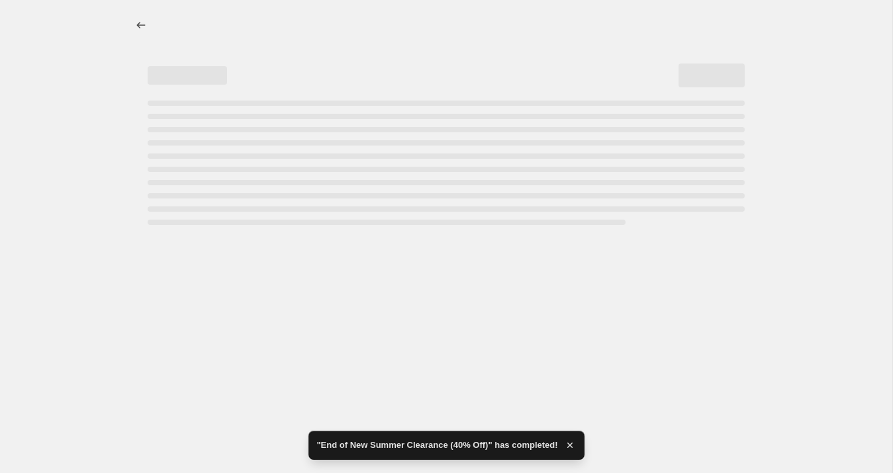
select select "collection"
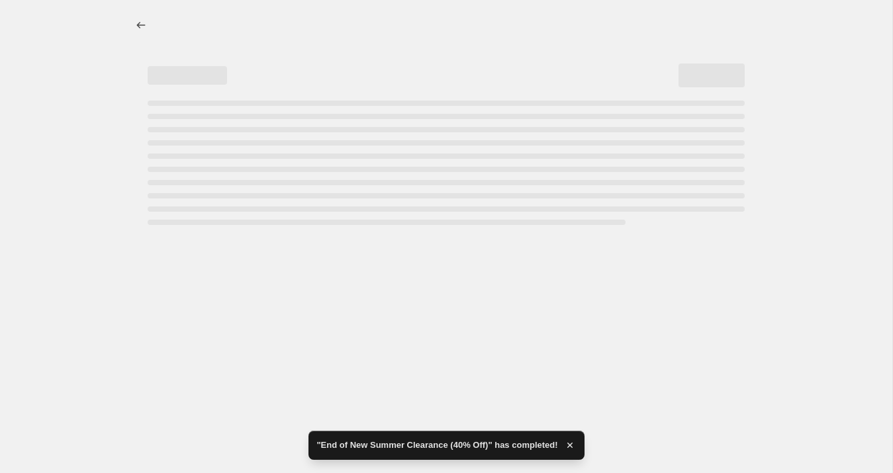
select select "collection"
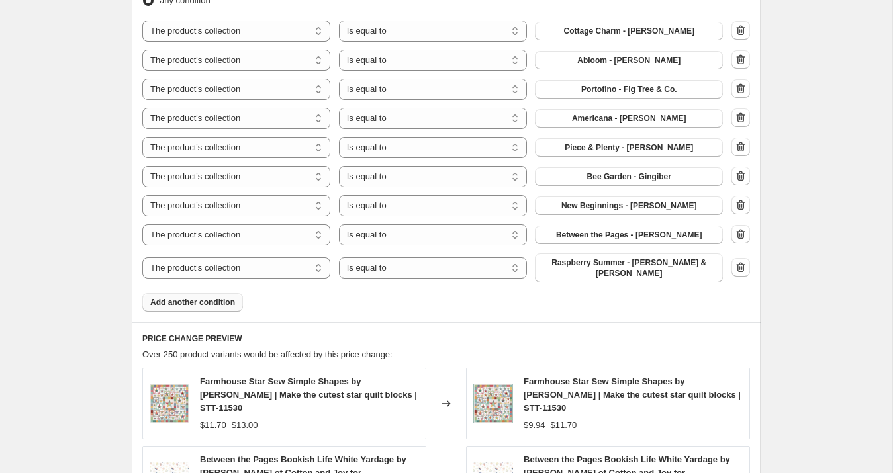
scroll to position [877, 0]
click at [215, 297] on span "Add another condition" at bounding box center [192, 302] width 85 height 11
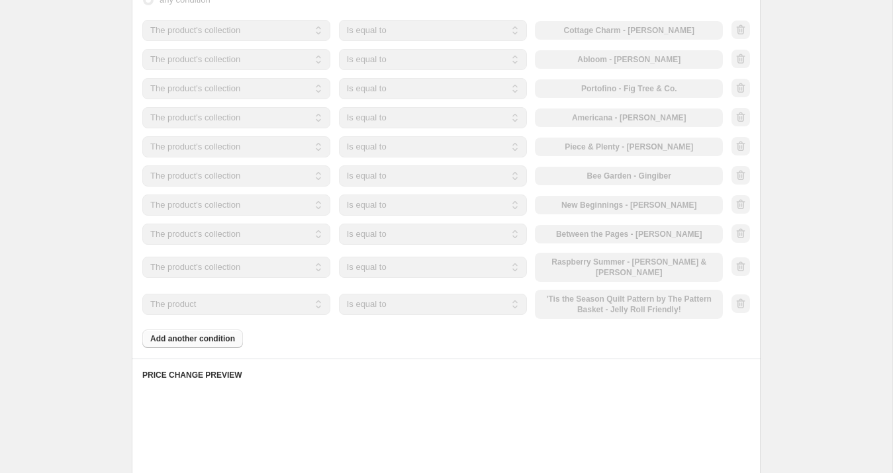
click at [214, 297] on select "The product The product's collection The product's tag The product's vendor The…" at bounding box center [236, 304] width 188 height 21
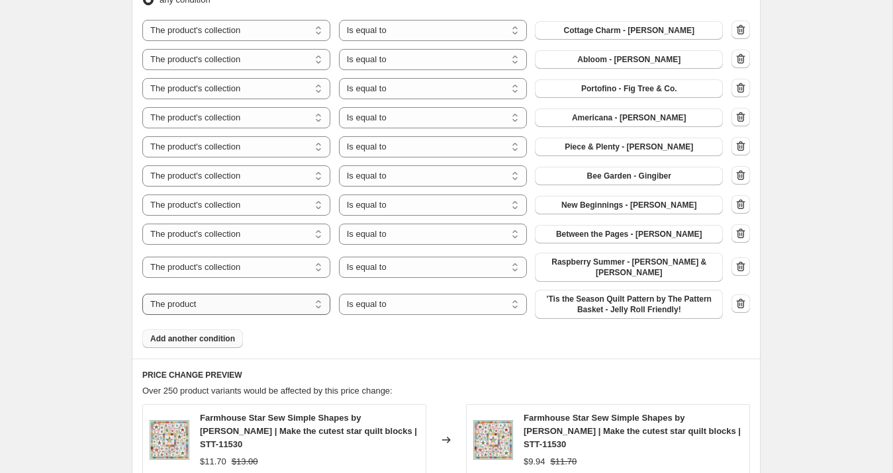
select select "collection"
click at [594, 296] on span "100 [PERSON_NAME] [PERSON_NAME] - [PERSON_NAME]" at bounding box center [629, 304] width 172 height 21
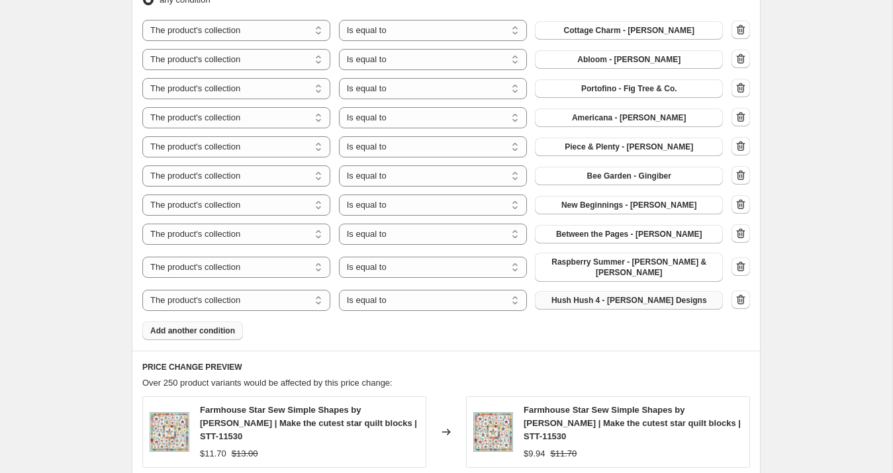
click at [222, 326] on span "Add another condition" at bounding box center [192, 331] width 85 height 11
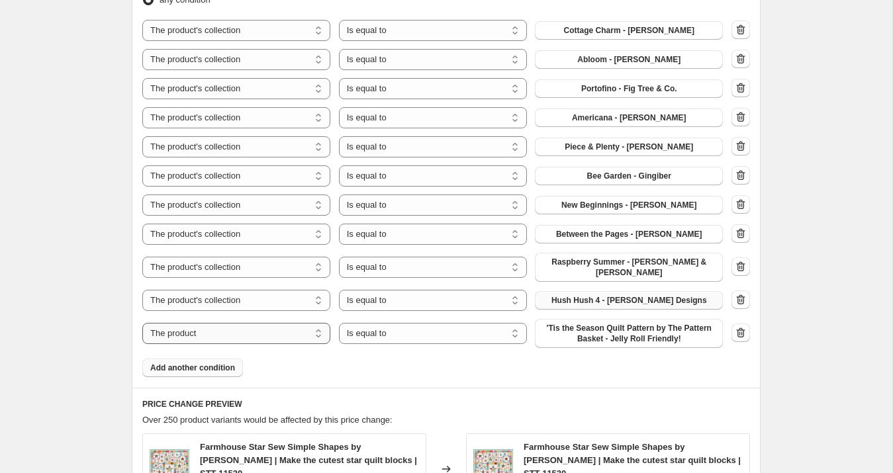
click at [224, 326] on select "The product The product's collection The product's tag The product's vendor The…" at bounding box center [236, 333] width 188 height 21
select select "collection"
click at [598, 326] on span "100 [PERSON_NAME] [PERSON_NAME] - [PERSON_NAME]" at bounding box center [629, 333] width 172 height 21
click at [616, 324] on span "100 [PERSON_NAME] [PERSON_NAME] - [PERSON_NAME]" at bounding box center [629, 333] width 172 height 21
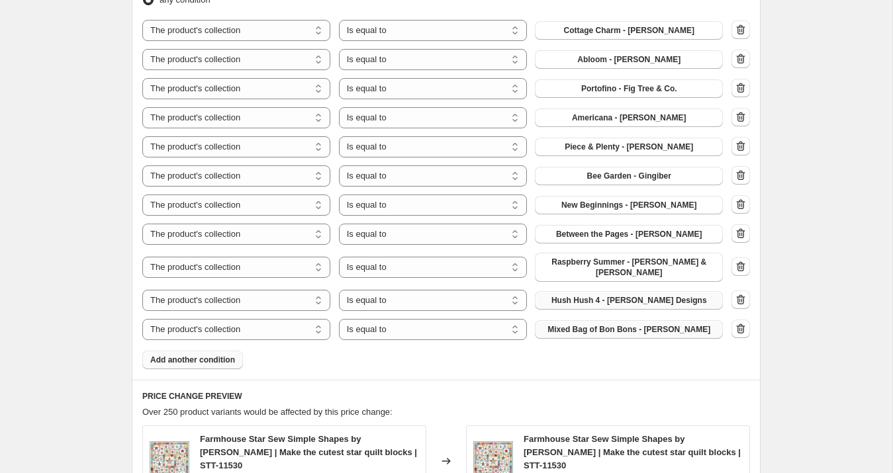
click at [218, 355] on span "Add another condition" at bounding box center [192, 360] width 85 height 11
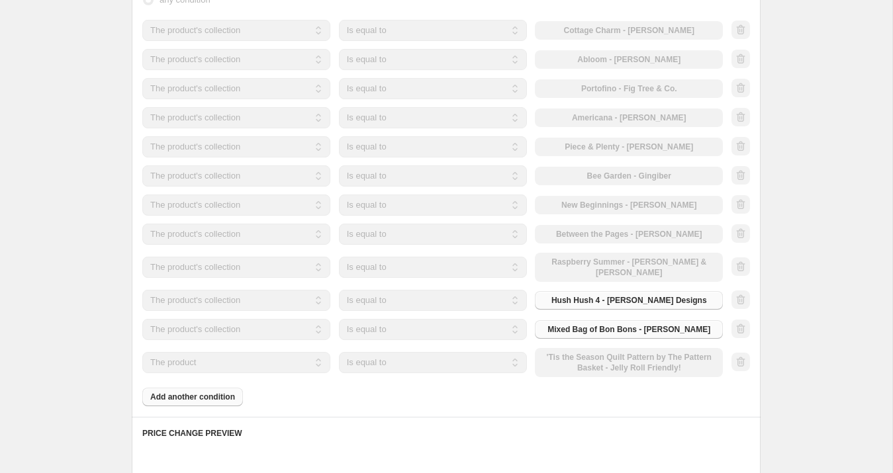
click at [220, 355] on select "The product The product's collection The product's tag The product's vendor The…" at bounding box center [236, 362] width 188 height 21
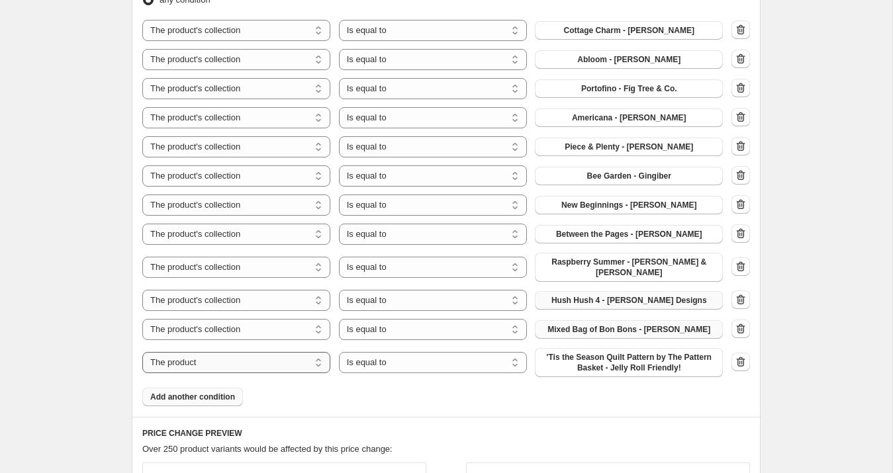
click at [220, 355] on select "The product The product's collection The product's tag The product's vendor The…" at bounding box center [236, 362] width 188 height 21
click at [609, 355] on span "100 [PERSON_NAME] [PERSON_NAME] - [PERSON_NAME]" at bounding box center [629, 362] width 172 height 21
click at [296, 352] on select "The product The product's collection The product's tag The product's vendor The…" at bounding box center [236, 362] width 188 height 21
select select "tag"
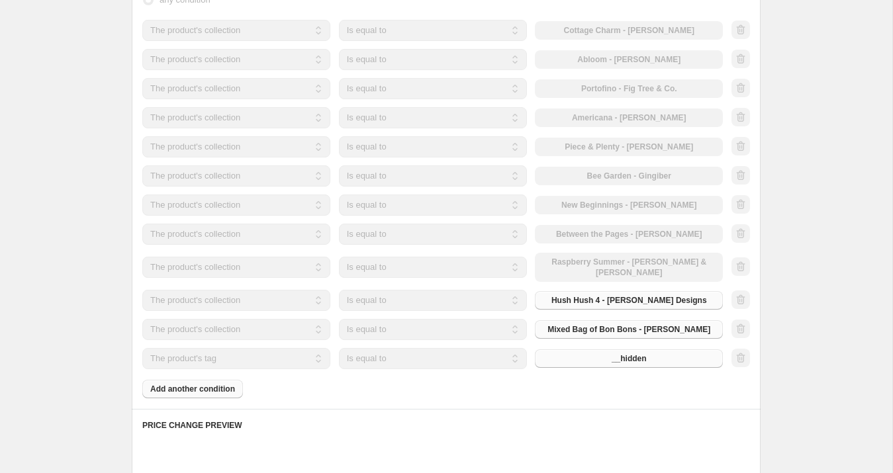
click at [587, 353] on div "__hidden" at bounding box center [629, 358] width 188 height 19
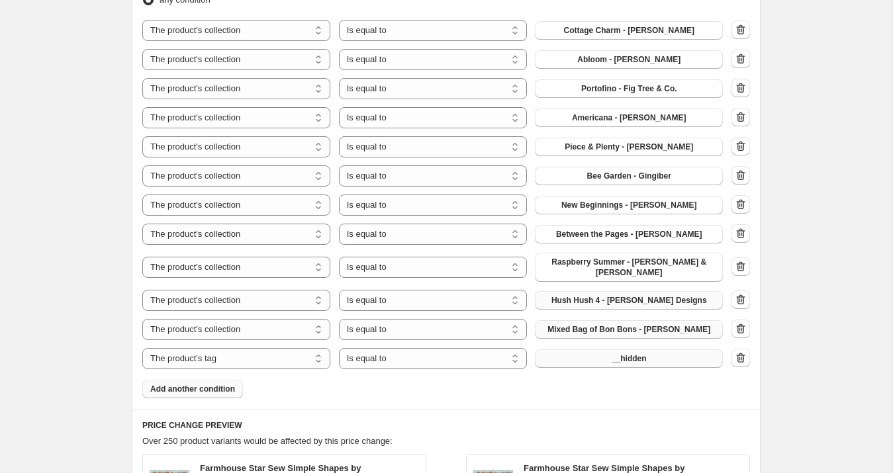
click at [590, 353] on button "__hidden" at bounding box center [629, 358] width 188 height 19
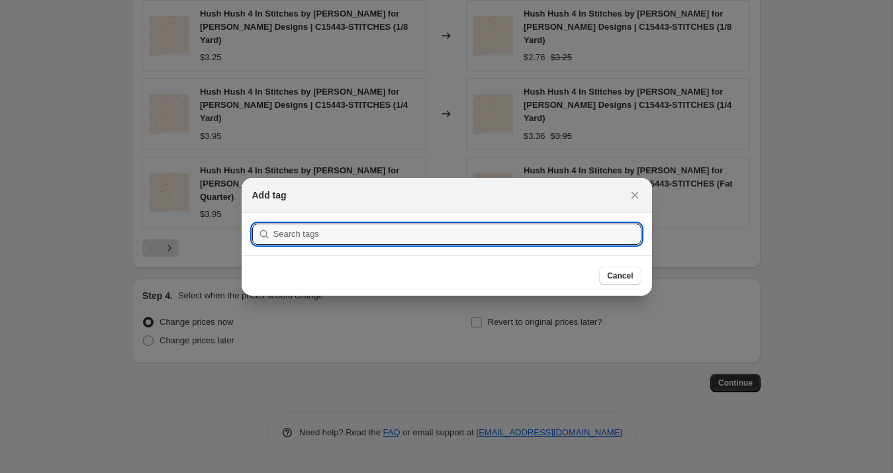
scroll to position [0, 0]
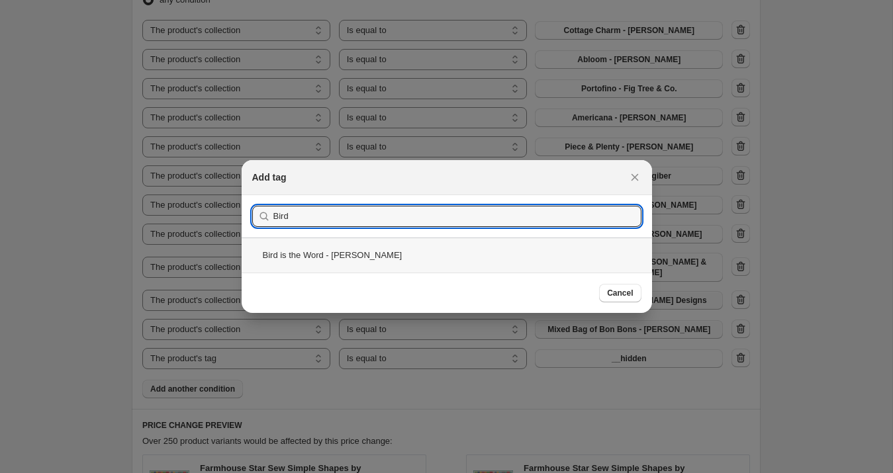
type input "Bird"
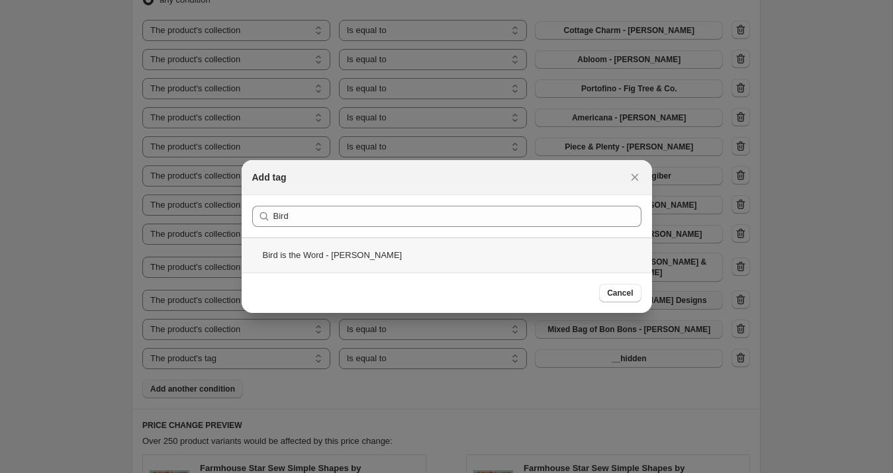
click at [361, 256] on div "Bird is the Word - [PERSON_NAME]" at bounding box center [447, 255] width 410 height 35
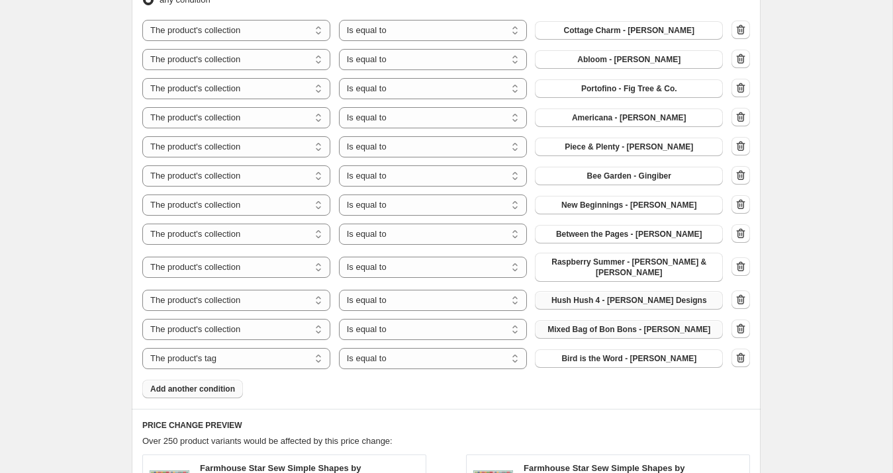
click at [228, 384] on span "Add another condition" at bounding box center [192, 389] width 85 height 11
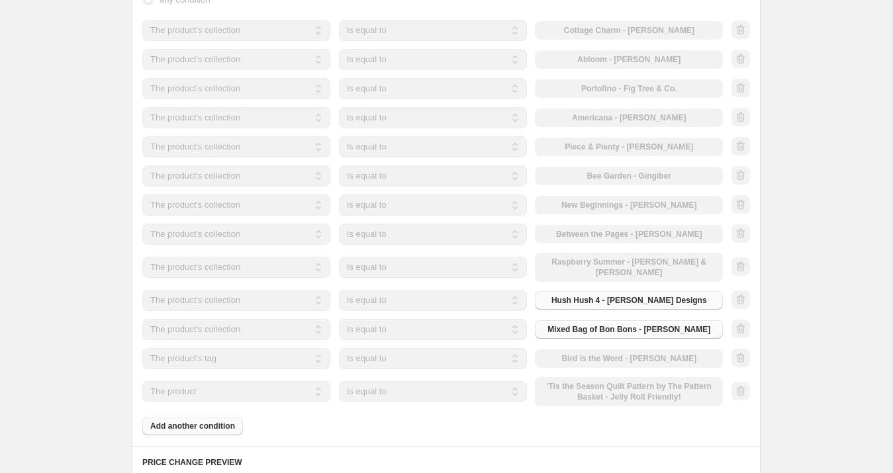
click at [227, 381] on select "The product The product's collection The product's tag The product's vendor The…" at bounding box center [236, 391] width 188 height 21
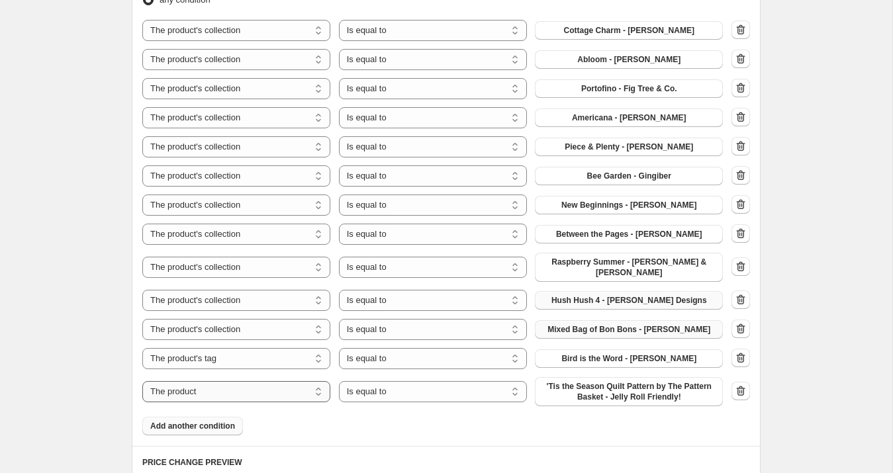
click at [227, 381] on select "The product The product's collection The product's tag The product's vendor The…" at bounding box center [236, 391] width 188 height 21
click at [605, 383] on span "100 [PERSON_NAME] [PERSON_NAME] - [PERSON_NAME]" at bounding box center [629, 391] width 172 height 21
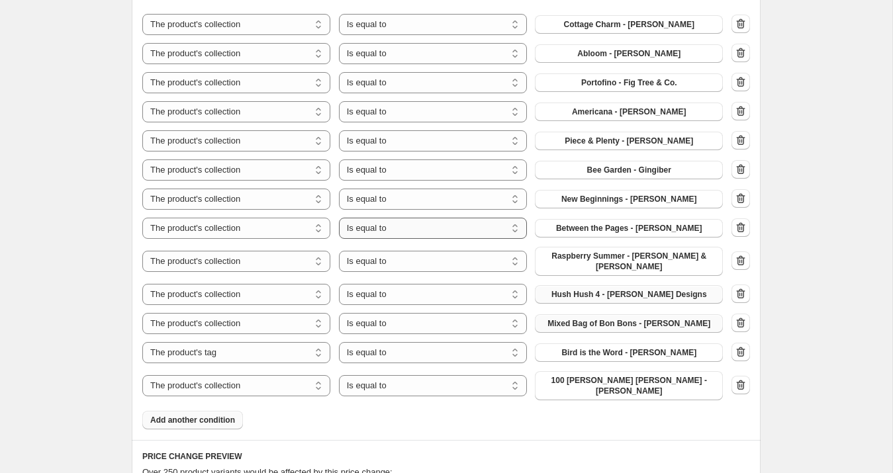
scroll to position [881, 0]
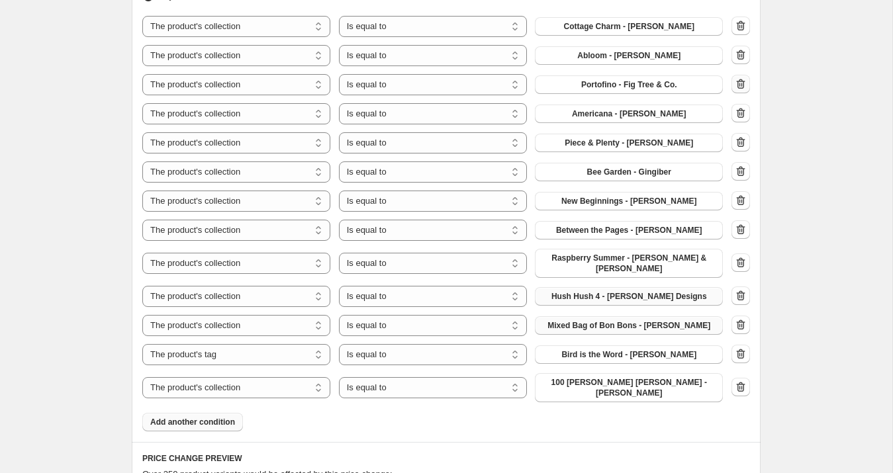
click at [737, 84] on icon "button" at bounding box center [740, 83] width 13 height 13
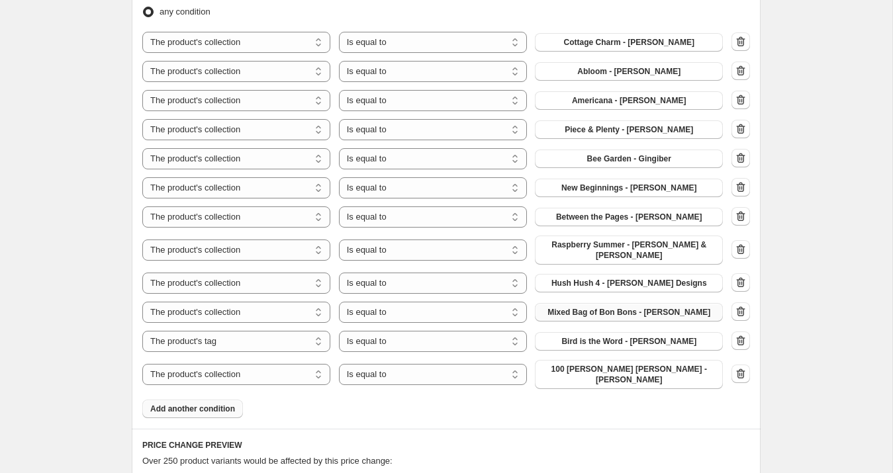
scroll to position [984, 0]
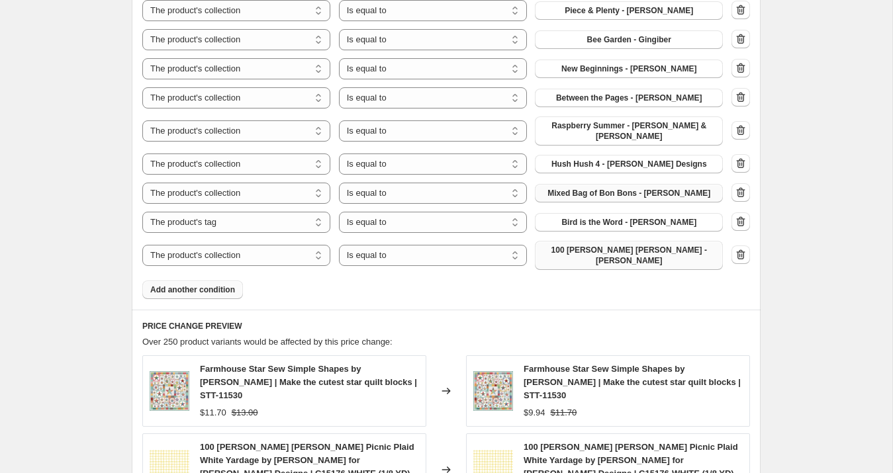
click at [565, 251] on button "100 [PERSON_NAME] [PERSON_NAME] - [PERSON_NAME]" at bounding box center [629, 255] width 188 height 29
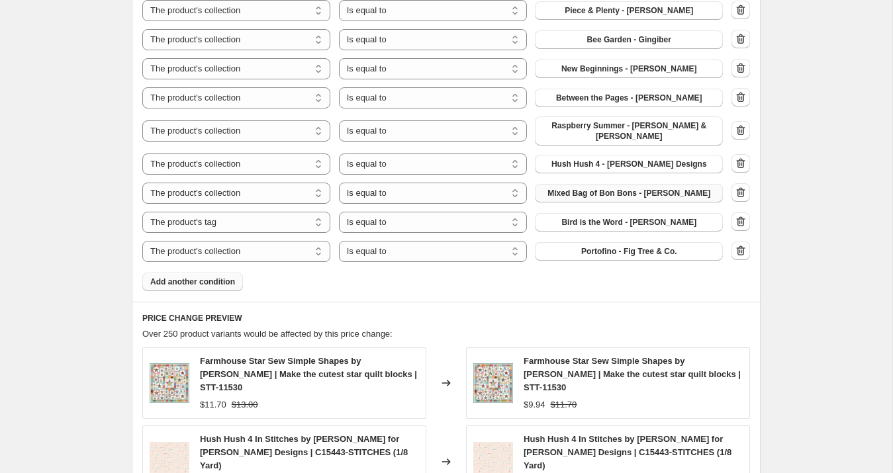
click at [224, 277] on span "Add another condition" at bounding box center [192, 282] width 85 height 11
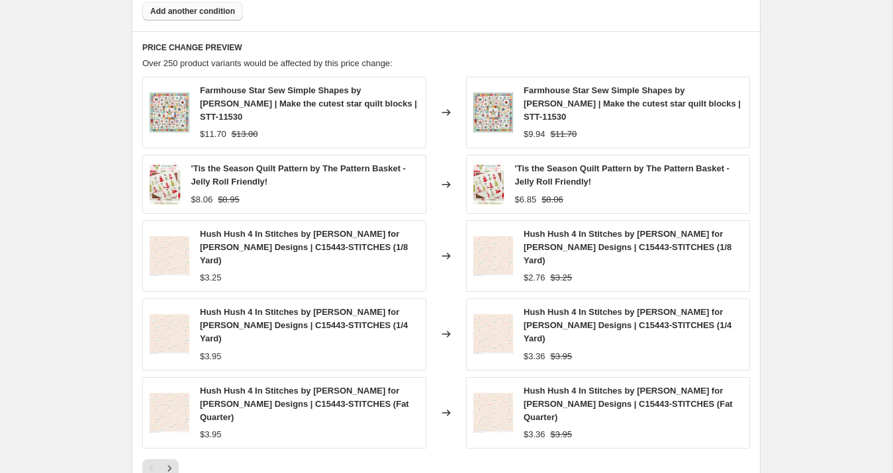
scroll to position [1451, 0]
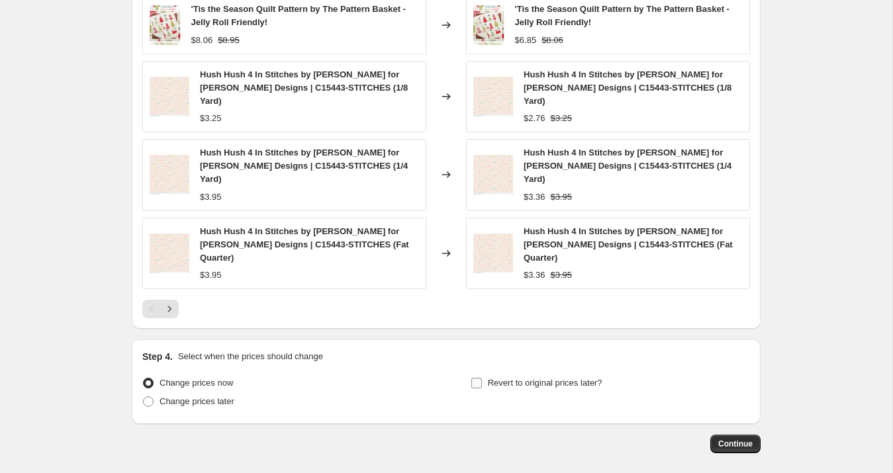
click at [473, 378] on input "Revert to original prices later?" at bounding box center [476, 383] width 11 height 11
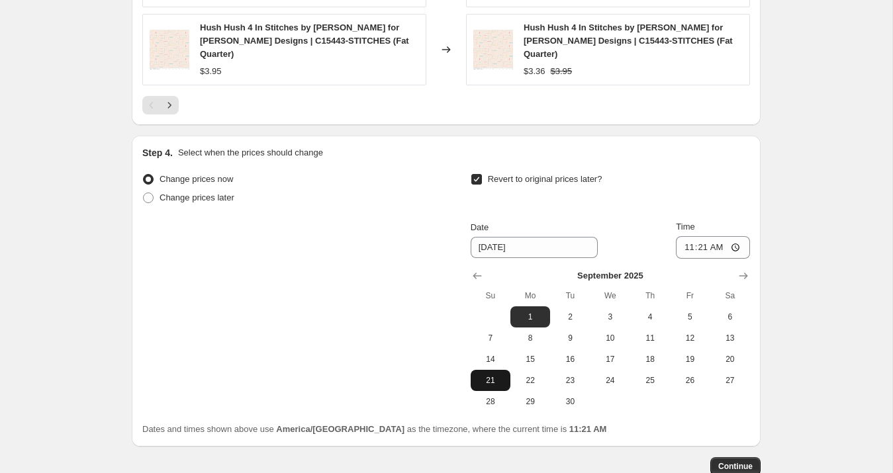
scroll to position [1658, 0]
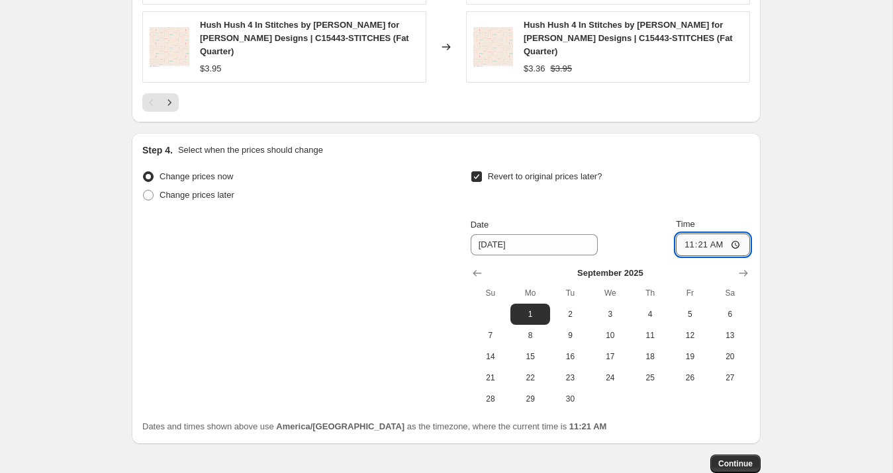
click at [686, 234] on input "11:21" at bounding box center [713, 245] width 74 height 23
click at [700, 234] on input "11:21" at bounding box center [713, 245] width 74 height 23
click at [744, 459] on span "Continue" at bounding box center [735, 464] width 34 height 11
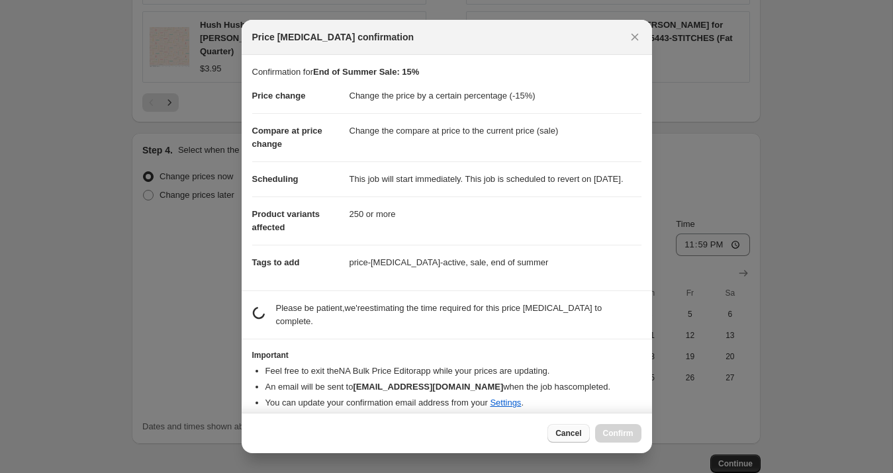
click at [574, 437] on span "Cancel" at bounding box center [568, 433] width 26 height 11
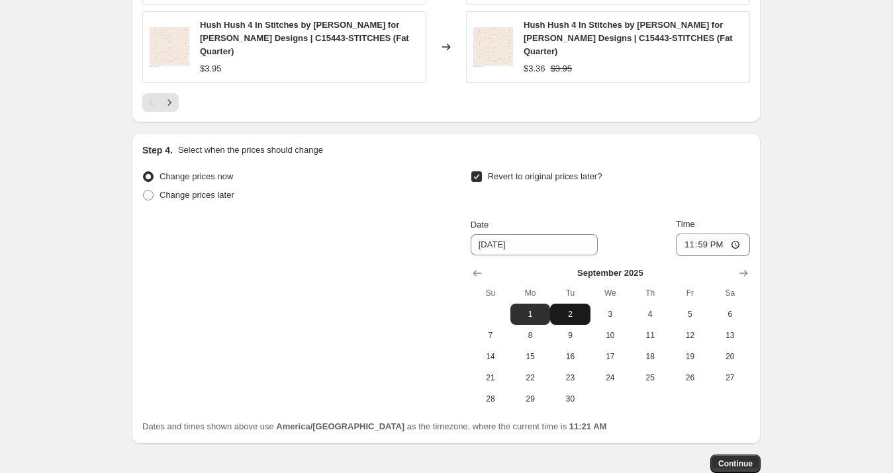
click at [574, 309] on span "2" at bounding box center [569, 314] width 29 height 11
click at [737, 459] on span "Continue" at bounding box center [735, 464] width 34 height 11
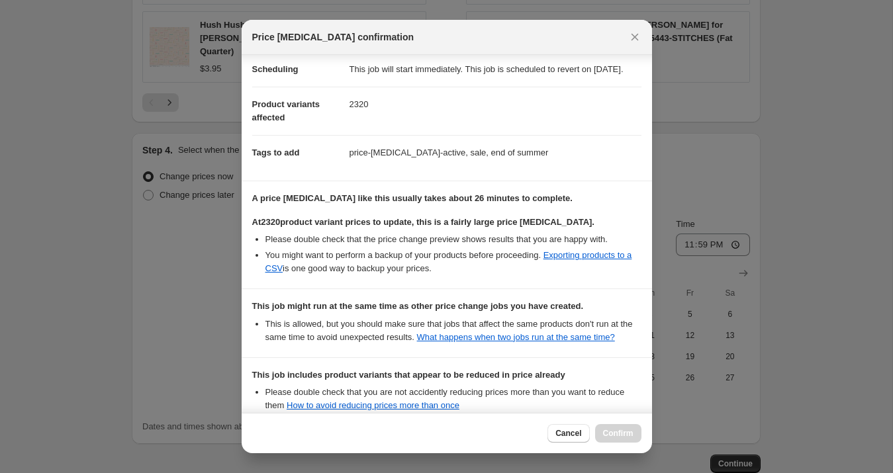
scroll to position [150, 0]
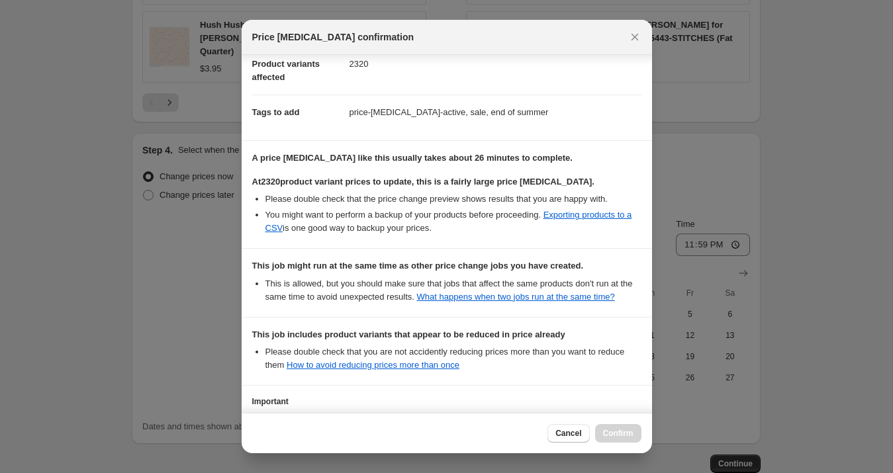
click at [572, 437] on span "Cancel" at bounding box center [568, 433] width 26 height 11
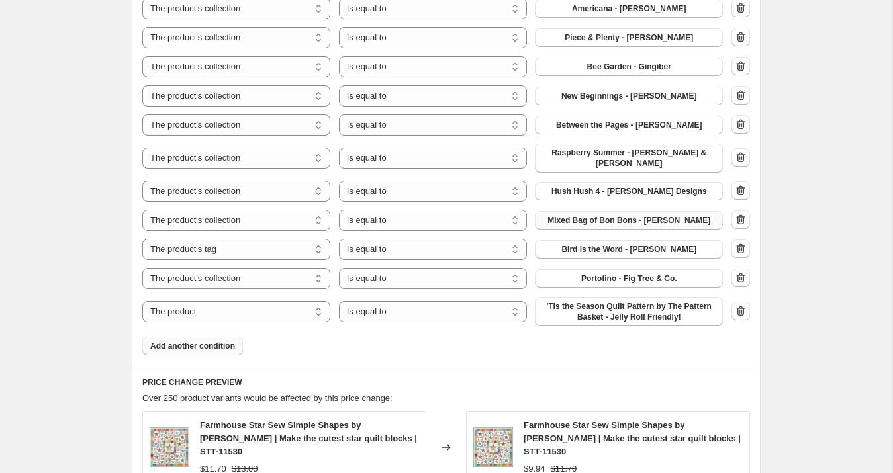
scroll to position [947, 0]
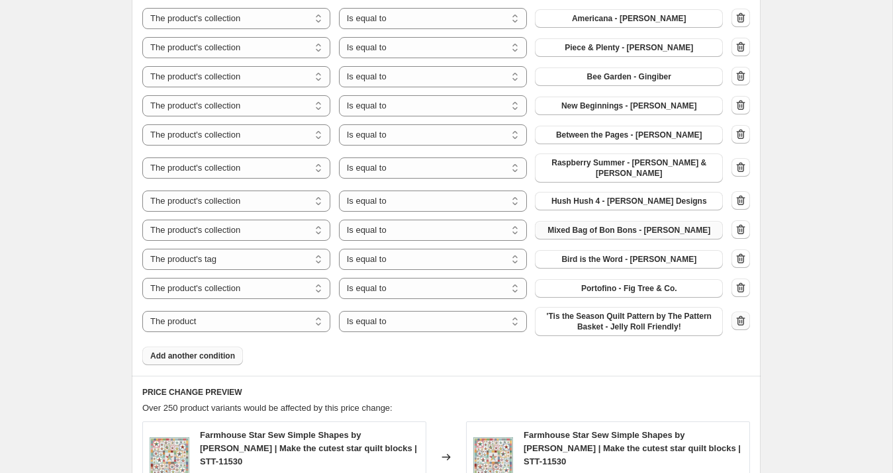
click at [742, 314] on icon "button" at bounding box center [740, 320] width 13 height 13
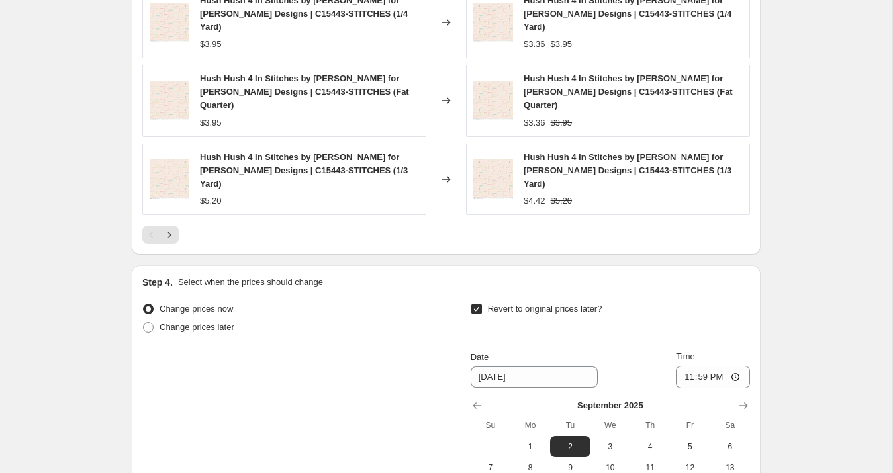
scroll to position [1641, 0]
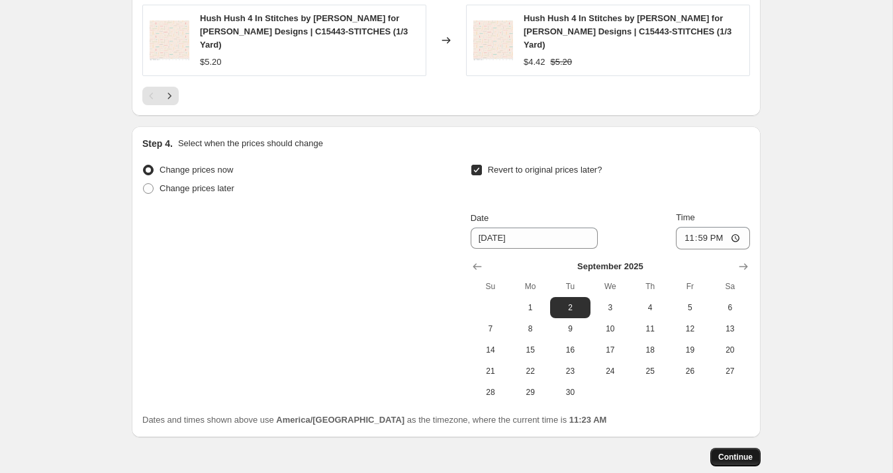
click at [727, 448] on button "Continue" at bounding box center [735, 457] width 50 height 19
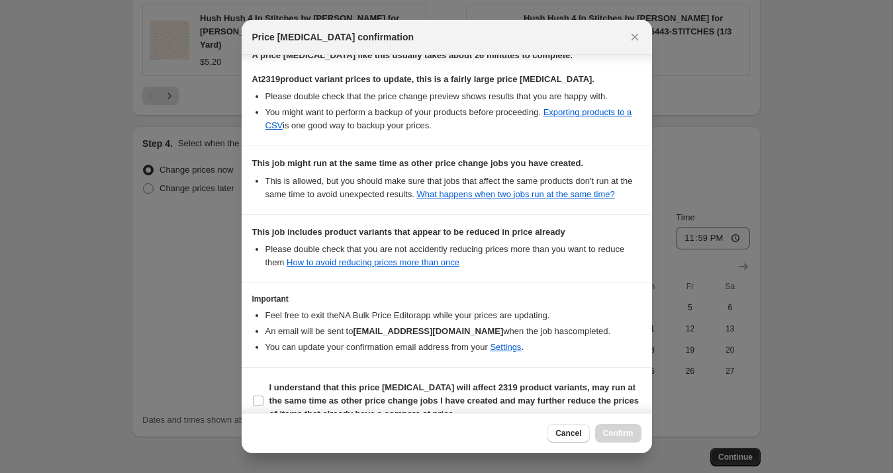
scroll to position [284, 0]
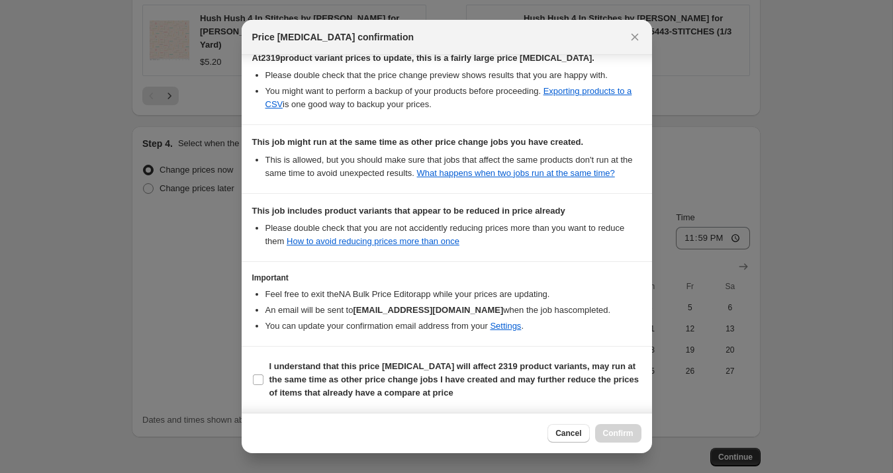
drag, startPoint x: 561, startPoint y: 434, endPoint x: 551, endPoint y: 428, distance: 11.0
click at [561, 434] on span "Cancel" at bounding box center [568, 433] width 26 height 11
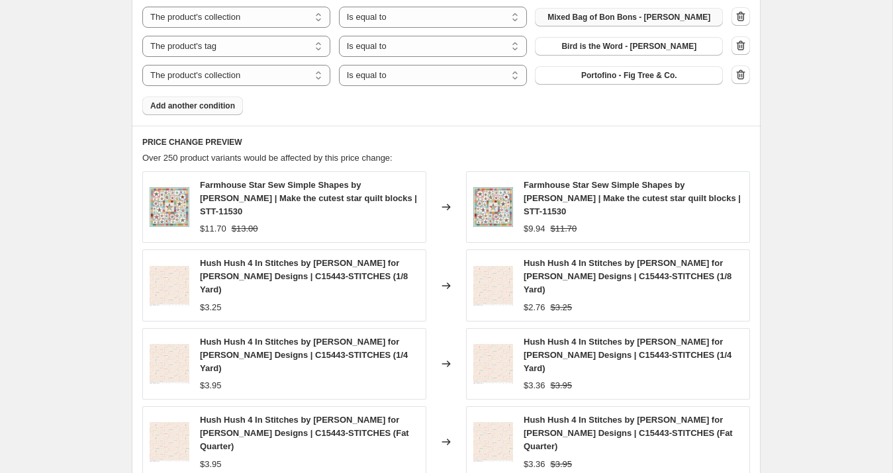
scroll to position [1162, 0]
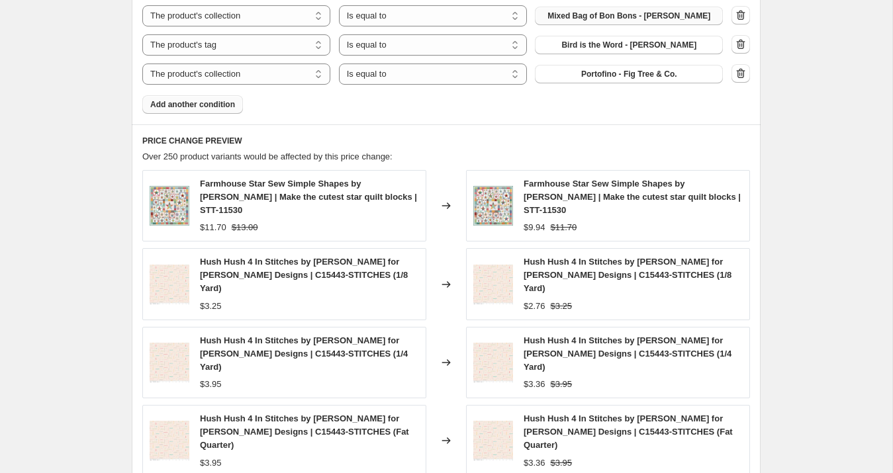
click at [211, 101] on button "Add another condition" at bounding box center [192, 104] width 101 height 19
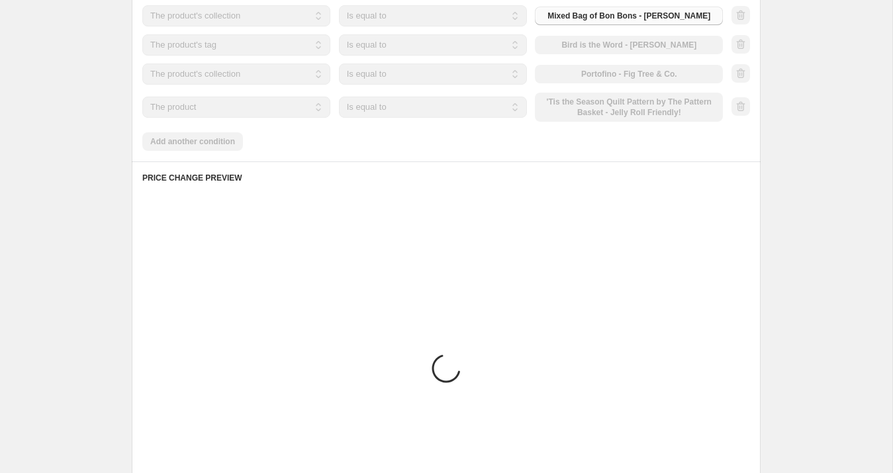
click at [214, 102] on select "The product The product's collection The product's tag The product's vendor The…" at bounding box center [236, 107] width 188 height 21
click at [600, 99] on div "The product The product's collection The product's tag The product's vendor The…" at bounding box center [432, 107] width 580 height 29
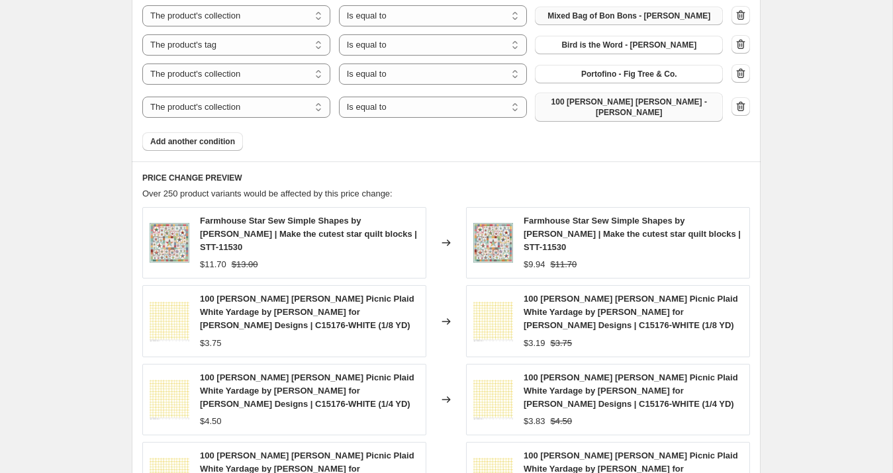
click at [602, 97] on span "100 [PERSON_NAME] [PERSON_NAME] - [PERSON_NAME]" at bounding box center [629, 107] width 172 height 21
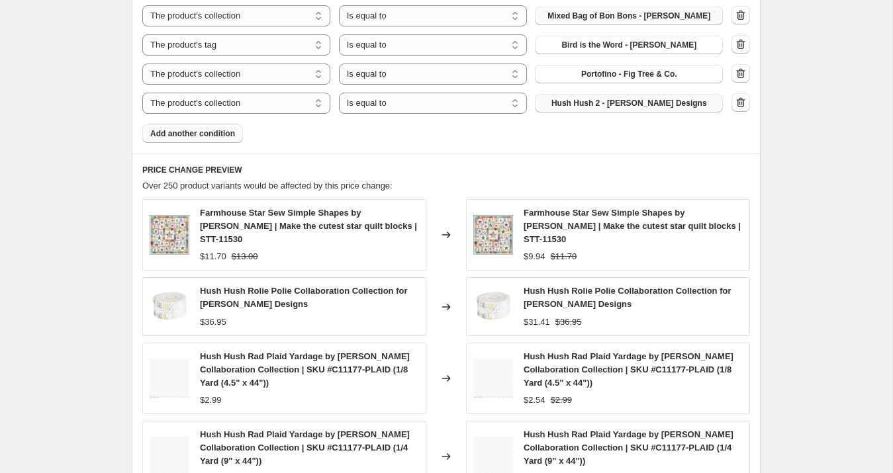
click at [227, 130] on span "Add another condition" at bounding box center [192, 133] width 85 height 11
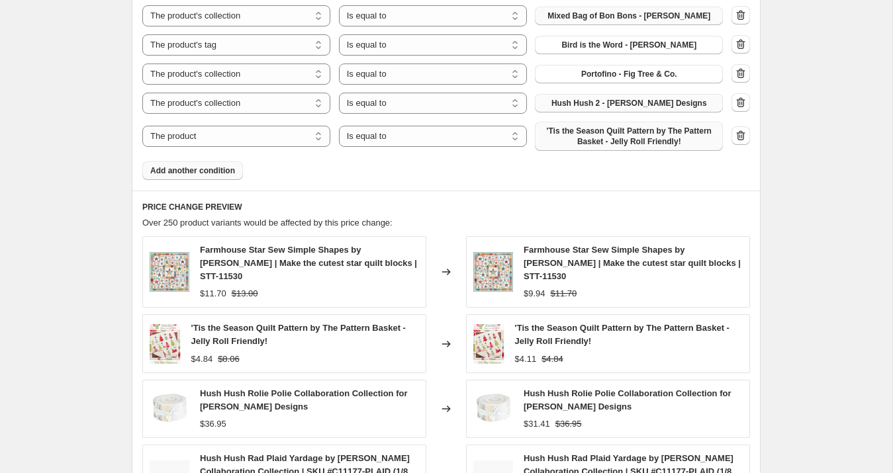
click at [594, 133] on span "'Tis the Season Quilt Pattern by The Pattern Basket - Jelly Roll Friendly!" at bounding box center [629, 136] width 172 height 21
click at [272, 136] on select "The product The product's collection The product's tag The product's vendor The…" at bounding box center [236, 136] width 188 height 21
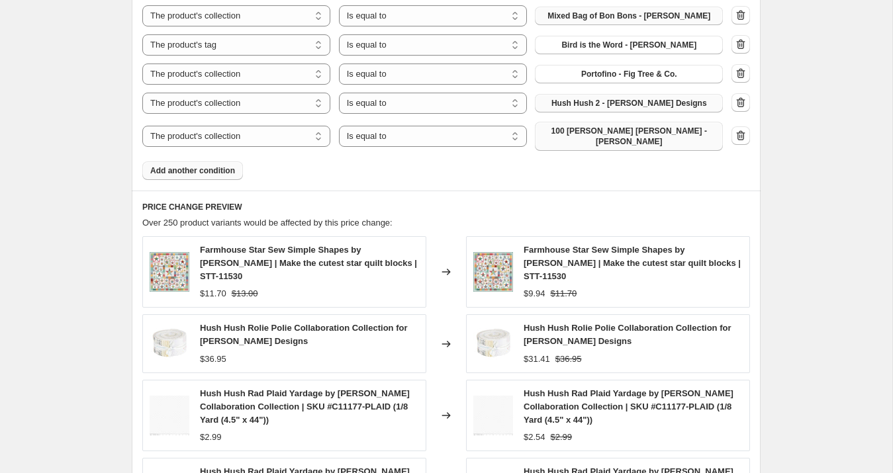
click at [612, 126] on span "100 [PERSON_NAME] [PERSON_NAME] - [PERSON_NAME]" at bounding box center [629, 136] width 172 height 21
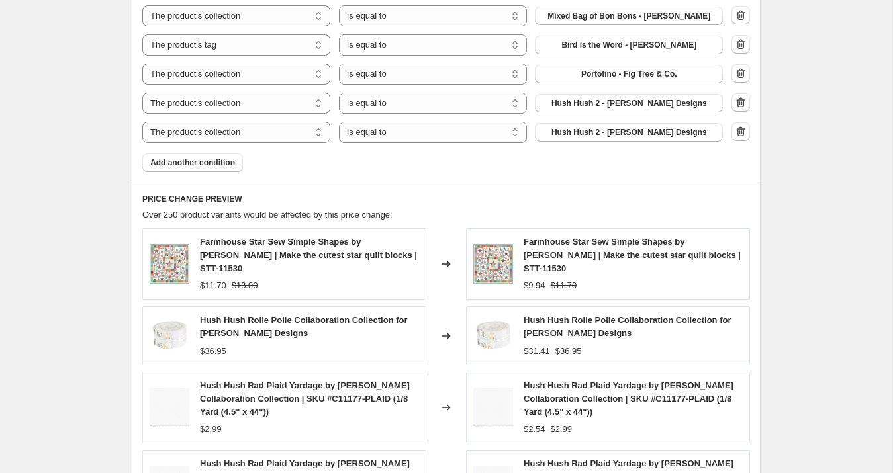
scroll to position [0, 0]
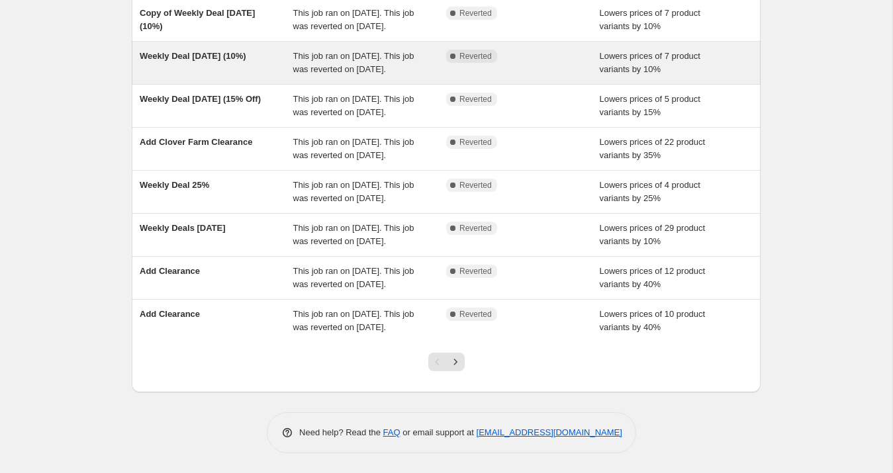
scroll to position [328, 0]
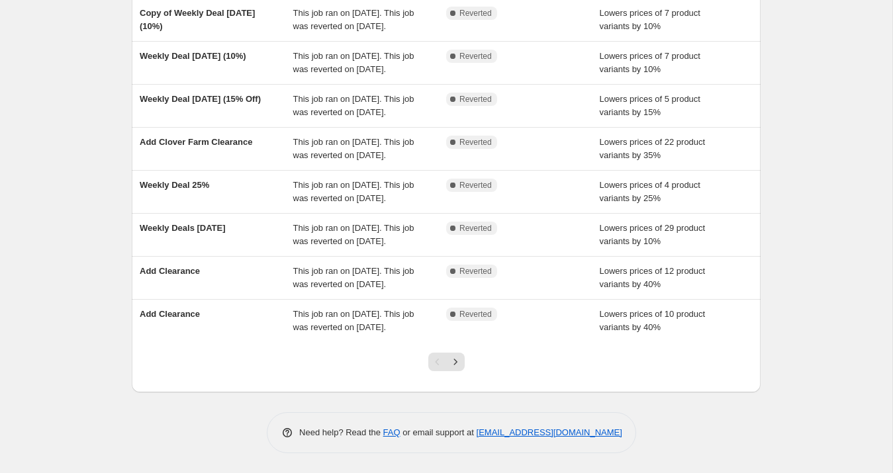
click at [459, 360] on icon "Next" at bounding box center [455, 361] width 13 height 13
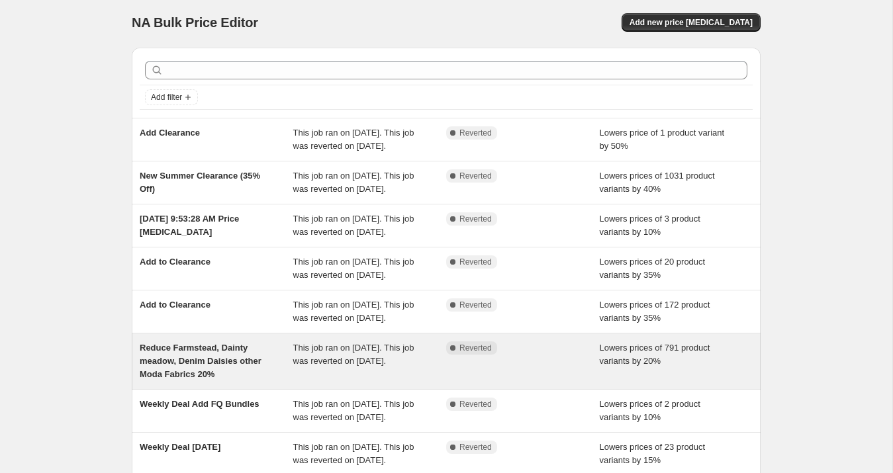
scroll to position [0, 0]
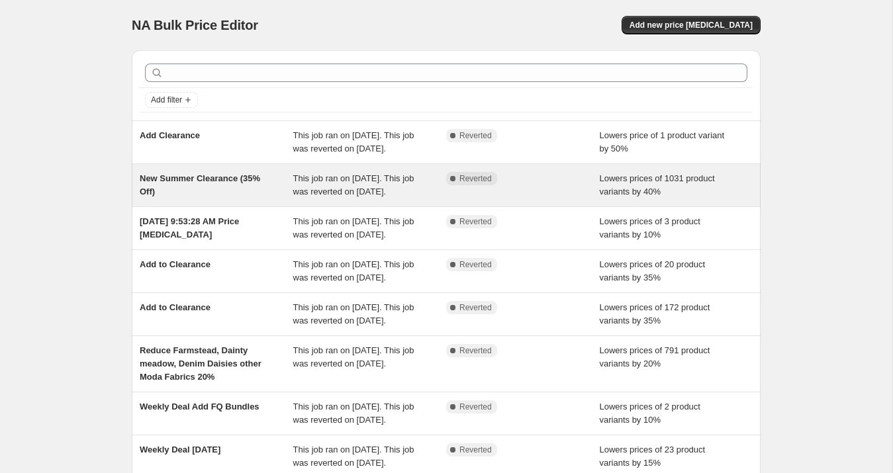
click at [234, 199] on div "New Summer Clearance (35% Off)" at bounding box center [217, 185] width 154 height 26
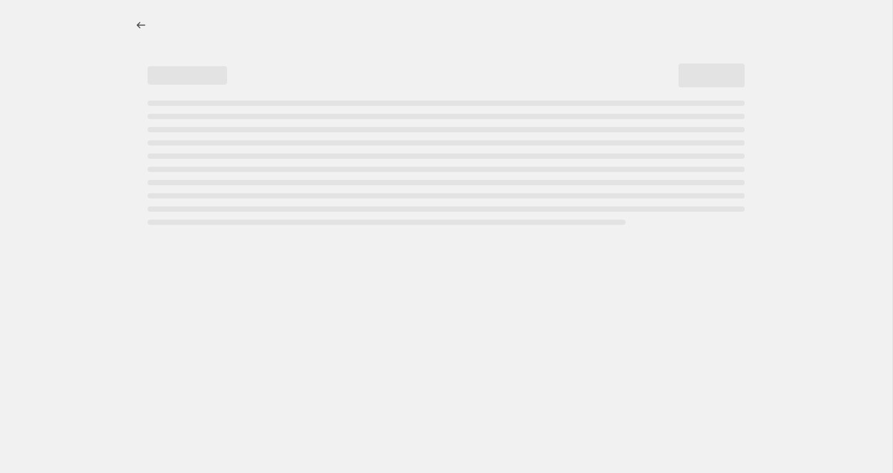
select select "percentage"
select select "collection"
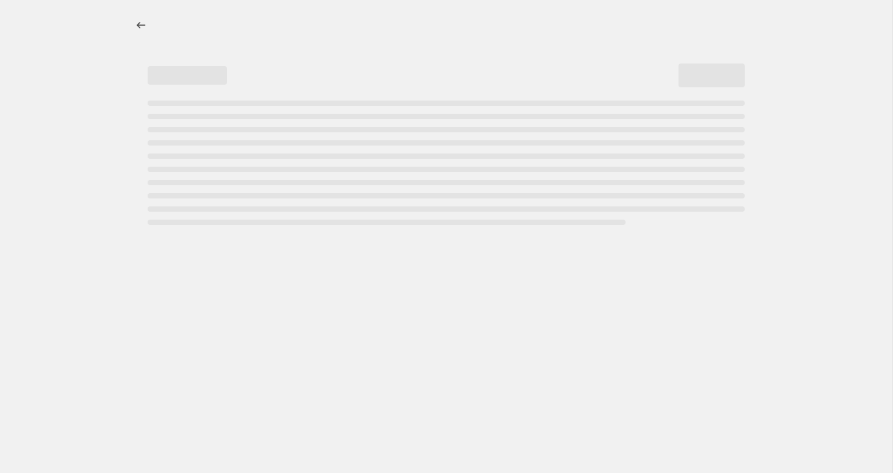
select select "collection"
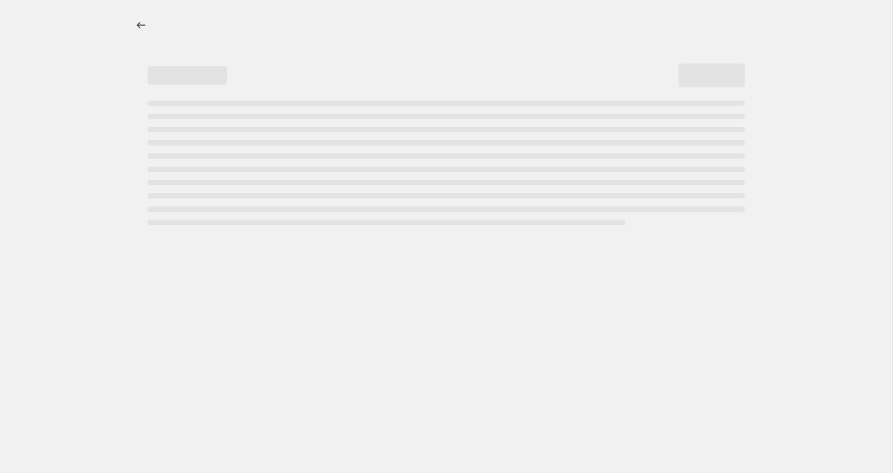
select select "collection"
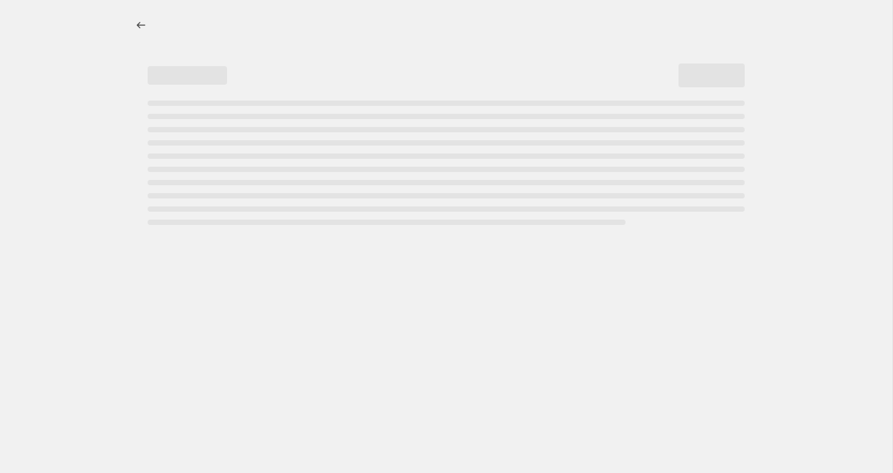
select select "collection"
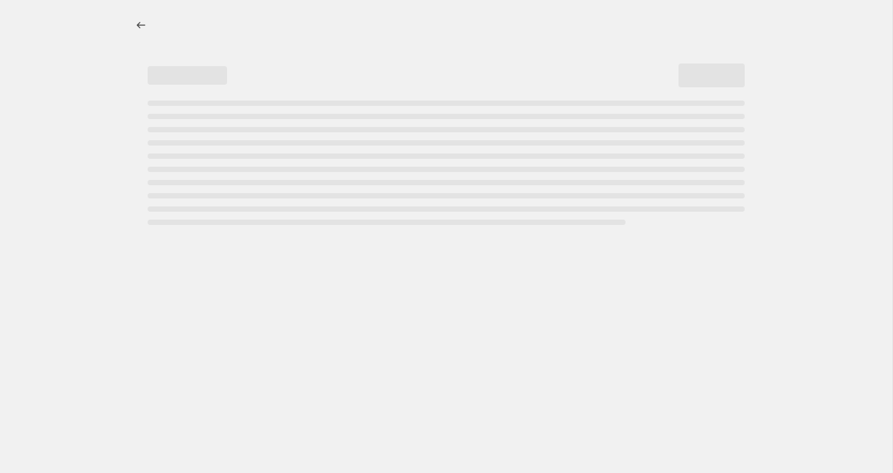
select select "collection"
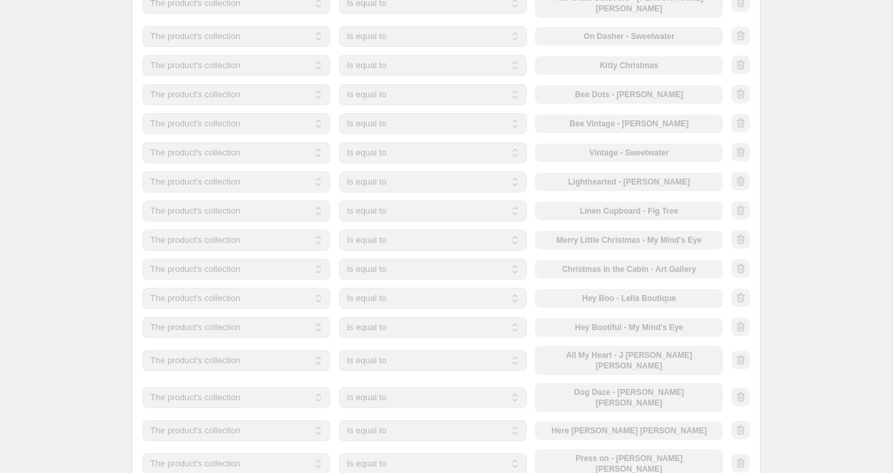
scroll to position [1111, 0]
select select "percentage"
select select "collection"
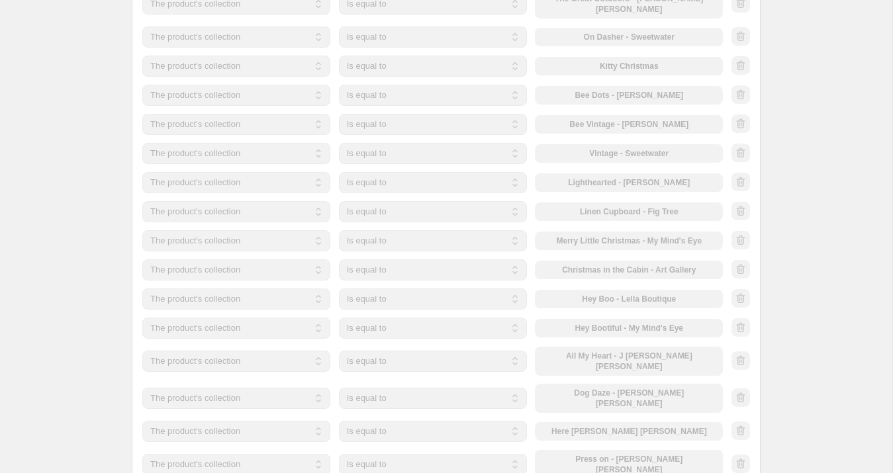
select select "collection"
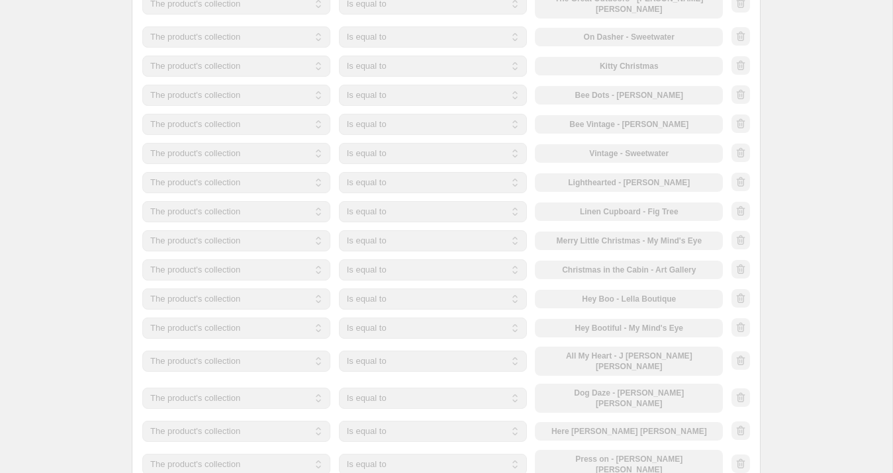
select select "collection"
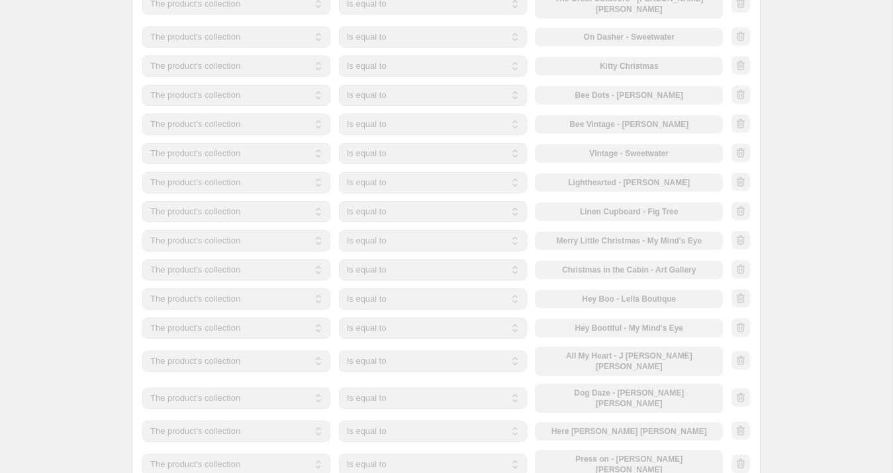
select select "collection"
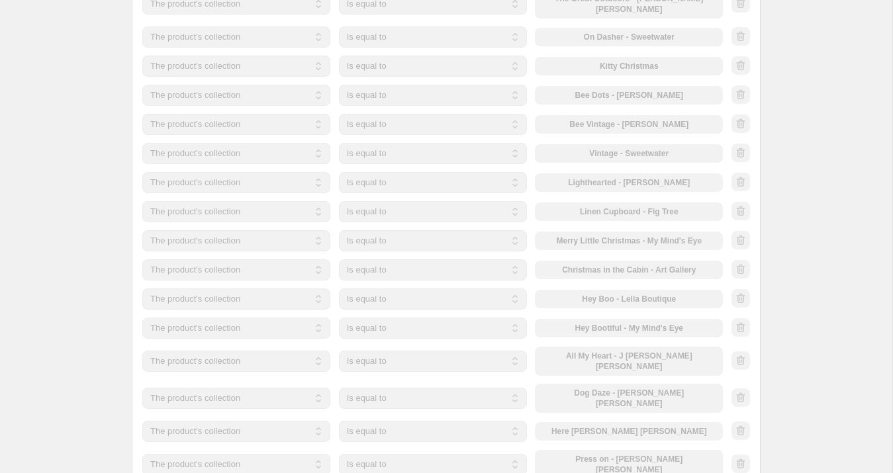
select select "collection"
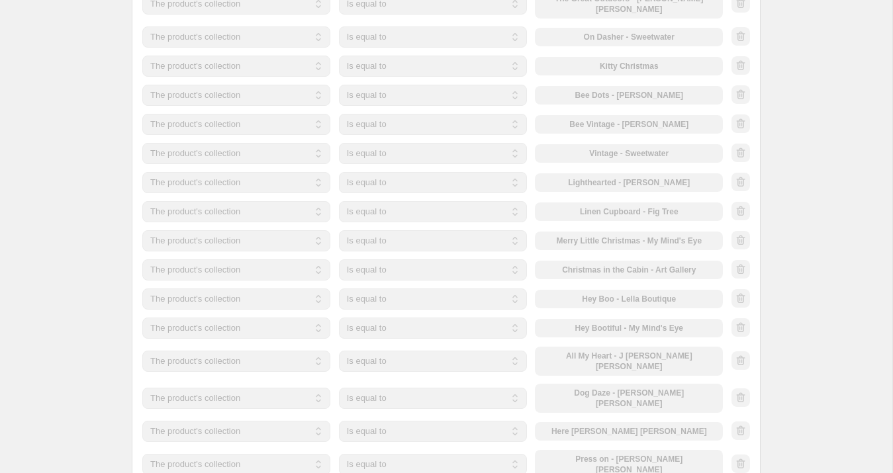
select select "collection"
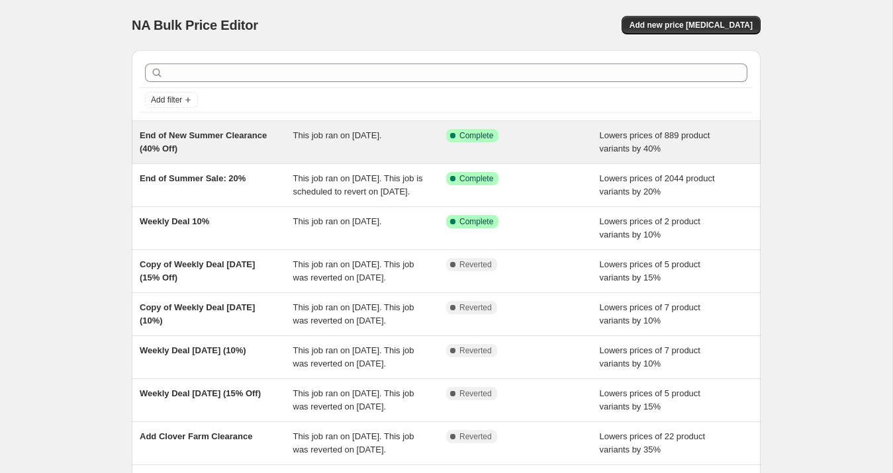
click at [267, 135] on span "End of New Summer Clearance (40% Off)" at bounding box center [203, 141] width 127 height 23
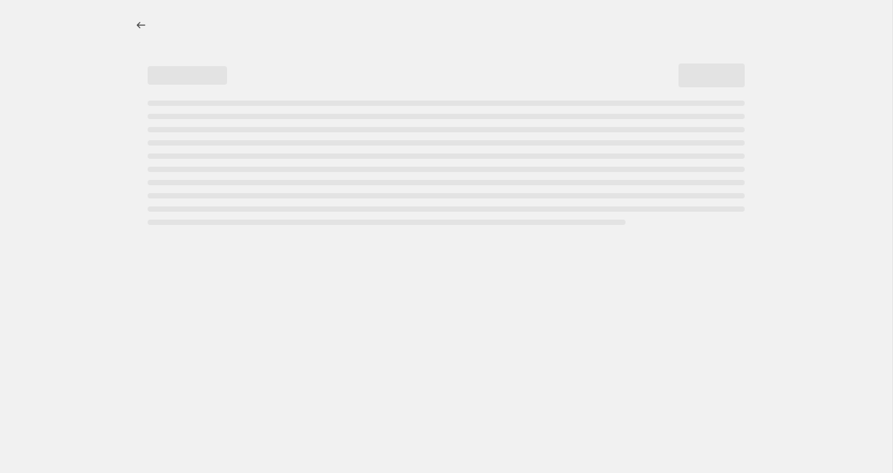
select select "percentage"
select select "collection"
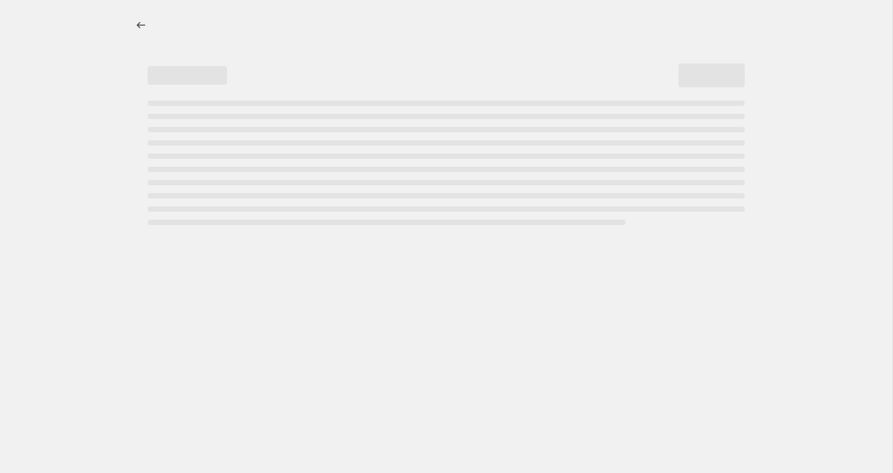
select select "collection"
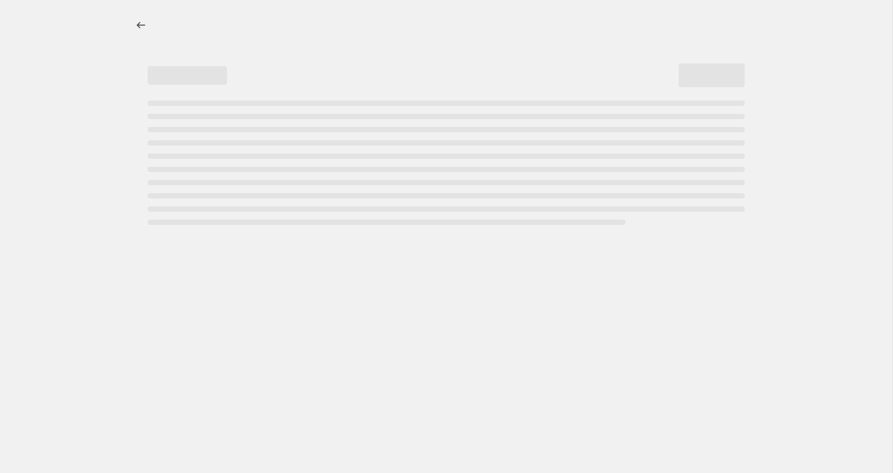
select select "collection"
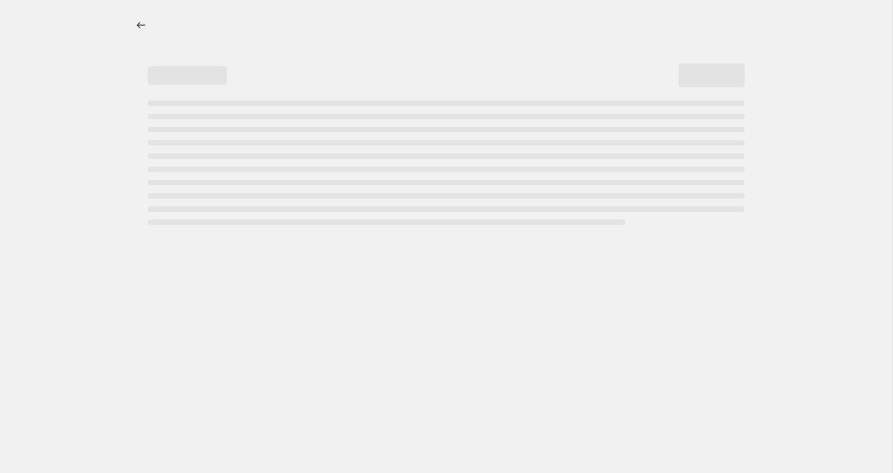
select select "collection"
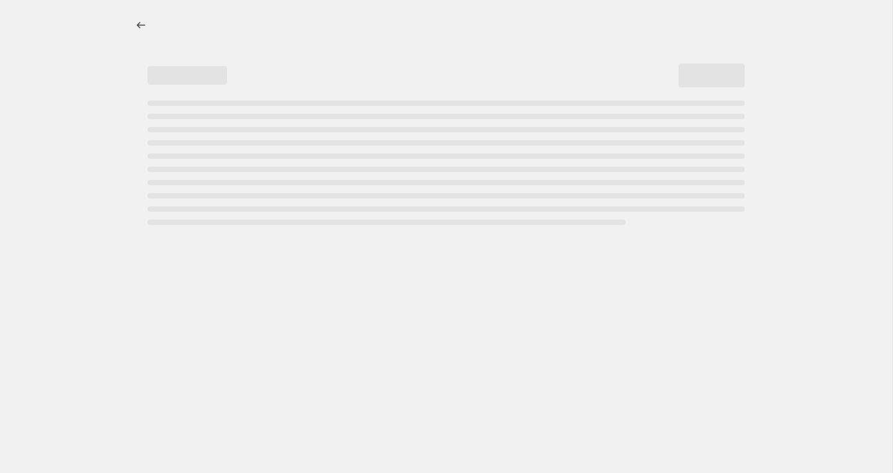
select select "collection"
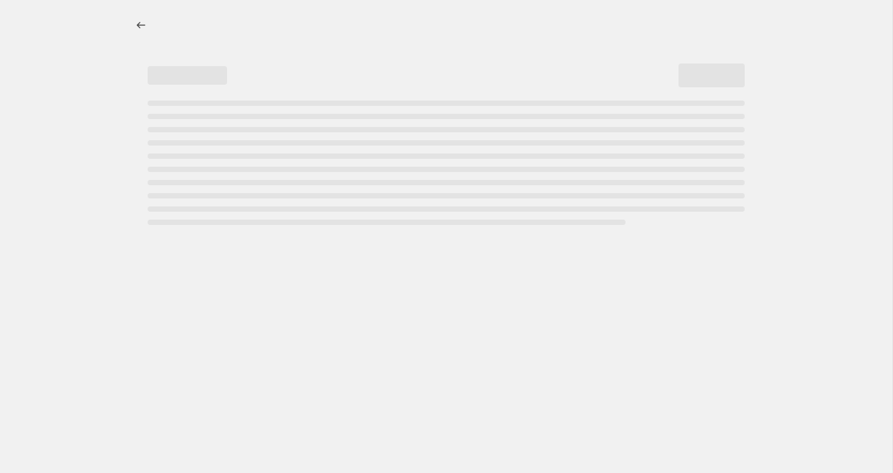
select select "collection"
select select "tag"
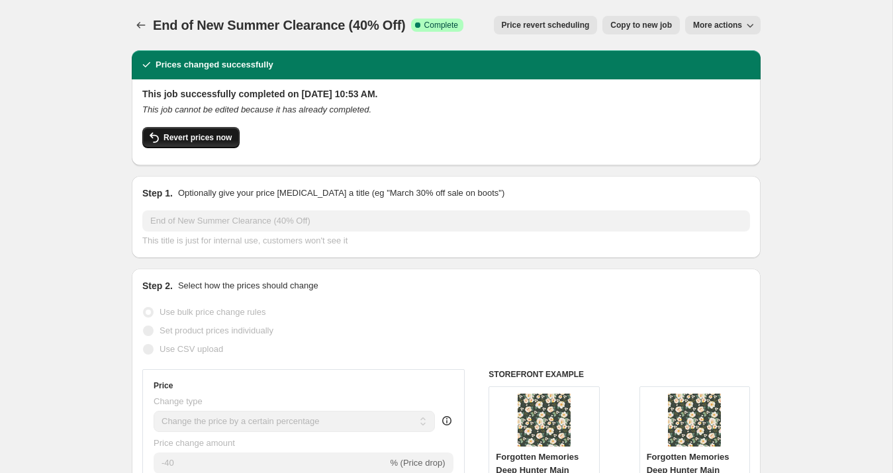
click at [213, 138] on span "Revert prices now" at bounding box center [197, 137] width 68 height 11
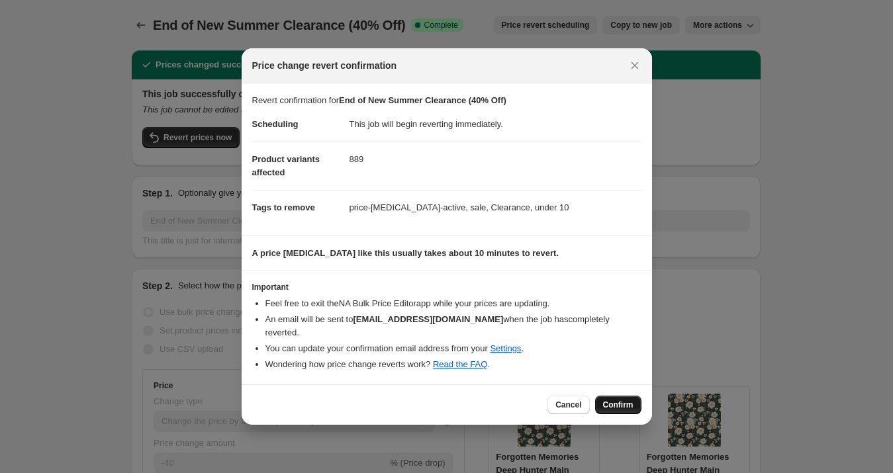
click at [610, 400] on span "Confirm" at bounding box center [618, 405] width 30 height 11
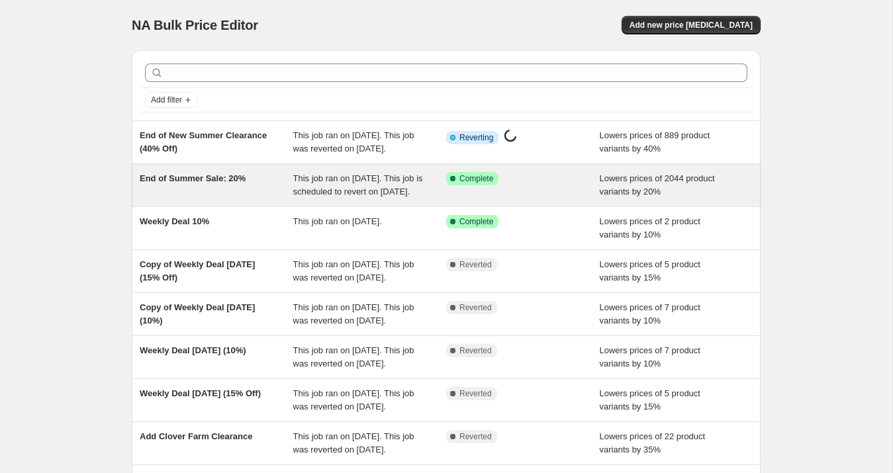
click at [227, 199] on div "End of Summer Sale: 20%" at bounding box center [217, 185] width 154 height 26
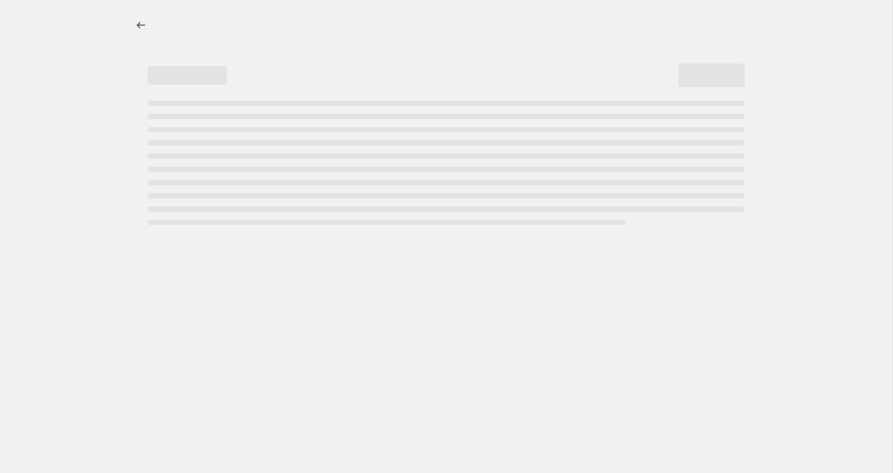
select select "percentage"
select select "collection"
select select "tag"
select select "collection"
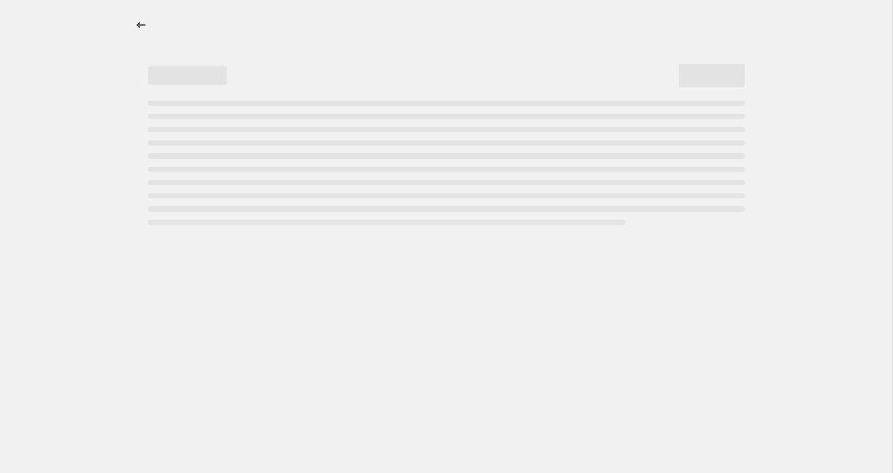
select select "collection"
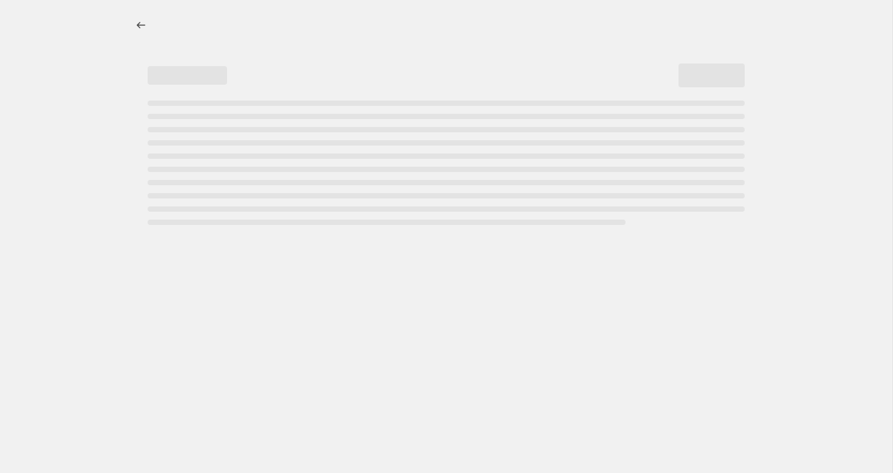
select select "collection"
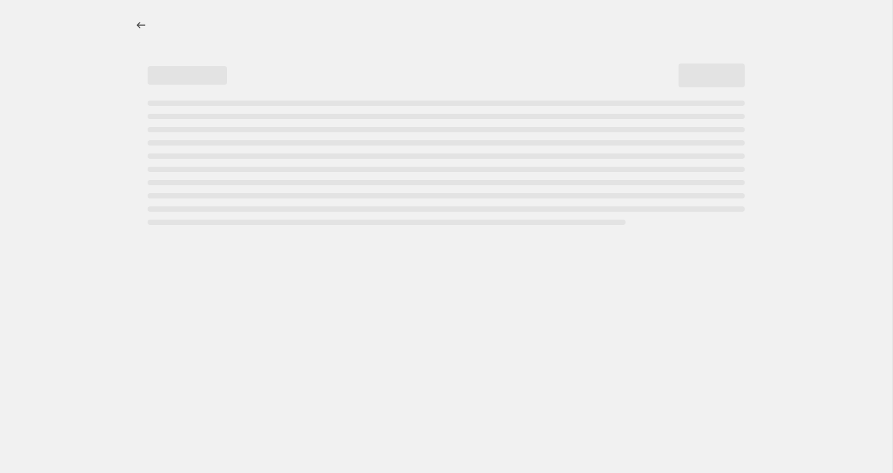
select select "collection"
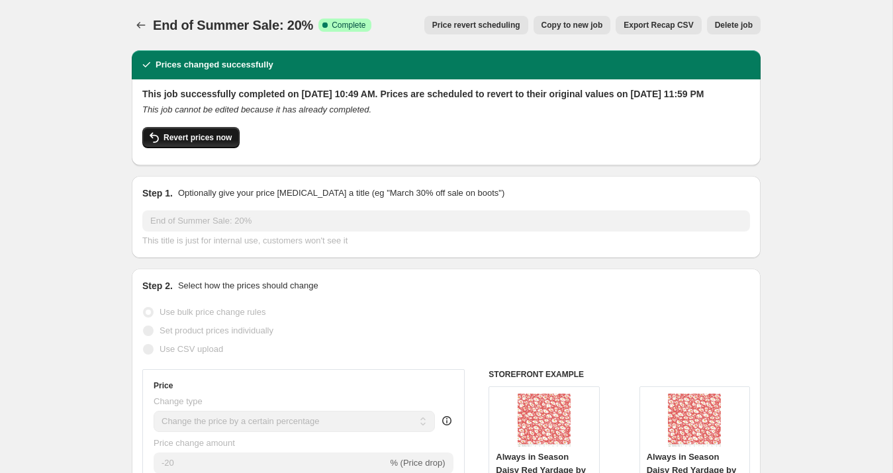
click at [204, 143] on span "Revert prices now" at bounding box center [197, 137] width 68 height 11
checkbox input "false"
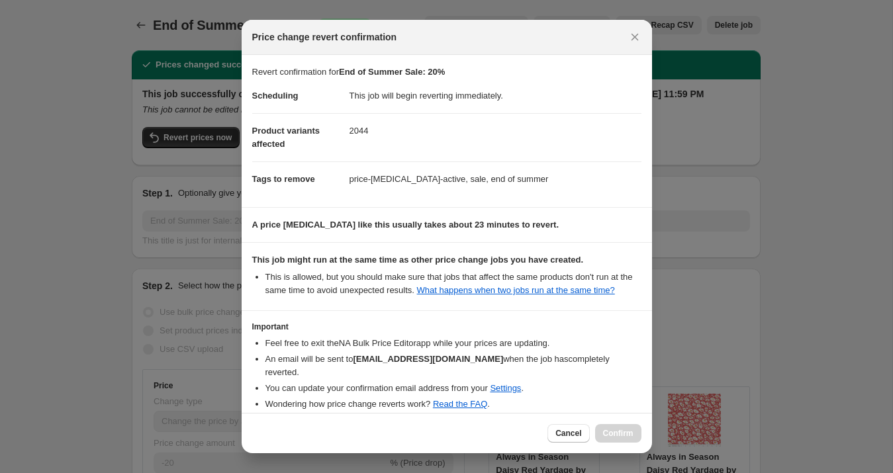
scroll to position [65, 0]
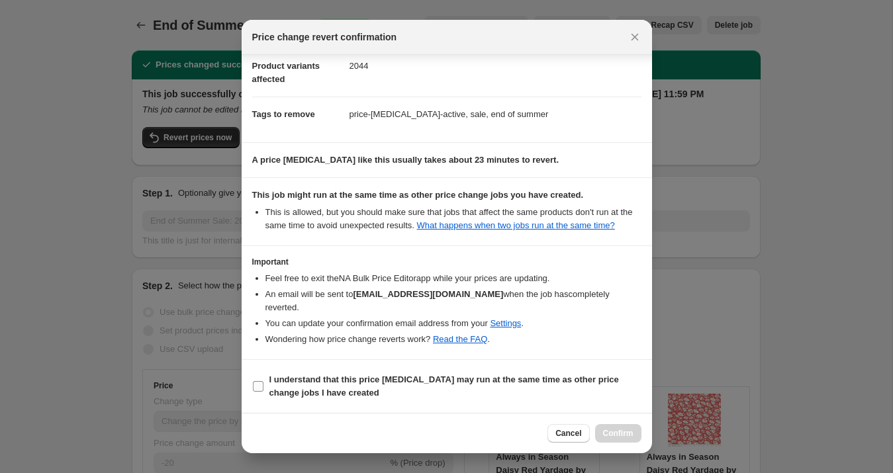
click at [279, 383] on b "I understand that this price [MEDICAL_DATA] may run at the same time as other p…" at bounding box center [443, 386] width 349 height 23
click at [263, 383] on input "I understand that this price [MEDICAL_DATA] may run at the same time as other p…" at bounding box center [258, 386] width 11 height 11
checkbox input "true"
click at [596, 430] on button "Confirm" at bounding box center [618, 433] width 46 height 19
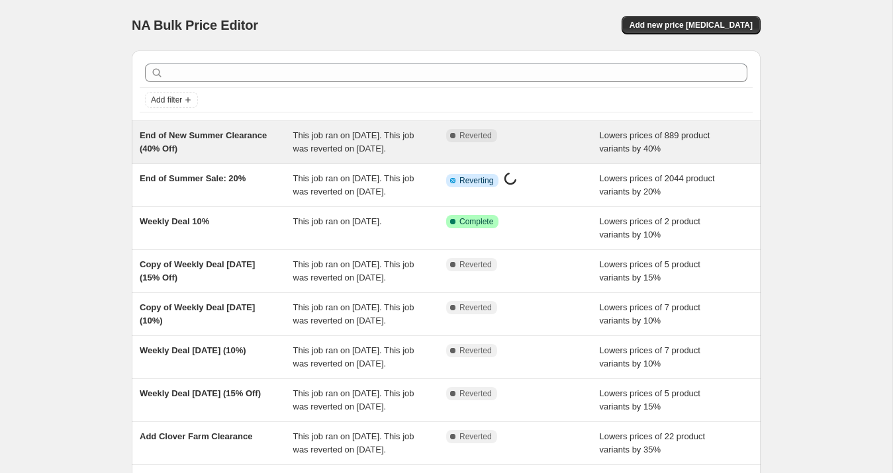
click at [229, 144] on div "End of New Summer Clearance (40% Off)" at bounding box center [217, 142] width 154 height 26
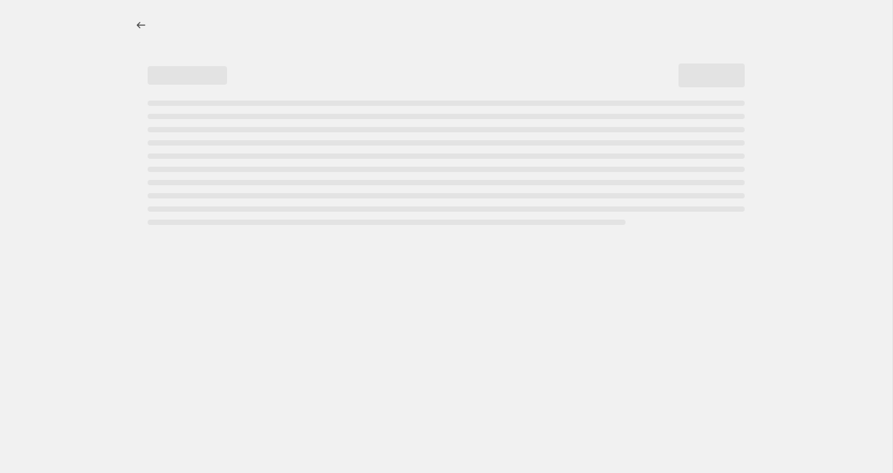
select select "percentage"
select select "collection"
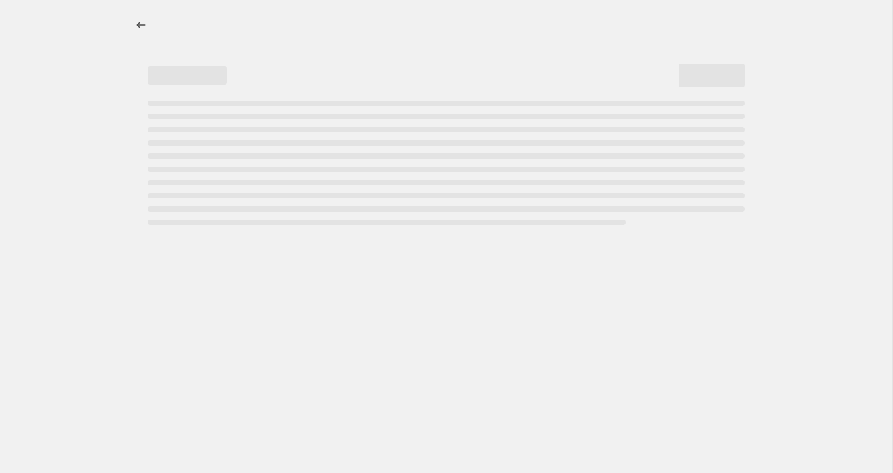
select select "collection"
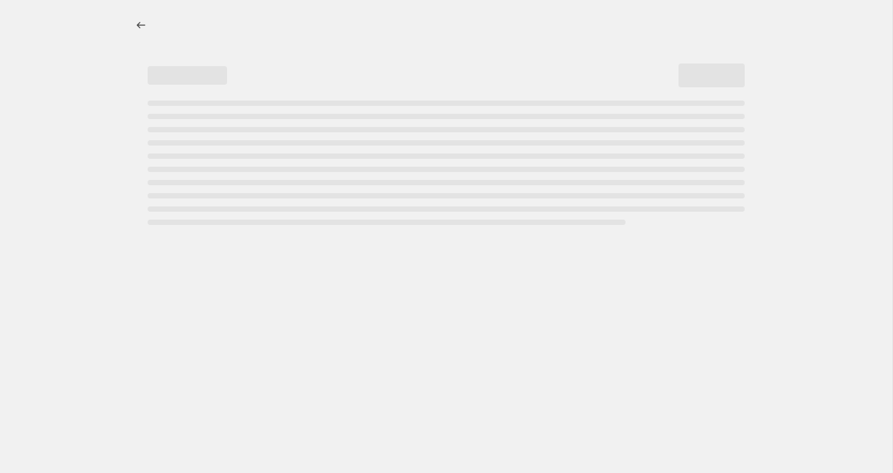
select select "collection"
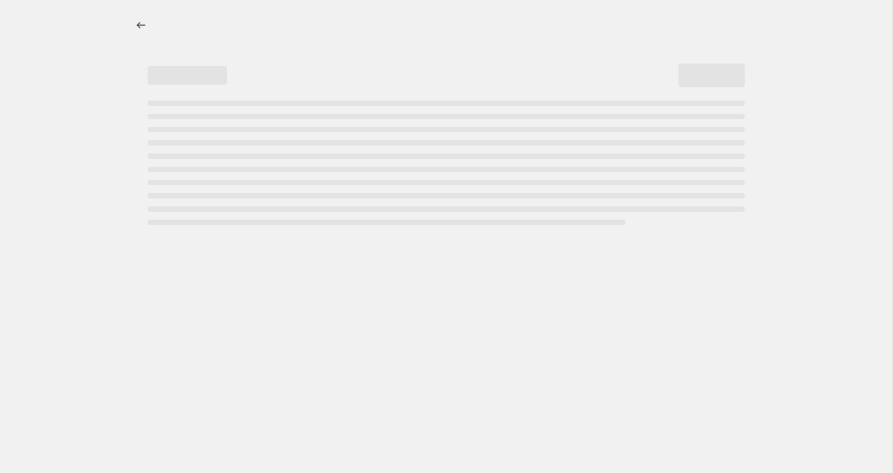
select select "collection"
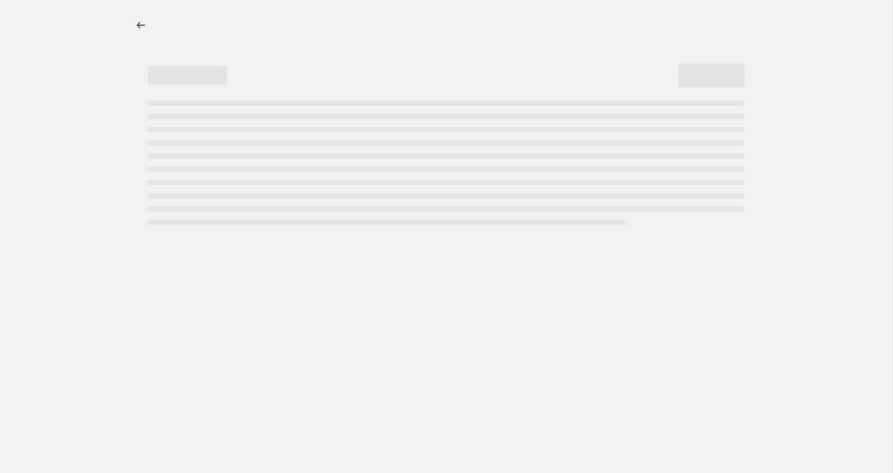
select select "collection"
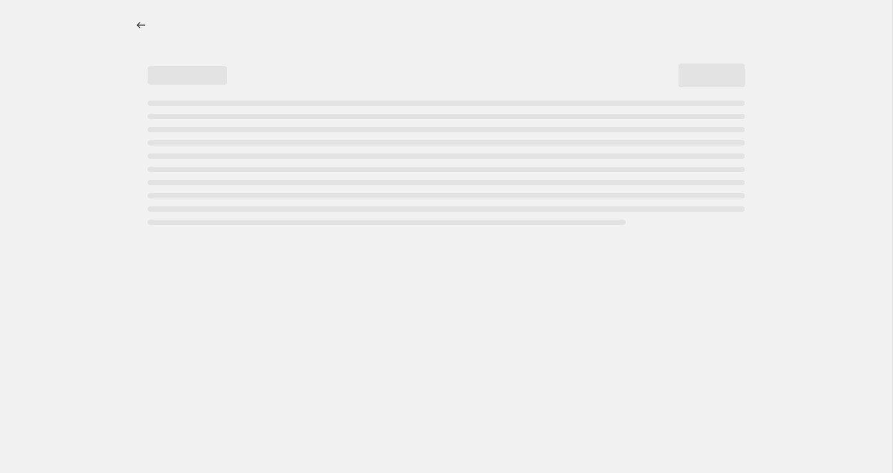
select select "collection"
select select "tag"
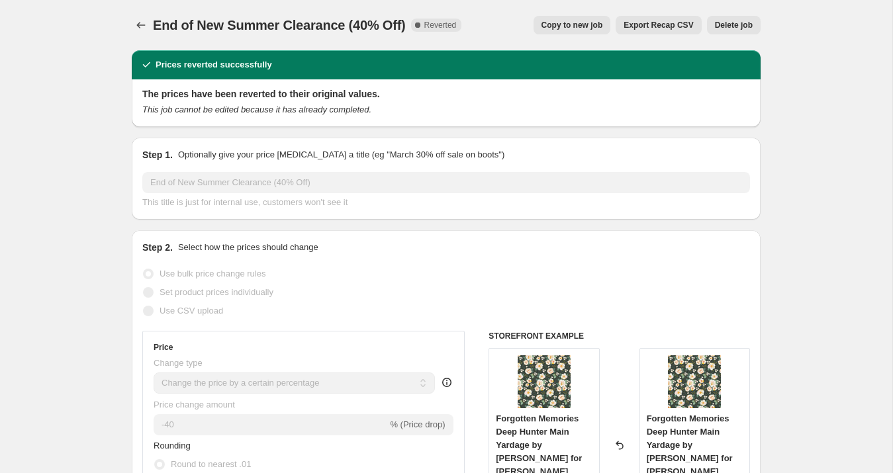
click at [579, 24] on span "Copy to new job" at bounding box center [572, 25] width 62 height 11
select select "percentage"
select select "collection"
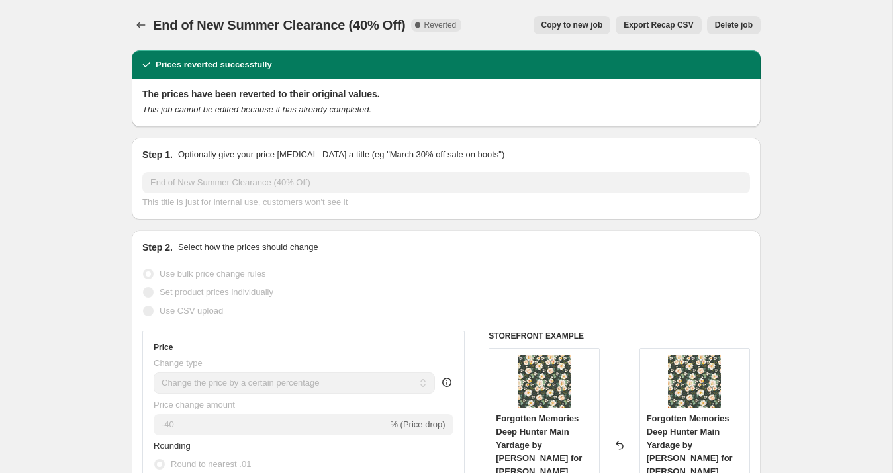
select select "collection"
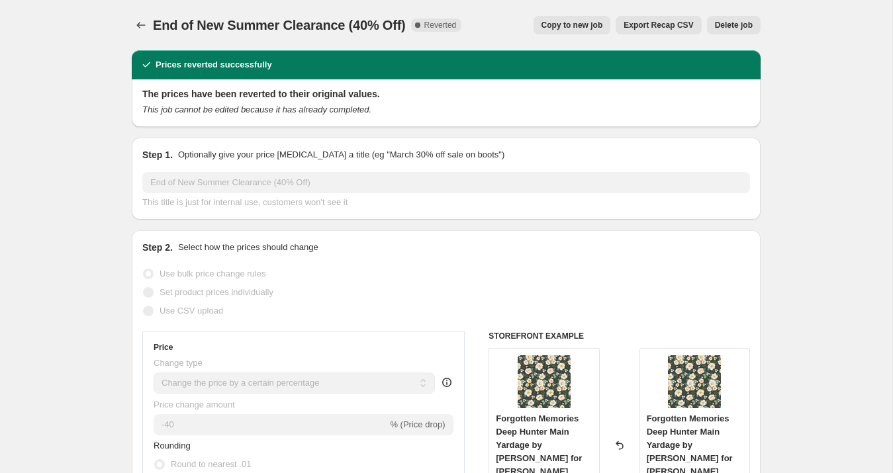
select select "collection"
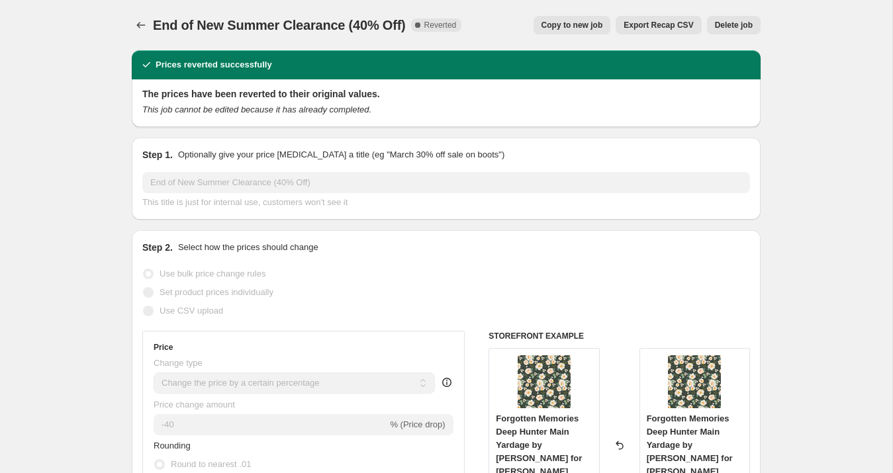
select select "collection"
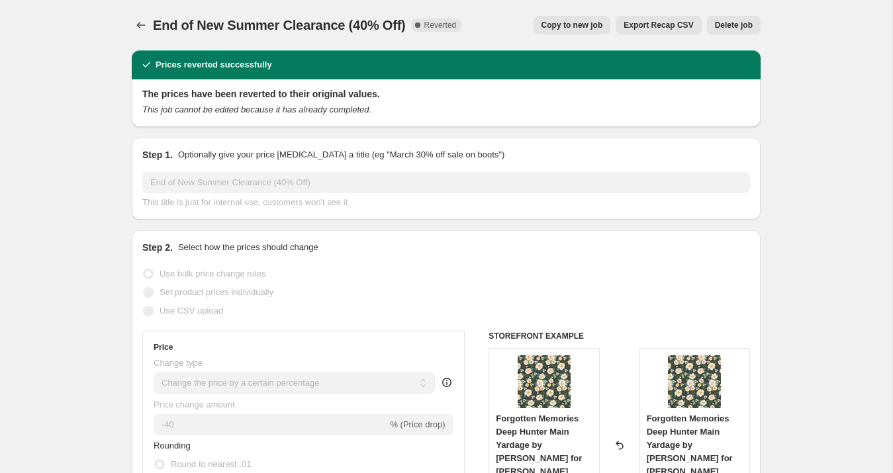
select select "collection"
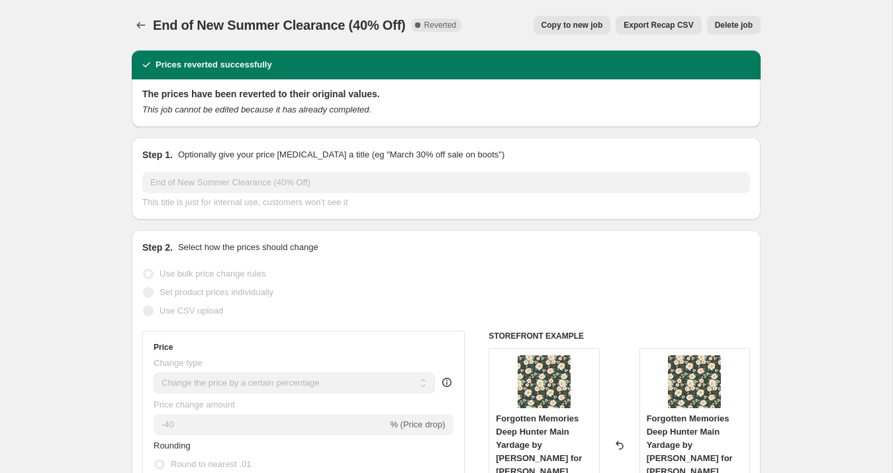
select select "collection"
select select "tag"
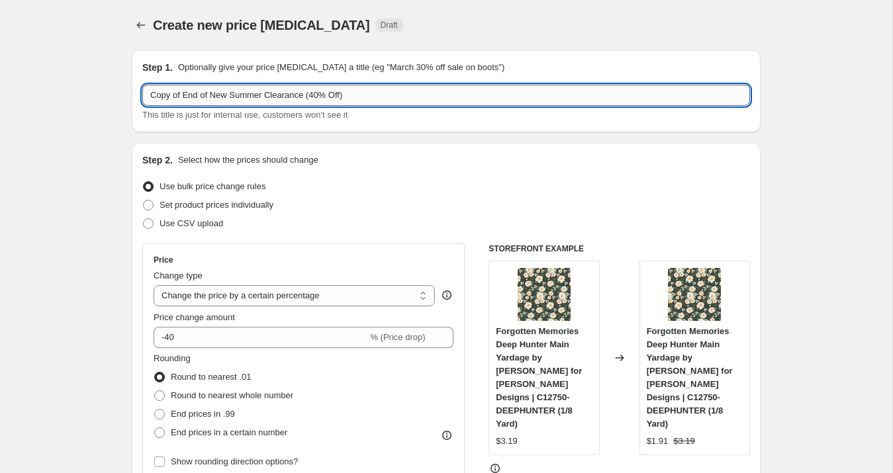
drag, startPoint x: 183, startPoint y: 96, endPoint x: 142, endPoint y: 97, distance: 41.0
click at [142, 97] on input "Copy of End of New Summer Clearance (40% Off)" at bounding box center [446, 95] width 608 height 21
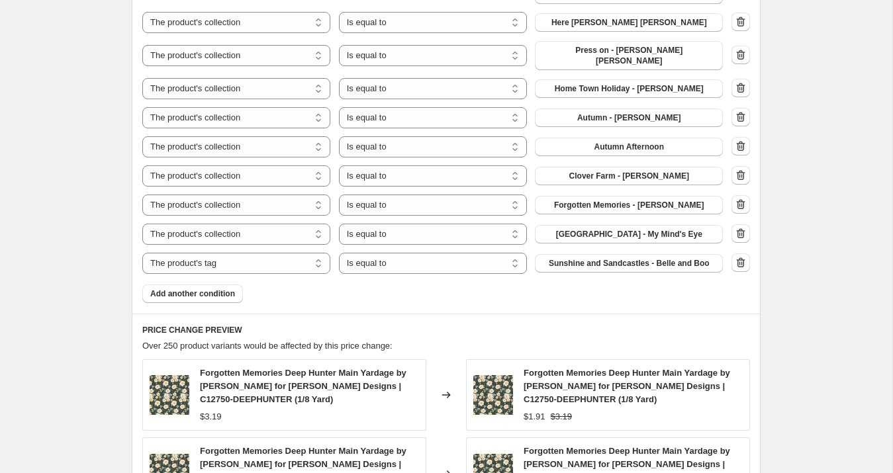
scroll to position [1434, 0]
type input "V2 End of New Summer Clearance (40% Off)"
click at [179, 288] on span "Add another condition" at bounding box center [192, 293] width 85 height 11
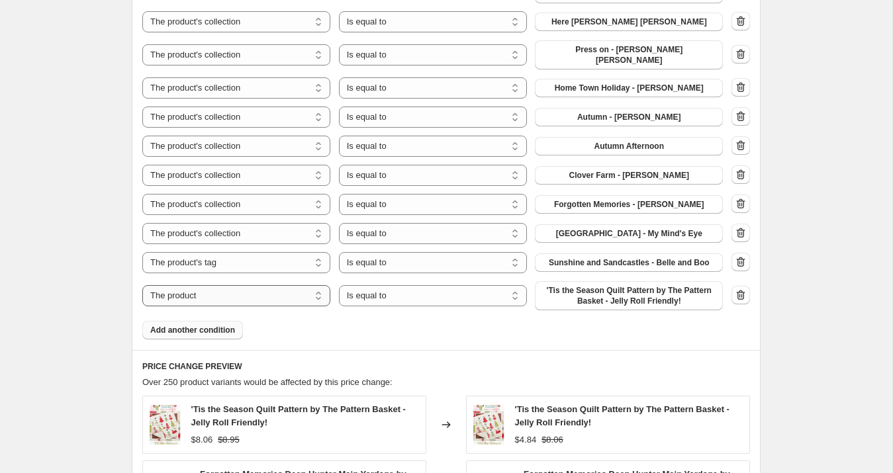
click at [199, 285] on select "The product The product's collection The product's tag The product's vendor The…" at bounding box center [236, 295] width 188 height 21
select select "collection"
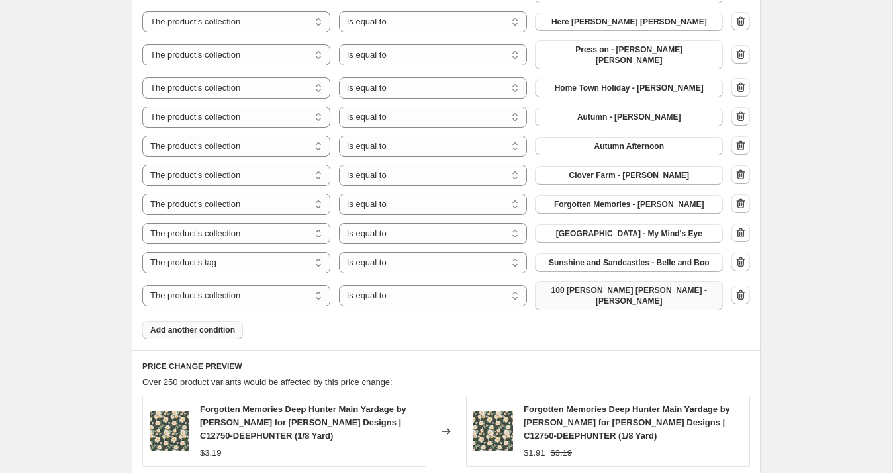
click at [596, 281] on button "100 [PERSON_NAME] [PERSON_NAME] - [PERSON_NAME]" at bounding box center [629, 295] width 188 height 29
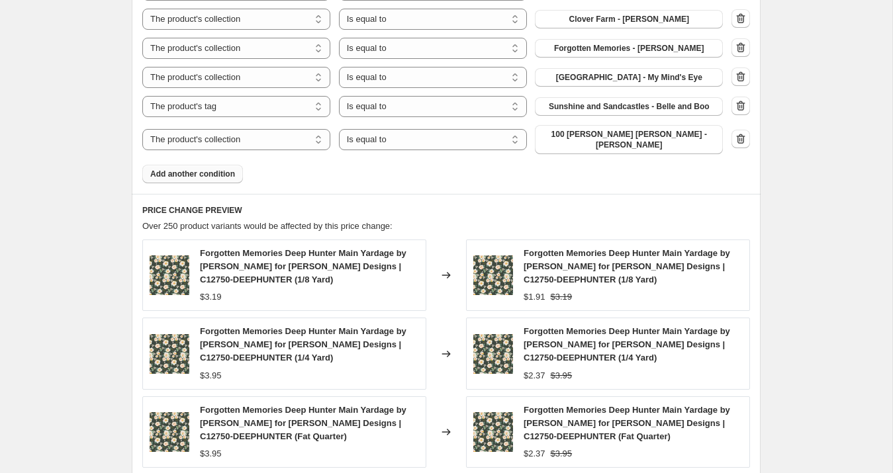
scroll to position [1588, 0]
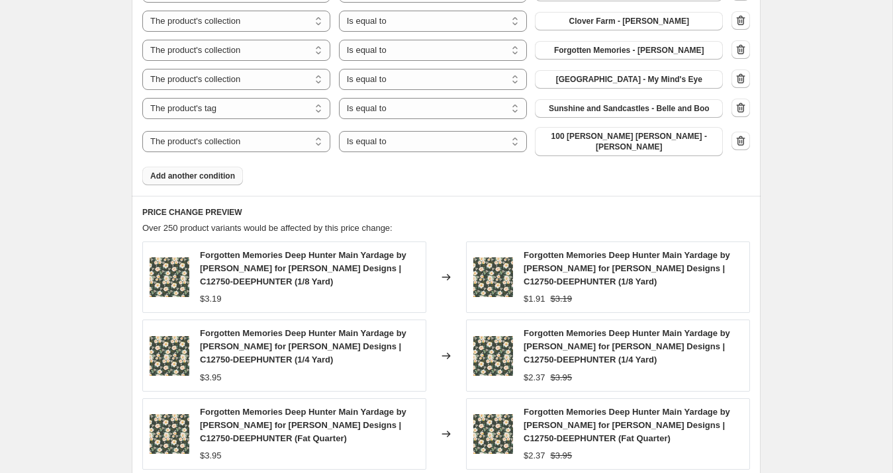
click at [160, 171] on span "Add another condition" at bounding box center [192, 176] width 85 height 11
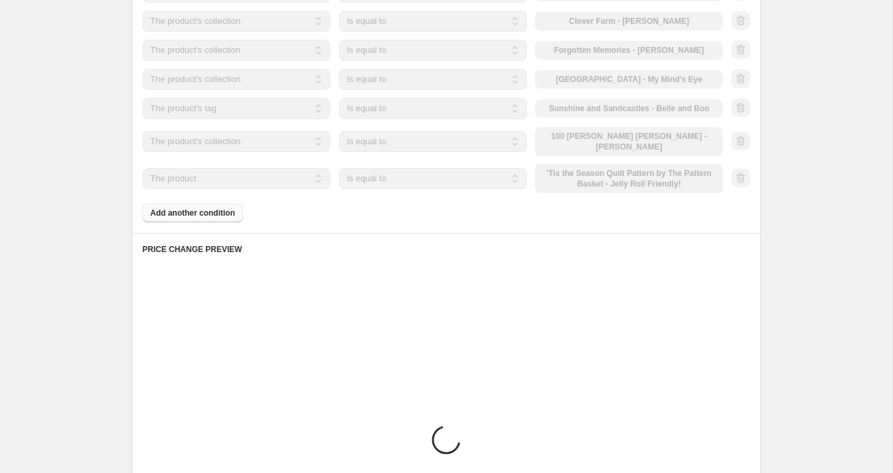
click at [194, 168] on select "The product The product's collection The product's tag The product's vendor The…" at bounding box center [236, 178] width 188 height 21
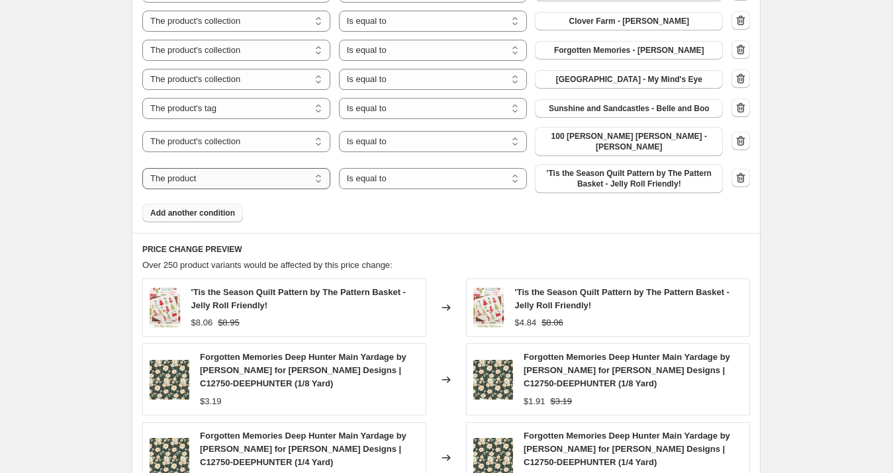
select select "collection"
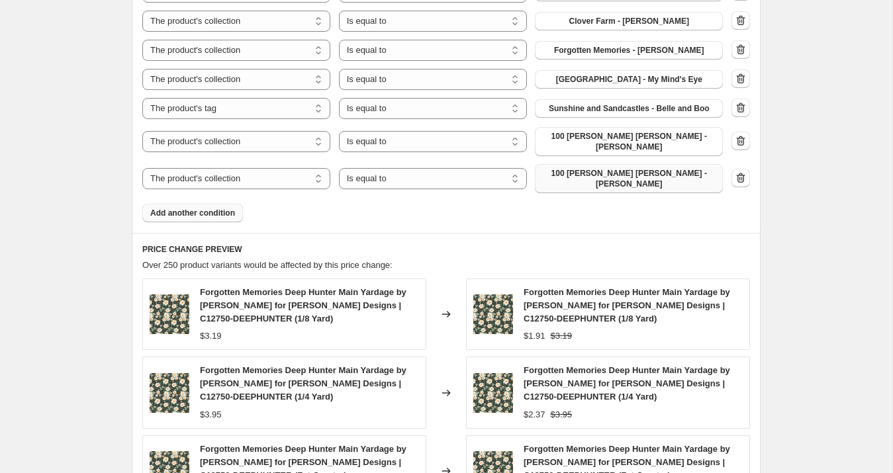
click at [588, 168] on span "100 [PERSON_NAME] [PERSON_NAME] - [PERSON_NAME]" at bounding box center [629, 178] width 172 height 21
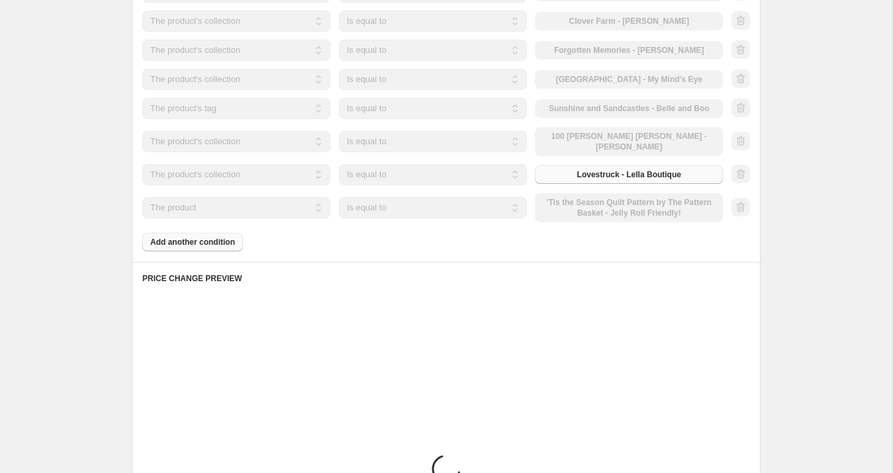
click at [230, 197] on select "The product The product's collection The product's tag The product's vendor The…" at bounding box center [236, 207] width 188 height 21
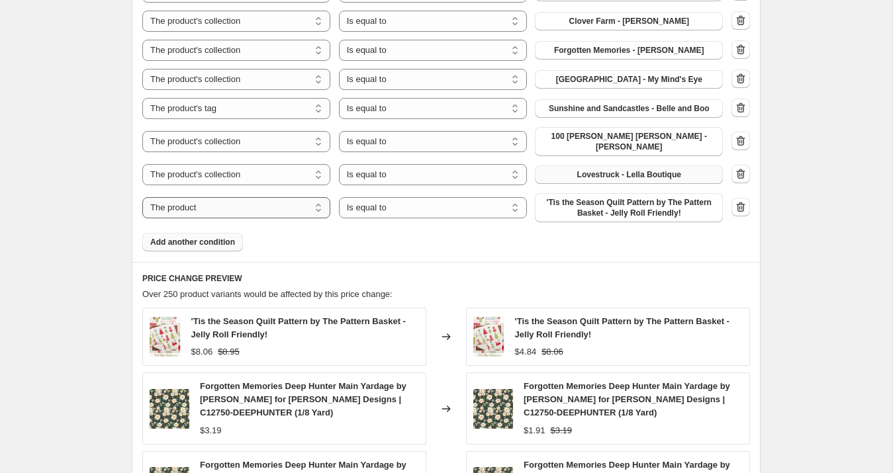
click at [230, 197] on select "The product The product's collection The product's tag The product's vendor The…" at bounding box center [236, 207] width 188 height 21
select select "collection"
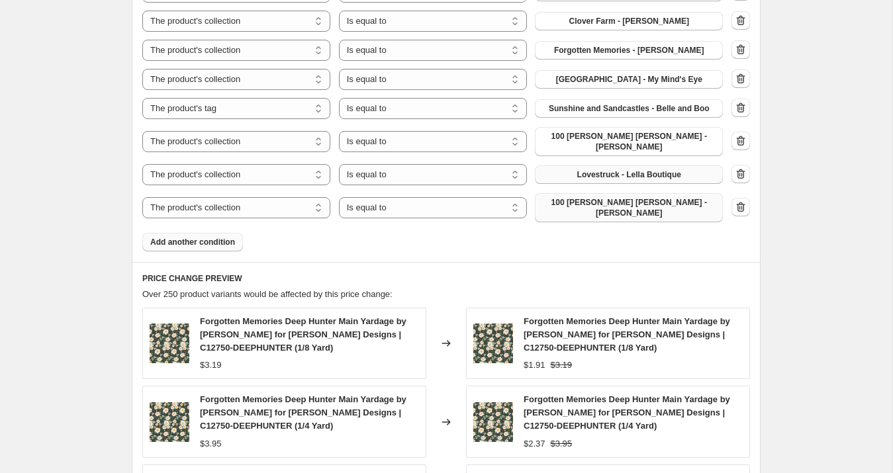
click at [615, 197] on span "100 [PERSON_NAME] [PERSON_NAME] - [PERSON_NAME]" at bounding box center [629, 207] width 172 height 21
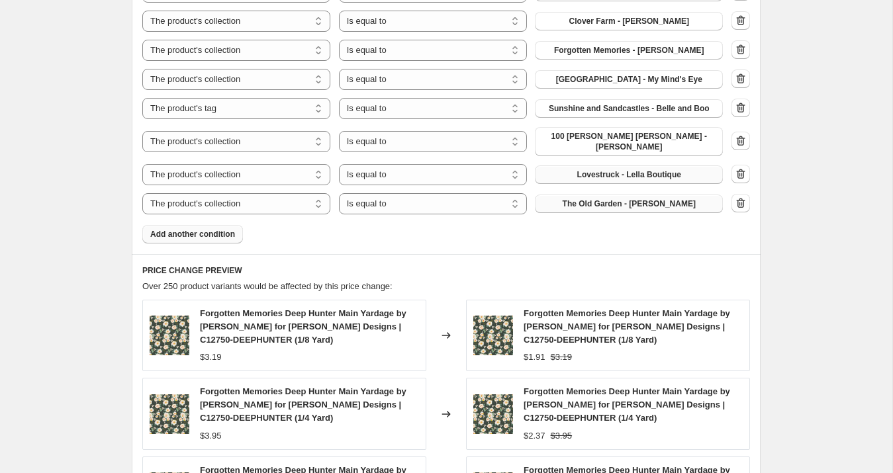
click at [213, 229] on span "Add another condition" at bounding box center [192, 234] width 85 height 11
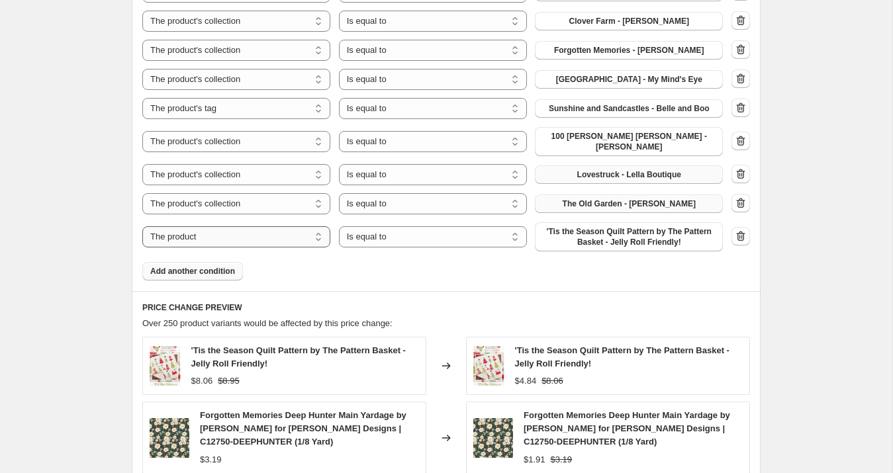
click at [214, 226] on select "The product The product's collection The product's tag The product's vendor The…" at bounding box center [236, 236] width 188 height 21
select select "collection"
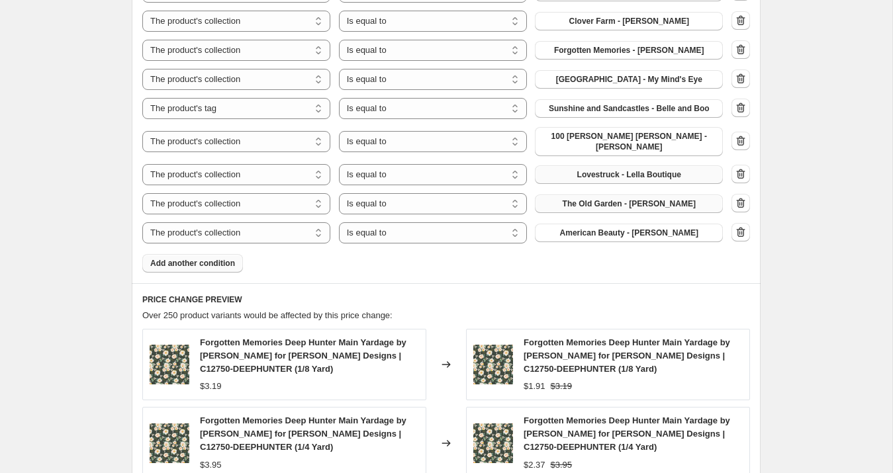
click at [232, 258] on span "Add another condition" at bounding box center [192, 263] width 85 height 11
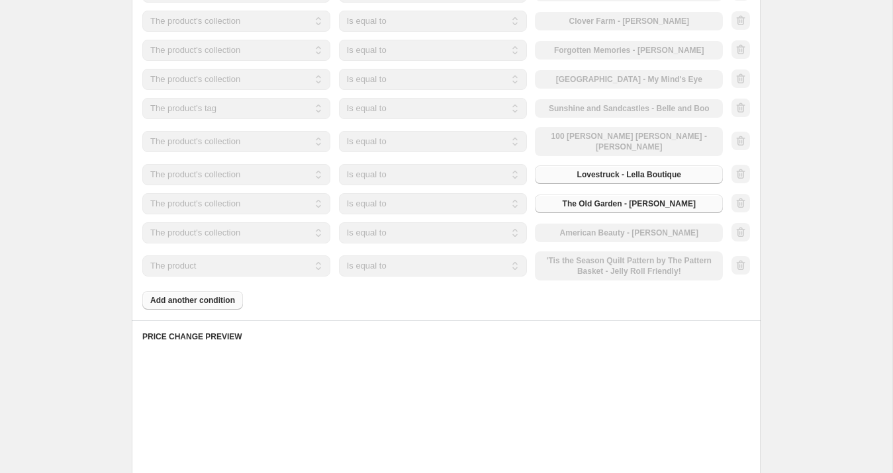
click at [226, 255] on select "The product The product's collection The product's tag The product's vendor The…" at bounding box center [236, 265] width 188 height 21
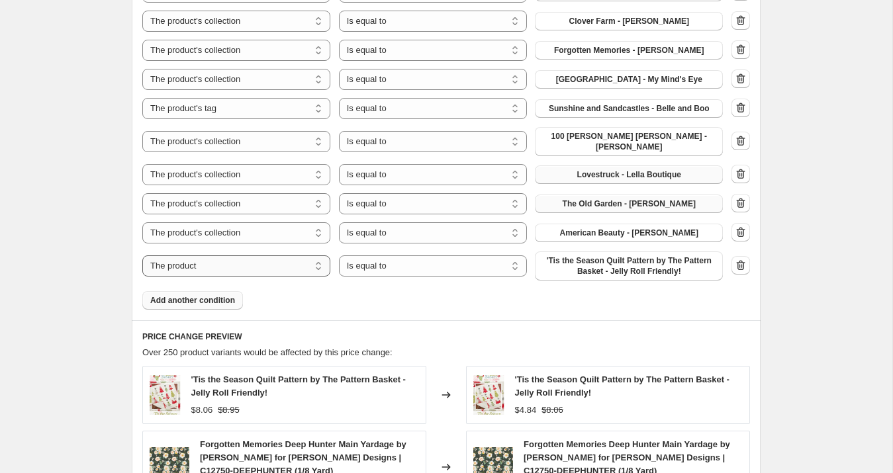
click at [224, 255] on select "The product The product's collection The product's tag The product's vendor The…" at bounding box center [236, 265] width 188 height 21
select select "collection"
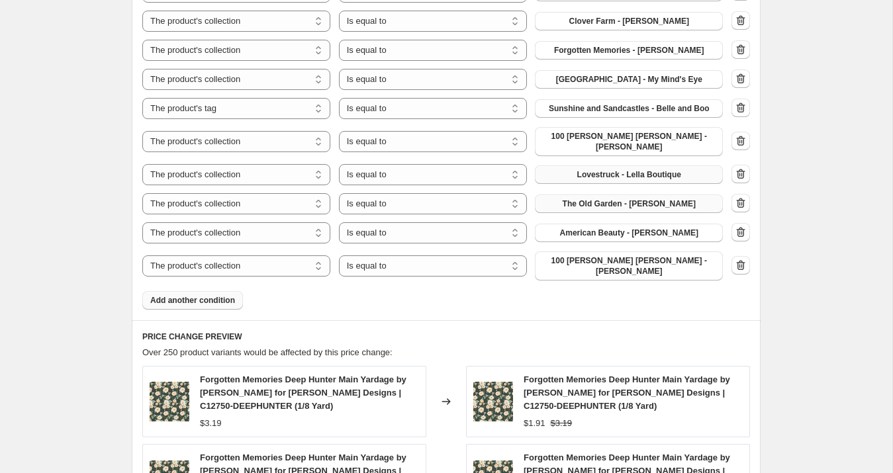
click at [603, 252] on div "The product The product's collection The product's tag The product's vendor The…" at bounding box center [432, 266] width 580 height 29
click at [603, 255] on span "100 [PERSON_NAME] [PERSON_NAME] - [PERSON_NAME]" at bounding box center [629, 265] width 172 height 21
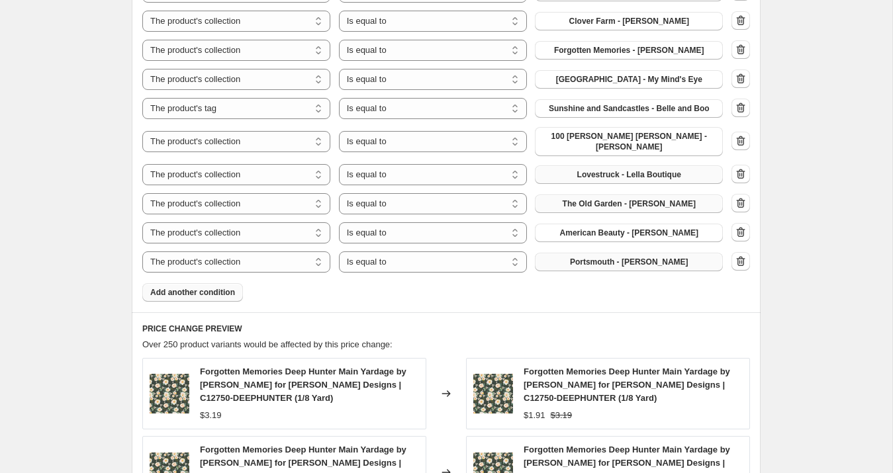
click at [233, 287] on span "Add another condition" at bounding box center [192, 292] width 85 height 11
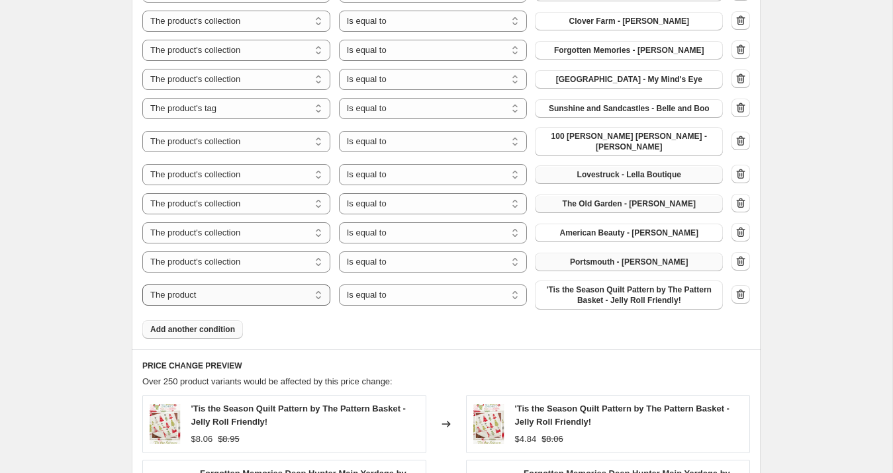
click at [226, 285] on select "The product The product's collection The product's tag The product's vendor The…" at bounding box center [236, 295] width 188 height 21
select select "collection"
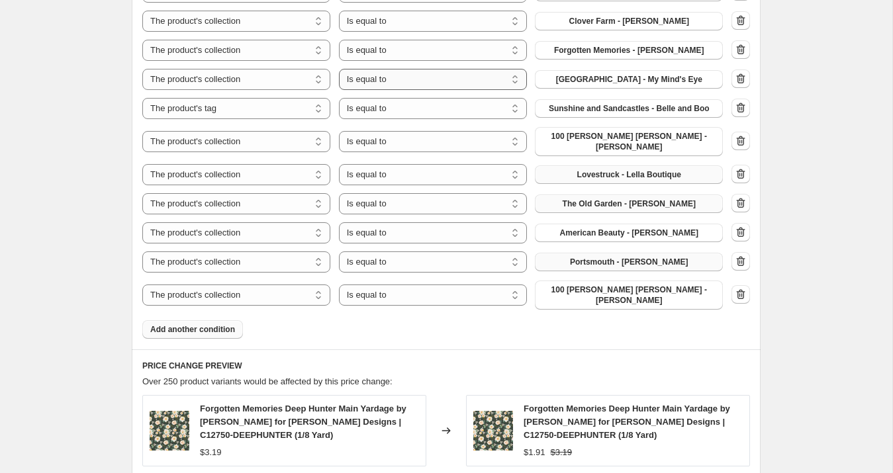
select select "percentage"
select select "collection"
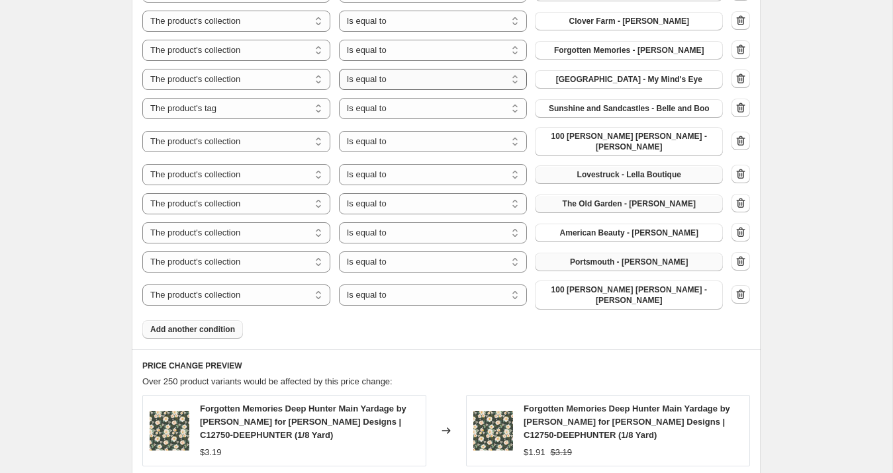
select select "collection"
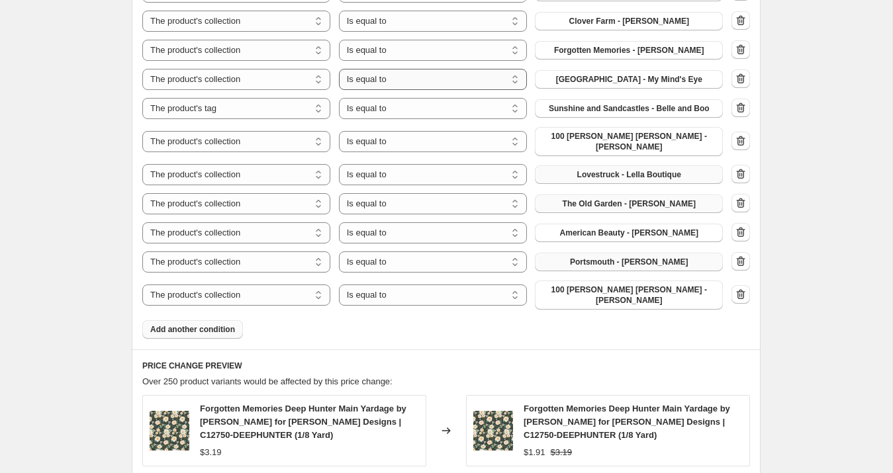
select select "collection"
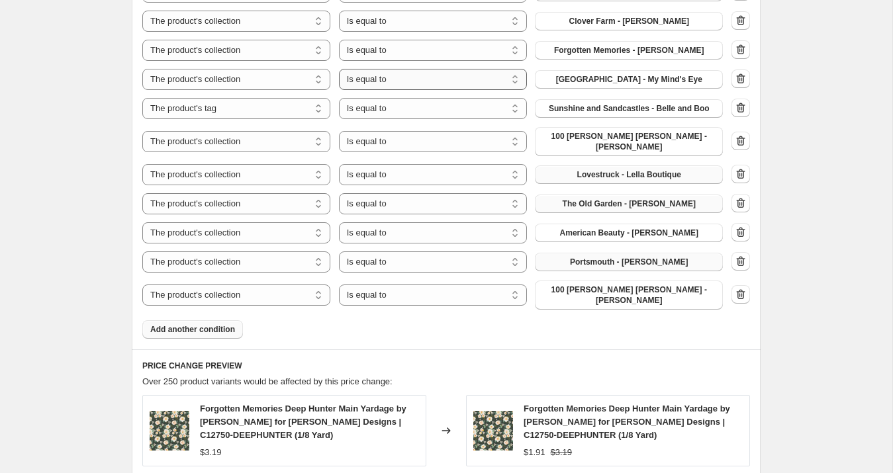
select select "collection"
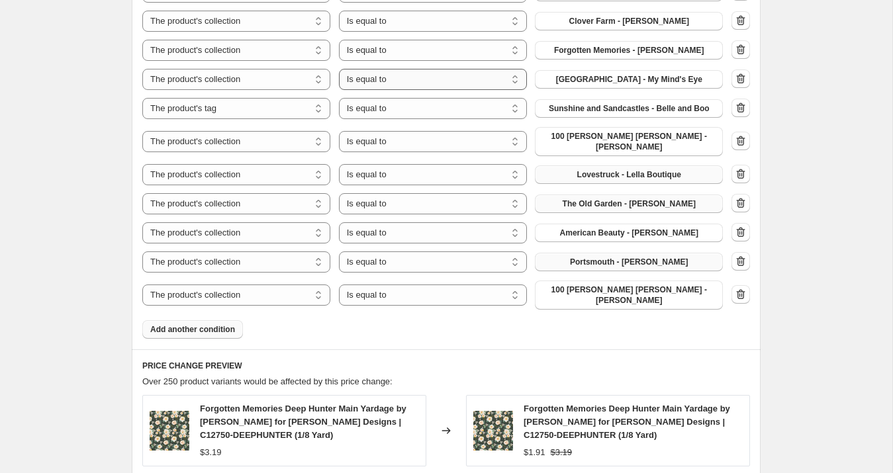
select select "collection"
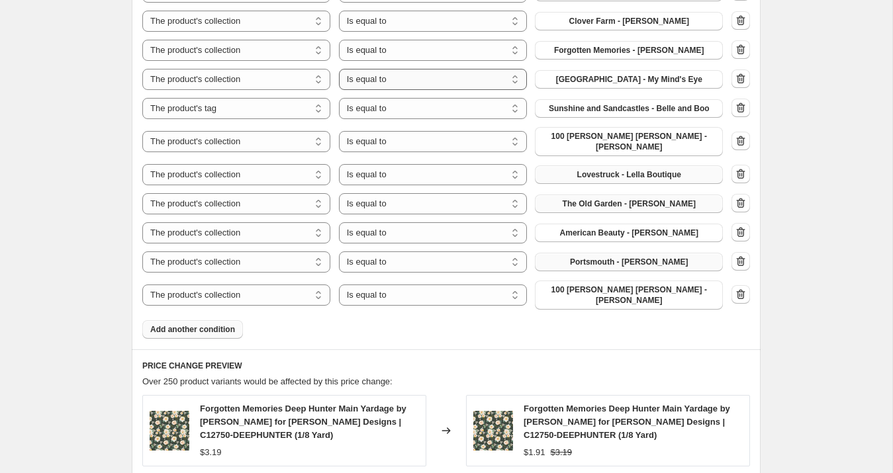
select select "collection"
select select "tag"
select select "collection"
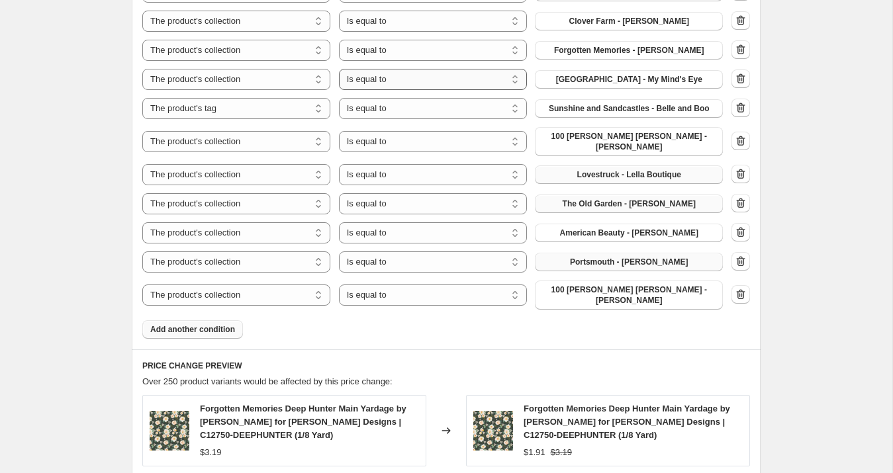
select select "collection"
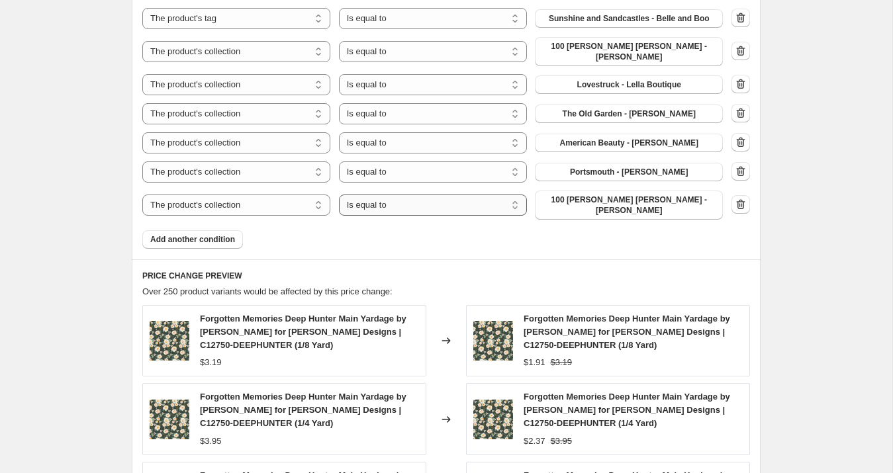
scroll to position [1678, 0]
click at [578, 194] on span "100 [PERSON_NAME] [PERSON_NAME] - [PERSON_NAME]" at bounding box center [629, 204] width 172 height 21
click at [293, 194] on select "The product The product's collection The product's tag The product's vendor The…" at bounding box center [236, 204] width 188 height 21
select select "tag"
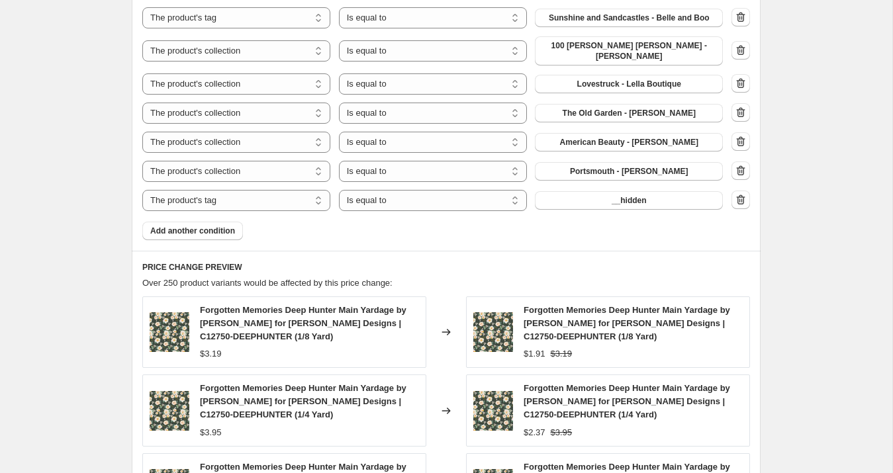
click at [598, 191] on button "__hidden" at bounding box center [629, 200] width 188 height 19
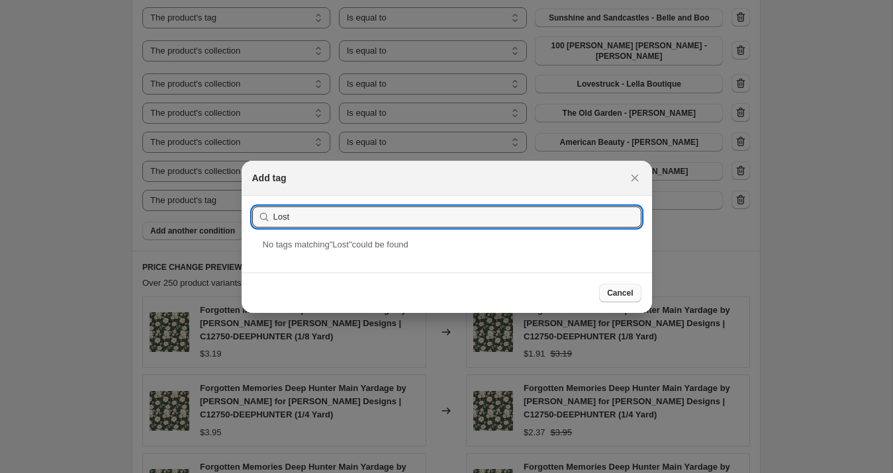
type input "Lost"
drag, startPoint x: 615, startPoint y: 292, endPoint x: 553, endPoint y: 273, distance: 64.3
click at [615, 292] on span "Cancel" at bounding box center [620, 293] width 26 height 11
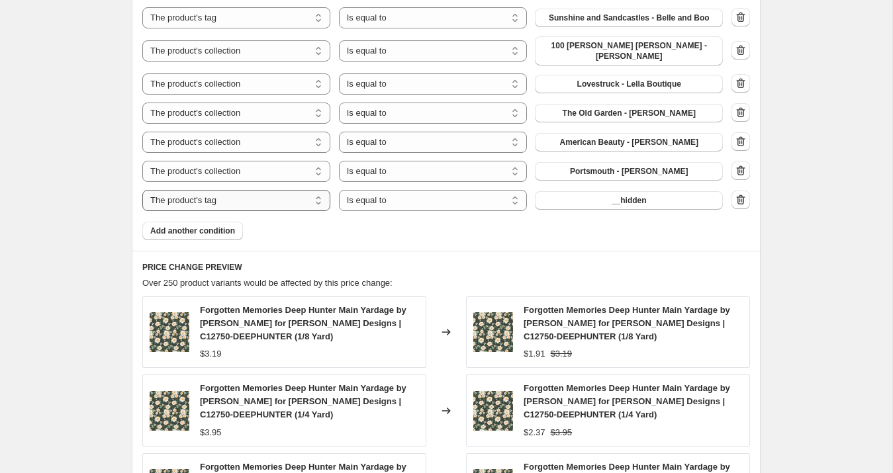
click at [249, 190] on select "The product The product's collection The product's tag The product's vendor The…" at bounding box center [236, 200] width 188 height 21
select select "product"
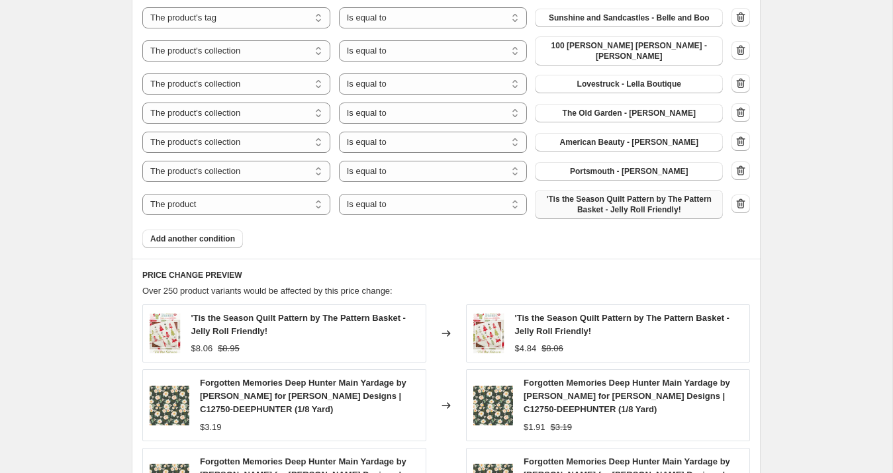
click at [602, 194] on span "'Tis the Season Quilt Pattern by The Pattern Basket - Jelly Roll Friendly!" at bounding box center [629, 204] width 172 height 21
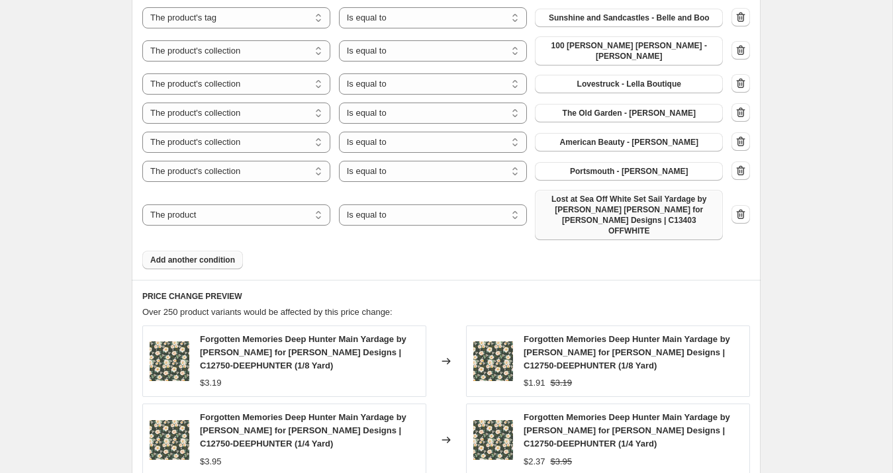
click at [235, 255] on span "Add another condition" at bounding box center [192, 260] width 85 height 11
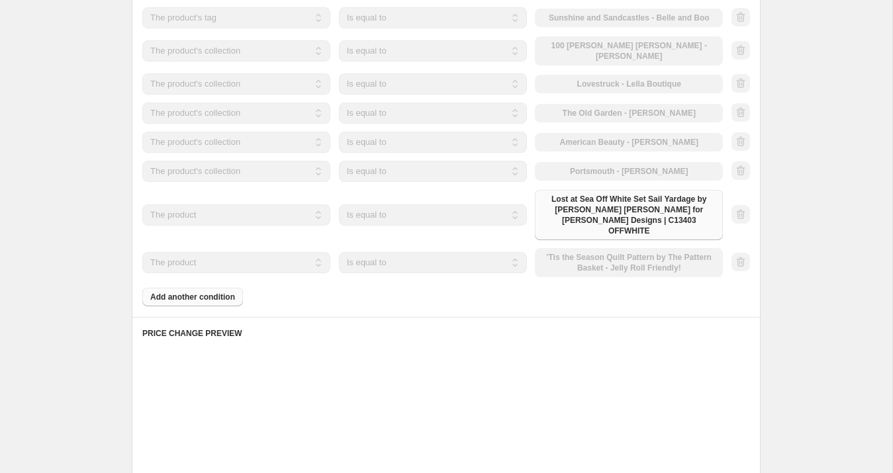
click at [234, 252] on select "The product The product's collection The product's tag The product's vendor The…" at bounding box center [236, 262] width 188 height 21
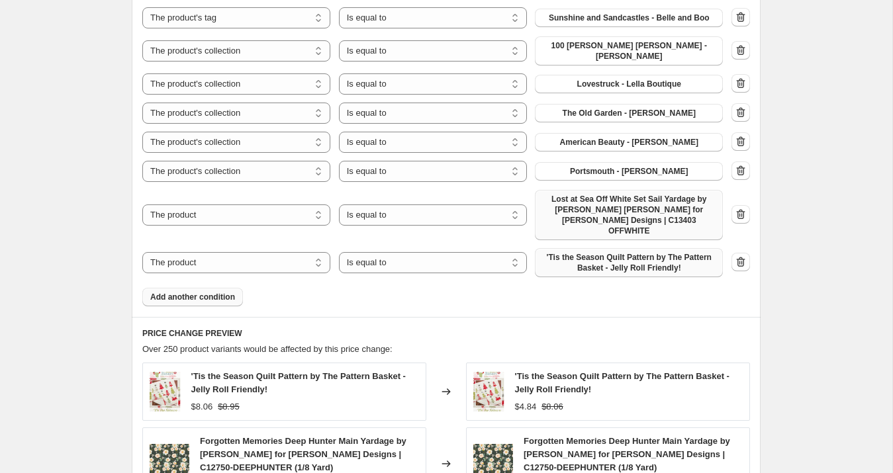
click at [586, 252] on span "'Tis the Season Quilt Pattern by The Pattern Basket - Jelly Roll Friendly!" at bounding box center [629, 262] width 172 height 21
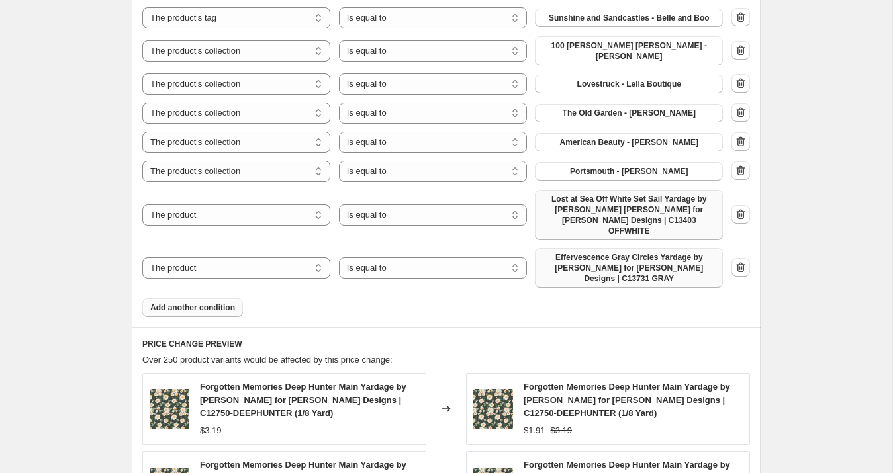
click at [210, 302] on span "Add another condition" at bounding box center [192, 307] width 85 height 11
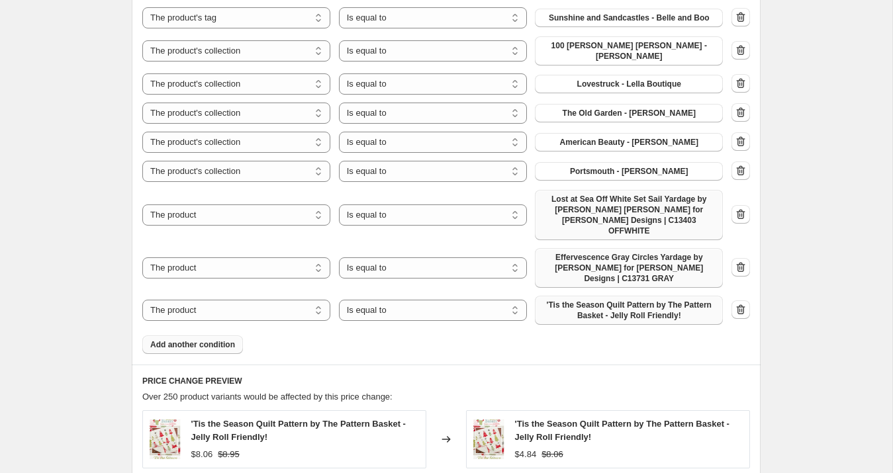
click at [585, 300] on span "'Tis the Season Quilt Pattern by The Pattern Basket - Jelly Roll Friendly!" at bounding box center [629, 310] width 172 height 21
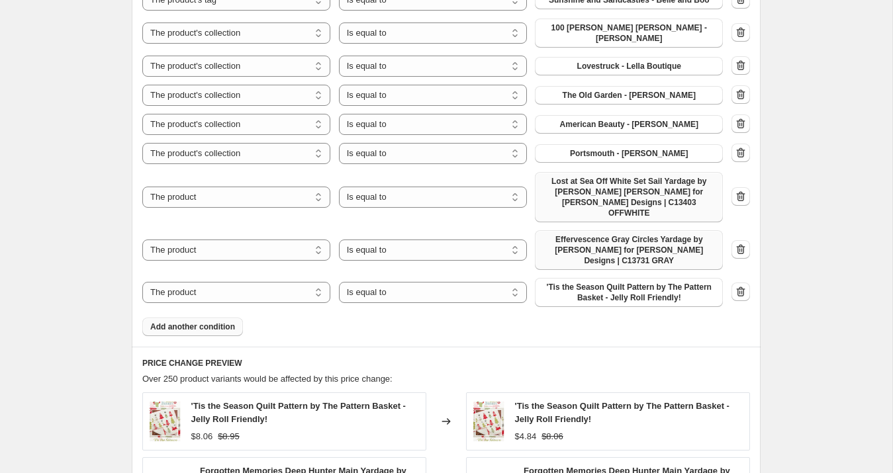
scroll to position [1698, 0]
click at [216, 320] on span "Add another condition" at bounding box center [192, 325] width 85 height 11
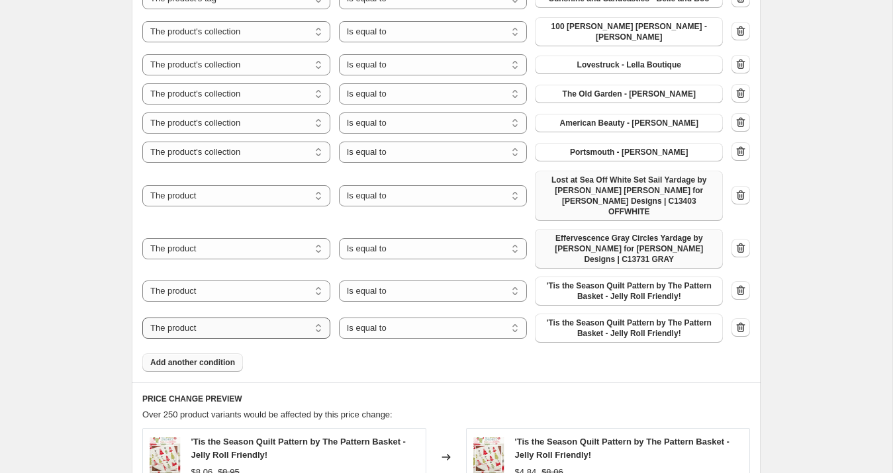
click at [221, 318] on select "The product The product's collection The product's tag The product's vendor The…" at bounding box center [236, 328] width 188 height 21
select select "collection"
click at [592, 318] on span "100 [PERSON_NAME] [PERSON_NAME] - [PERSON_NAME]" at bounding box center [629, 328] width 172 height 21
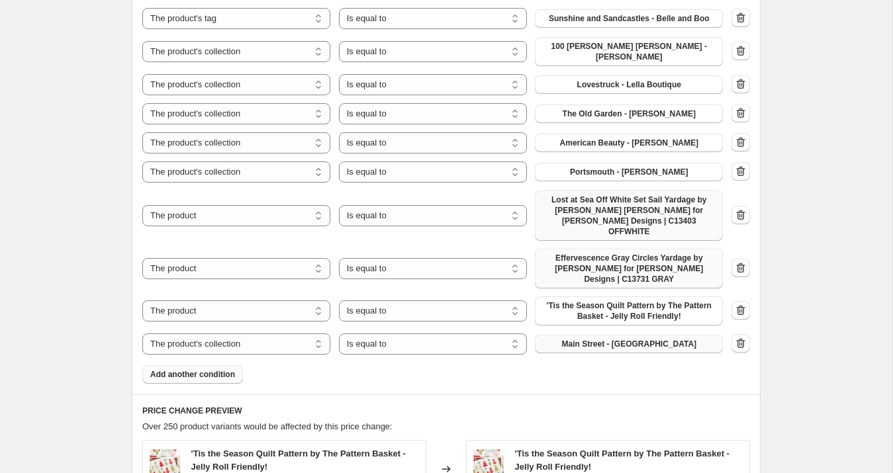
scroll to position [1699, 0]
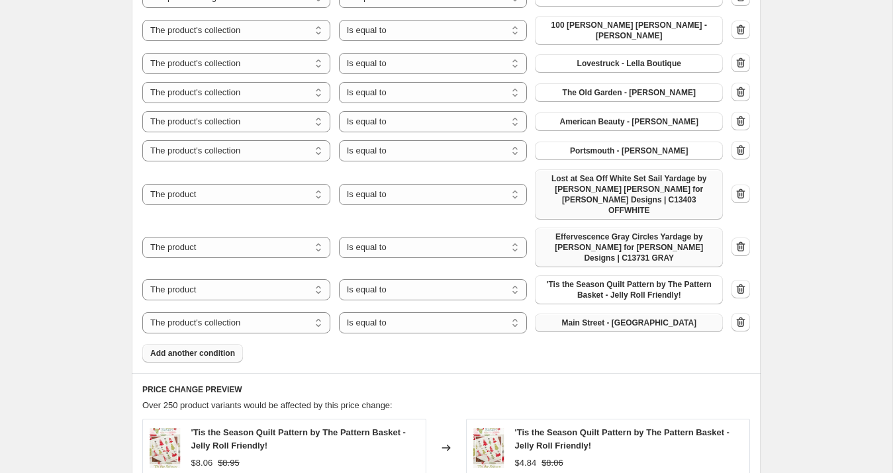
click at [214, 344] on button "Add another condition" at bounding box center [192, 353] width 101 height 19
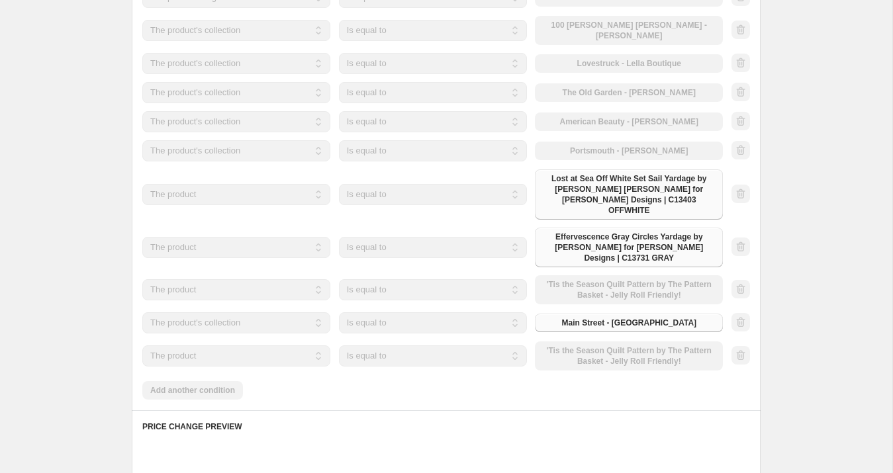
click at [219, 345] on select "The product The product's collection The product's tag The product's vendor The…" at bounding box center [236, 355] width 188 height 21
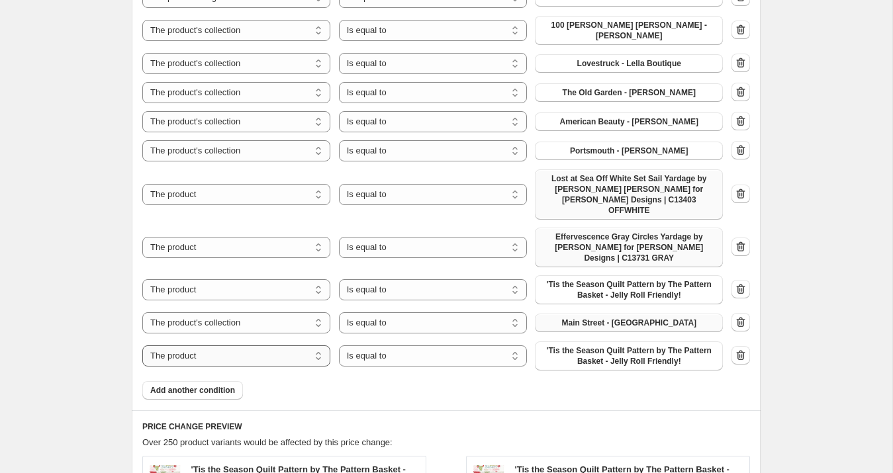
select select "collection"
click at [596, 345] on span "100 [PERSON_NAME] [PERSON_NAME] - [PERSON_NAME]" at bounding box center [629, 355] width 172 height 21
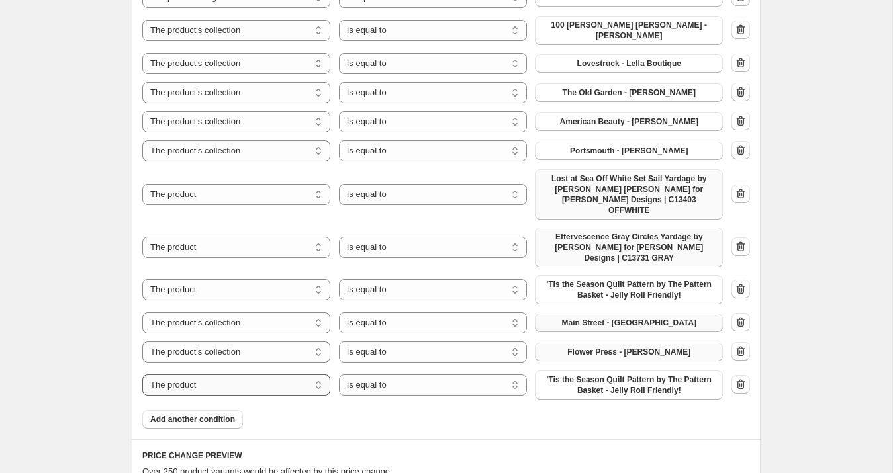
click at [226, 375] on select "The product The product's collection The product's tag The product's vendor The…" at bounding box center [236, 385] width 188 height 21
select select "collection"
click at [605, 375] on span "100 [PERSON_NAME] [PERSON_NAME] - [PERSON_NAME]" at bounding box center [629, 385] width 172 height 21
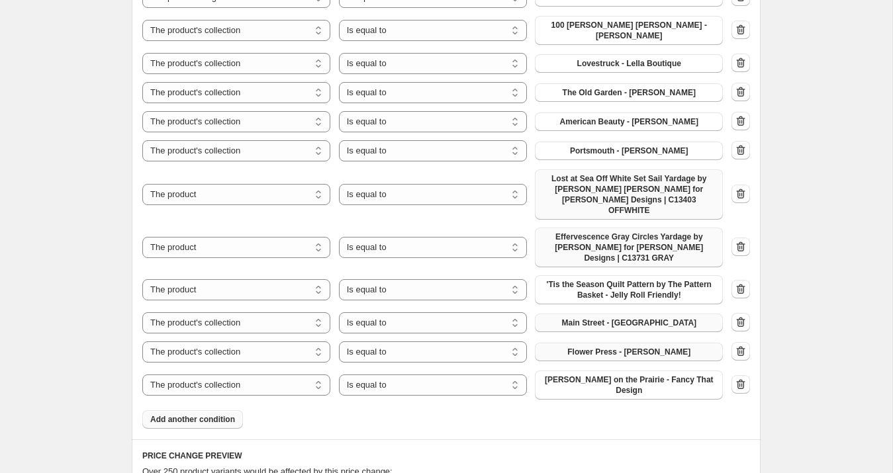
click at [220, 414] on span "Add another condition" at bounding box center [192, 419] width 85 height 11
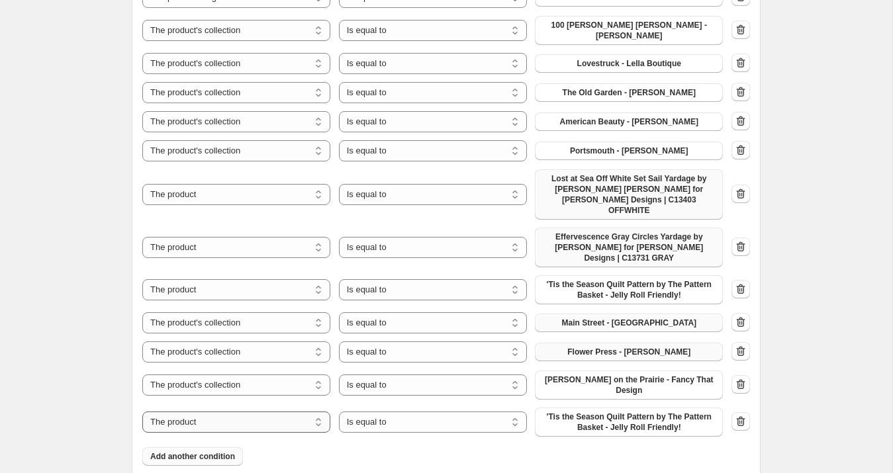
click at [220, 412] on select "The product The product's collection The product's tag The product's vendor The…" at bounding box center [236, 422] width 188 height 21
select select "collection"
click at [615, 412] on span "100 [PERSON_NAME] [PERSON_NAME] - [PERSON_NAME]" at bounding box center [629, 422] width 172 height 21
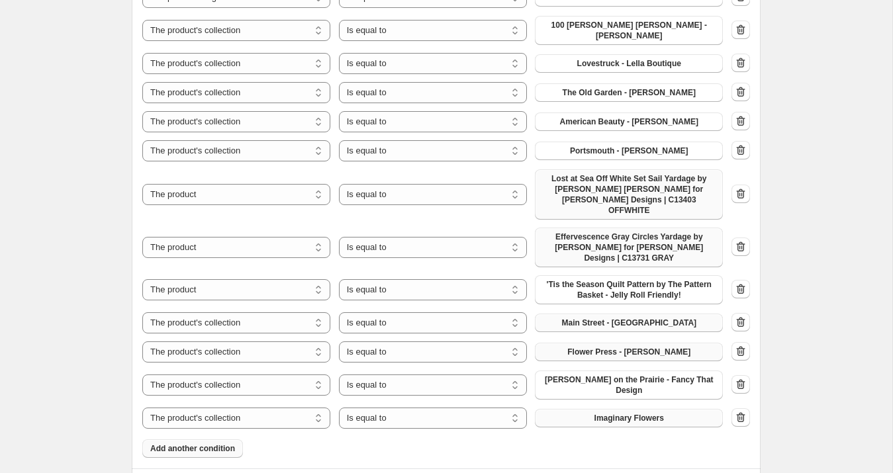
click at [229, 443] on span "Add another condition" at bounding box center [192, 448] width 85 height 11
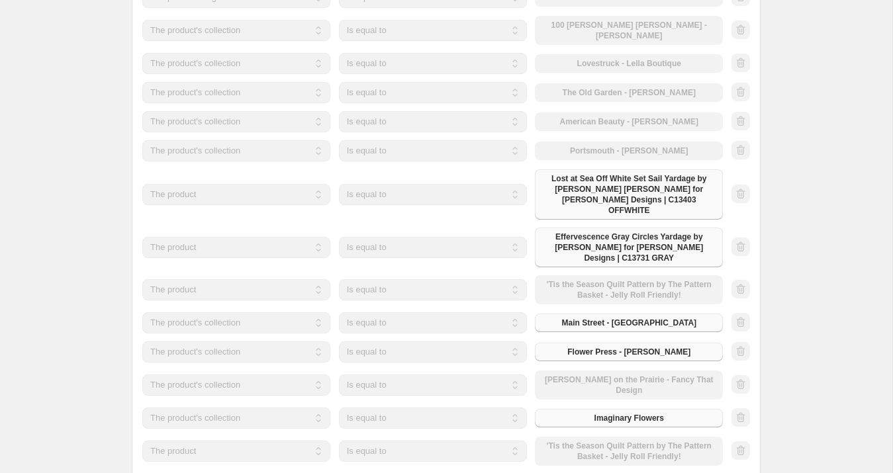
click at [227, 441] on select "The product The product's collection The product's tag The product's vendor The…" at bounding box center [236, 451] width 188 height 21
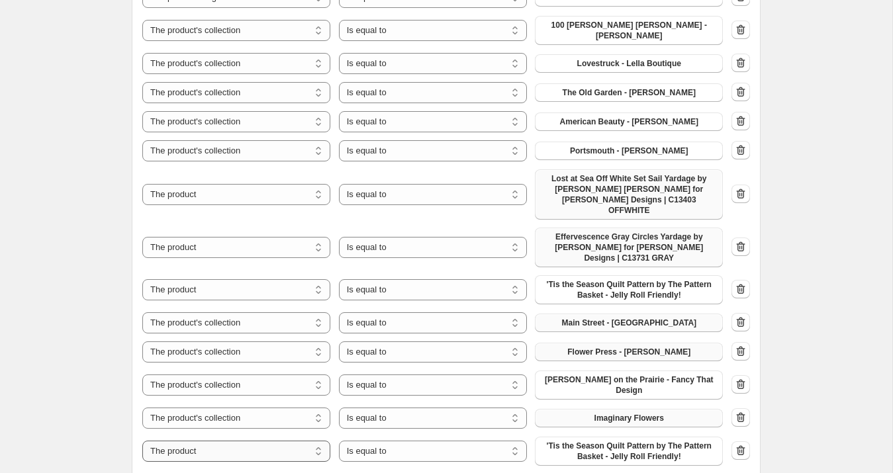
select select "collection"
click at [591, 441] on span "100 [PERSON_NAME] [PERSON_NAME] - [PERSON_NAME]" at bounding box center [629, 451] width 172 height 21
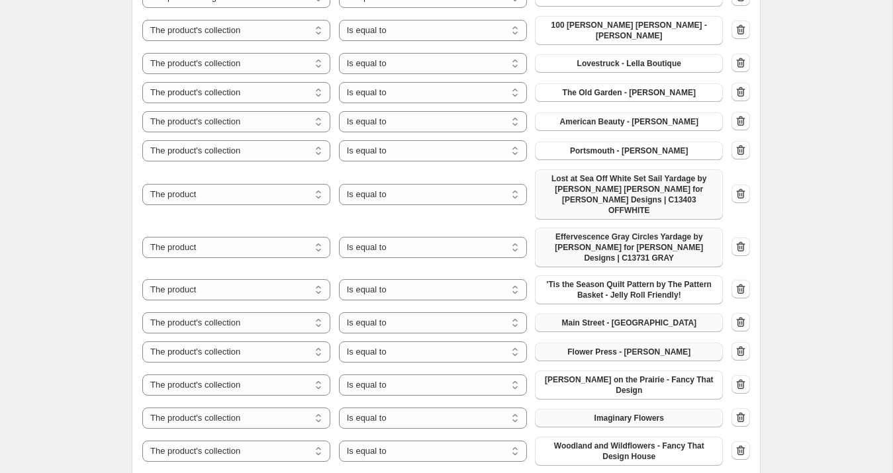
scroll to position [1700, 0]
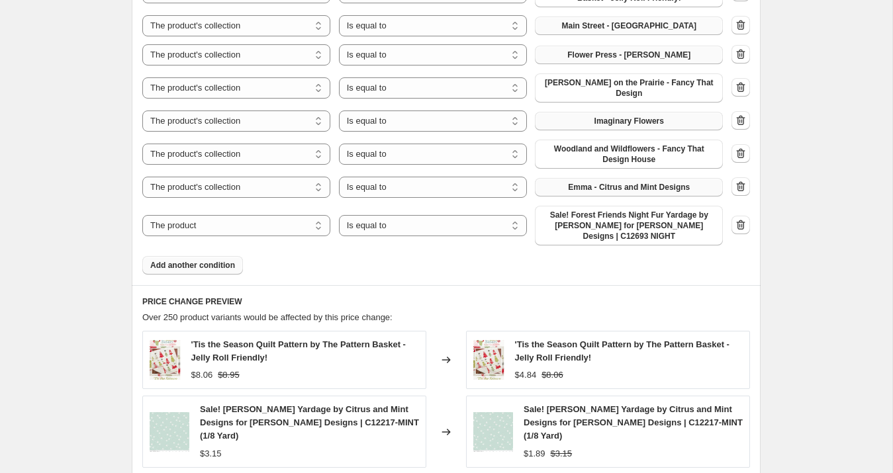
scroll to position [1997, 0]
click at [218, 259] on span "Add another condition" at bounding box center [192, 264] width 85 height 11
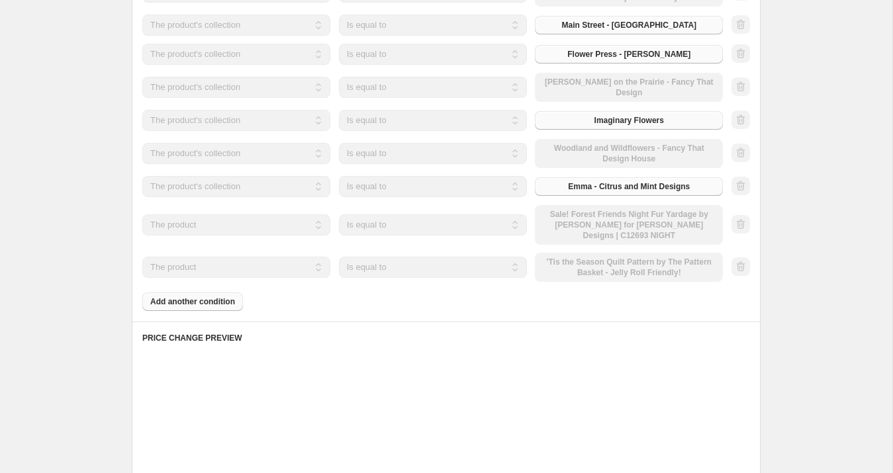
click at [216, 257] on select "The product The product's collection The product's tag The product's vendor The…" at bounding box center [236, 267] width 188 height 21
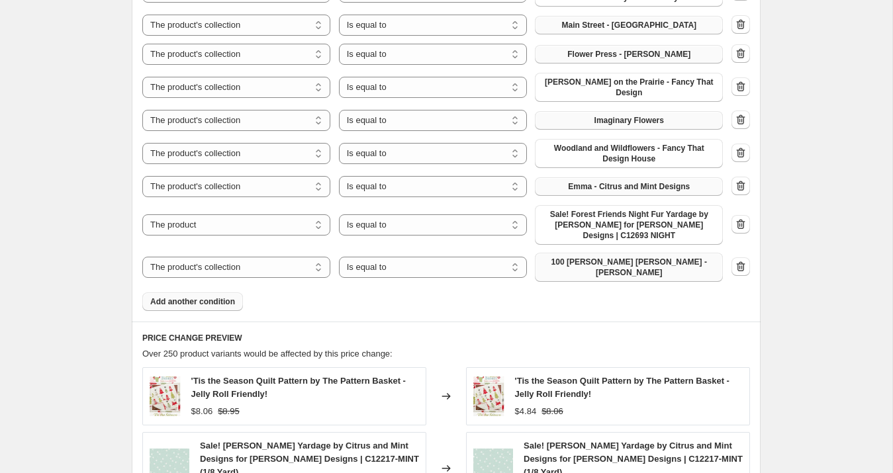
click at [596, 257] on span "100 [PERSON_NAME] [PERSON_NAME] - [PERSON_NAME]" at bounding box center [629, 267] width 172 height 21
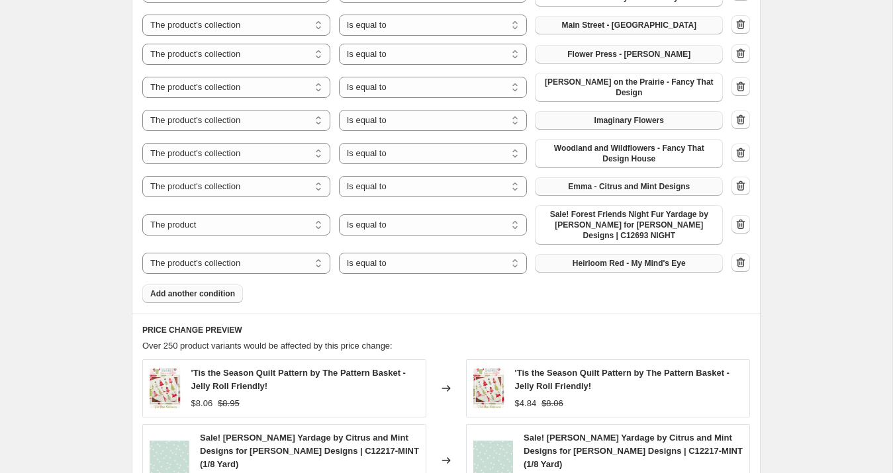
click at [223, 289] on span "Add another condition" at bounding box center [192, 294] width 85 height 11
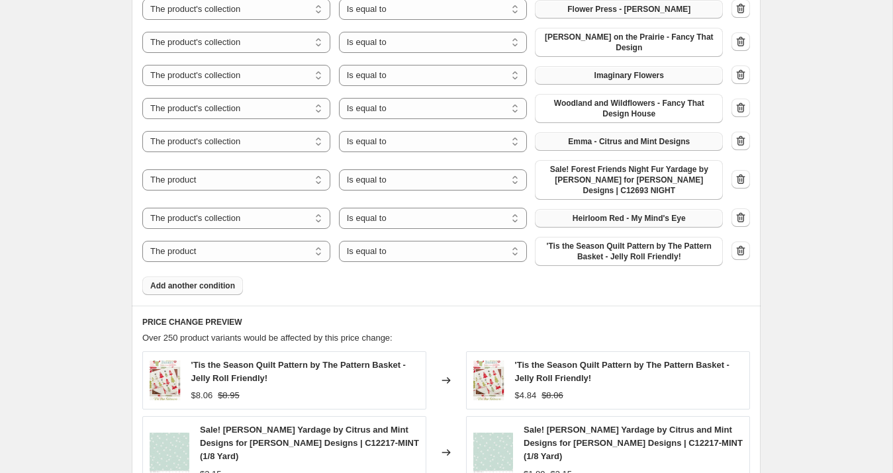
scroll to position [2049, 0]
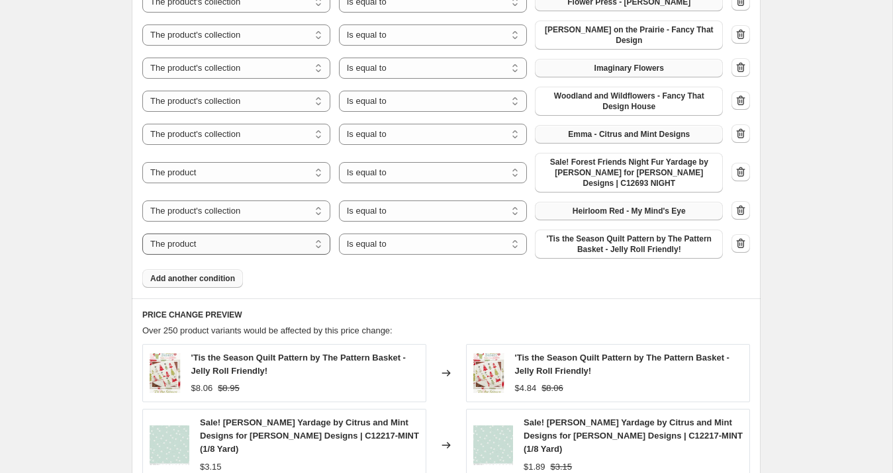
click at [265, 234] on select "The product The product's collection The product's tag The product's vendor The…" at bounding box center [236, 244] width 188 height 21
click at [615, 234] on span "100 [PERSON_NAME] [PERSON_NAME] - [PERSON_NAME]" at bounding box center [629, 244] width 172 height 21
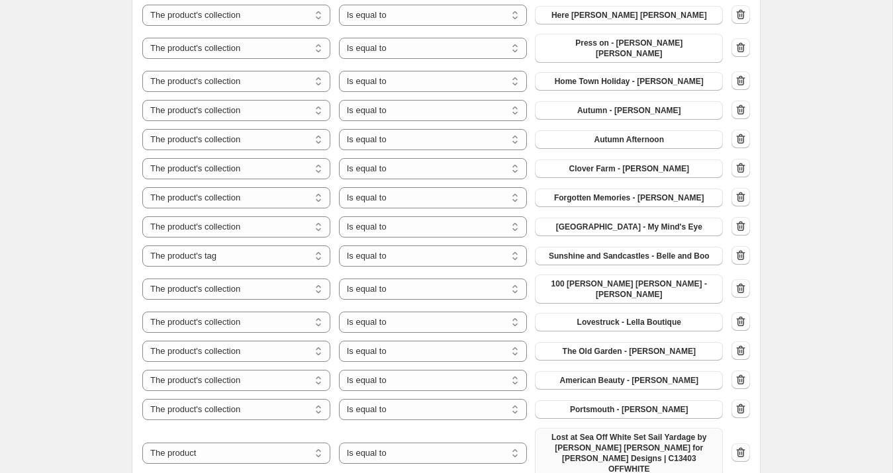
scroll to position [2460, 0]
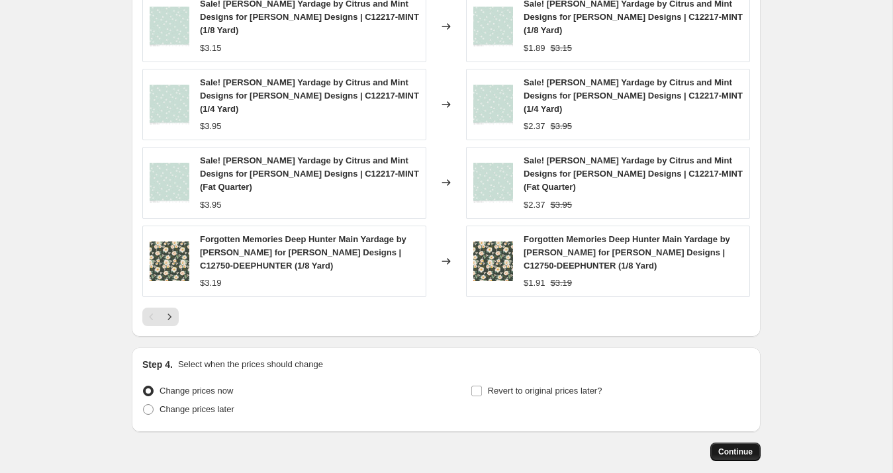
click at [730, 447] on span "Continue" at bounding box center [735, 452] width 34 height 11
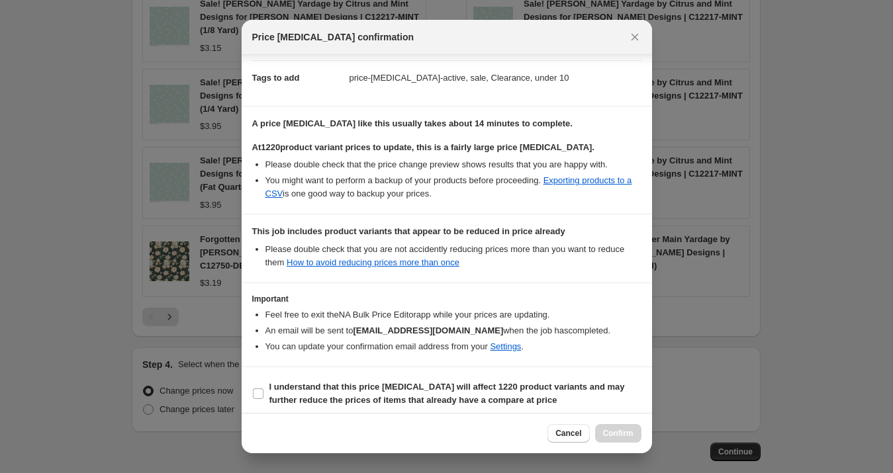
scroll to position [192, 0]
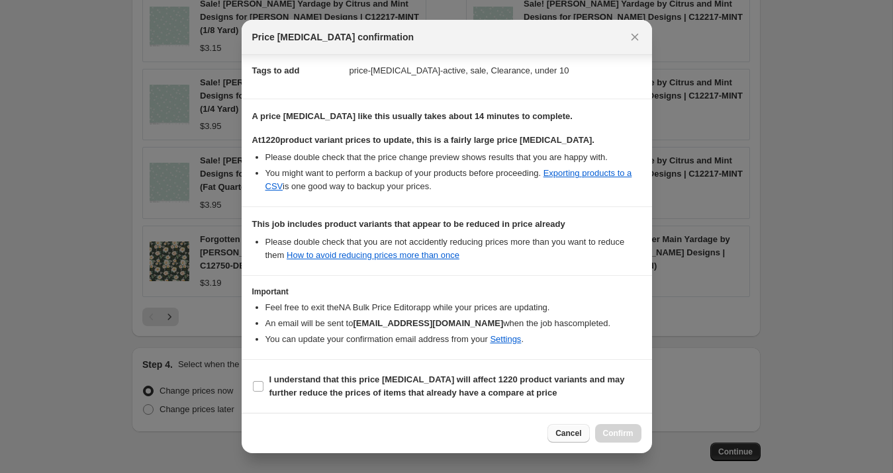
click at [558, 432] on span "Cancel" at bounding box center [568, 433] width 26 height 11
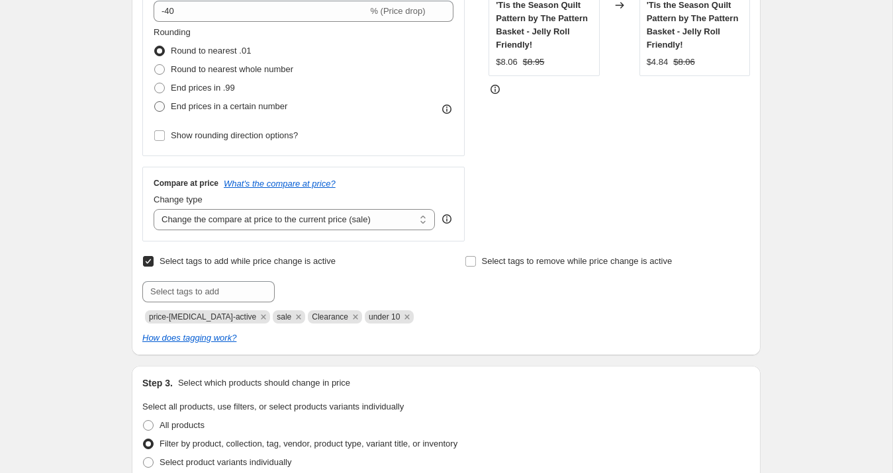
scroll to position [331, 0]
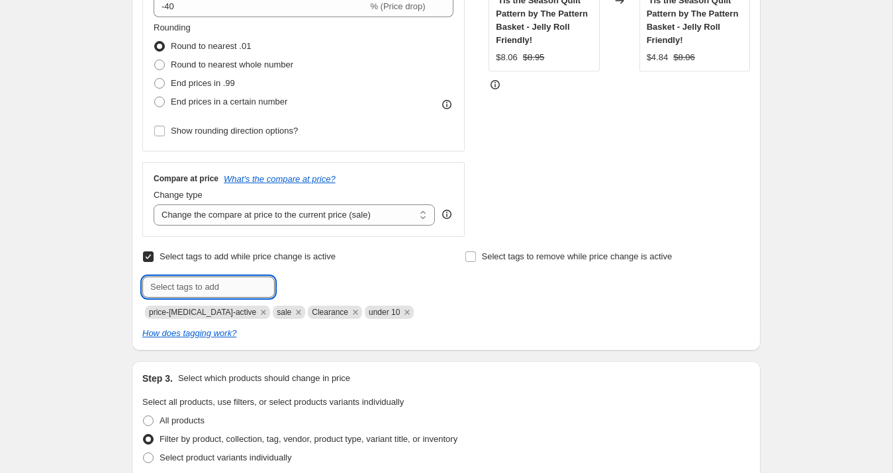
click at [231, 288] on input "text" at bounding box center [208, 287] width 132 height 21
click at [338, 287] on span "end of summe..." at bounding box center [334, 285] width 60 height 9
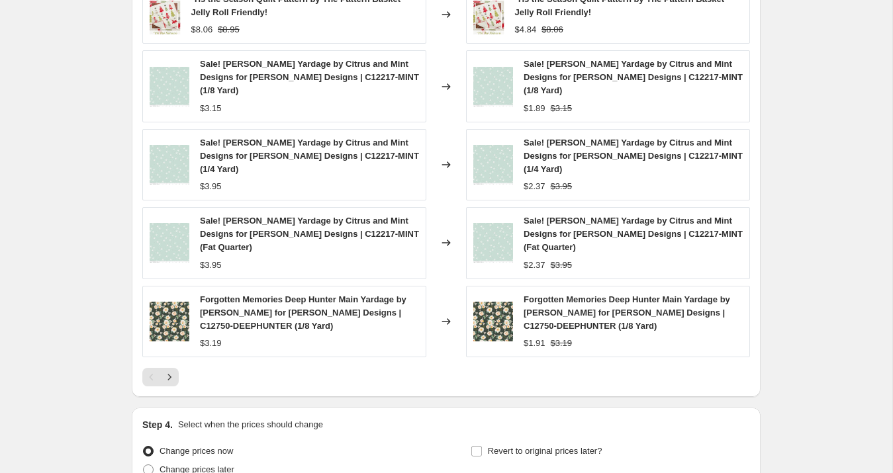
scroll to position [2476, 0]
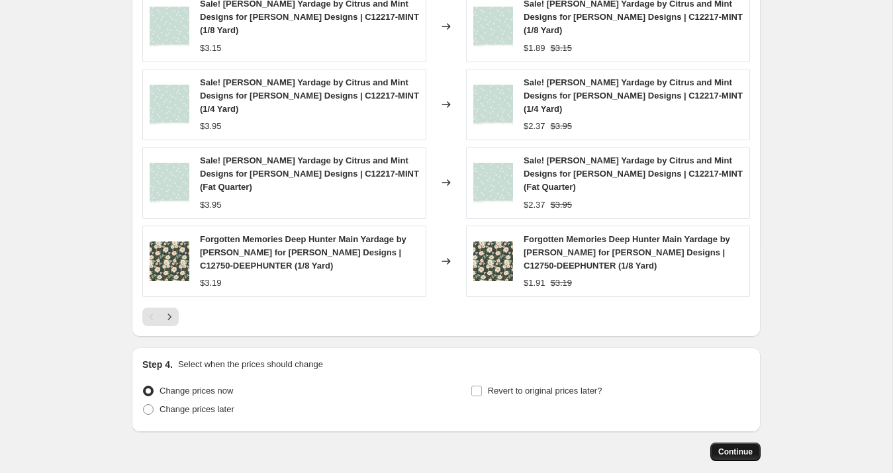
click at [744, 447] on span "Continue" at bounding box center [735, 452] width 34 height 11
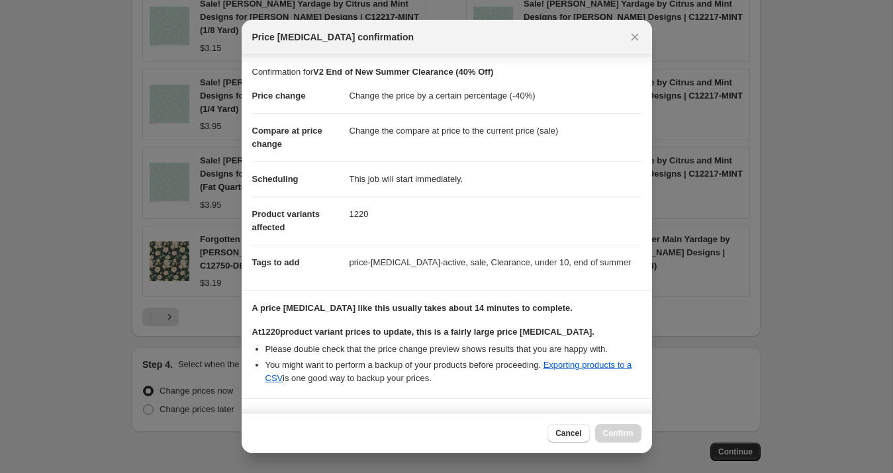
scroll to position [192, 0]
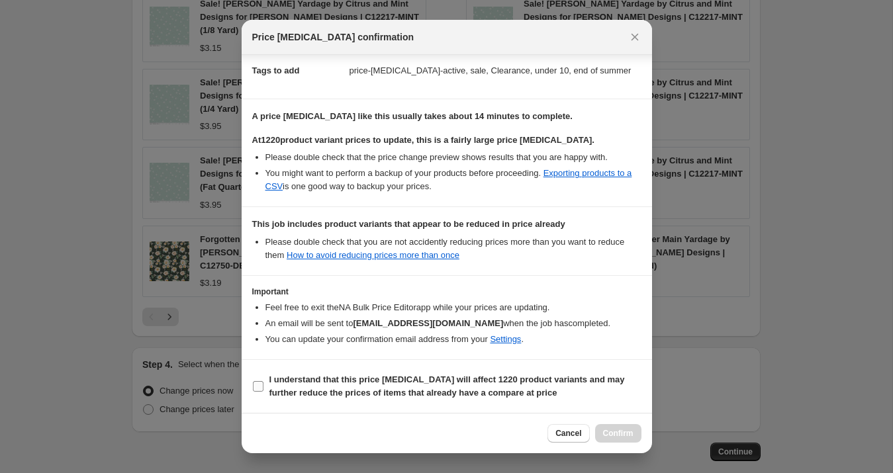
click at [303, 377] on b "I understand that this price change job will affect 1220 product variants and m…" at bounding box center [446, 386] width 355 height 23
click at [263, 381] on input "I understand that this price change job will affect 1220 product variants and m…" at bounding box center [258, 386] width 11 height 11
click at [610, 430] on span "Confirm" at bounding box center [618, 433] width 30 height 11
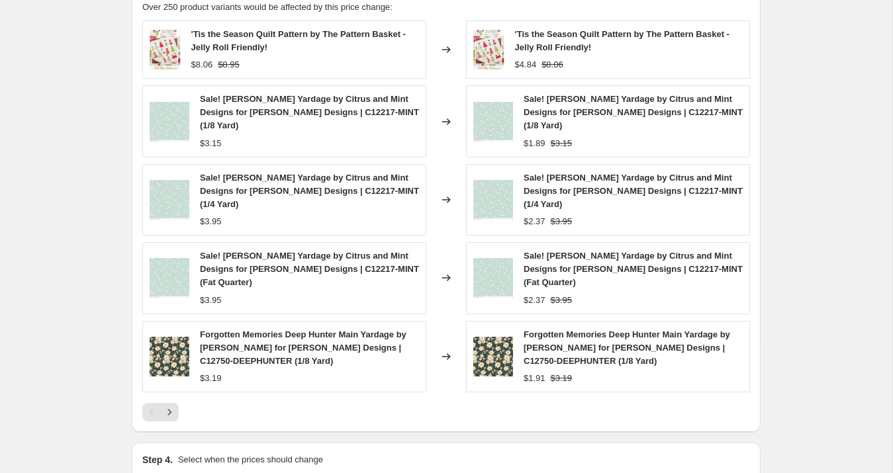
scroll to position [2510, 0]
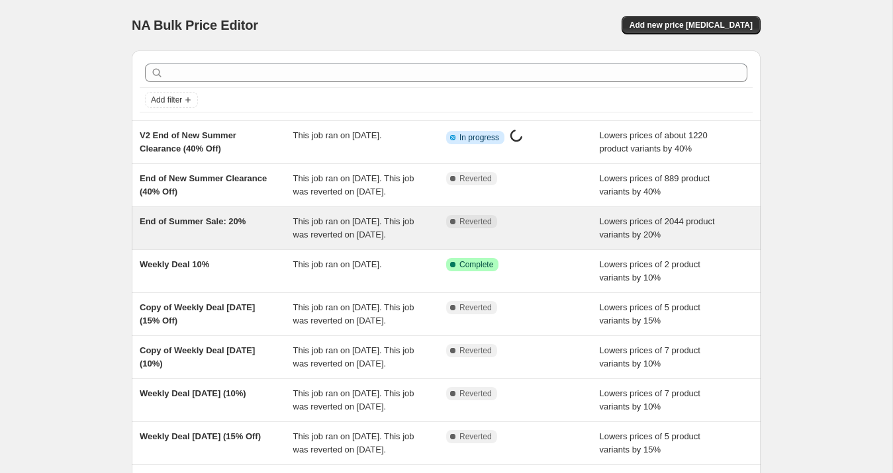
click at [220, 242] on div "End of Summer Sale: 20%" at bounding box center [217, 228] width 154 height 26
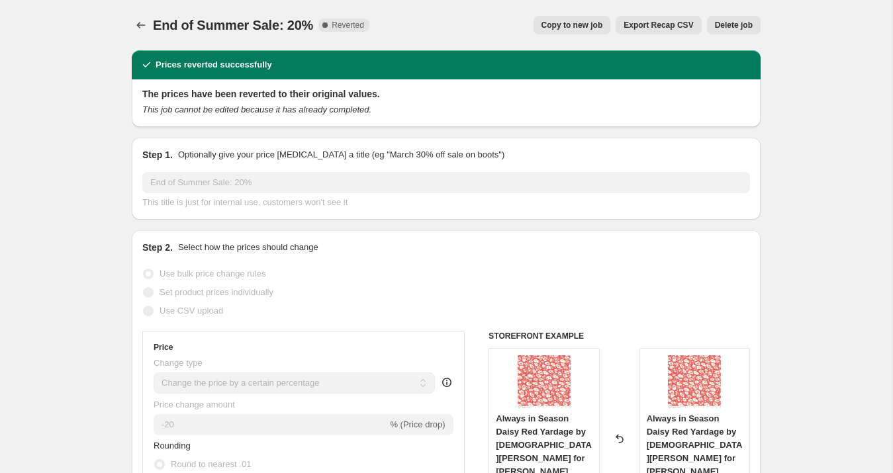
click at [561, 26] on span "Copy to new job" at bounding box center [572, 25] width 62 height 11
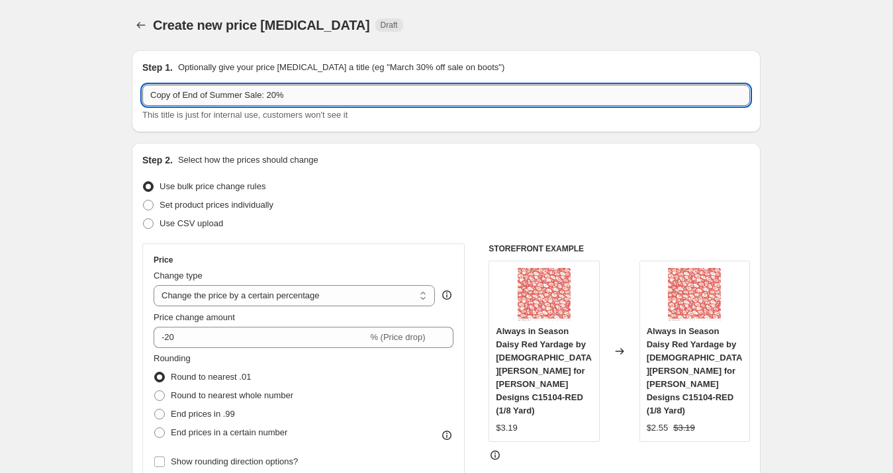
click at [159, 93] on input "Copy of End of Summer Sale: 20%" at bounding box center [446, 95] width 608 height 21
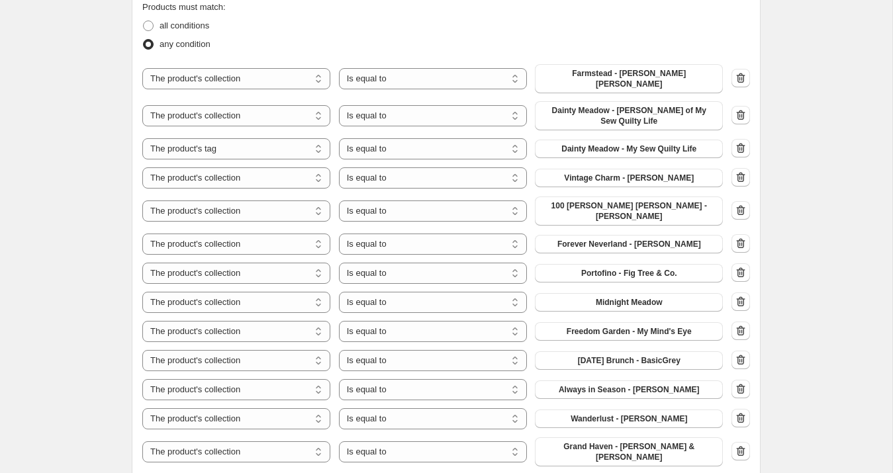
scroll to position [837, 0]
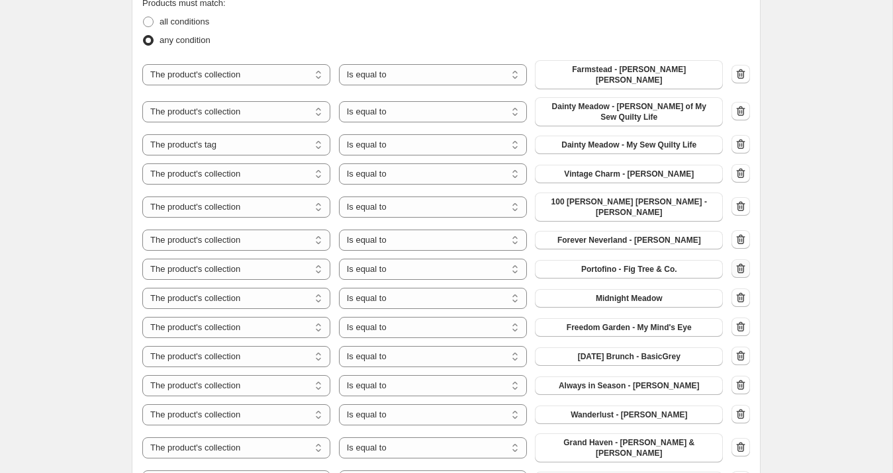
click at [739, 262] on icon "button" at bounding box center [740, 268] width 13 height 13
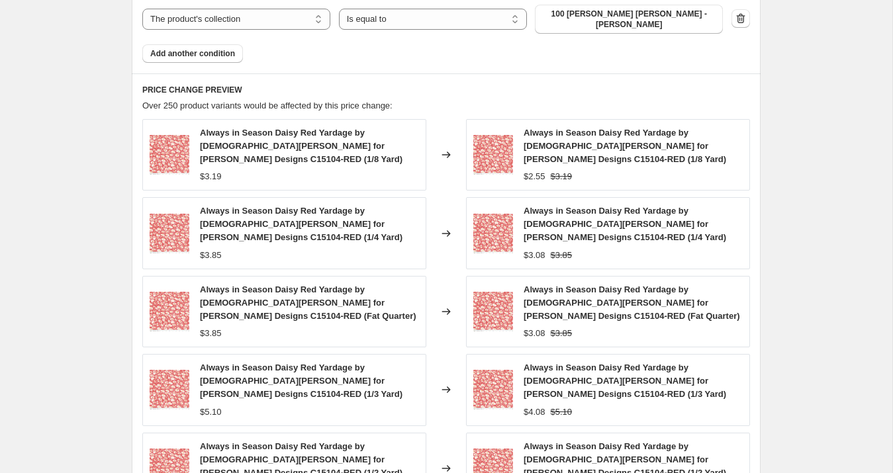
scroll to position [1494, 0]
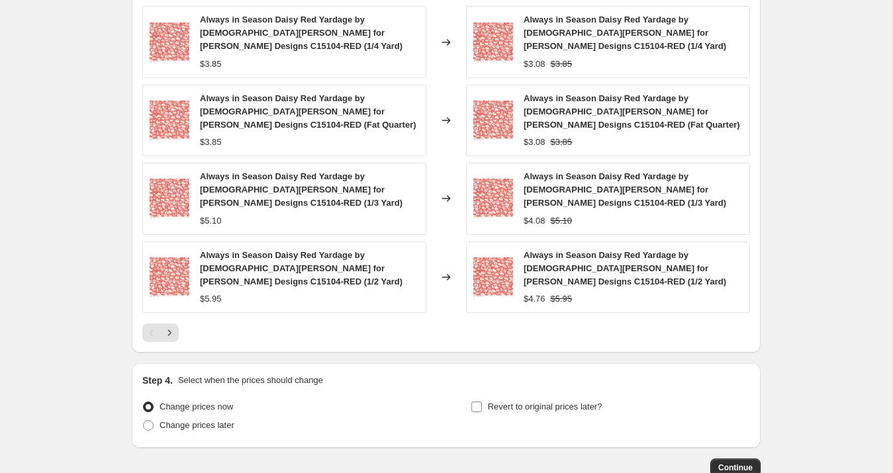
click at [479, 402] on input "Revert to original prices later?" at bounding box center [476, 407] width 11 height 11
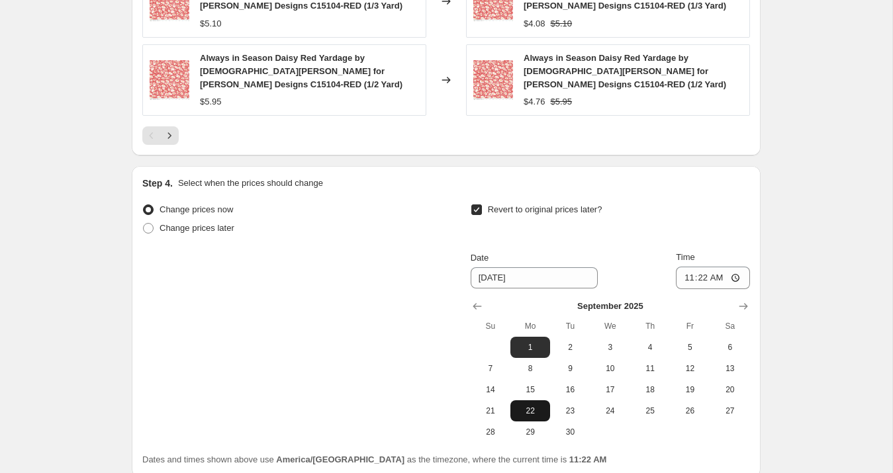
scroll to position [1695, 0]
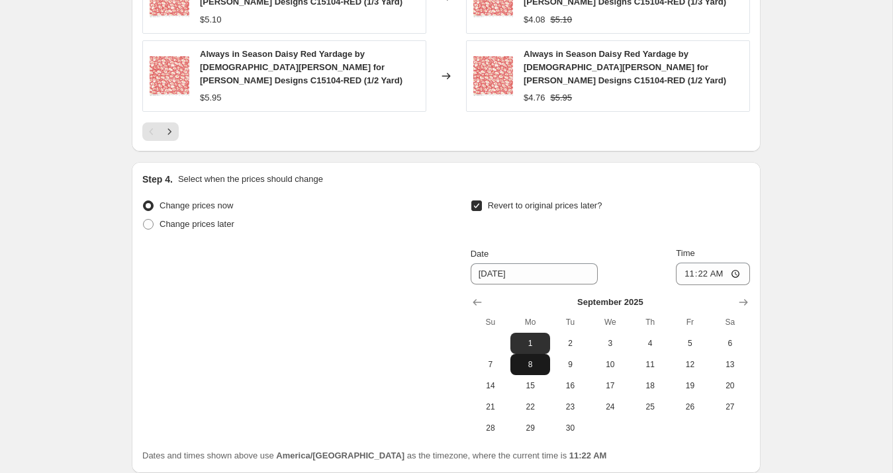
click at [528, 359] on span "8" at bounding box center [530, 364] width 29 height 11
click at [698, 263] on input "11:22" at bounding box center [713, 274] width 74 height 23
click at [696, 197] on div "Revert to original prices later?" at bounding box center [610, 217] width 279 height 40
click at [572, 338] on span "2" at bounding box center [569, 343] width 29 height 11
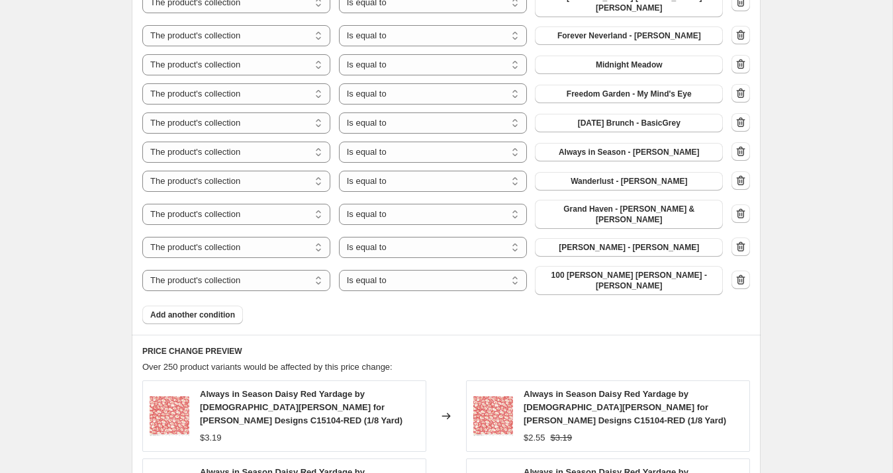
scroll to position [1720, 0]
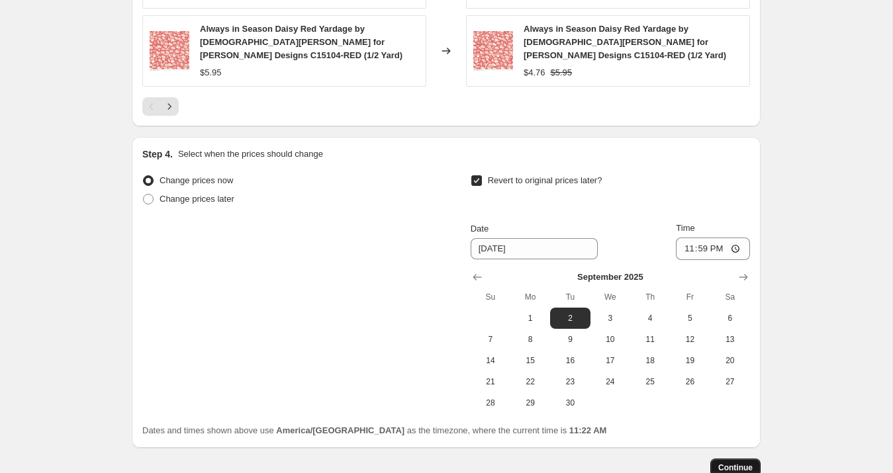
click at [737, 459] on button "Continue" at bounding box center [735, 468] width 50 height 19
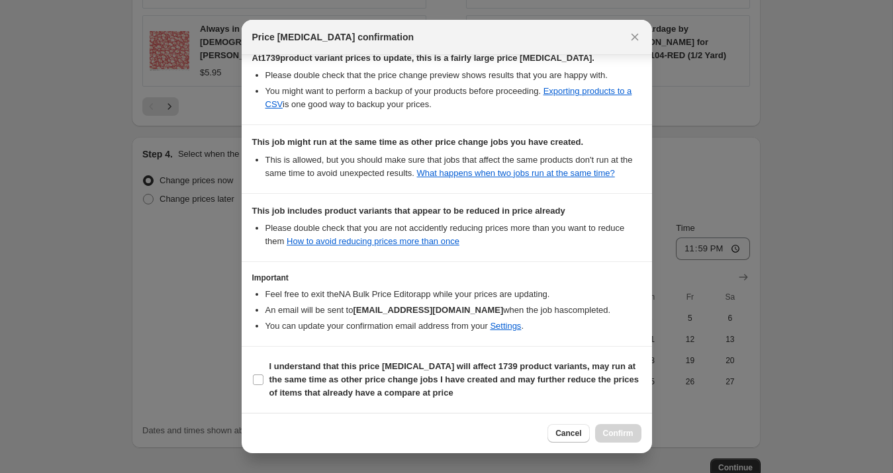
scroll to position [300, 0]
click at [310, 374] on b "I understand that this price change job will affect 1739 product variants, may …" at bounding box center [453, 379] width 369 height 36
click at [263, 375] on input "I understand that this price change job will affect 1739 product variants, may …" at bounding box center [258, 380] width 11 height 11
click at [629, 434] on span "Confirm" at bounding box center [618, 433] width 30 height 11
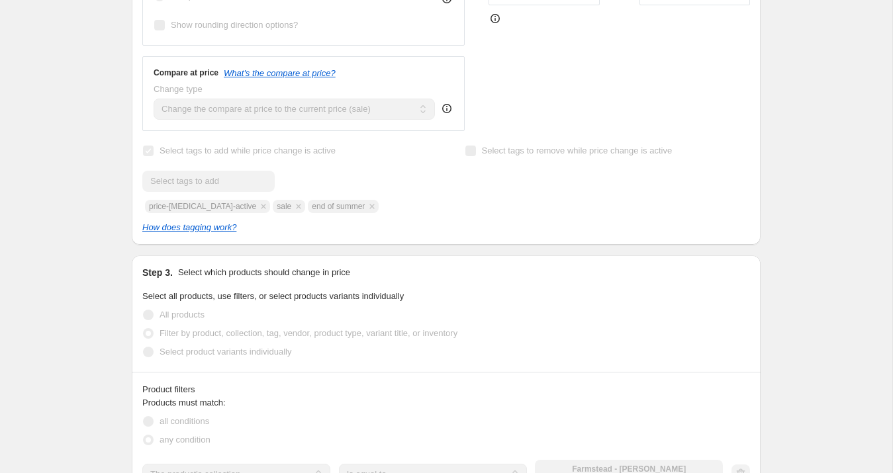
scroll to position [526, 0]
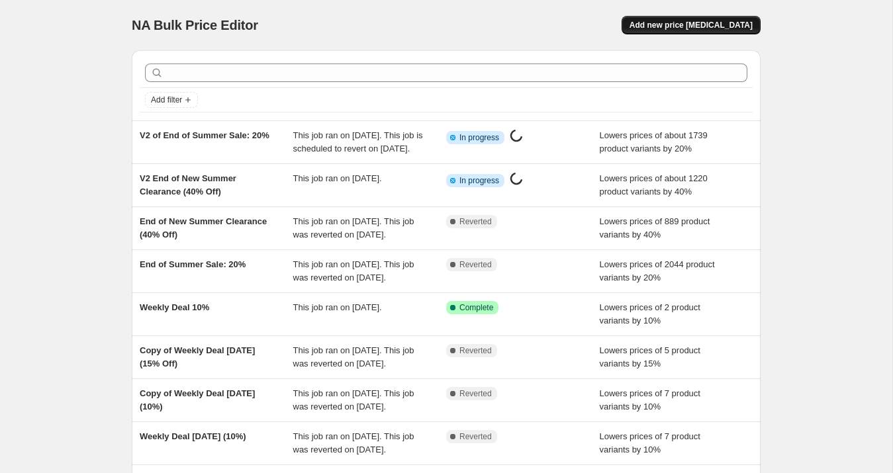
click at [684, 26] on span "Add new price [MEDICAL_DATA]" at bounding box center [690, 25] width 123 height 11
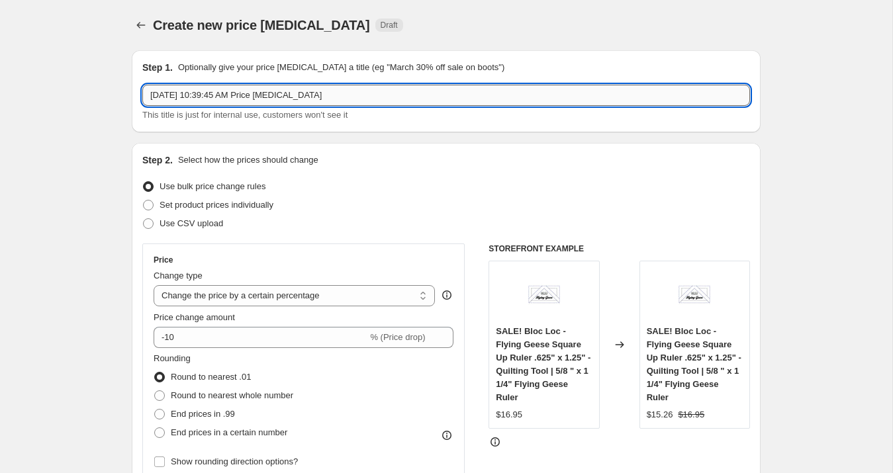
click at [209, 95] on input "Aug 25, 2025, 10:39:45 AM Price change job" at bounding box center [446, 95] width 608 height 21
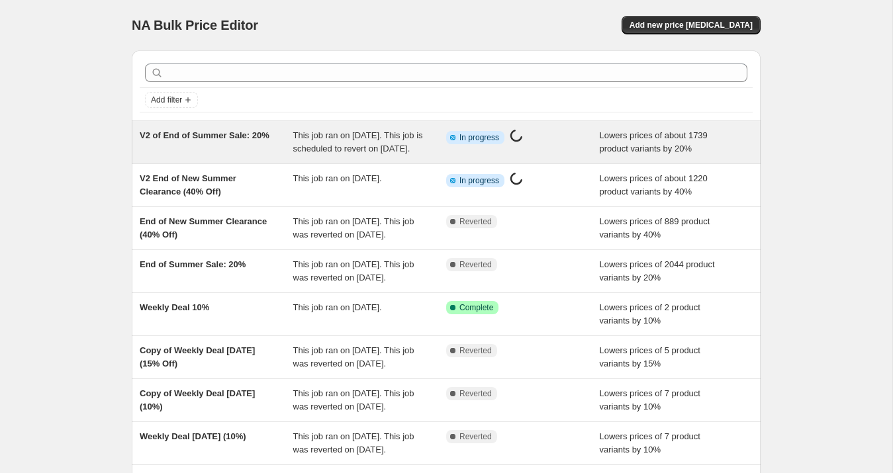
click at [238, 155] on div "V2 of End of Summer Sale: 20%" at bounding box center [217, 142] width 154 height 26
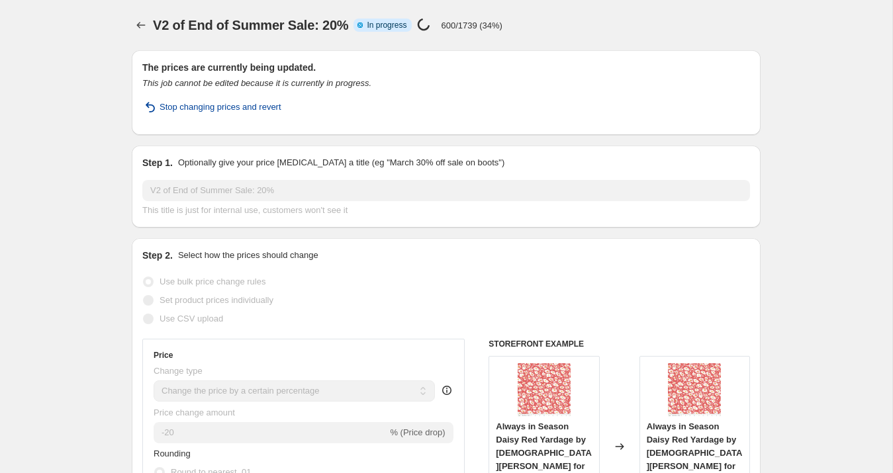
click at [219, 111] on span "Stop changing prices and revert" at bounding box center [221, 107] width 122 height 13
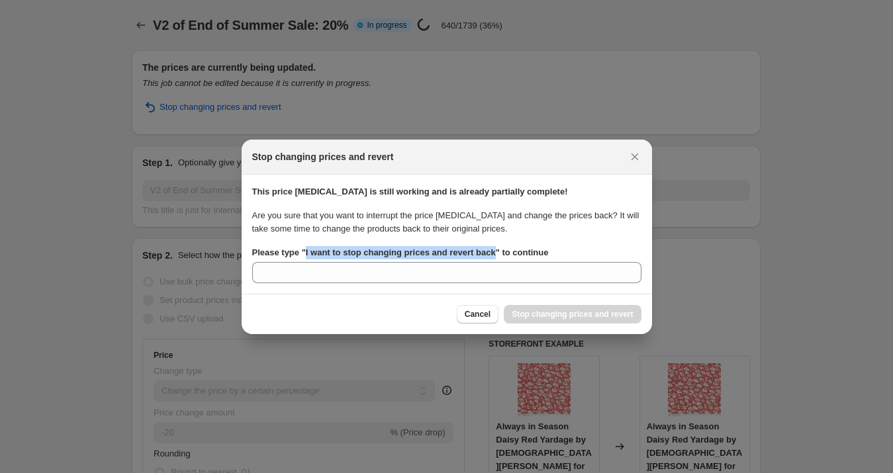
drag, startPoint x: 308, startPoint y: 255, endPoint x: 507, endPoint y: 255, distance: 199.2
click at [507, 255] on b "Please type " I want to stop changing prices and revert back " to continue" at bounding box center [400, 253] width 297 height 10
copy b "I want to stop changing prices and revert back"
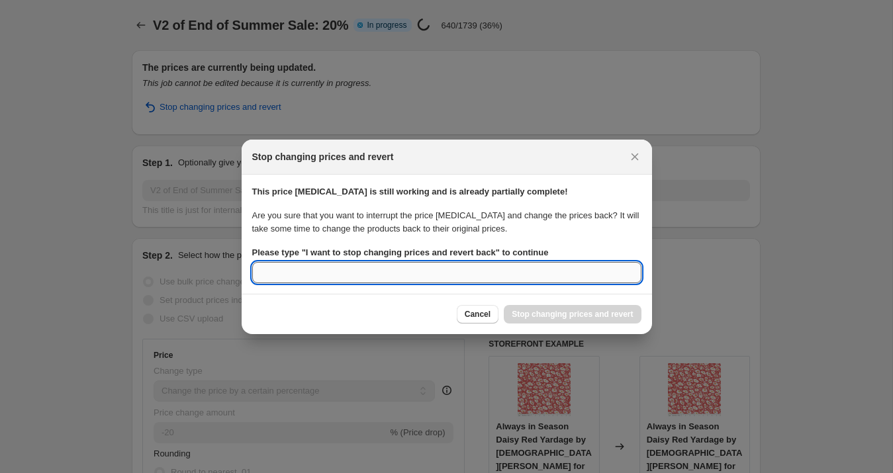
click at [425, 280] on input "Please type " I want to stop changing prices and revert back " to continue" at bounding box center [446, 272] width 389 height 21
paste input "I want to stop changing prices and revert back"
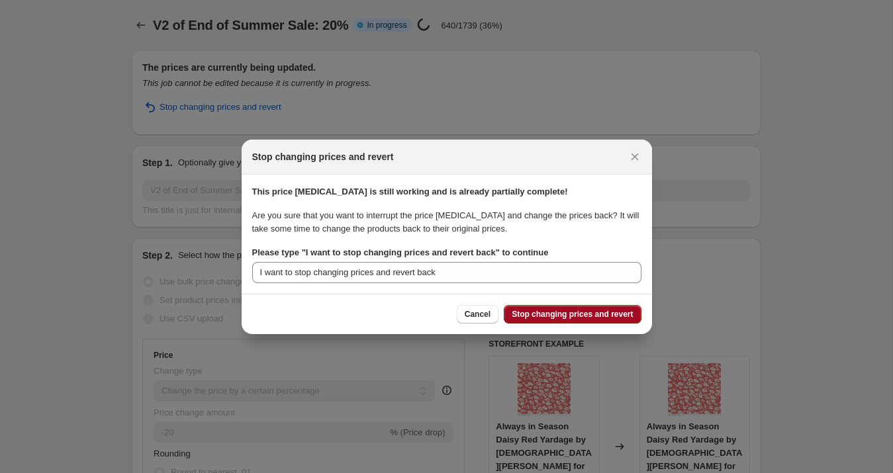
click at [579, 315] on span "Stop changing prices and revert" at bounding box center [572, 314] width 121 height 11
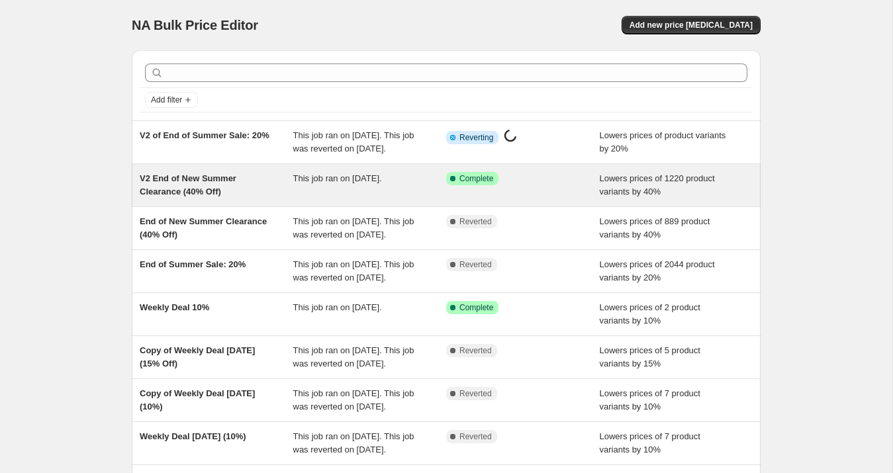
click at [201, 197] on span "V2 End of New Summer Clearance (40% Off)" at bounding box center [188, 184] width 97 height 23
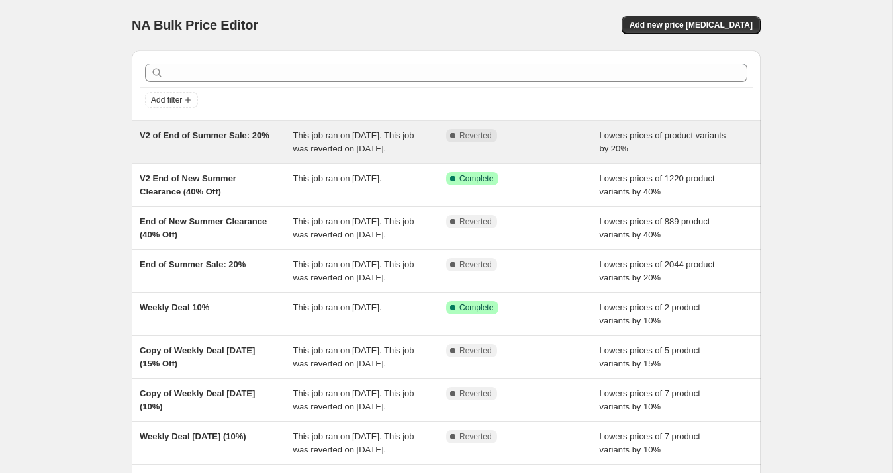
click at [234, 156] on div "V2 of End of Summer Sale: 20%" at bounding box center [217, 142] width 154 height 26
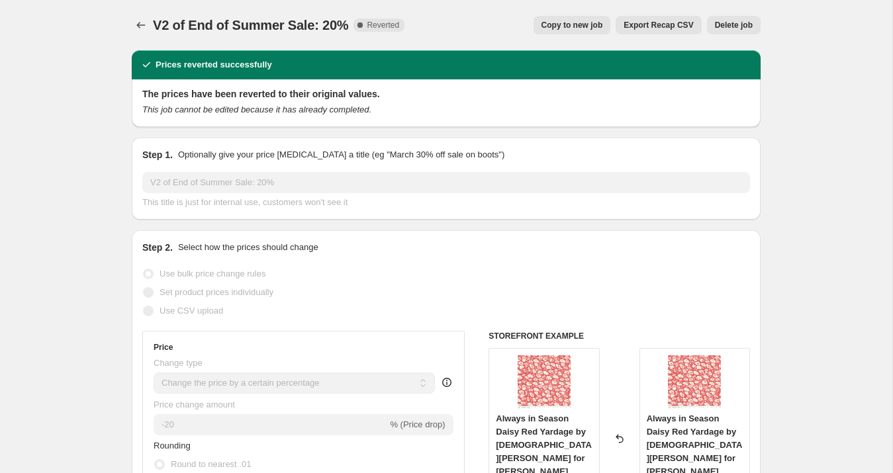
click at [571, 20] on span "Copy to new job" at bounding box center [572, 25] width 62 height 11
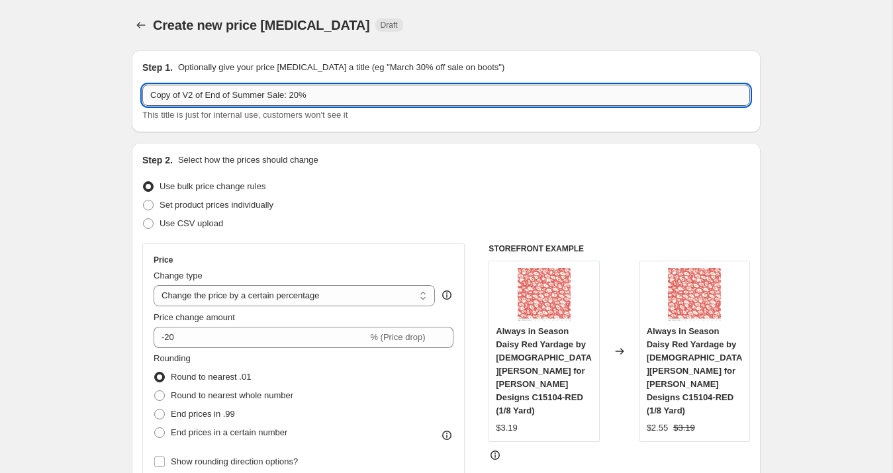
drag, startPoint x: 195, startPoint y: 95, endPoint x: 142, endPoint y: 96, distance: 52.3
click at [142, 96] on input "Copy of V2 of End of Summer Sale: 20%" at bounding box center [446, 95] width 608 height 21
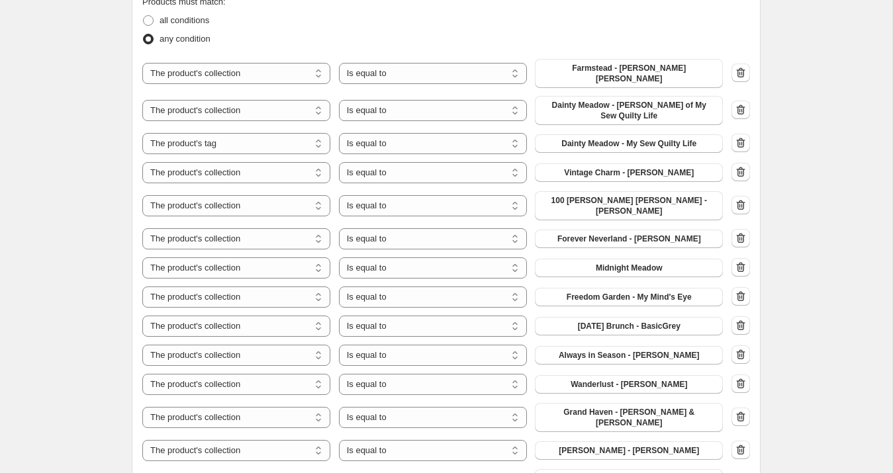
scroll to position [865, 0]
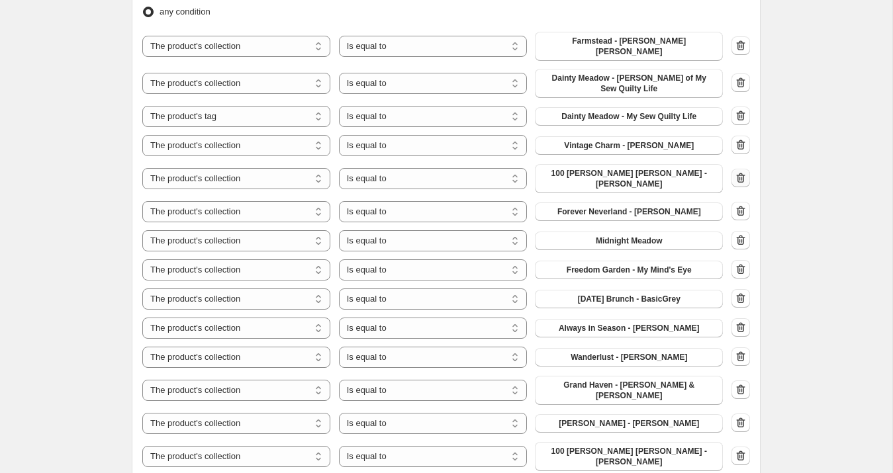
click at [744, 171] on icon "button" at bounding box center [740, 177] width 13 height 13
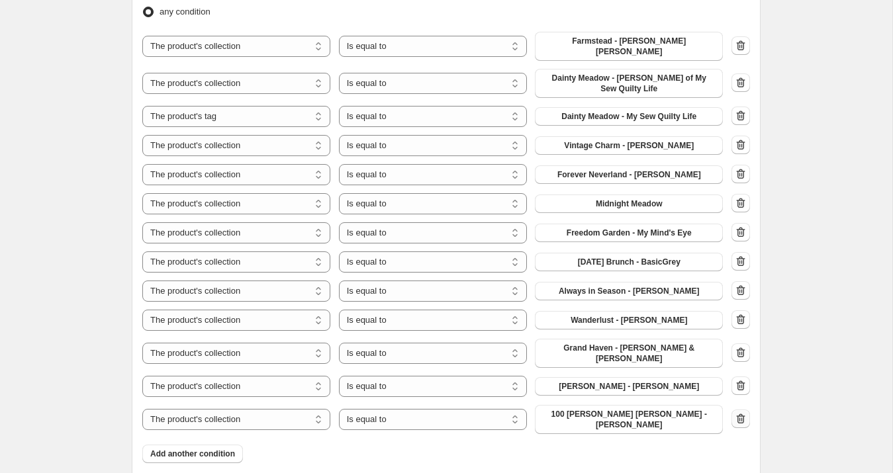
click at [741, 412] on icon "button" at bounding box center [740, 418] width 13 height 13
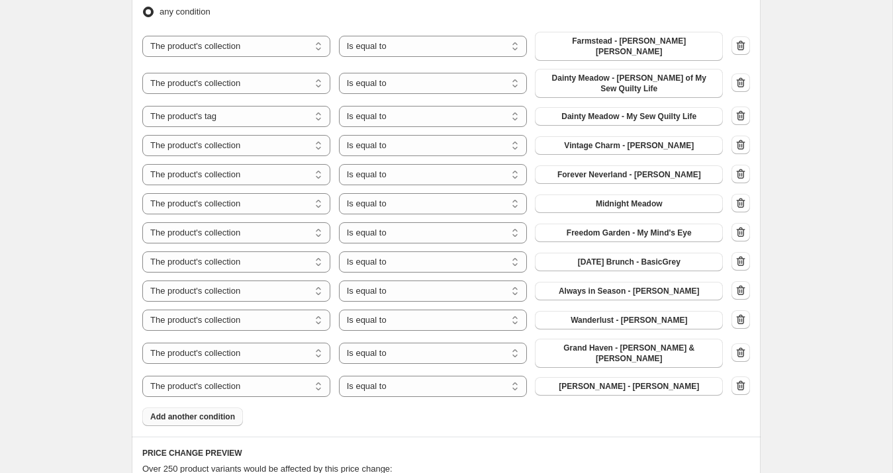
click at [199, 412] on span "Add another condition" at bounding box center [192, 417] width 85 height 11
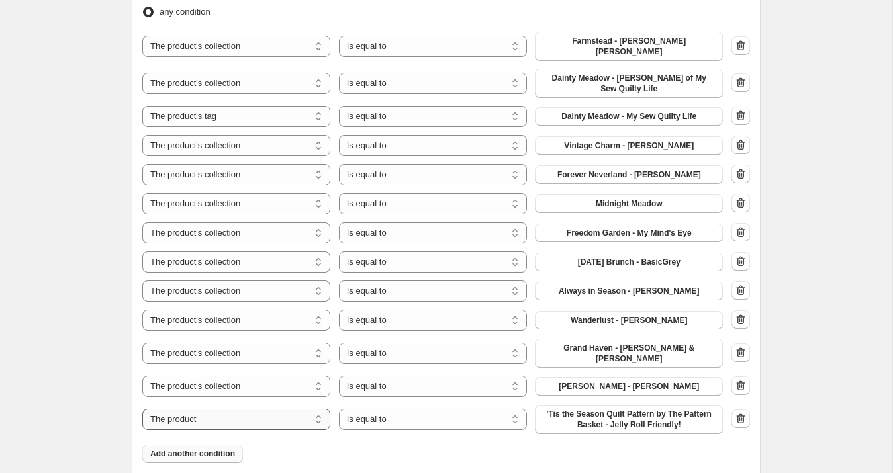
click at [209, 409] on select "The product The product's collection The product's tag The product's vendor The…" at bounding box center [236, 419] width 188 height 21
click at [610, 409] on span "100 [PERSON_NAME] [PERSON_NAME] - [PERSON_NAME]" at bounding box center [629, 419] width 172 height 21
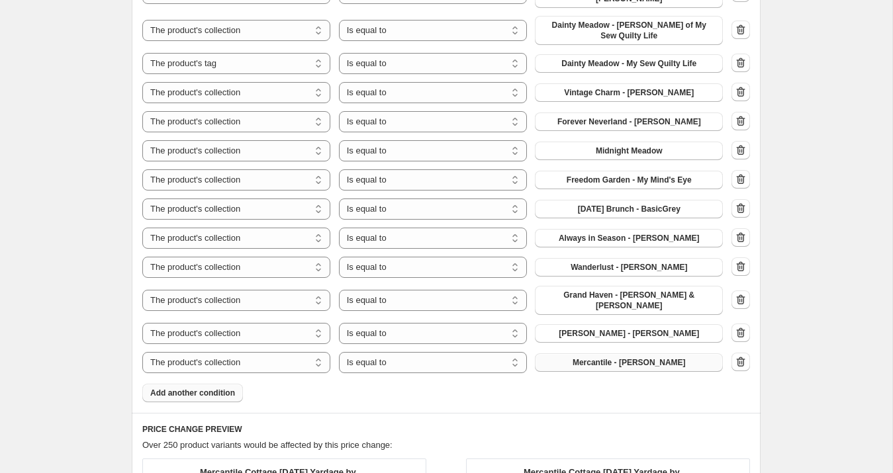
scroll to position [1518, 0]
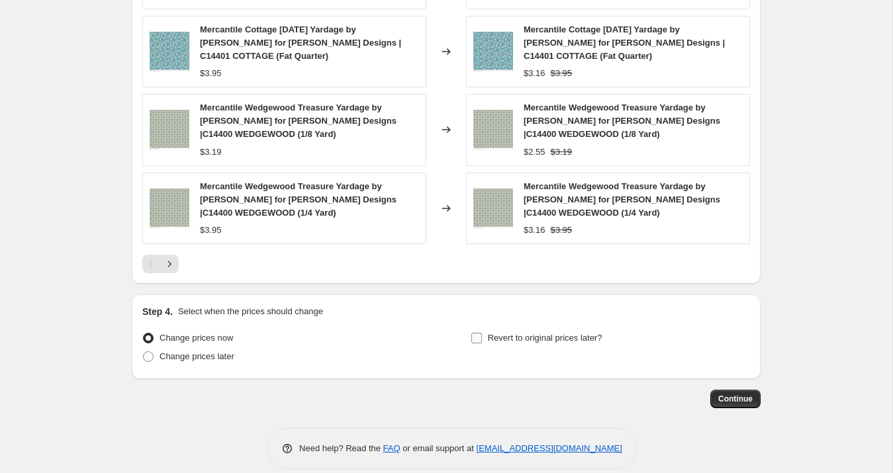
click at [531, 333] on span "Revert to original prices later?" at bounding box center [545, 338] width 114 height 10
click at [482, 333] on input "Revert to original prices later?" at bounding box center [476, 338] width 11 height 11
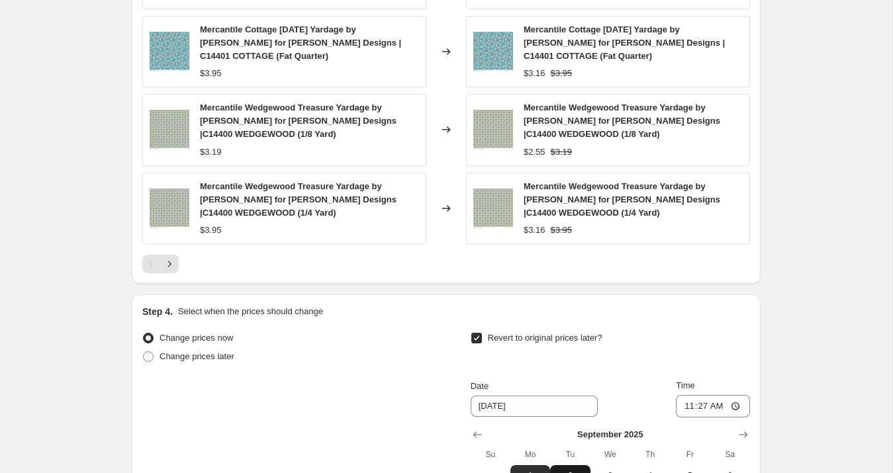
click at [580, 448] on th "Tu" at bounding box center [570, 454] width 40 height 21
click at [576, 465] on button "2" at bounding box center [570, 475] width 40 height 21
click at [701, 395] on input "11:27" at bounding box center [713, 406] width 74 height 23
click at [714, 340] on div "Revert to original prices later?" at bounding box center [610, 349] width 279 height 40
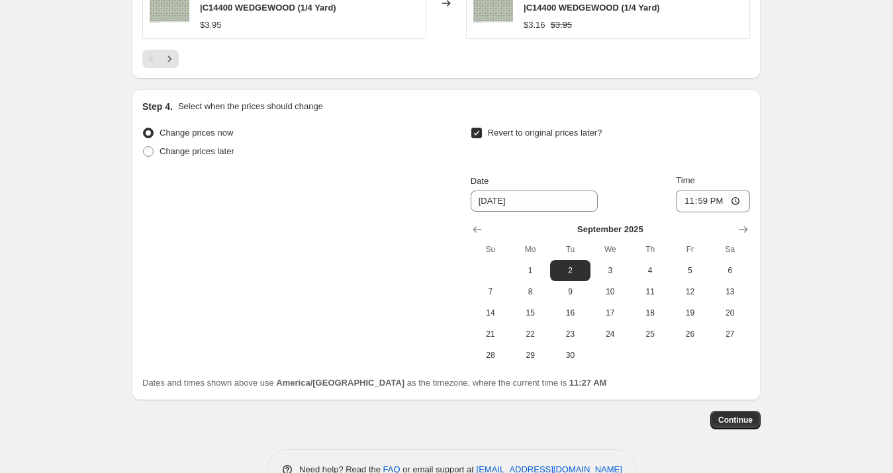
scroll to position [1744, 0]
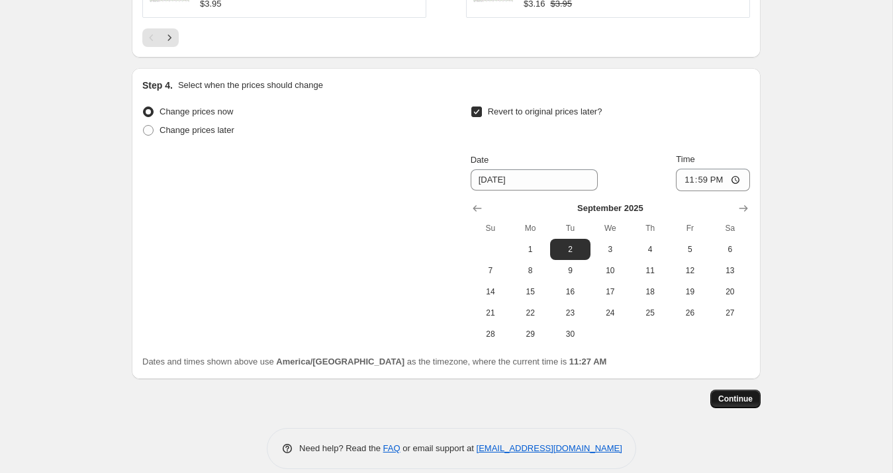
click at [732, 394] on span "Continue" at bounding box center [735, 399] width 34 height 11
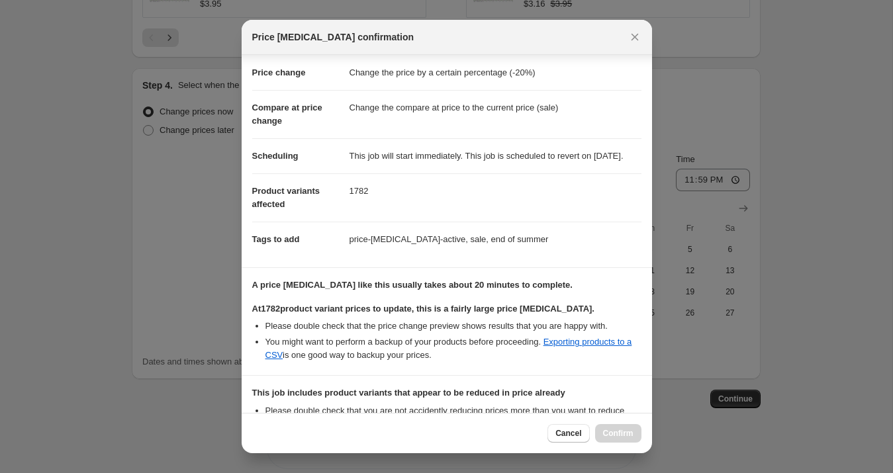
scroll to position [205, 0]
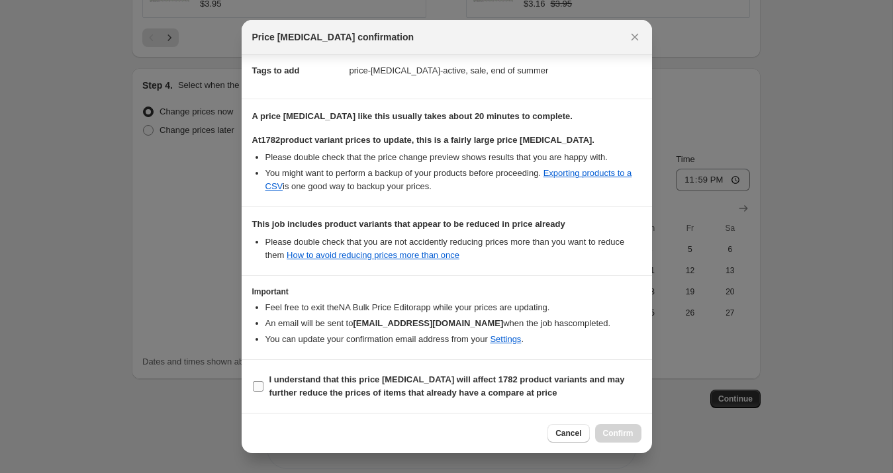
click at [308, 385] on b "I understand that this price change job will affect 1782 product variants and m…" at bounding box center [446, 386] width 355 height 23
click at [263, 385] on input "I understand that this price change job will affect 1782 product variants and m…" at bounding box center [258, 386] width 11 height 11
click at [629, 434] on span "Confirm" at bounding box center [618, 433] width 30 height 11
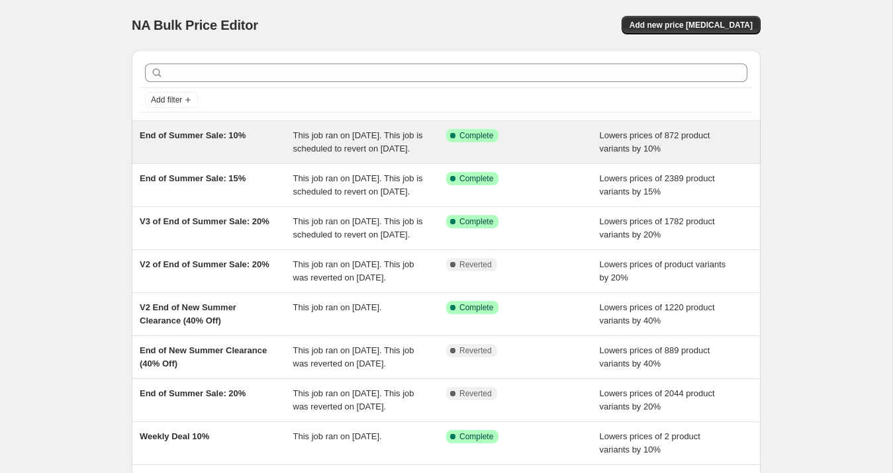
scroll to position [314, 0]
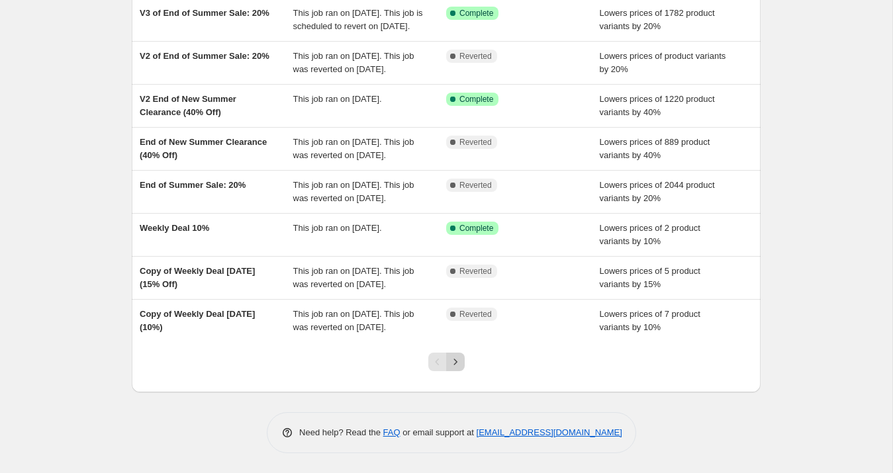
click at [461, 362] on icon "Next" at bounding box center [455, 361] width 13 height 13
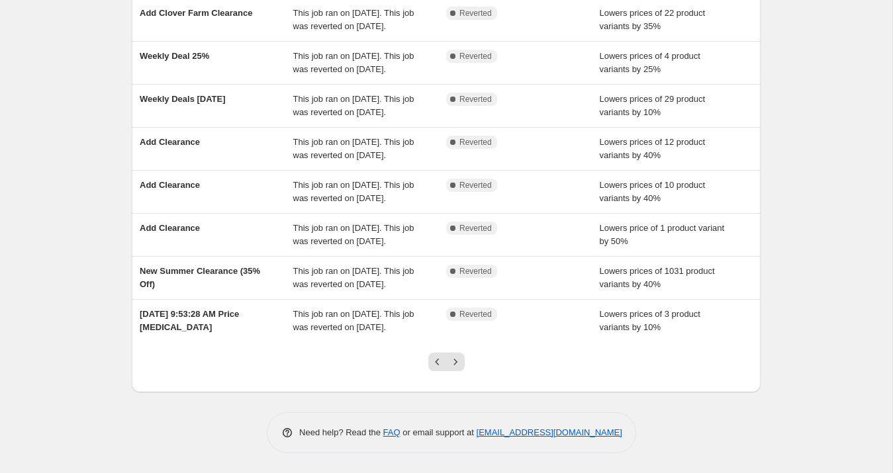
scroll to position [341, 0]
click at [451, 368] on icon "Next" at bounding box center [455, 361] width 13 height 13
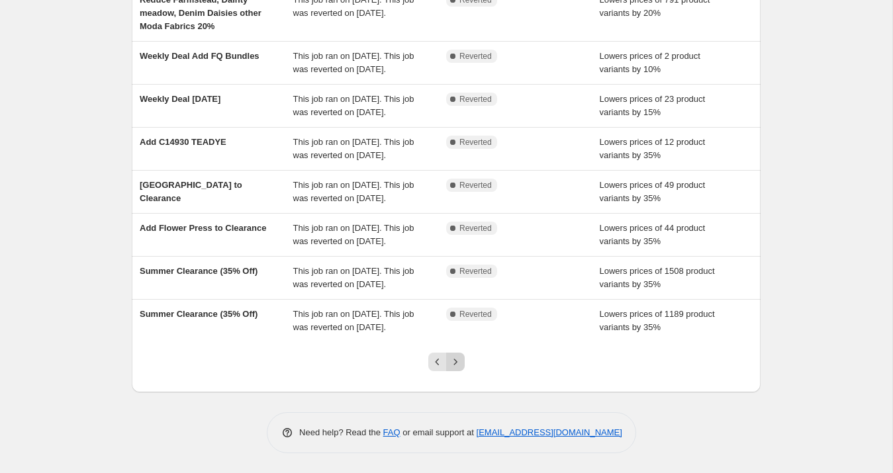
click at [459, 369] on button "Next" at bounding box center [455, 362] width 19 height 19
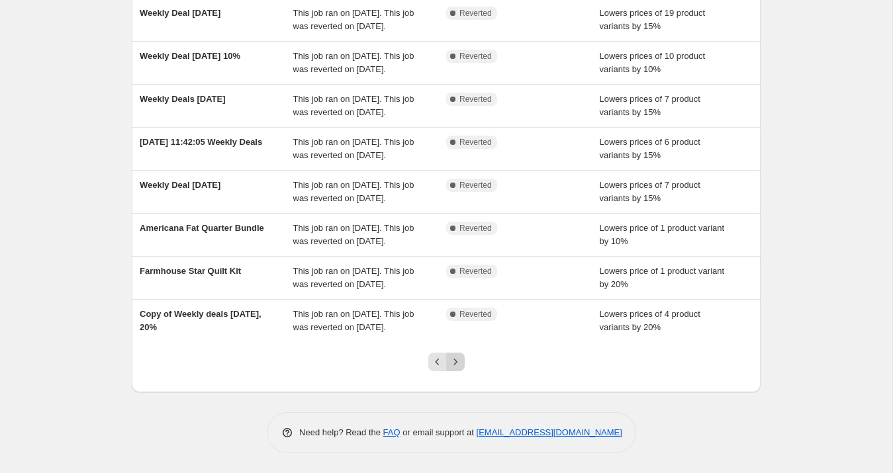
click at [457, 361] on icon "Next" at bounding box center [455, 361] width 13 height 13
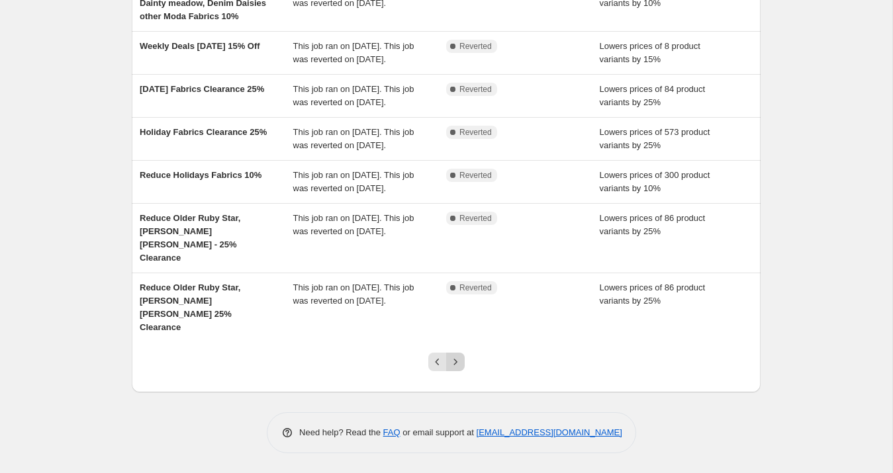
click at [455, 357] on icon "Next" at bounding box center [455, 361] width 13 height 13
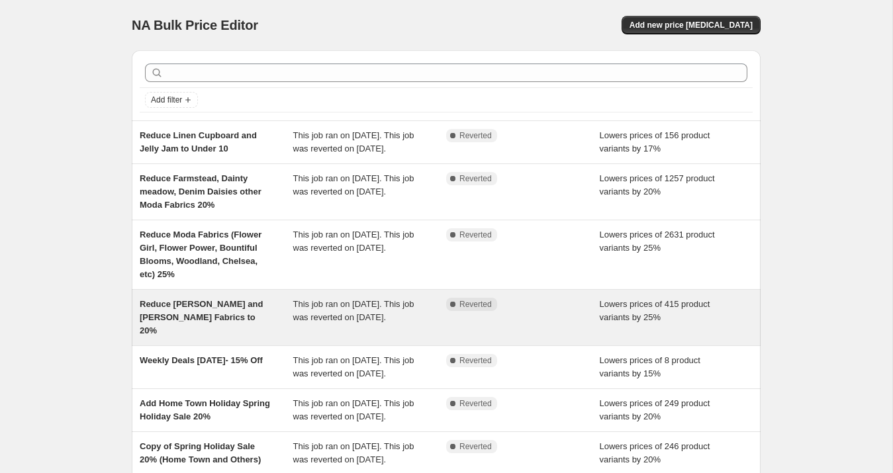
scroll to position [354, 0]
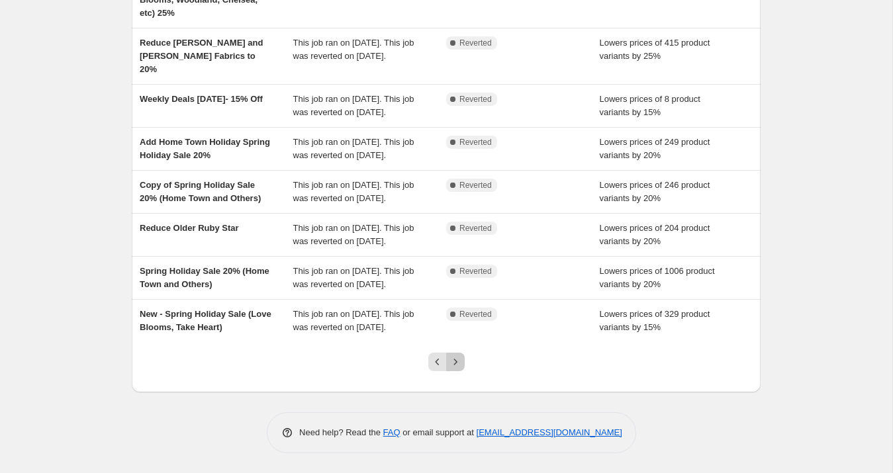
click at [455, 360] on icon "Next" at bounding box center [454, 362] width 3 height 6
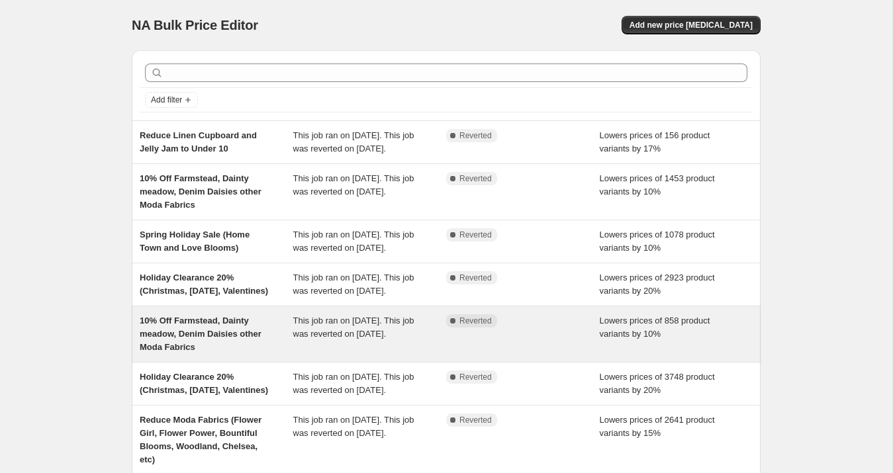
scroll to position [341, 0]
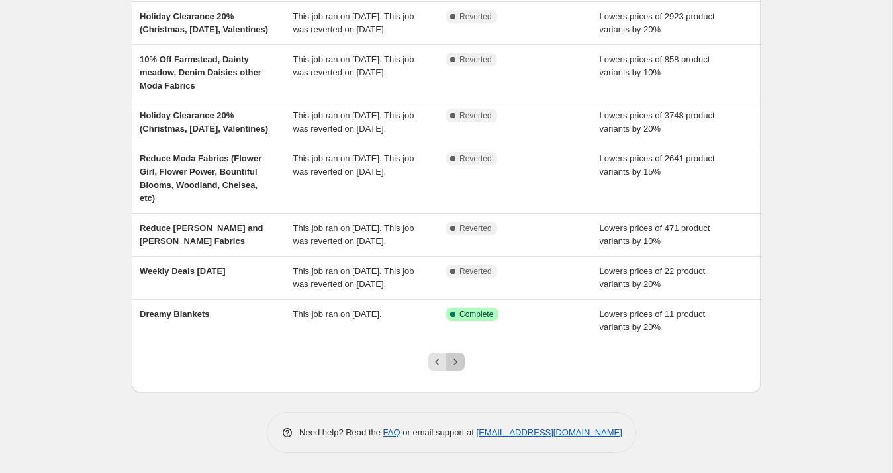
click at [455, 359] on icon "Next" at bounding box center [455, 361] width 13 height 13
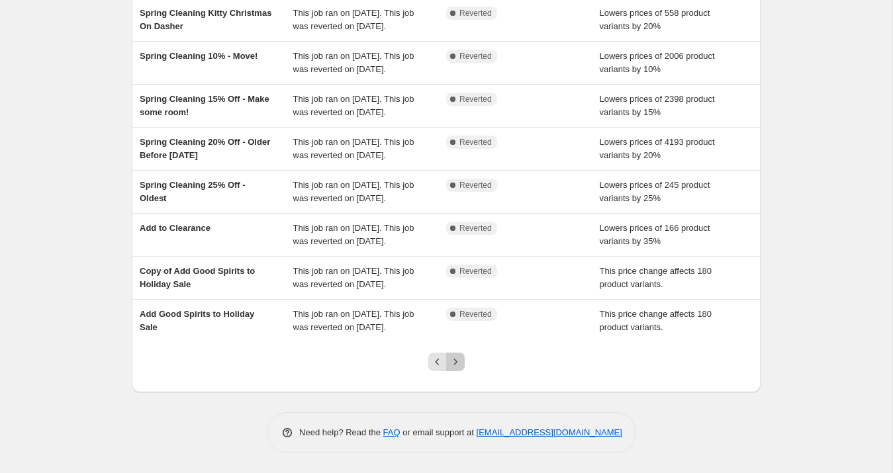
click at [456, 366] on icon "Next" at bounding box center [455, 361] width 13 height 13
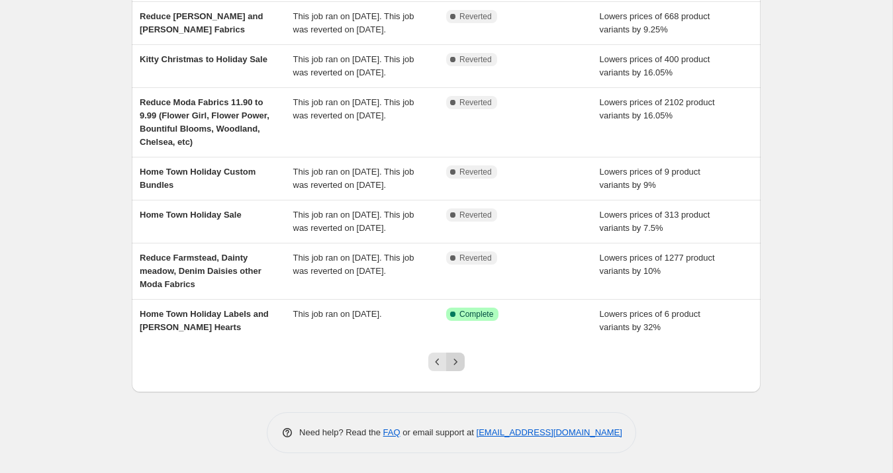
click at [457, 363] on icon "Next" at bounding box center [455, 361] width 13 height 13
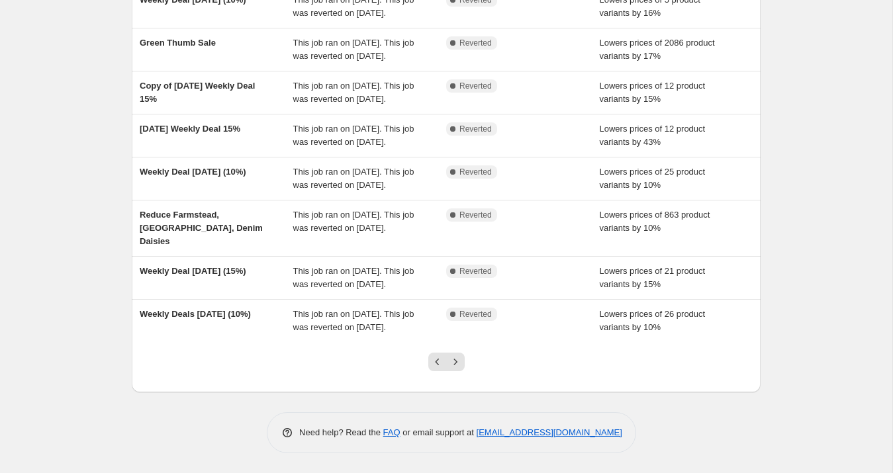
click at [454, 353] on button "Next" at bounding box center [455, 362] width 19 height 19
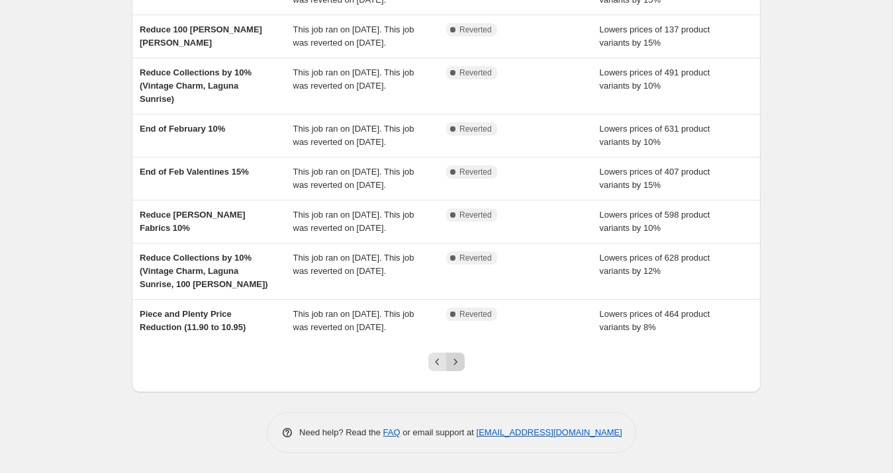
click at [456, 354] on button "Next" at bounding box center [455, 362] width 19 height 19
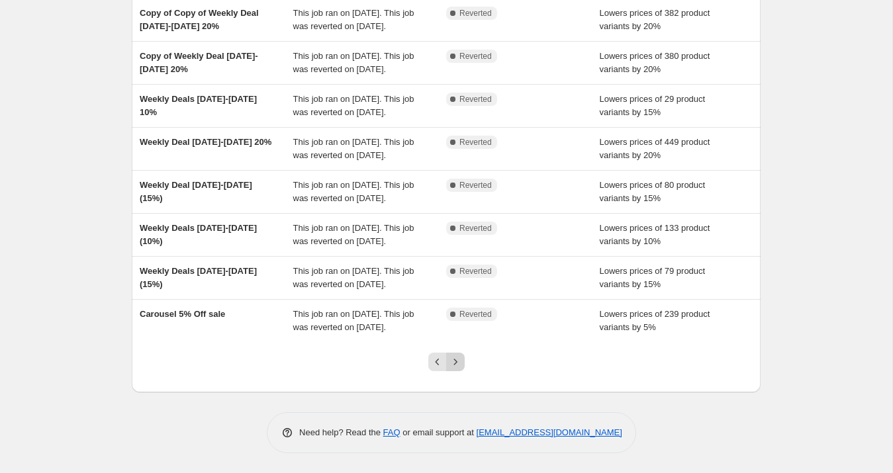
click at [457, 359] on icon "Next" at bounding box center [455, 361] width 13 height 13
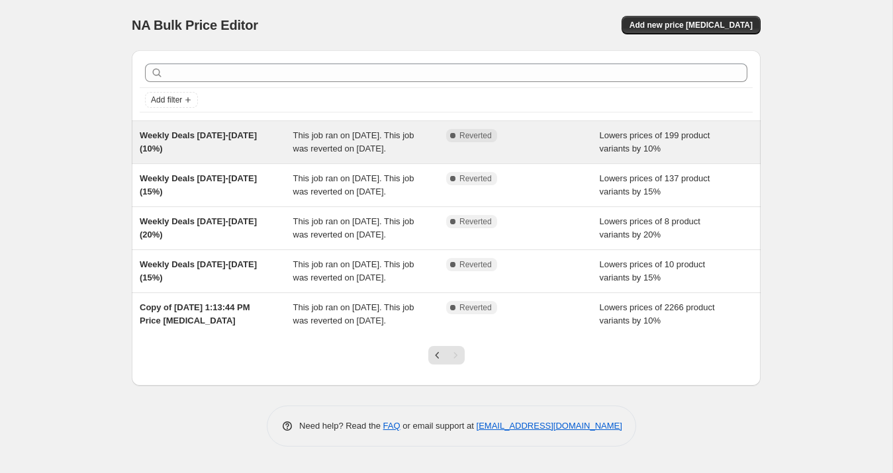
scroll to position [60, 0]
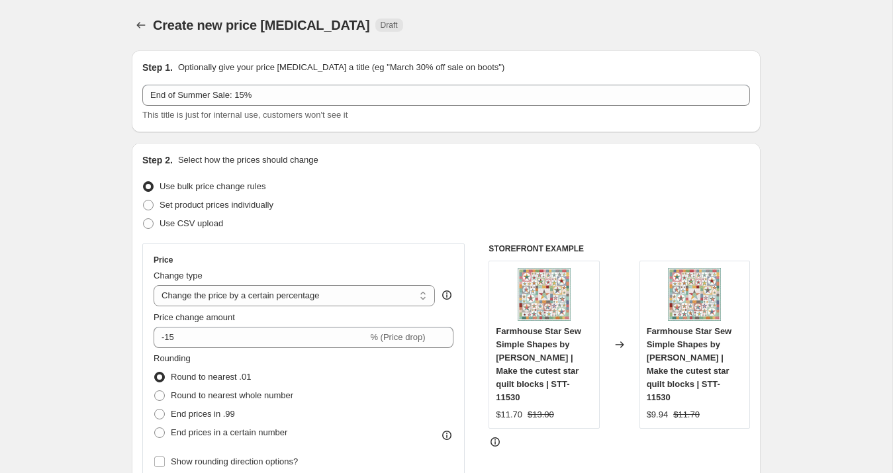
select select "percentage"
select select "collection"
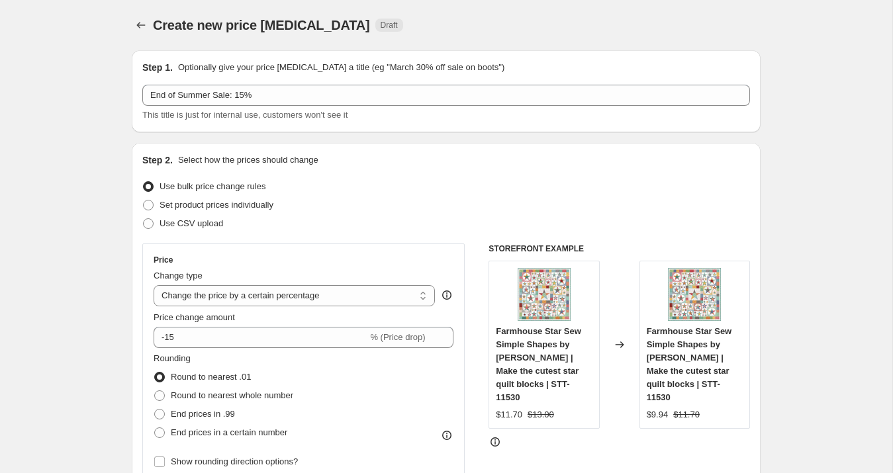
select select "collection"
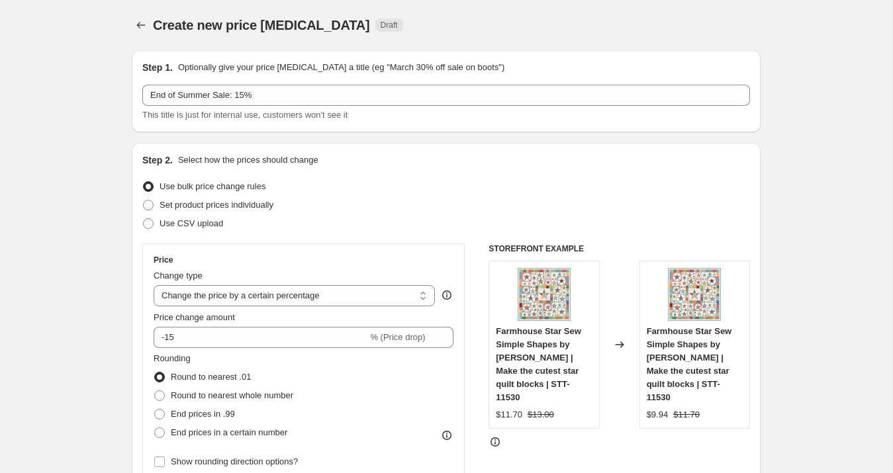
select select "collection"
select select "tag"
select select "collection"
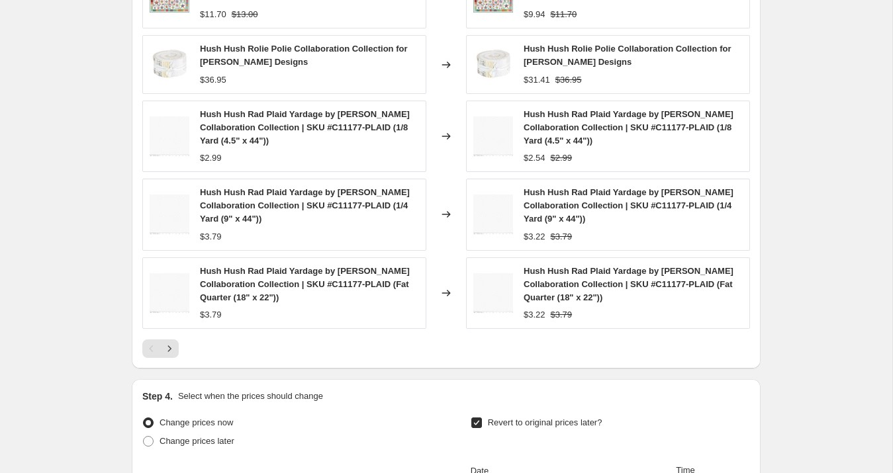
scroll to position [1739, 0]
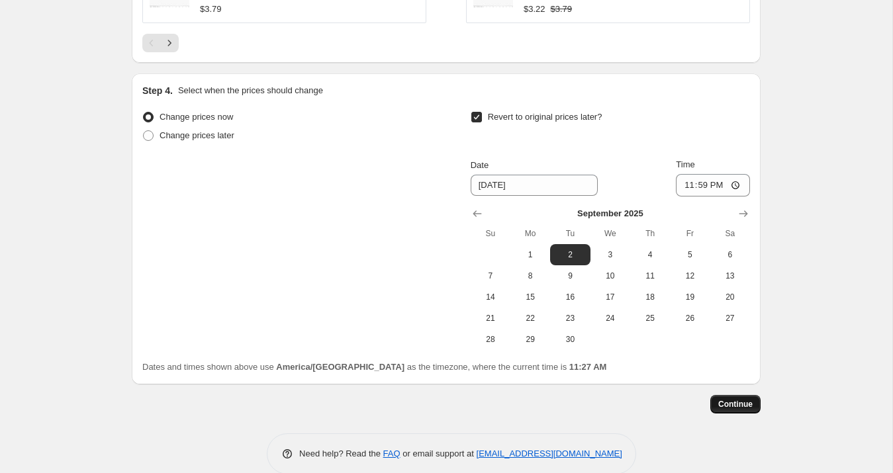
click at [737, 399] on span "Continue" at bounding box center [735, 404] width 34 height 11
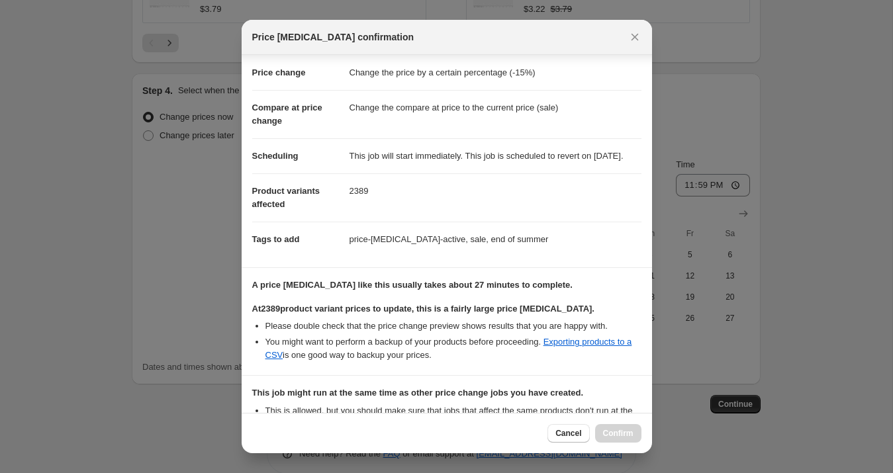
scroll to position [300, 0]
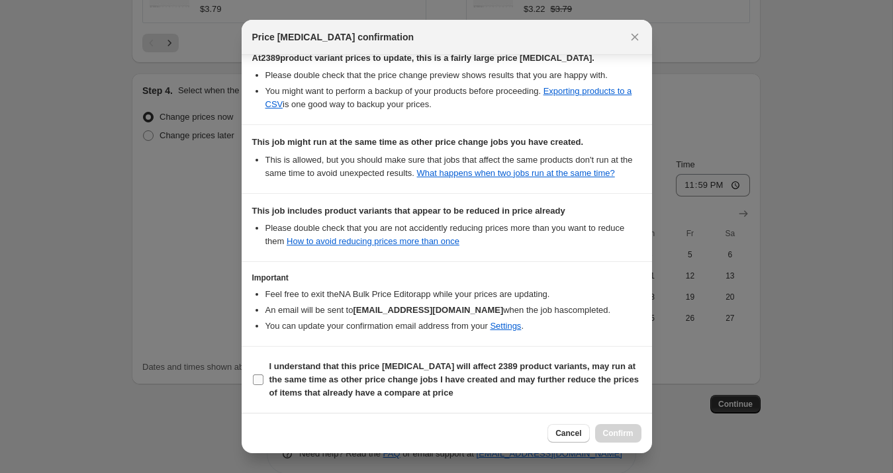
click at [261, 383] on input "I understand that this price change job will affect 2389 product variants, may …" at bounding box center [258, 380] width 11 height 11
checkbox input "true"
click at [626, 434] on span "Confirm" at bounding box center [618, 433] width 30 height 11
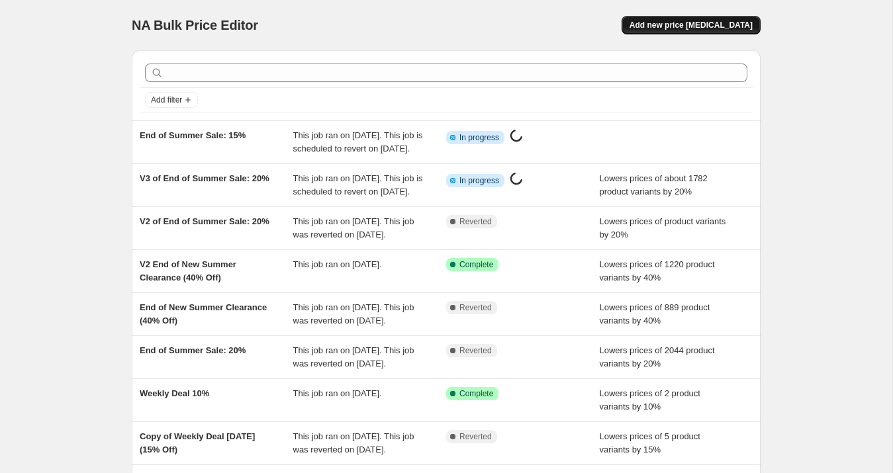
click at [704, 24] on span "Add new price [MEDICAL_DATA]" at bounding box center [690, 25] width 123 height 11
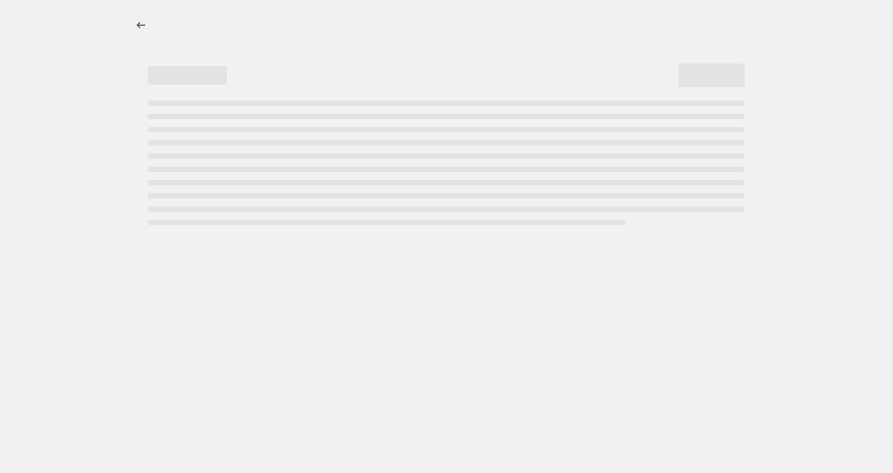
select select "percentage"
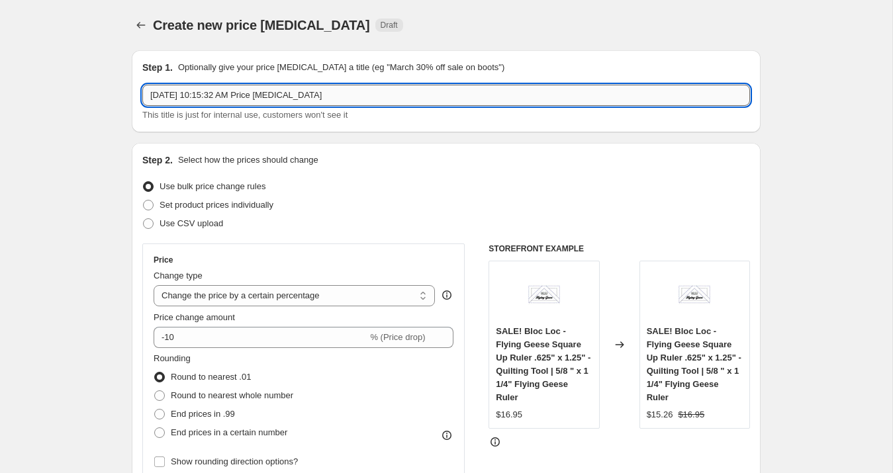
click at [212, 92] on input "[DATE] 10:15:32 AM Price [MEDICAL_DATA]" at bounding box center [446, 95] width 608 height 21
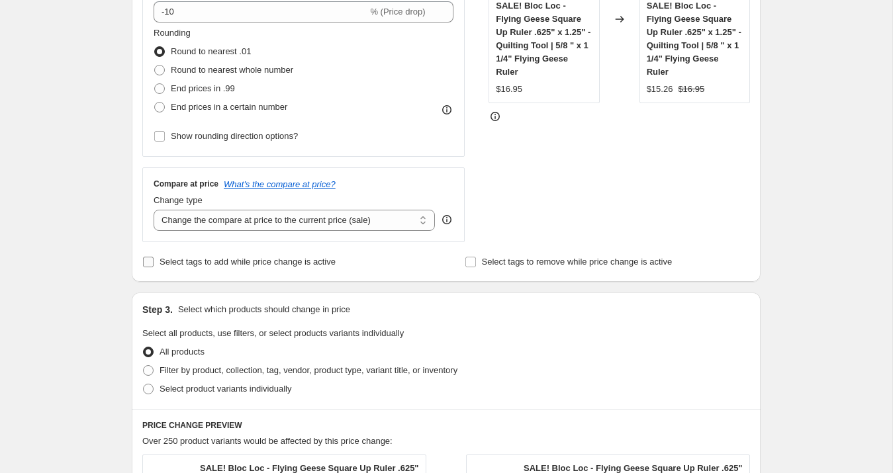
scroll to position [327, 0]
type input "End of Summer Sale: 10%"
click at [196, 261] on span "Select tags to add while price change is active" at bounding box center [248, 260] width 176 height 10
click at [154, 261] on input "Select tags to add while price change is active" at bounding box center [148, 260] width 11 height 11
checkbox input "true"
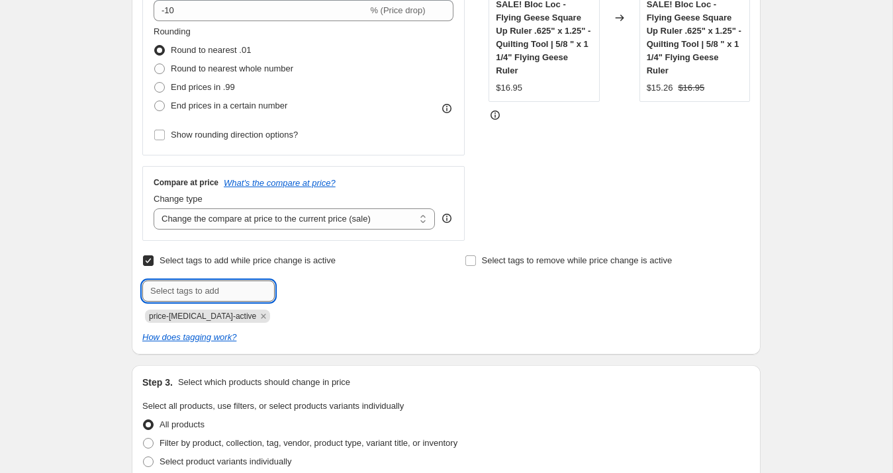
click at [232, 285] on input "text" at bounding box center [208, 291] width 132 height 21
type input "sale"
type input "end of summer"
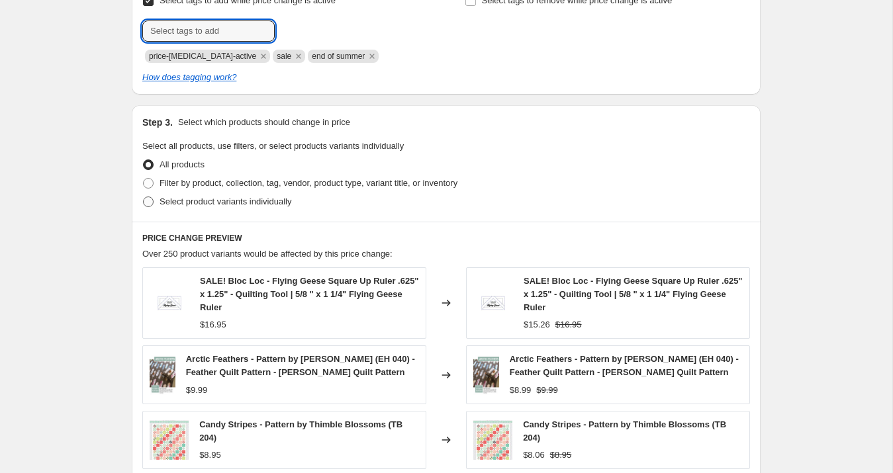
scroll to position [588, 0]
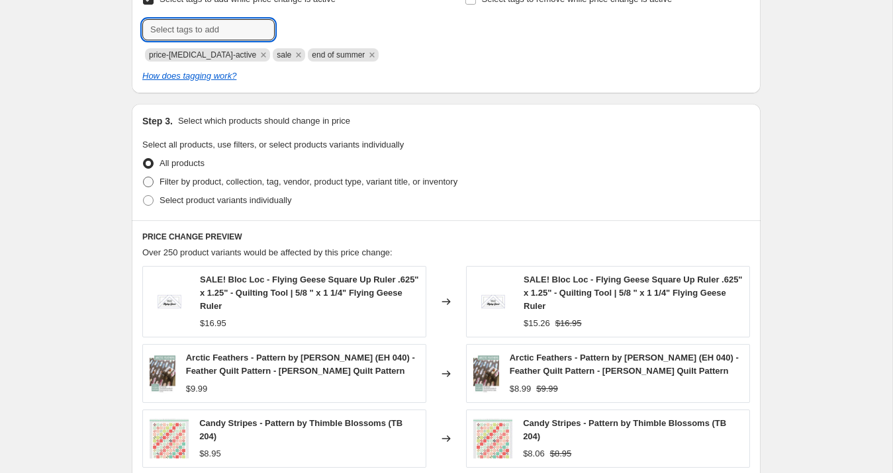
click at [190, 181] on span "Filter by product, collection, tag, vendor, product type, variant title, or inv…" at bounding box center [309, 182] width 298 height 10
click at [144, 177] on input "Filter by product, collection, tag, vendor, product type, variant title, or inv…" at bounding box center [143, 177] width 1 height 1
radio input "true"
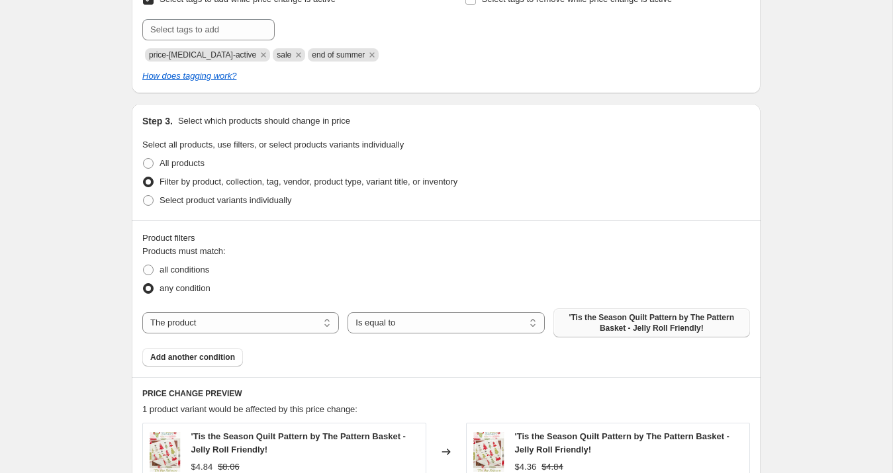
click at [578, 317] on span "'Tis the Season Quilt Pattern by The Pattern Basket - Jelly Roll Friendly!" at bounding box center [651, 322] width 181 height 21
click at [286, 318] on select "The product The product's collection The product's tag The product's vendor The…" at bounding box center [240, 322] width 197 height 21
select select "collection"
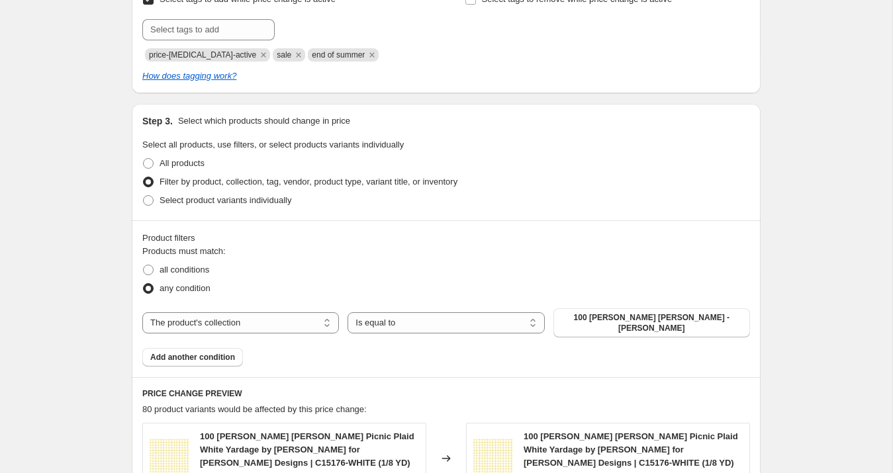
click at [616, 319] on span "100 [PERSON_NAME] [PERSON_NAME] - [PERSON_NAME]" at bounding box center [651, 322] width 181 height 21
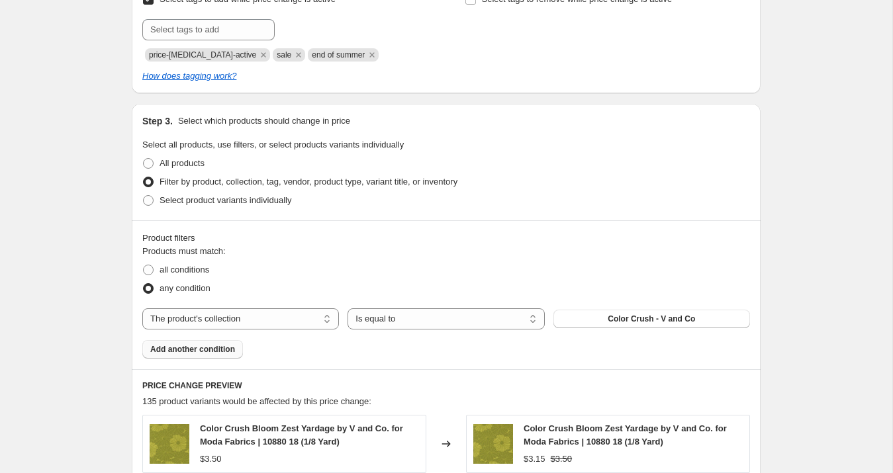
click at [228, 346] on span "Add another condition" at bounding box center [192, 349] width 85 height 11
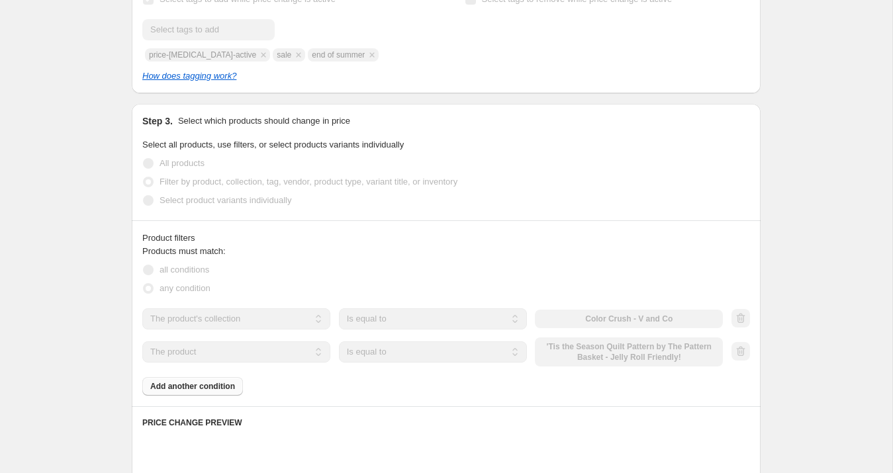
click at [220, 353] on select "The product The product's collection The product's tag The product's vendor The…" at bounding box center [236, 352] width 188 height 21
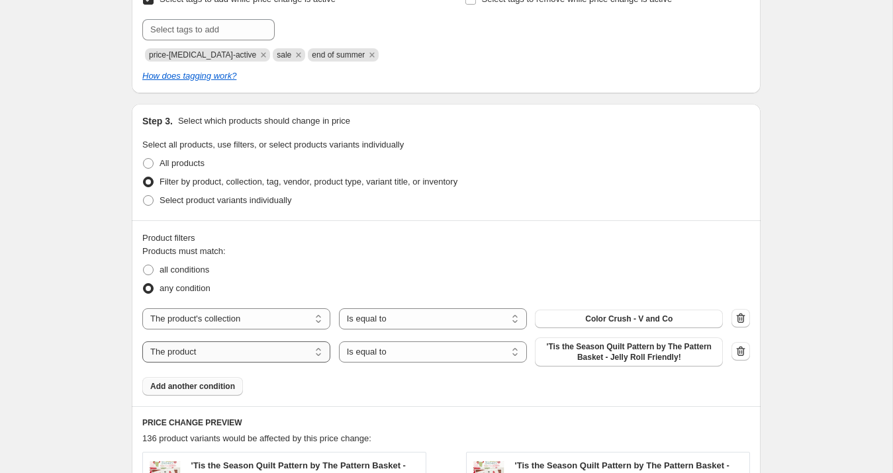
click at [220, 353] on select "The product The product's collection The product's tag The product's vendor The…" at bounding box center [236, 352] width 188 height 21
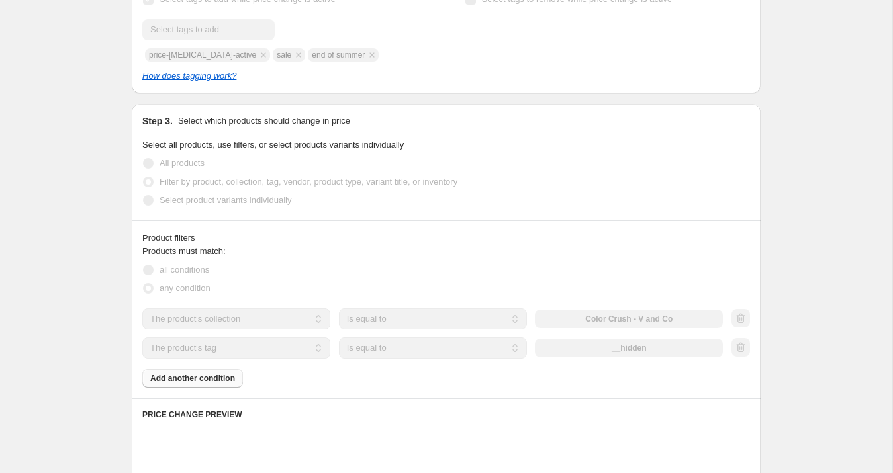
click at [224, 349] on select "The product The product's collection The product's tag The product's vendor The…" at bounding box center [236, 348] width 188 height 21
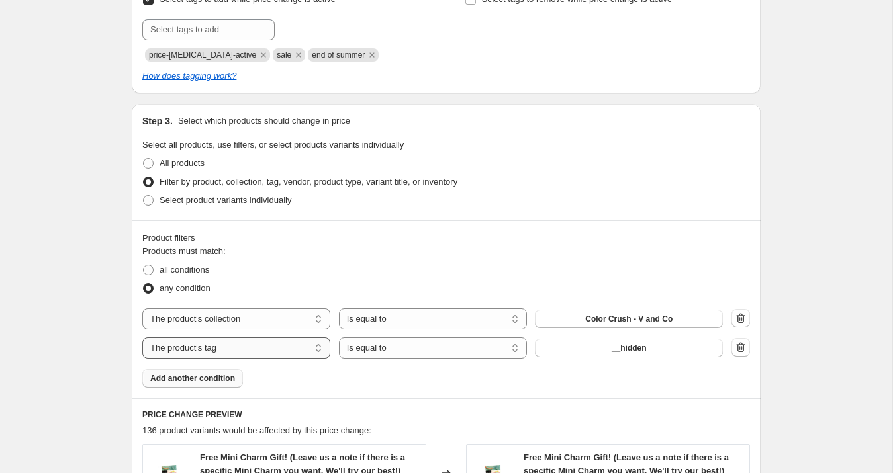
select select "collection"
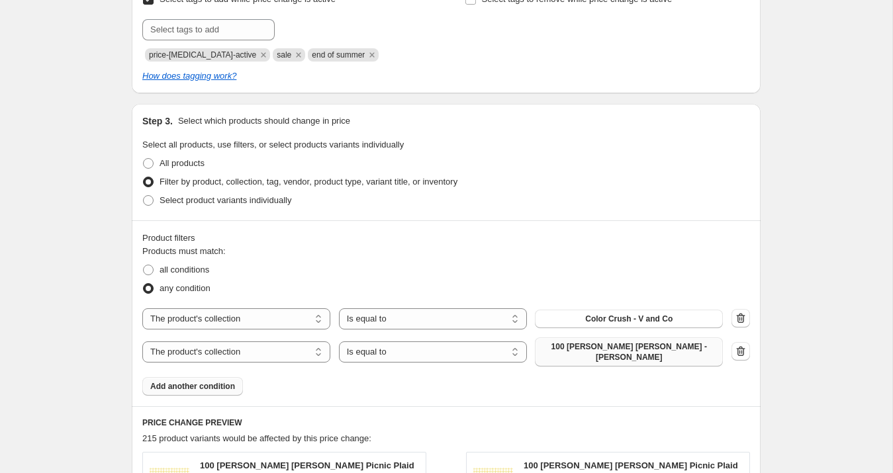
click at [621, 347] on span "100 [PERSON_NAME] [PERSON_NAME] - [PERSON_NAME]" at bounding box center [629, 352] width 172 height 21
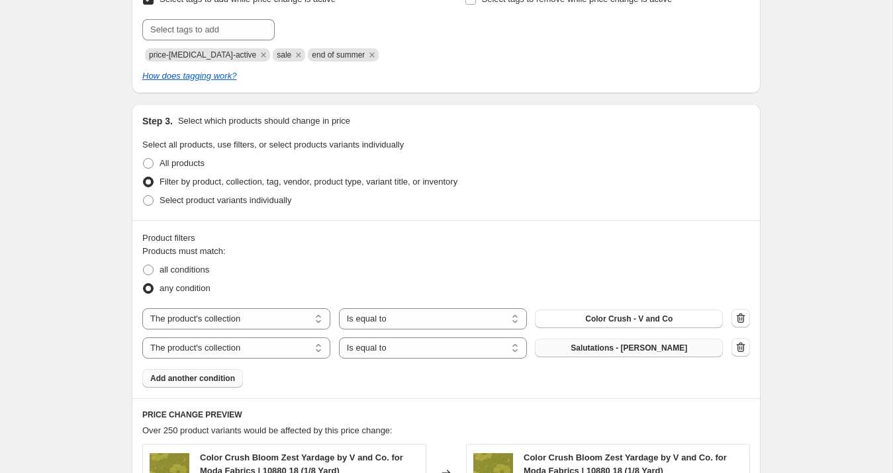
click at [230, 376] on span "Add another condition" at bounding box center [192, 378] width 85 height 11
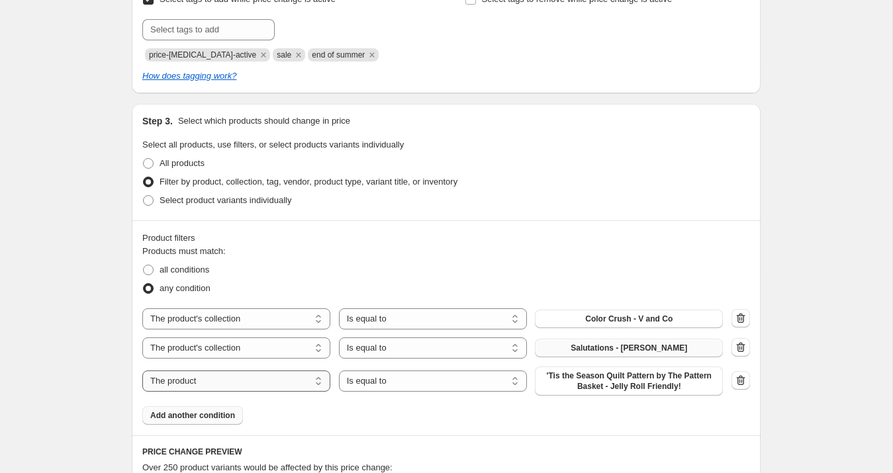
click at [228, 381] on select "The product The product's collection The product's tag The product's vendor The…" at bounding box center [236, 381] width 188 height 21
select select "collection"
click at [600, 379] on span "100 [PERSON_NAME] [PERSON_NAME] - [PERSON_NAME]" at bounding box center [629, 381] width 172 height 21
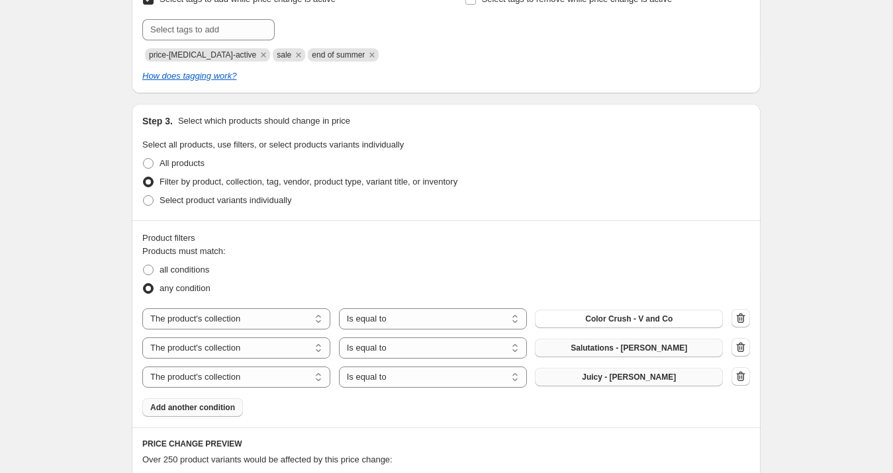
click at [222, 402] on span "Add another condition" at bounding box center [192, 407] width 85 height 11
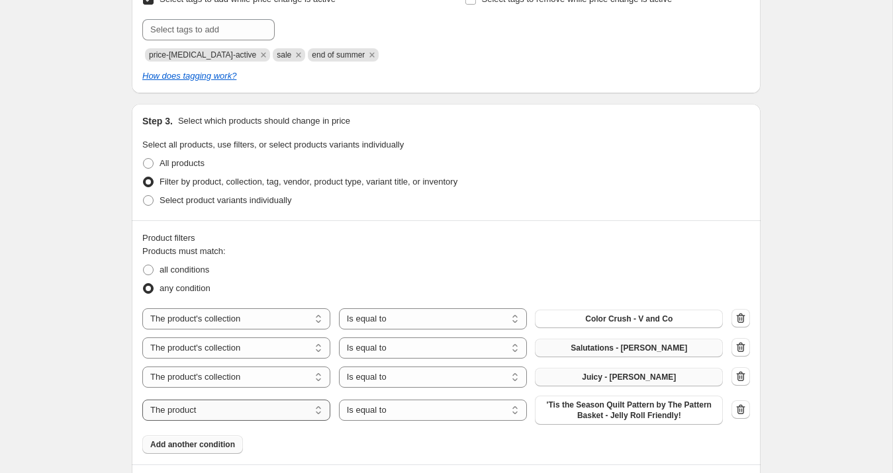
click at [221, 405] on select "The product The product's collection The product's tag The product's vendor The…" at bounding box center [236, 410] width 188 height 21
click at [224, 408] on select "The product The product's collection The product's tag The product's vendor The…" at bounding box center [236, 410] width 188 height 21
select select "collection"
click at [580, 411] on button "100 [PERSON_NAME] [PERSON_NAME] - [PERSON_NAME]" at bounding box center [629, 410] width 188 height 29
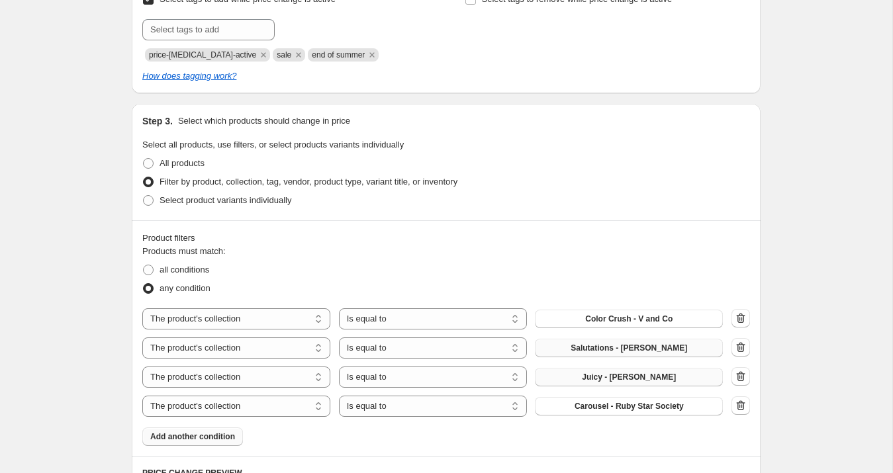
click at [222, 434] on span "Add another condition" at bounding box center [192, 437] width 85 height 11
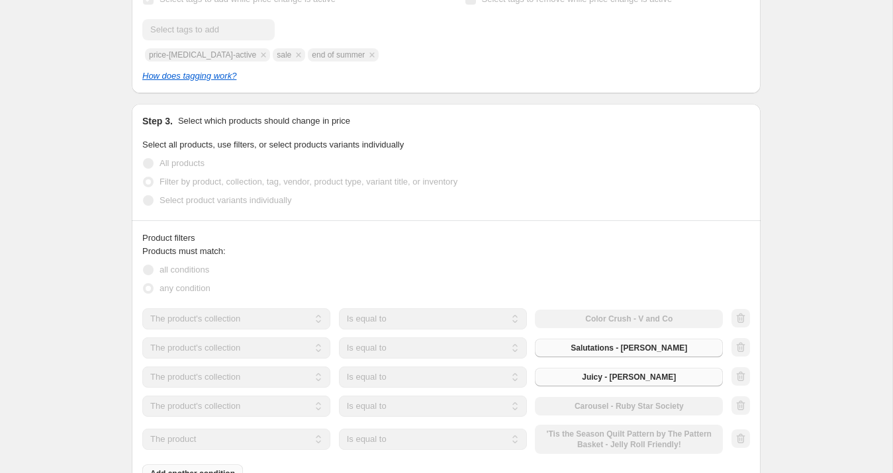
click at [221, 441] on select "The product The product's collection The product's tag The product's vendor The…" at bounding box center [236, 439] width 188 height 21
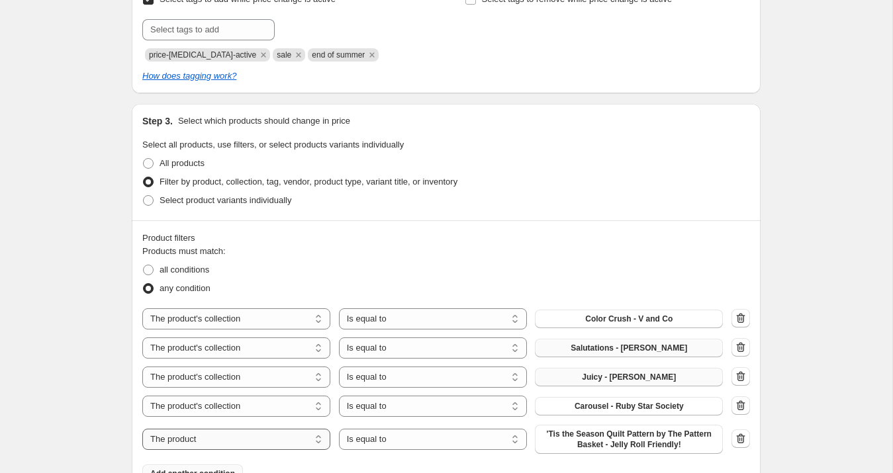
click at [222, 440] on select "The product The product's collection The product's tag The product's vendor The…" at bounding box center [236, 439] width 188 height 21
select select "collection"
click at [573, 432] on span "100 [PERSON_NAME] [PERSON_NAME] - [PERSON_NAME]" at bounding box center [629, 439] width 172 height 21
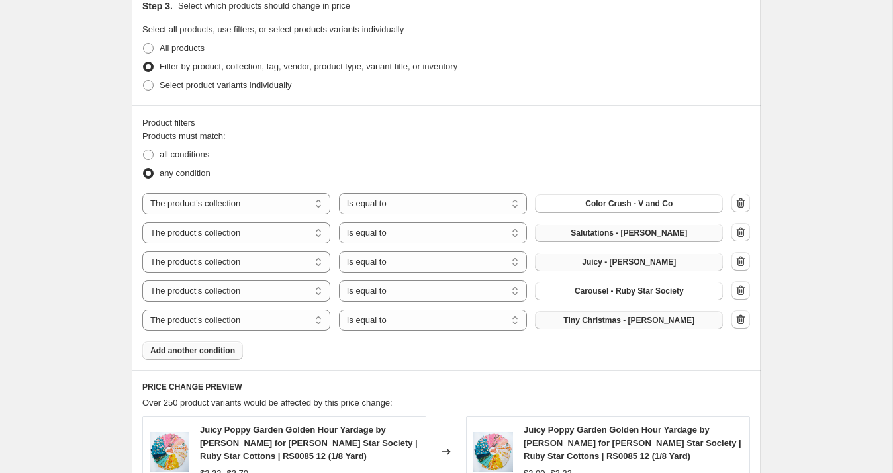
scroll to position [704, 0]
click at [214, 347] on span "Add another condition" at bounding box center [192, 350] width 85 height 11
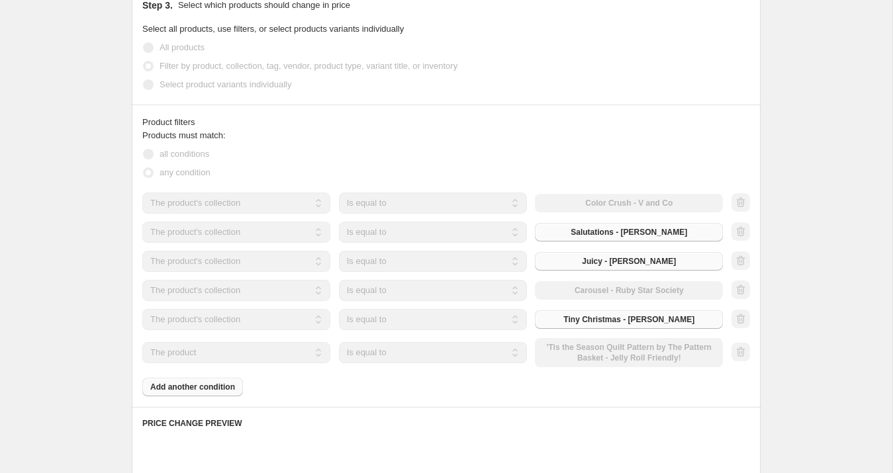
click at [216, 355] on select "The product The product's collection The product's tag The product's vendor The…" at bounding box center [236, 352] width 188 height 21
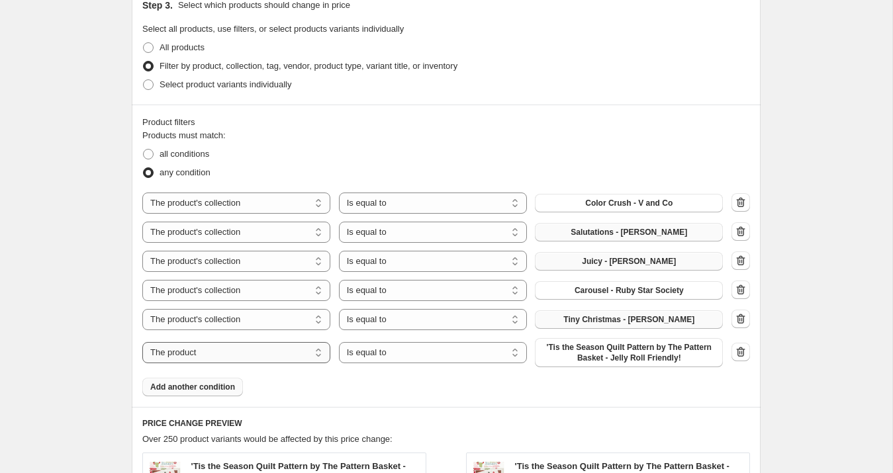
select select "collection"
click at [594, 353] on span "100 [PERSON_NAME] [PERSON_NAME] - [PERSON_NAME]" at bounding box center [629, 352] width 172 height 21
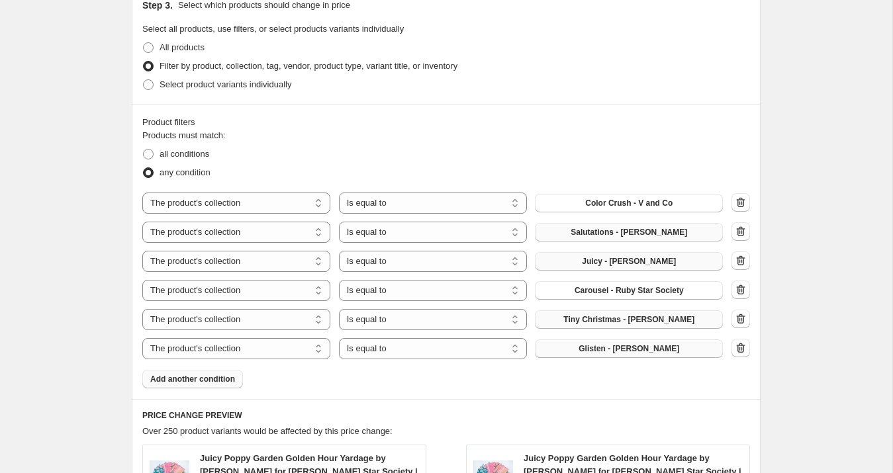
scroll to position [0, 0]
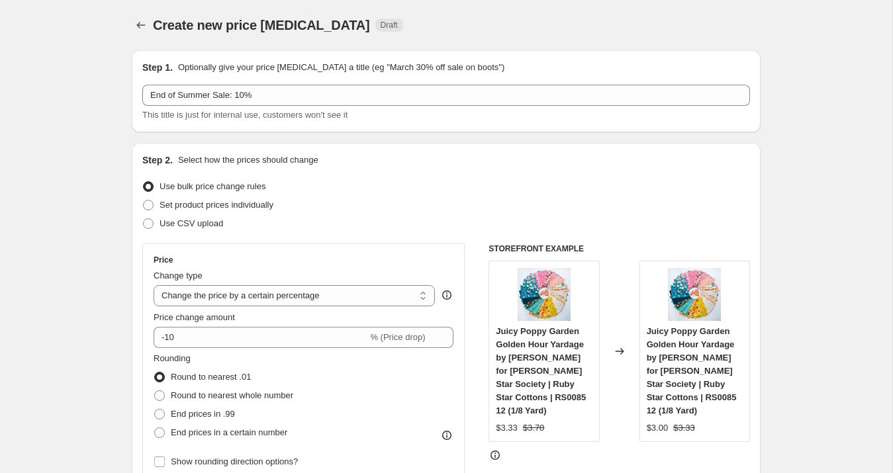
select select "percentage"
select select "collection"
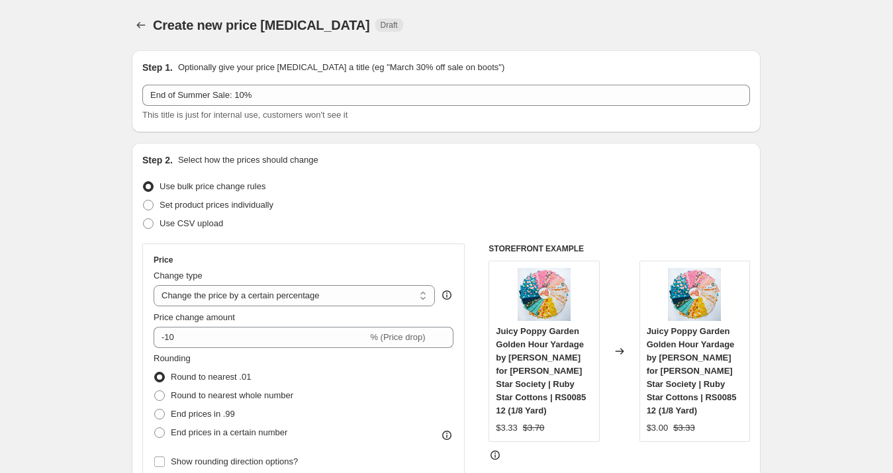
select select "collection"
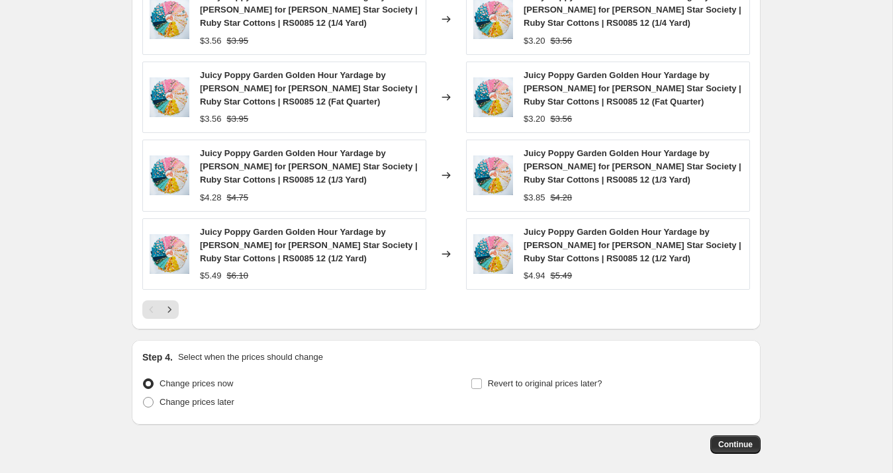
scroll to position [1306, 0]
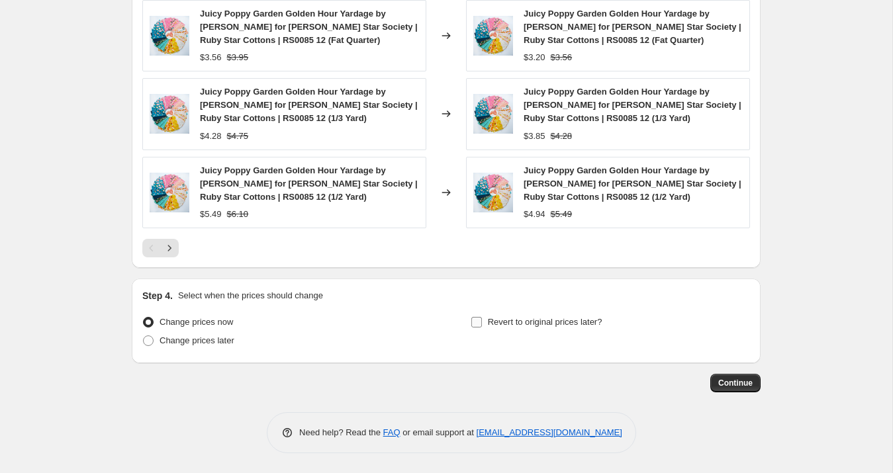
click at [479, 321] on input "Revert to original prices later?" at bounding box center [476, 322] width 11 height 11
checkbox input "true"
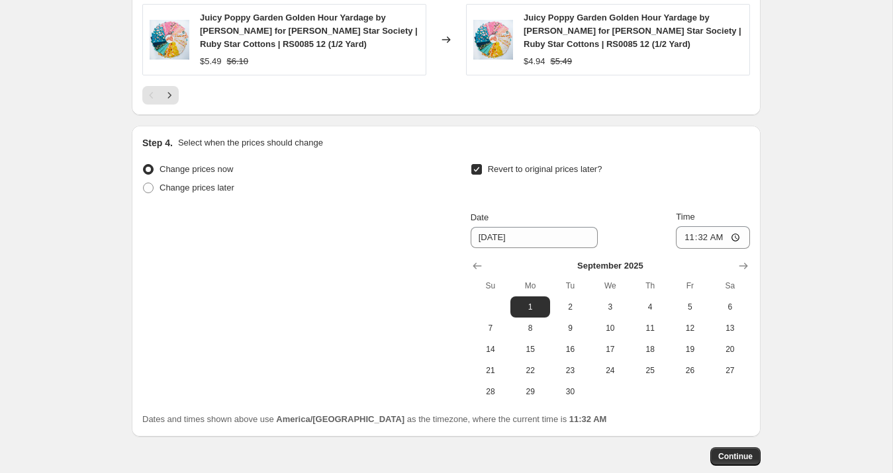
scroll to position [1477, 0]
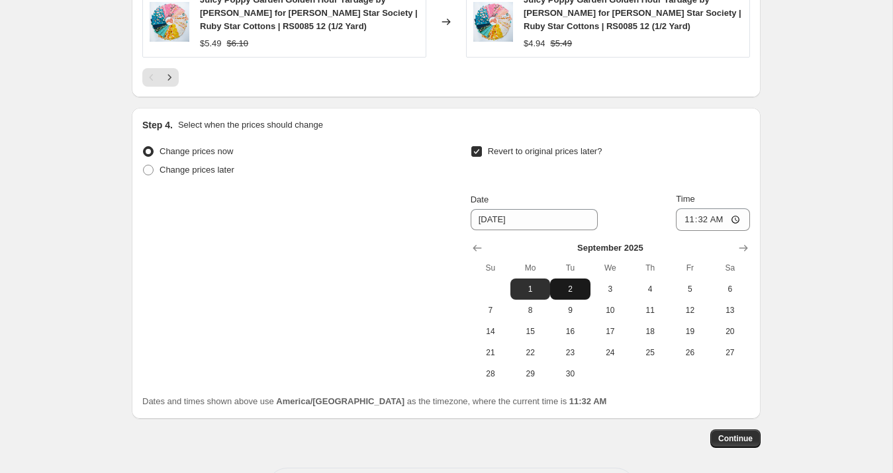
click at [569, 293] on span "2" at bounding box center [569, 289] width 29 height 11
type input "[DATE]"
click at [696, 221] on input "11:32" at bounding box center [713, 219] width 74 height 23
type input "23:59"
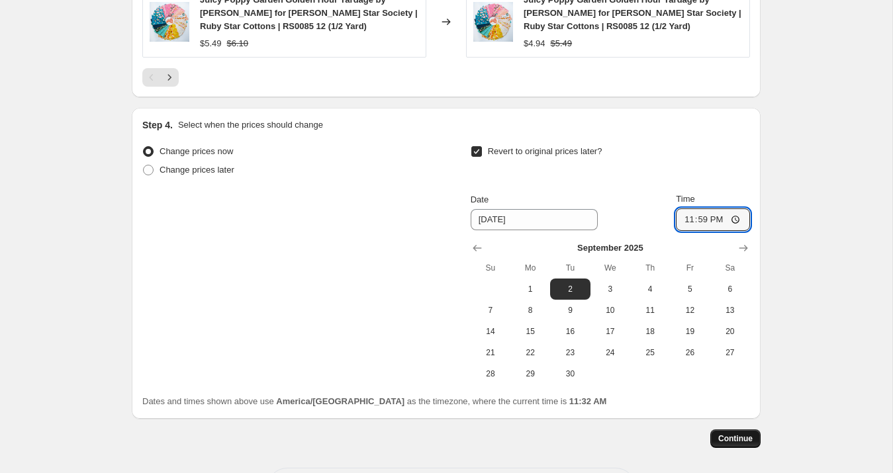
click at [729, 435] on span "Continue" at bounding box center [735, 439] width 34 height 11
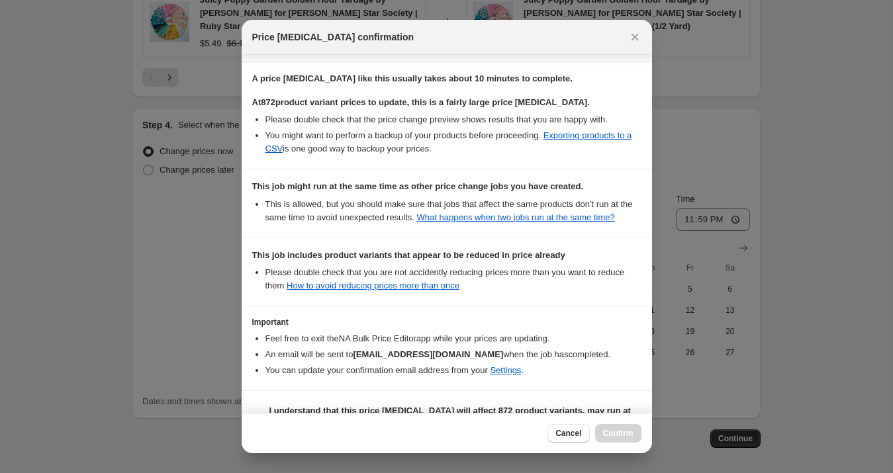
scroll to position [300, 0]
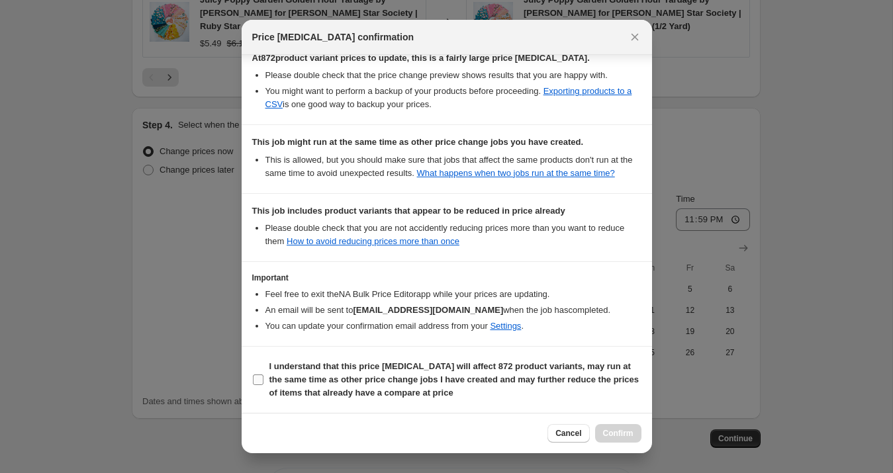
click at [310, 375] on b "I understand that this price change job will affect 872 product variants, may r…" at bounding box center [453, 379] width 369 height 36
click at [263, 375] on input "I understand that this price change job will affect 872 product variants, may r…" at bounding box center [258, 380] width 11 height 11
checkbox input "true"
click at [610, 431] on span "Confirm" at bounding box center [618, 433] width 30 height 11
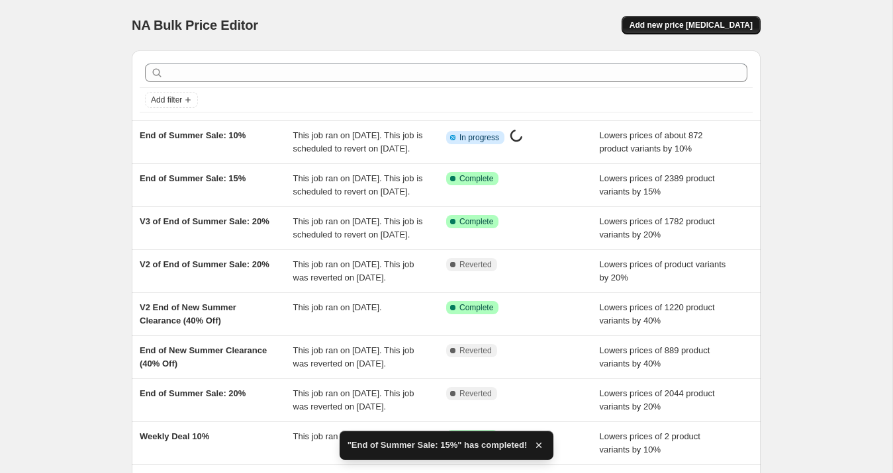
click at [682, 30] on button "Add new price [MEDICAL_DATA]" at bounding box center [690, 25] width 139 height 19
select select "percentage"
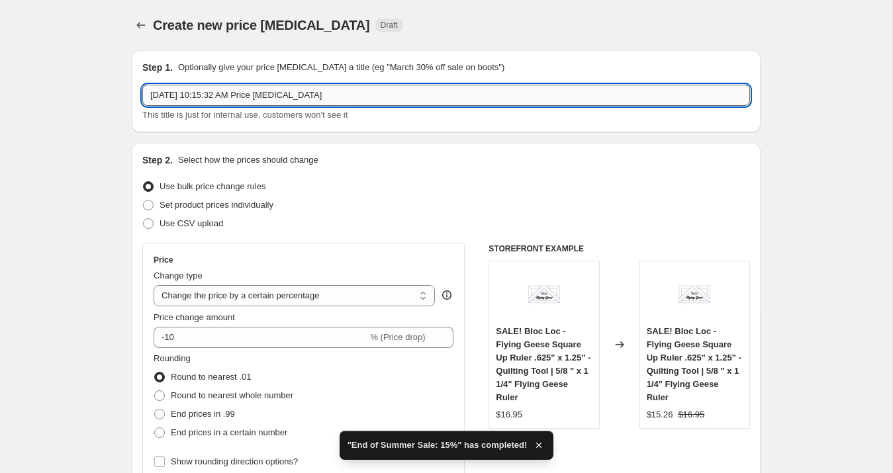
click at [210, 92] on input "[DATE] 10:15:32 AM Price [MEDICAL_DATA]" at bounding box center [446, 95] width 608 height 21
click at [144, 30] on icon "Price change jobs" at bounding box center [140, 25] width 13 height 13
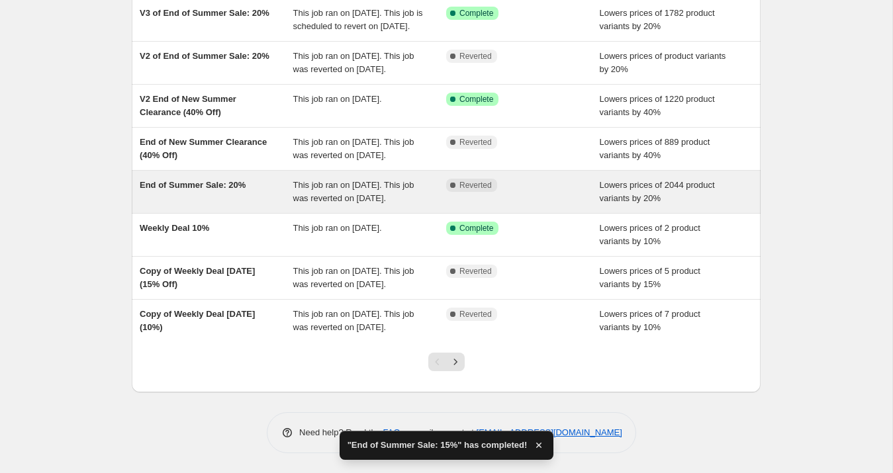
scroll to position [314, 0]
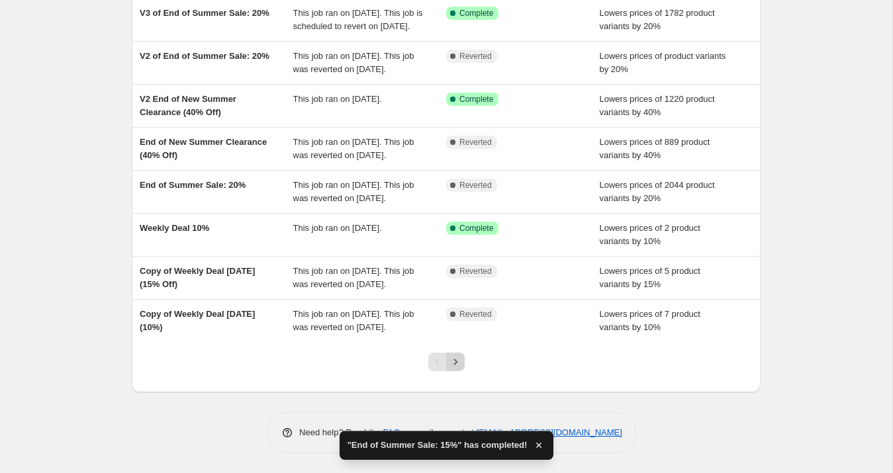
click at [456, 355] on icon "Next" at bounding box center [455, 361] width 13 height 13
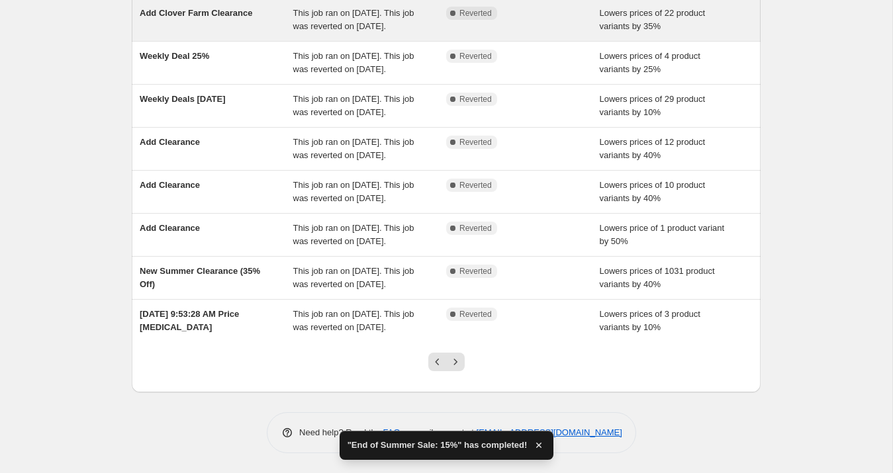
scroll to position [341, 0]
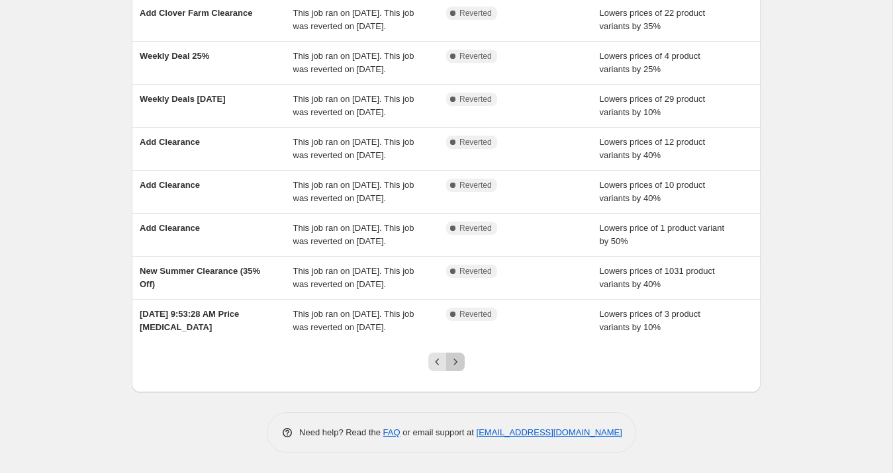
drag, startPoint x: 455, startPoint y: 357, endPoint x: 430, endPoint y: 349, distance: 26.4
click at [455, 357] on icon "Next" at bounding box center [455, 361] width 13 height 13
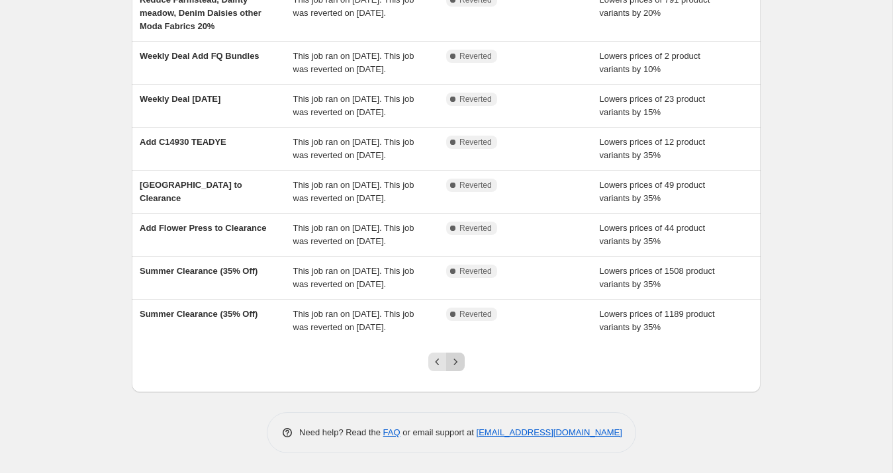
click at [455, 359] on icon "Next" at bounding box center [455, 361] width 13 height 13
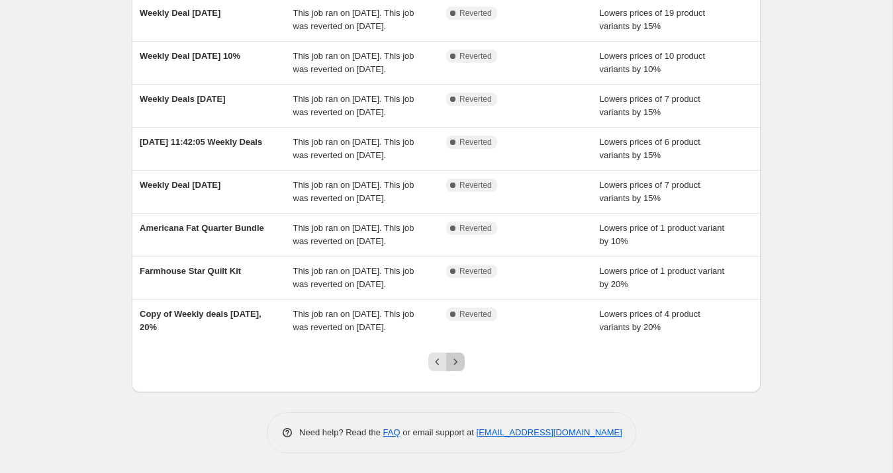
click at [454, 365] on icon "Next" at bounding box center [455, 361] width 13 height 13
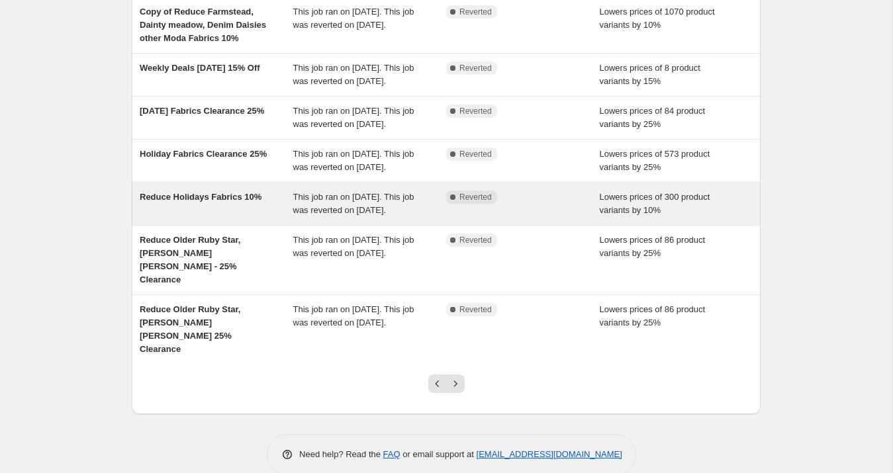
scroll to position [255, 0]
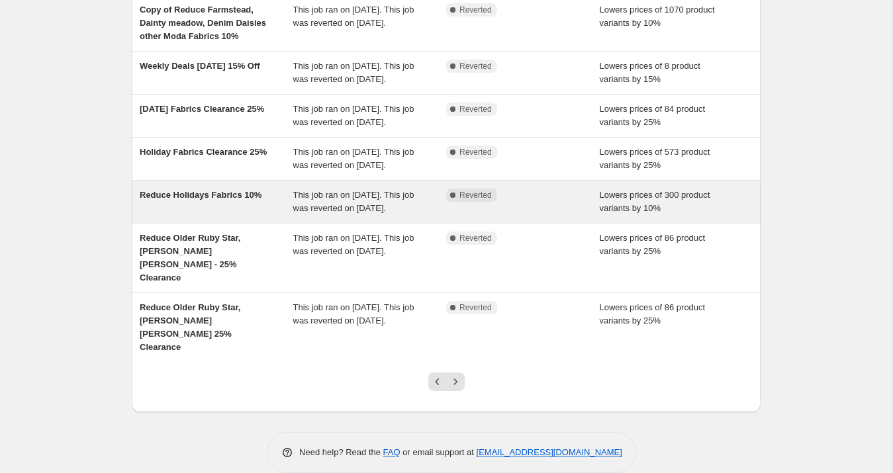
click at [221, 215] on div "Reduce Holidays Fabrics 10%" at bounding box center [217, 202] width 154 height 26
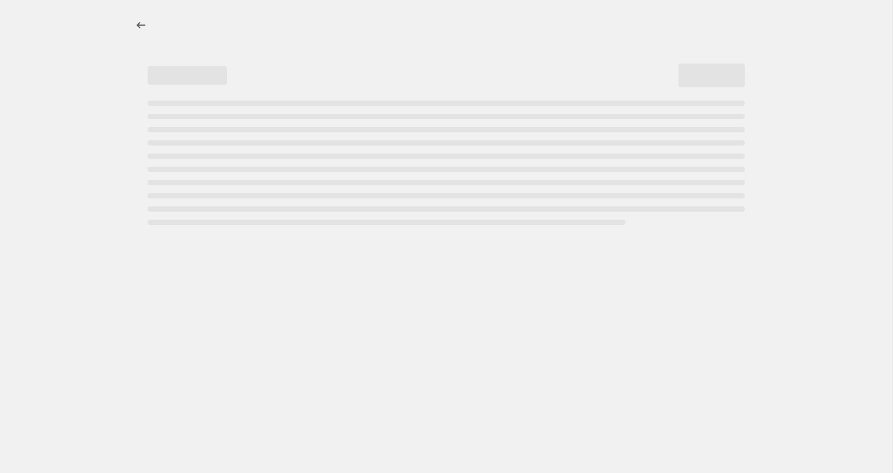
select select "percentage"
select select "collection"
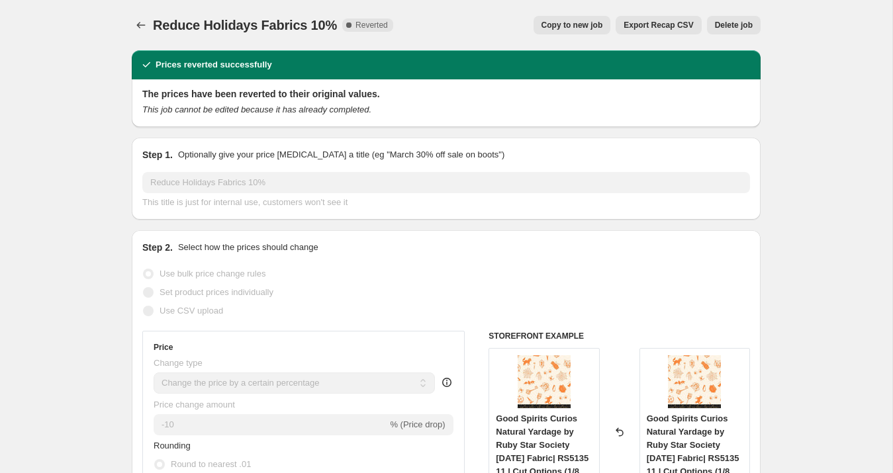
click at [559, 26] on span "Copy to new job" at bounding box center [572, 25] width 62 height 11
select select "percentage"
select select "collection"
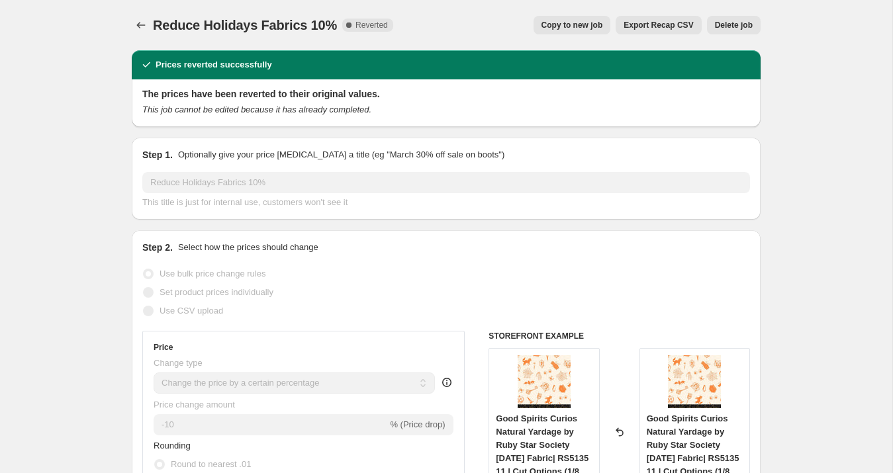
select select "collection"
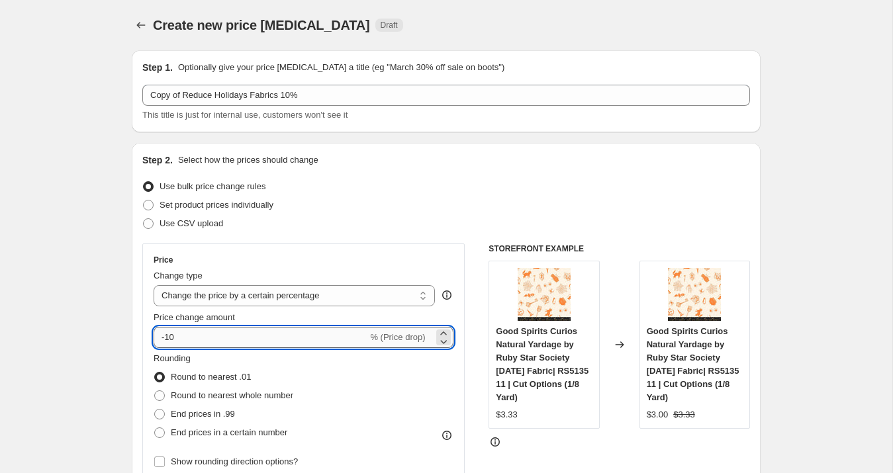
drag, startPoint x: 179, startPoint y: 340, endPoint x: 171, endPoint y: 341, distance: 8.6
click at [171, 341] on input "-10" at bounding box center [261, 337] width 214 height 21
type input "-15"
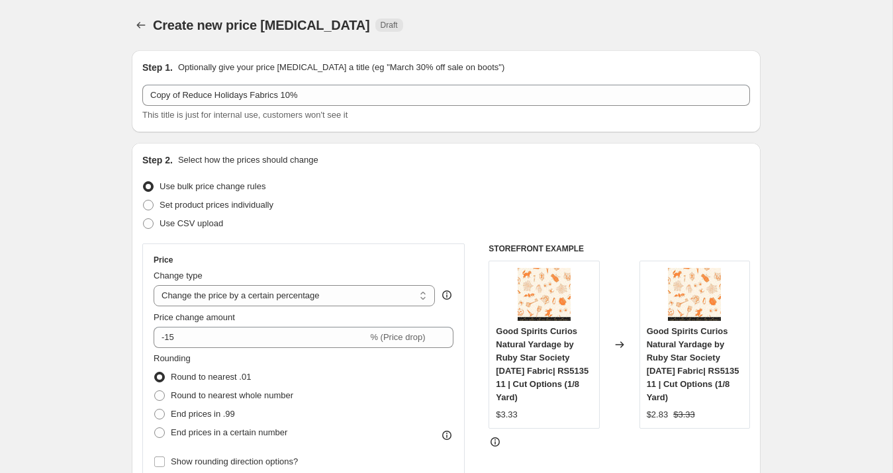
drag, startPoint x: 96, startPoint y: 293, endPoint x: 108, endPoint y: 291, distance: 12.1
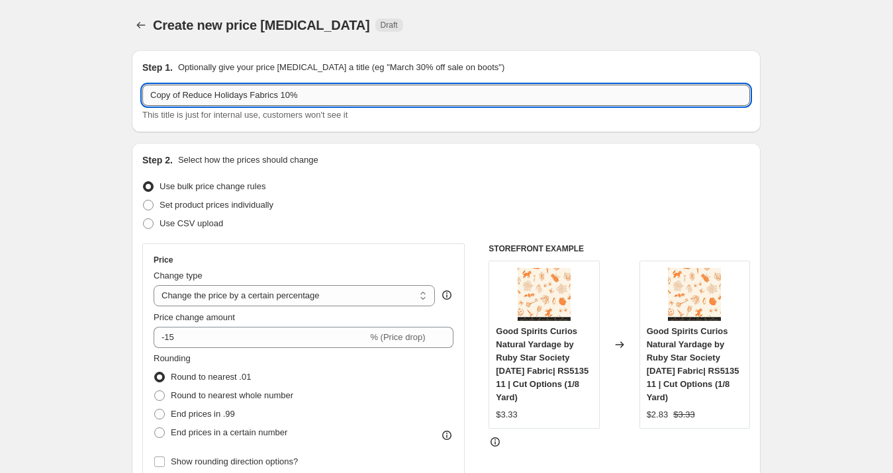
drag, startPoint x: 298, startPoint y: 95, endPoint x: 291, endPoint y: 96, distance: 6.7
click at [291, 96] on input "Copy of Reduce Holidays Fabrics 10%" at bounding box center [446, 95] width 608 height 21
drag, startPoint x: 181, startPoint y: 97, endPoint x: 144, endPoint y: 97, distance: 37.1
click at [144, 97] on input "Copy of Reduce Holidays Fabrics 15%" at bounding box center [446, 95] width 608 height 21
click at [243, 97] on input "End of Summer - Reduce Holidays Fabrics 15%" at bounding box center [446, 95] width 608 height 21
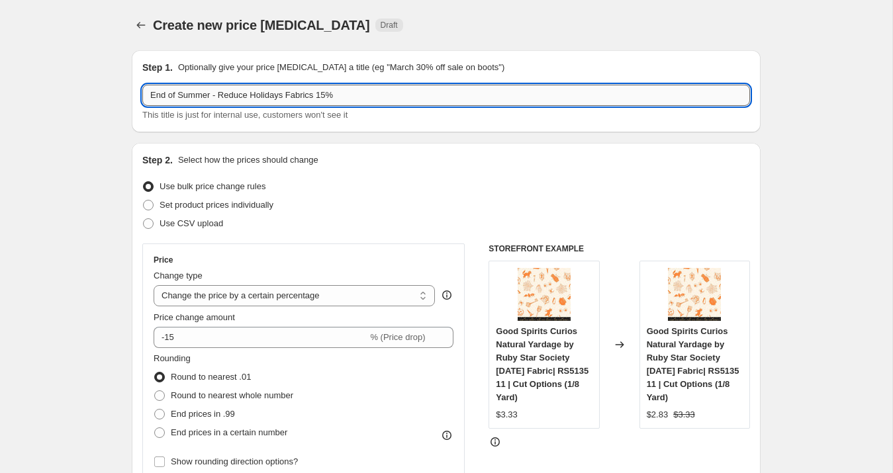
click at [243, 97] on input "End of Summer - Reduce Holidays Fabrics 15%" at bounding box center [446, 95] width 608 height 21
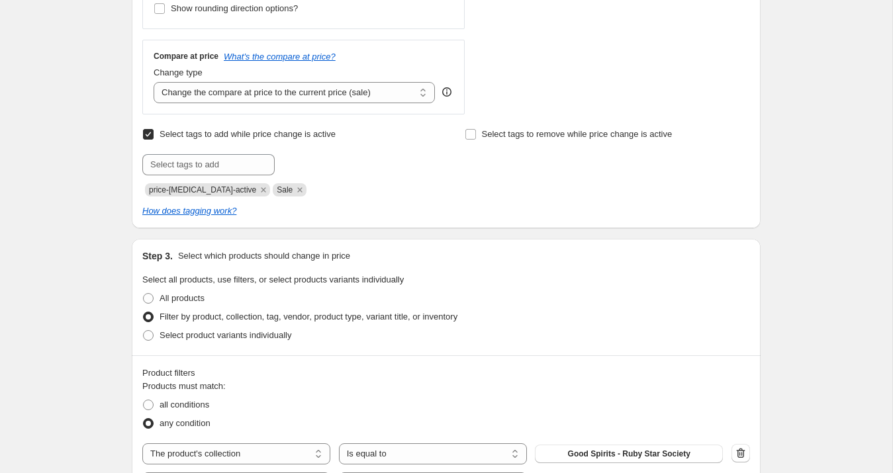
scroll to position [475, 0]
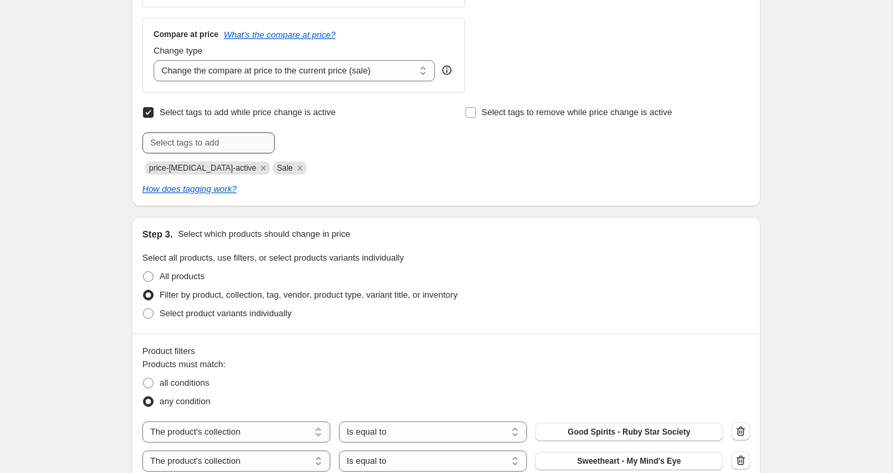
type input "End of Summer - Holidays Fabrics 15%"
click at [210, 138] on input "text" at bounding box center [208, 142] width 132 height 21
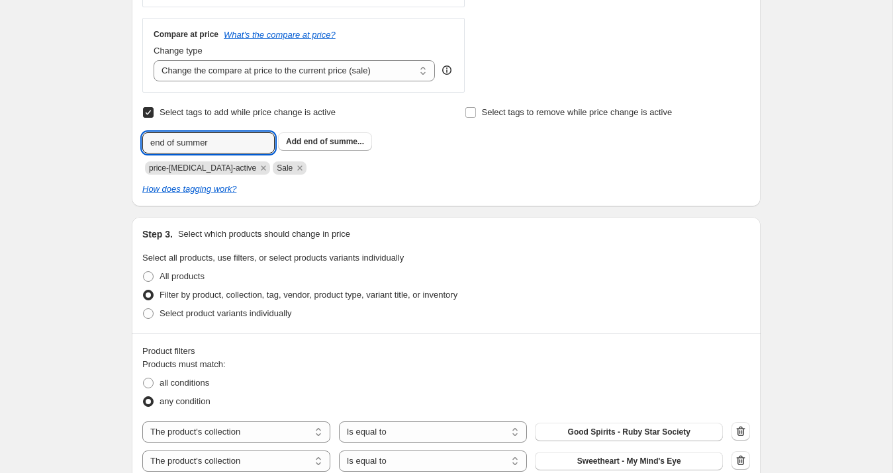
type input "end of summer"
click at [341, 139] on span "end of summe..." at bounding box center [334, 141] width 60 height 9
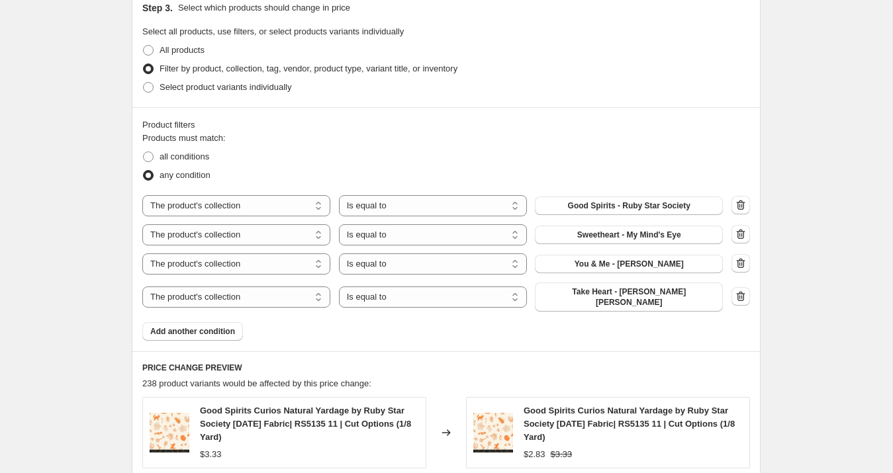
scroll to position [702, 0]
click at [221, 326] on span "Add another condition" at bounding box center [192, 331] width 85 height 11
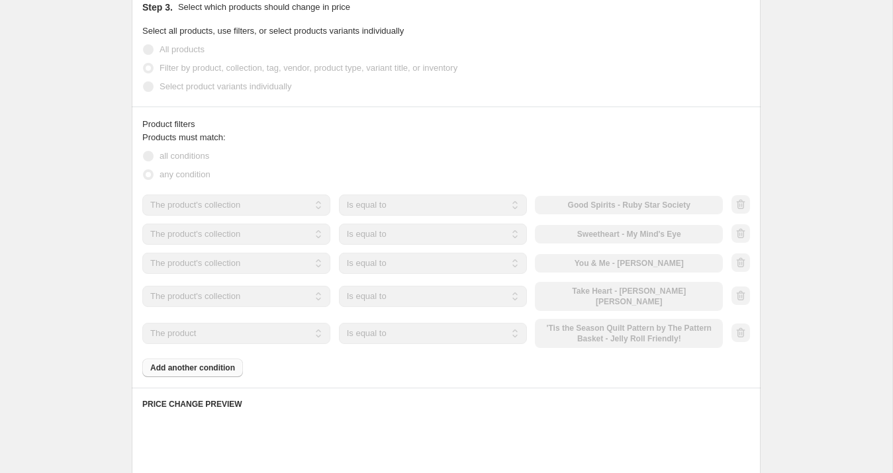
click at [224, 324] on select "The product The product's collection The product's tag The product's vendor The…" at bounding box center [236, 333] width 188 height 21
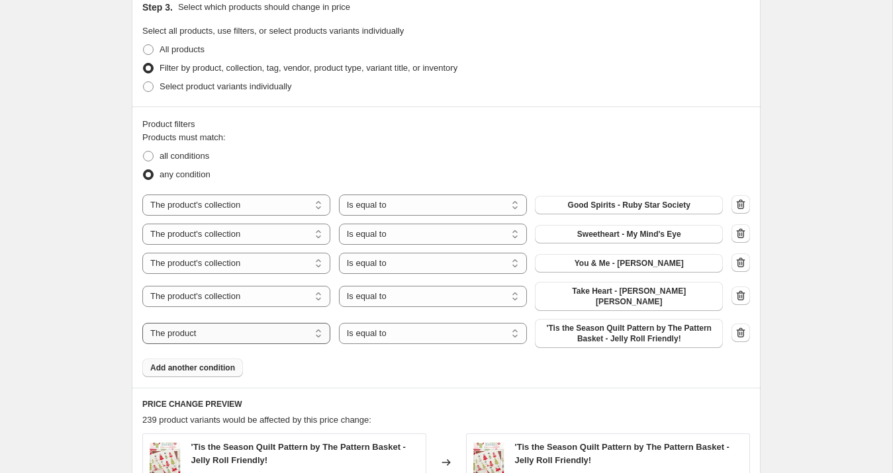
click at [224, 324] on select "The product The product's collection The product's tag The product's vendor The…" at bounding box center [236, 333] width 188 height 21
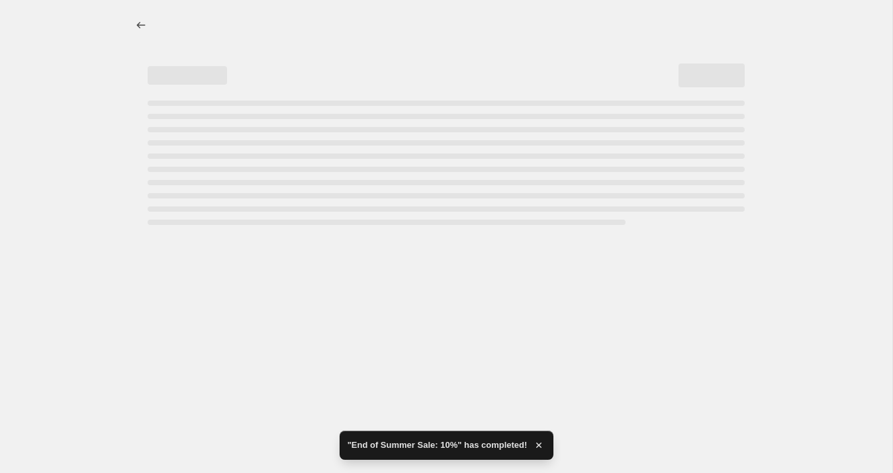
select select "percentage"
select select "collection"
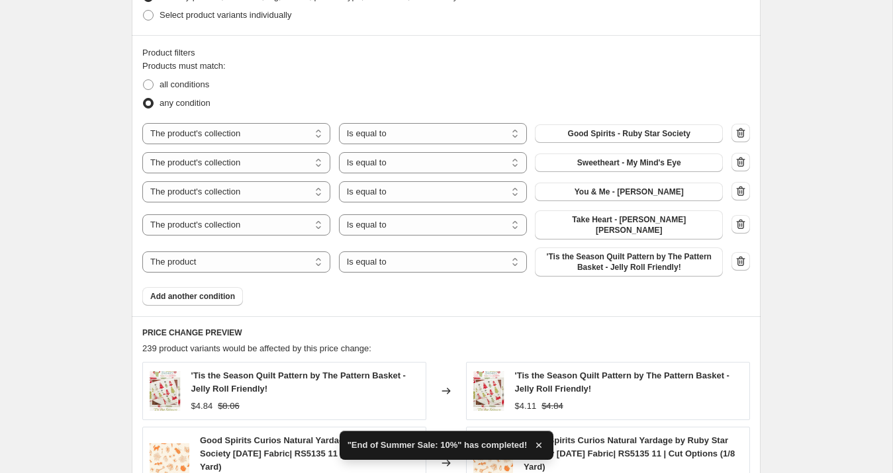
scroll to position [775, 0]
click at [230, 252] on select "The product The product's collection The product's tag The product's vendor The…" at bounding box center [236, 260] width 188 height 21
select select "collection"
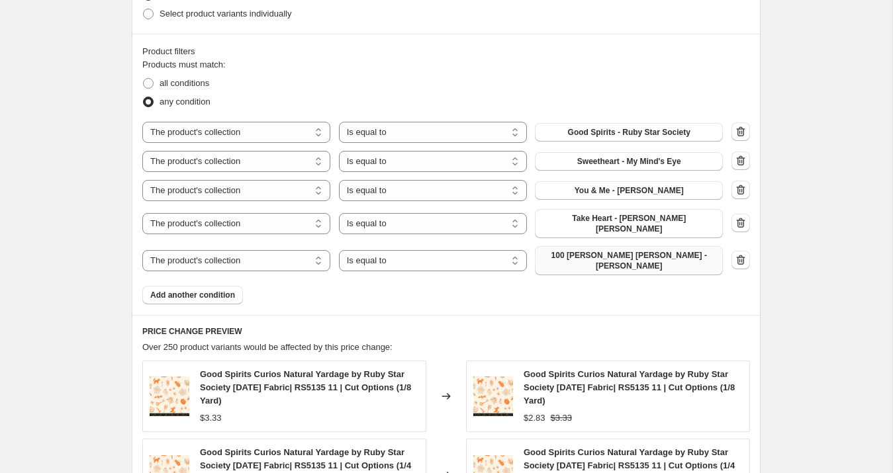
click at [605, 250] on span "100 [PERSON_NAME] [PERSON_NAME] - [PERSON_NAME]" at bounding box center [629, 260] width 172 height 21
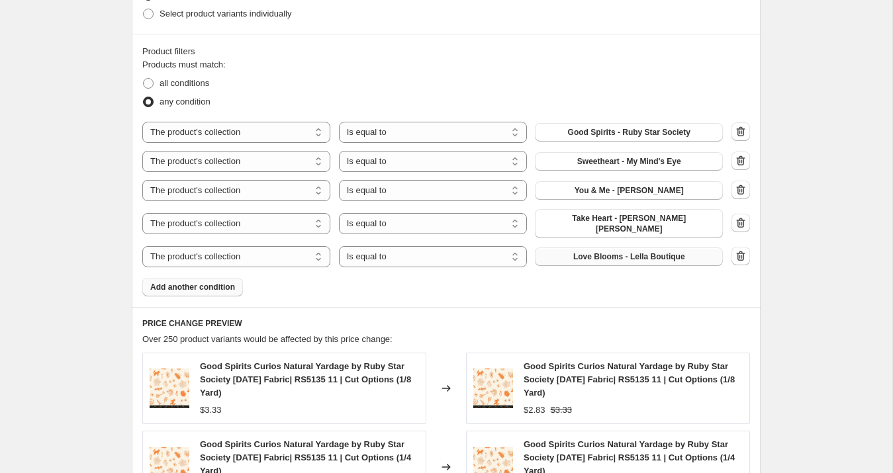
click at [212, 283] on span "Add another condition" at bounding box center [192, 287] width 85 height 11
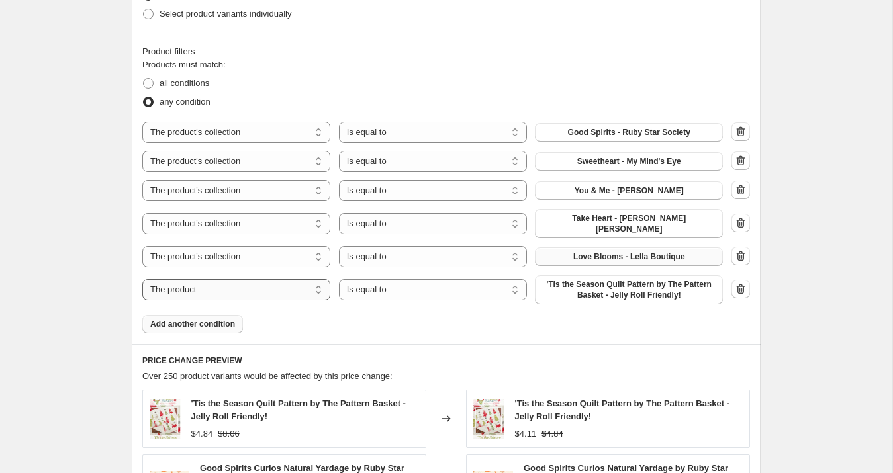
click at [220, 282] on select "The product The product's collection The product's tag The product's vendor The…" at bounding box center [236, 289] width 188 height 21
select select "collection"
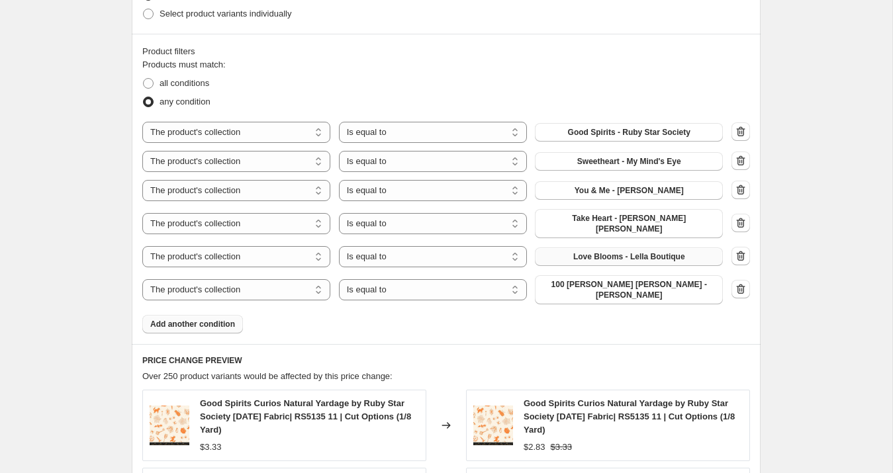
click at [624, 279] on span "100 [PERSON_NAME] [PERSON_NAME] - [PERSON_NAME]" at bounding box center [629, 289] width 172 height 21
click at [742, 288] on icon "button" at bounding box center [741, 290] width 1 height 4
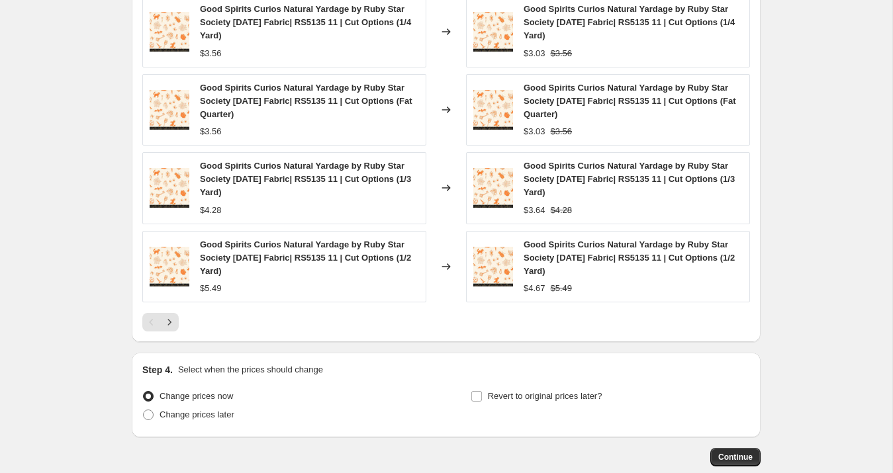
scroll to position [1277, 0]
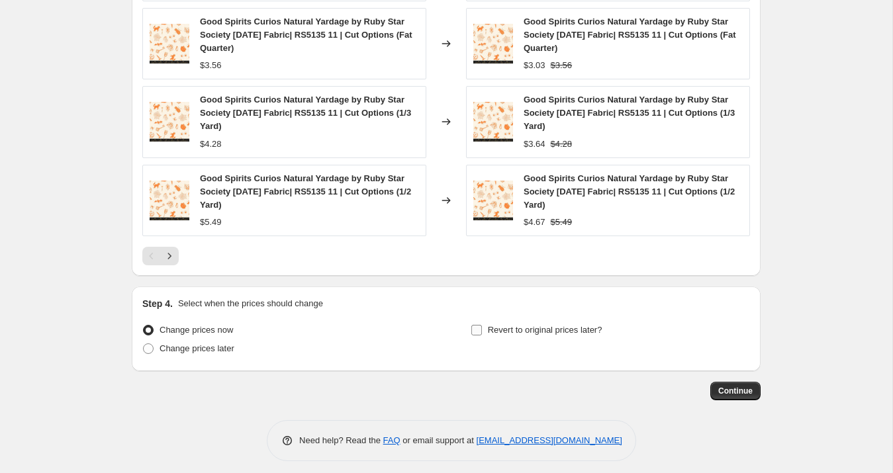
click at [475, 325] on input "Revert to original prices later?" at bounding box center [476, 330] width 11 height 11
checkbox input "true"
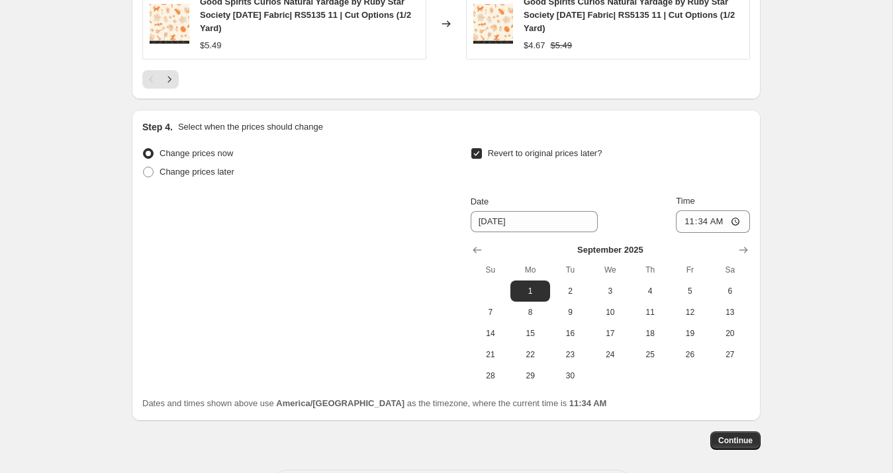
scroll to position [1458, 0]
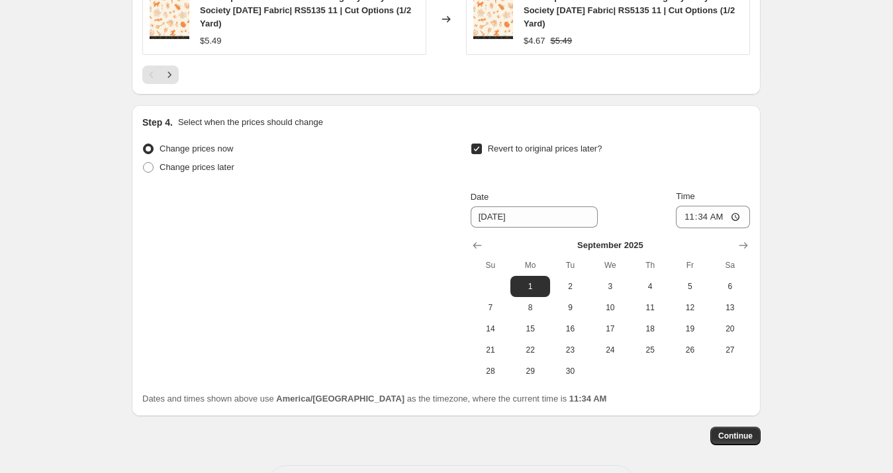
drag, startPoint x: 561, startPoint y: 271, endPoint x: 576, endPoint y: 263, distance: 17.5
click at [561, 276] on button "2" at bounding box center [570, 286] width 40 height 21
type input "[DATE]"
click at [698, 206] on input "11:34" at bounding box center [713, 217] width 74 height 23
type input "23:59"
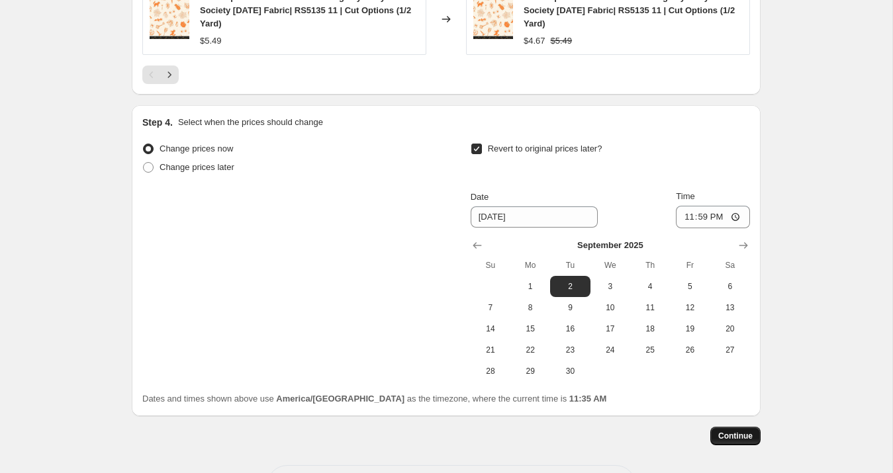
click at [723, 431] on span "Continue" at bounding box center [735, 436] width 34 height 11
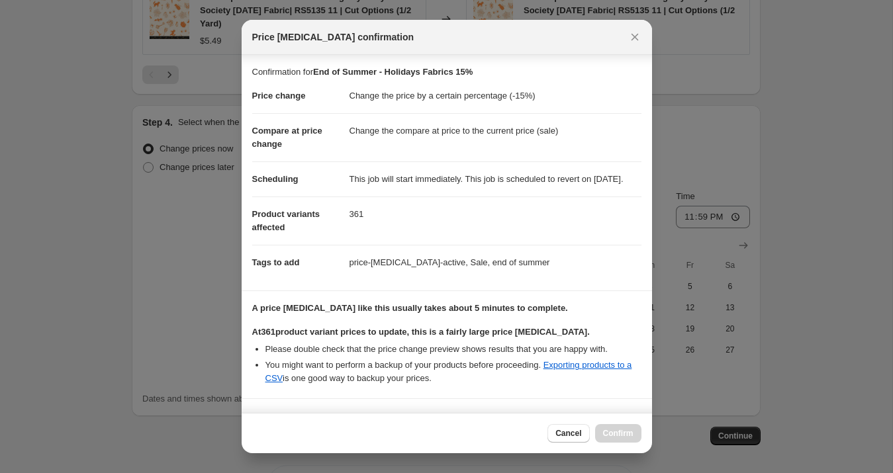
scroll to position [1, 0]
click at [631, 36] on icon "Close" at bounding box center [634, 36] width 13 height 13
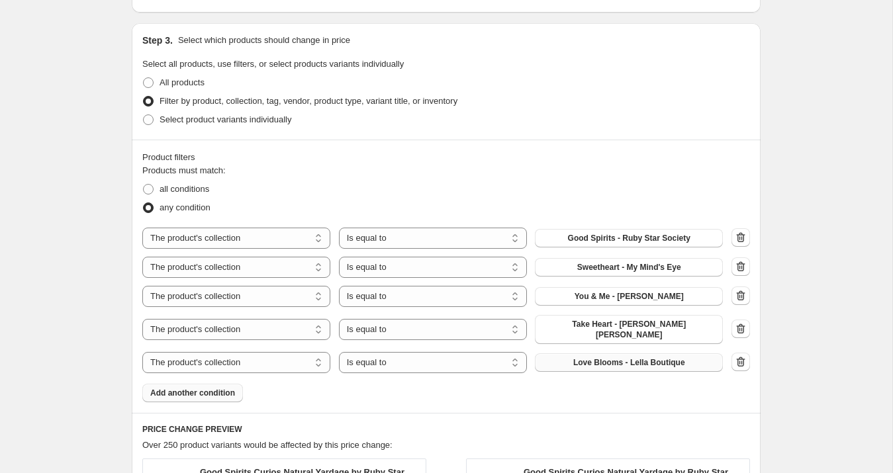
scroll to position [666, 0]
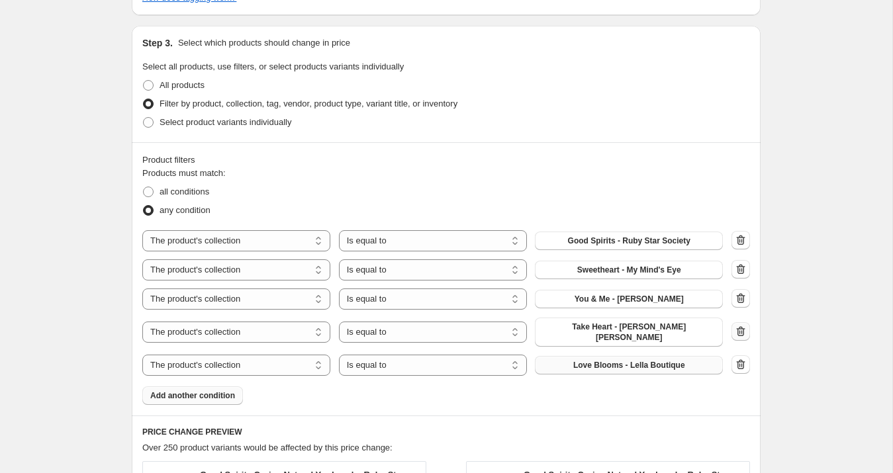
click at [738, 325] on icon "button" at bounding box center [740, 331] width 13 height 13
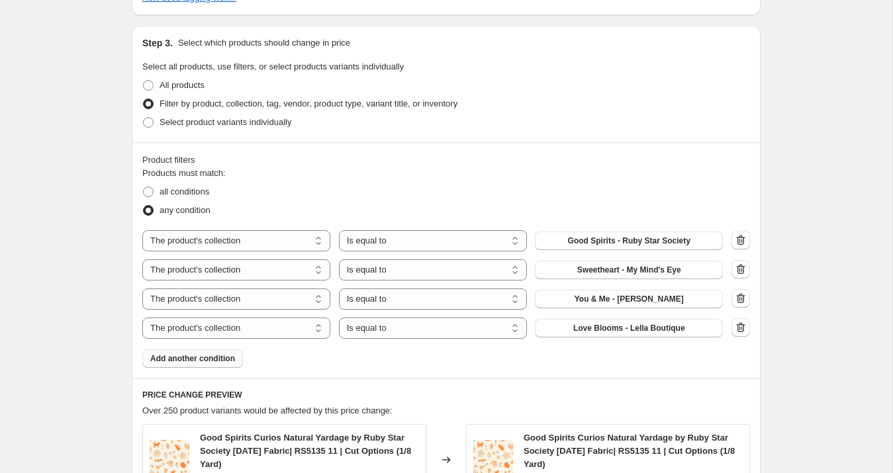
click at [222, 357] on span "Add another condition" at bounding box center [192, 358] width 85 height 11
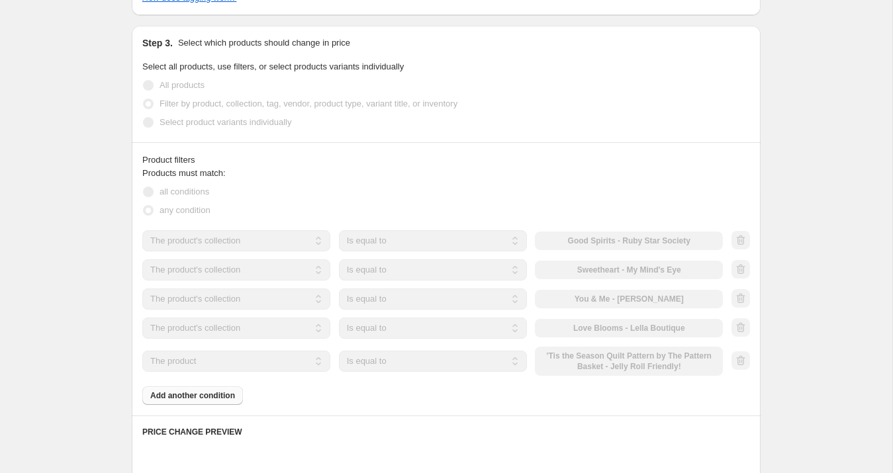
click at [222, 356] on select "The product The product's collection The product's tag The product's vendor The…" at bounding box center [236, 361] width 188 height 21
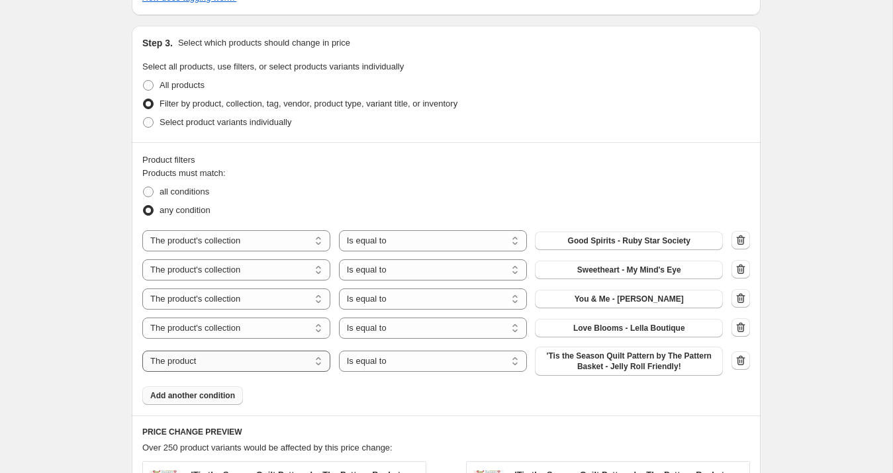
select select "collection"
click at [602, 361] on span "100 [PERSON_NAME] [PERSON_NAME] - [PERSON_NAME]" at bounding box center [629, 361] width 172 height 21
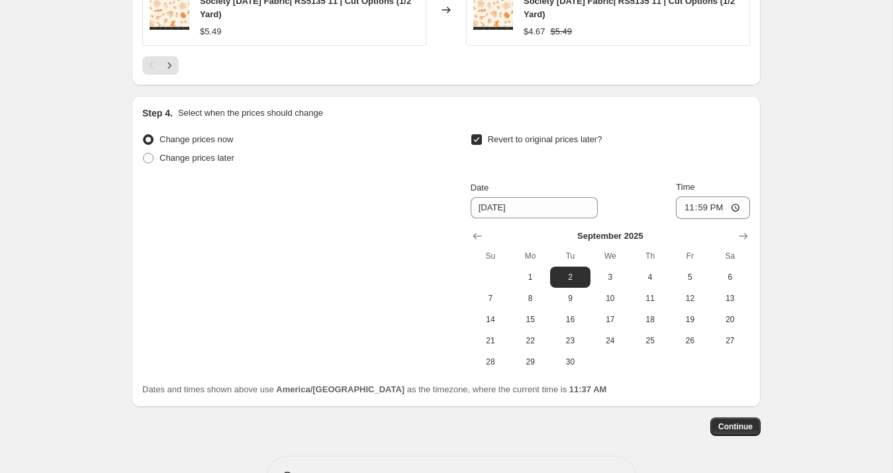
scroll to position [1503, 0]
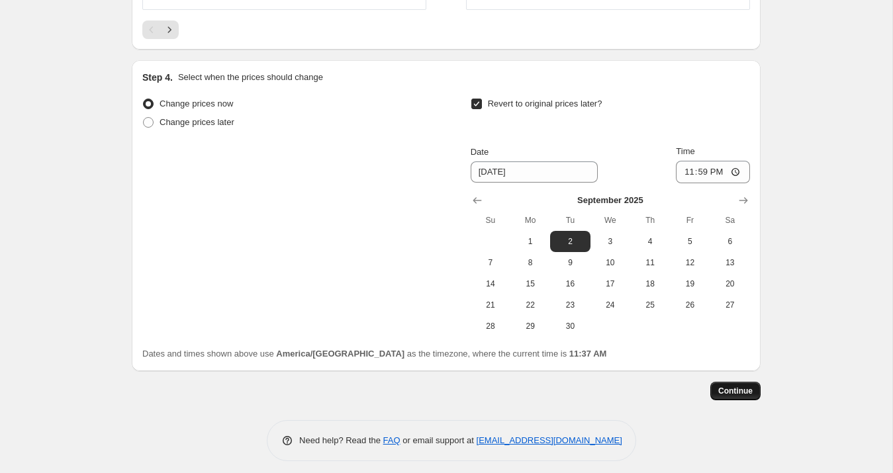
click at [722, 387] on span "Continue" at bounding box center [735, 391] width 34 height 11
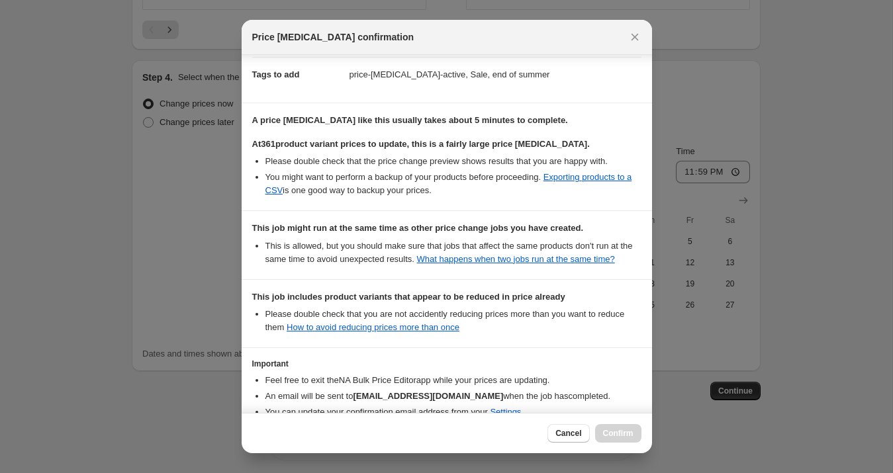
scroll to position [300, 0]
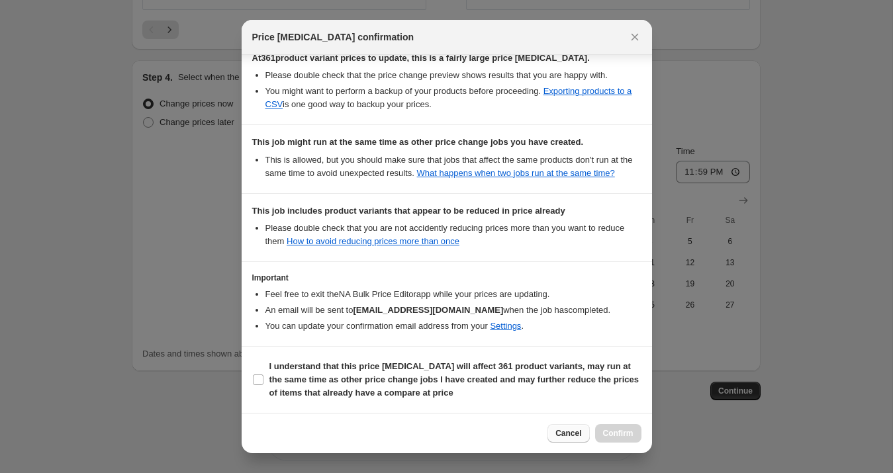
click at [567, 435] on span "Cancel" at bounding box center [568, 433] width 26 height 11
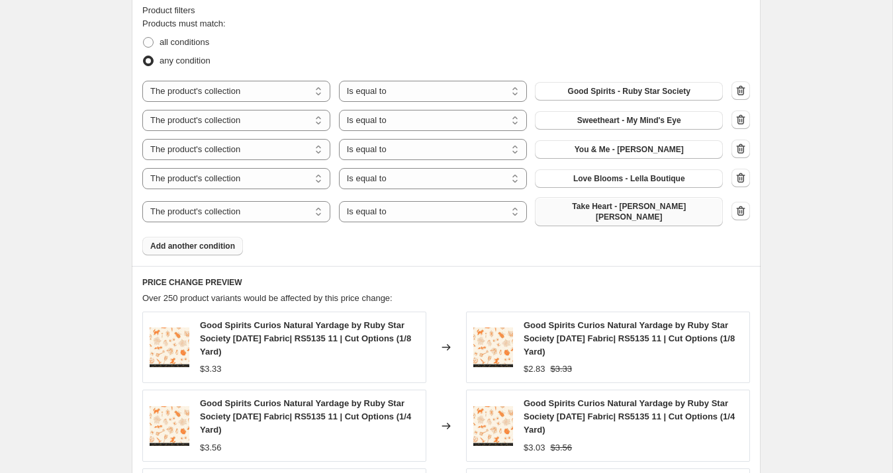
scroll to position [814, 0]
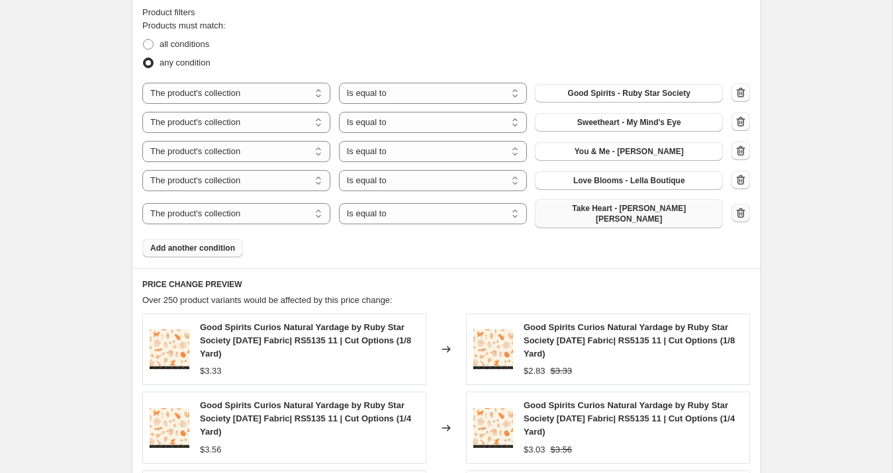
click at [739, 212] on icon "button" at bounding box center [739, 214] width 1 height 4
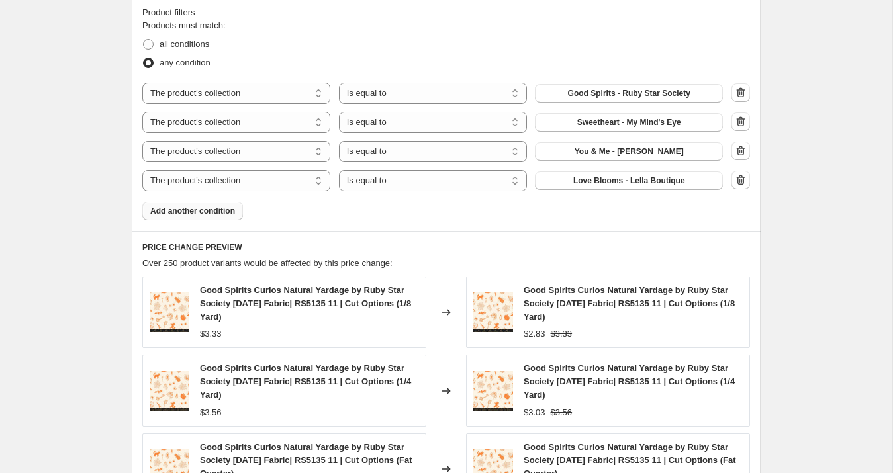
click at [227, 212] on span "Add another condition" at bounding box center [192, 211] width 85 height 11
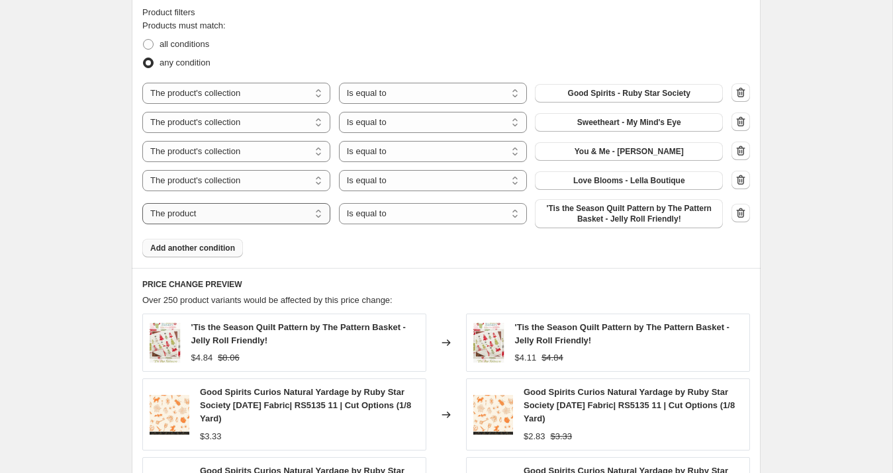
click at [227, 212] on select "The product The product's collection The product's tag The product's vendor The…" at bounding box center [236, 213] width 188 height 21
click at [226, 214] on select "The product The product's collection The product's tag The product's vendor The…" at bounding box center [236, 213] width 188 height 21
select select "collection"
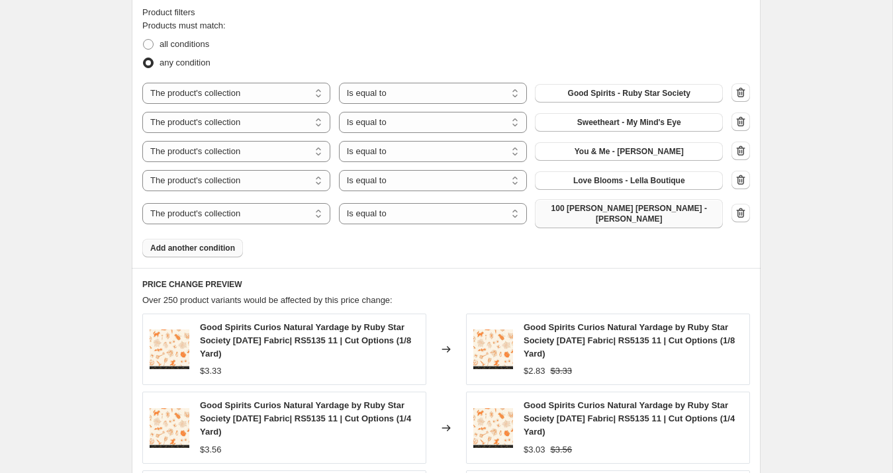
click at [596, 217] on button "100 [PERSON_NAME] [PERSON_NAME] - [PERSON_NAME]" at bounding box center [629, 213] width 188 height 29
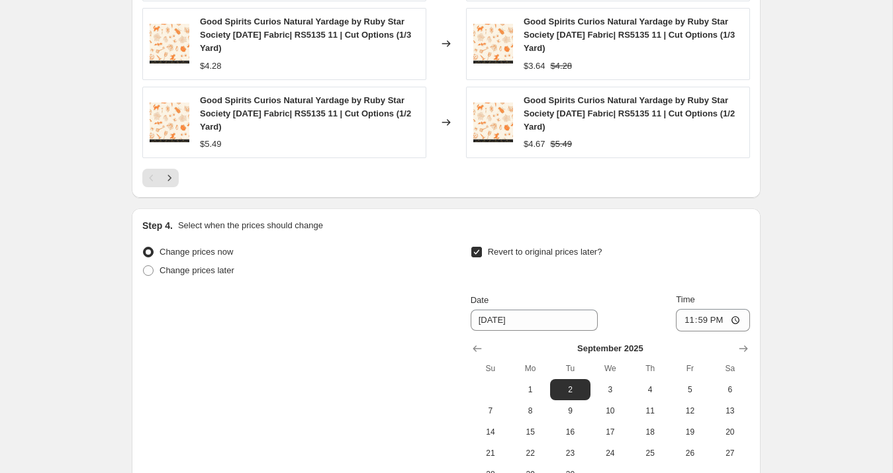
scroll to position [1503, 0]
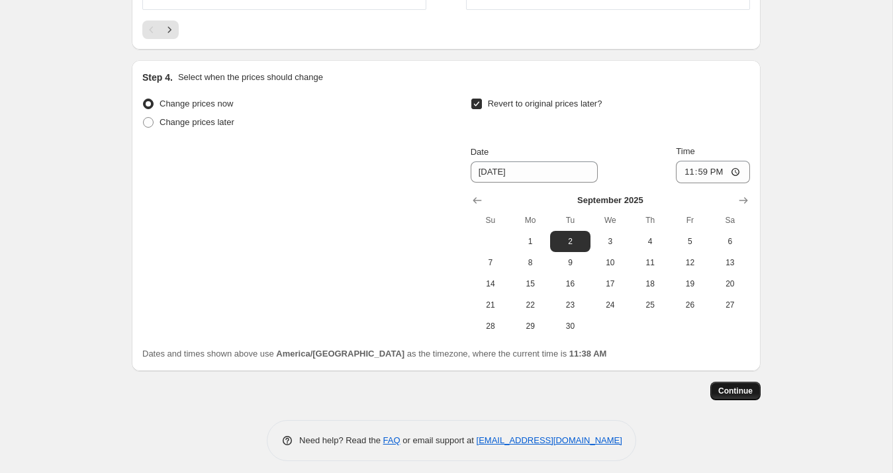
click at [741, 386] on span "Continue" at bounding box center [735, 391] width 34 height 11
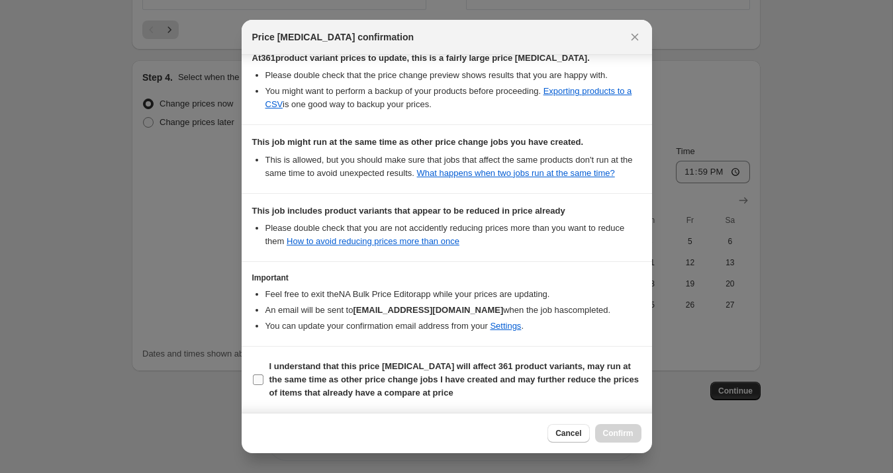
scroll to position [300, 0]
drag, startPoint x: 549, startPoint y: 430, endPoint x: 552, endPoint y: 405, distance: 24.6
click at [550, 430] on button "Cancel" at bounding box center [568, 433] width 42 height 19
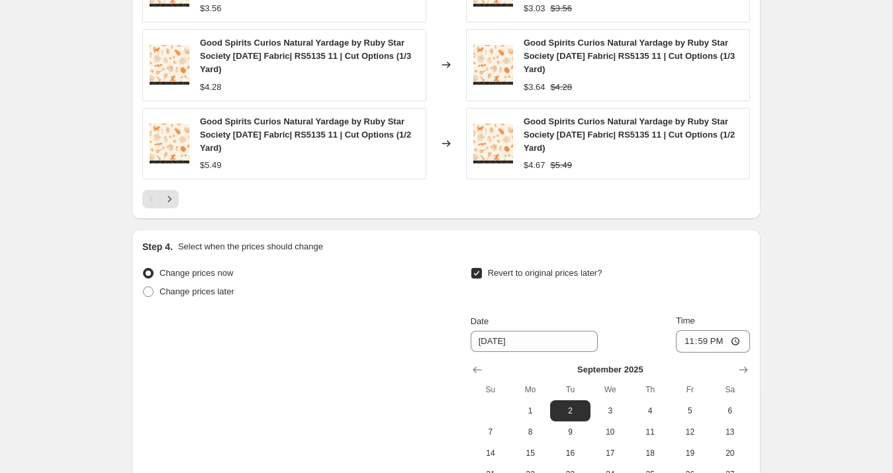
scroll to position [1503, 0]
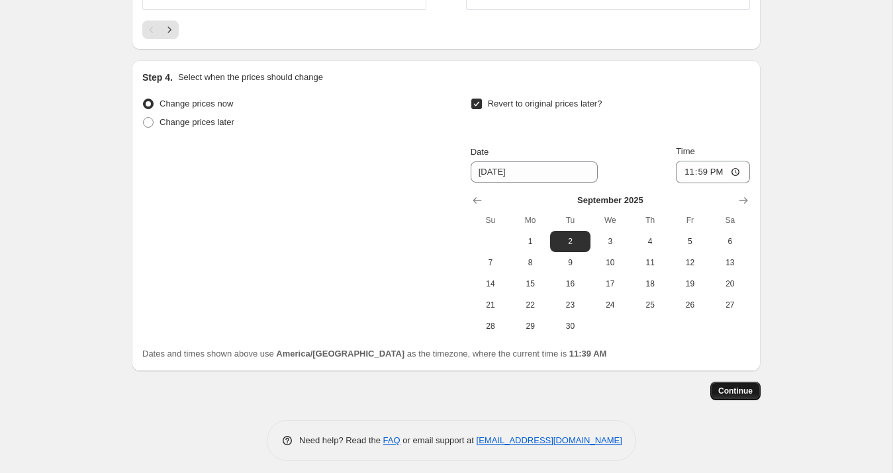
click at [733, 387] on span "Continue" at bounding box center [735, 391] width 34 height 11
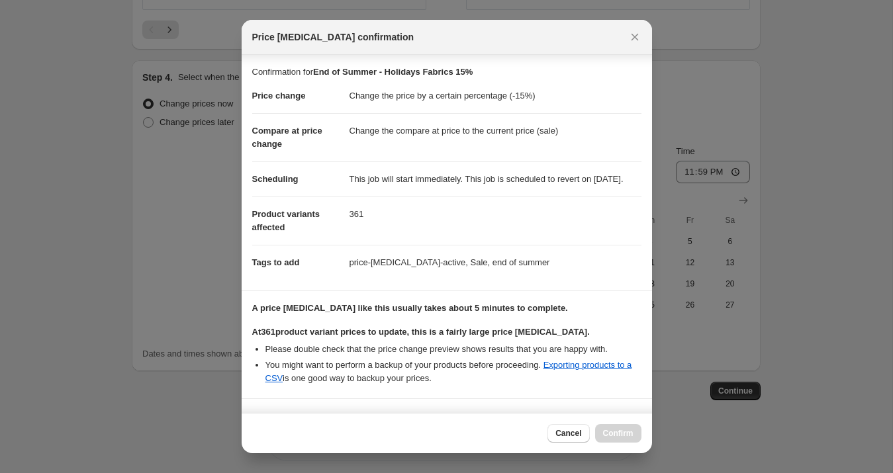
scroll to position [300, 0]
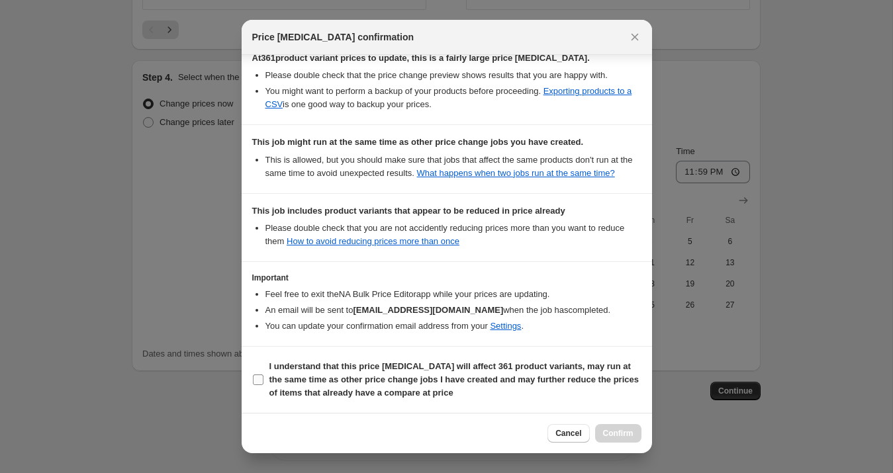
click at [402, 392] on b "I understand that this price change job will affect 361 product variants, may r…" at bounding box center [453, 379] width 369 height 36
click at [263, 385] on input "I understand that this price change job will affect 361 product variants, may r…" at bounding box center [258, 380] width 11 height 11
checkbox input "true"
click at [612, 431] on span "Confirm" at bounding box center [618, 433] width 30 height 11
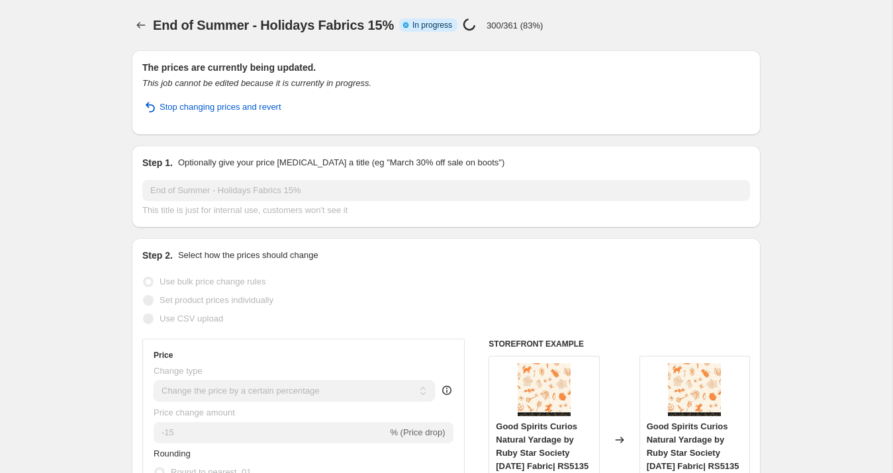
select select "percentage"
select select "collection"
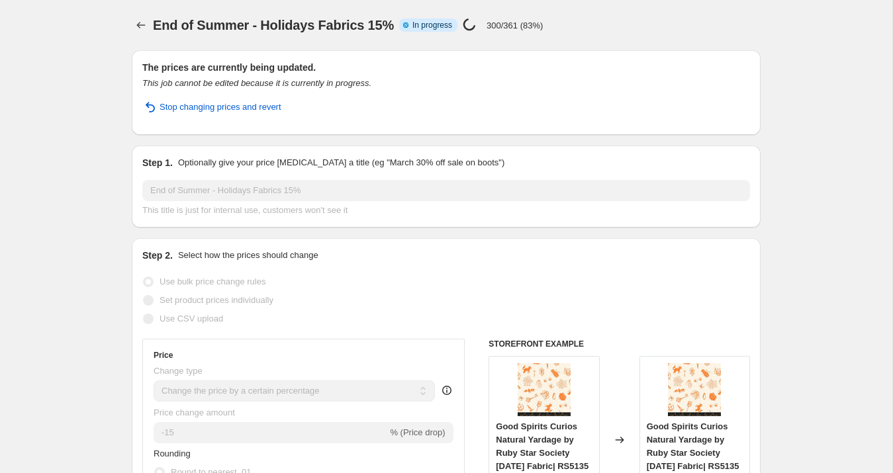
select select "collection"
